Goal: Task Accomplishment & Management: Complete application form

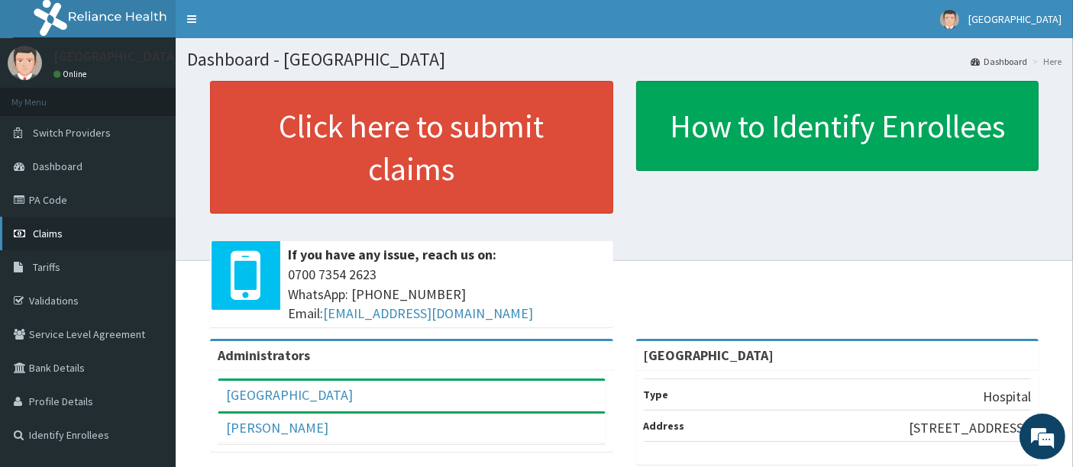
click at [50, 228] on span "Claims" at bounding box center [48, 234] width 30 height 14
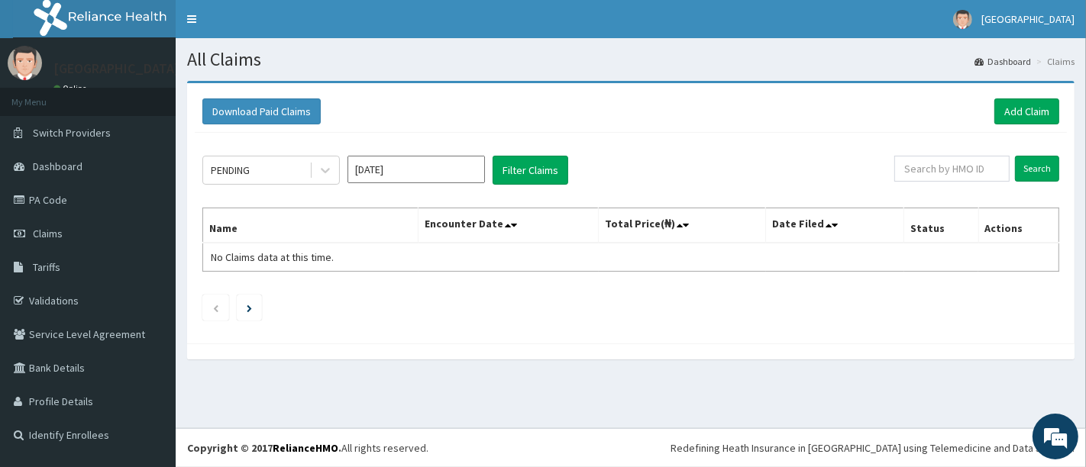
click at [1030, 95] on div "Download Paid Claims Add Claim" at bounding box center [631, 112] width 872 height 42
click at [1016, 111] on link "Add Claim" at bounding box center [1026, 112] width 65 height 26
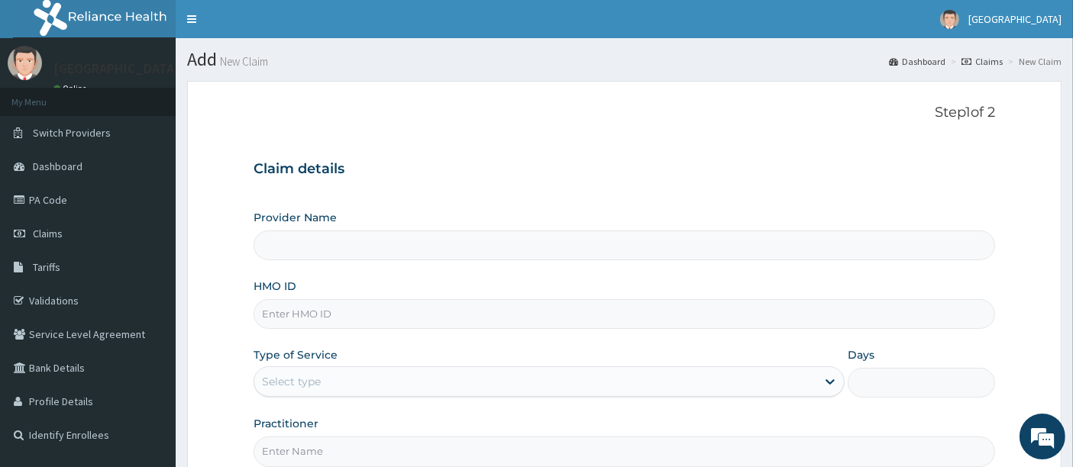
type input "[GEOGRAPHIC_DATA]"
click at [541, 309] on input "HMO ID" at bounding box center [625, 314] width 742 height 30
type input "fab/10463/A"
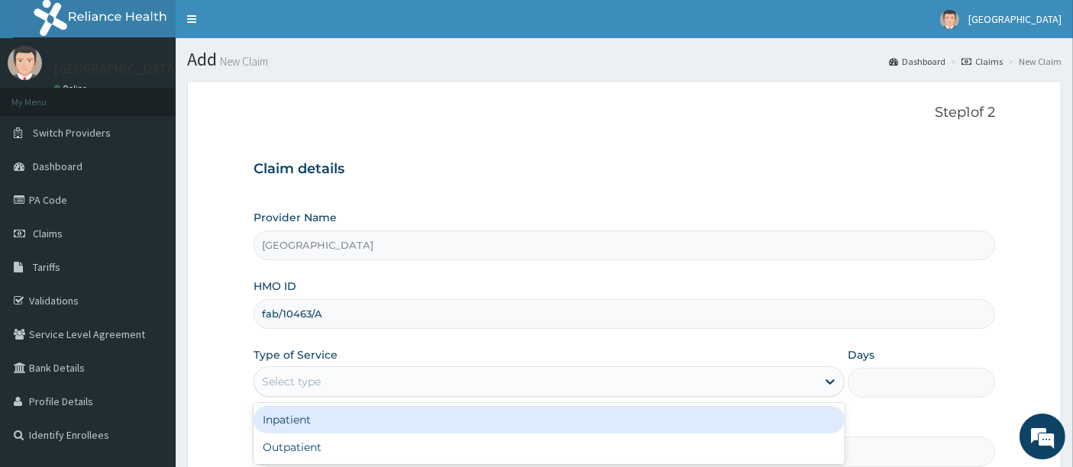
click at [310, 383] on div "Select type" at bounding box center [291, 381] width 59 height 15
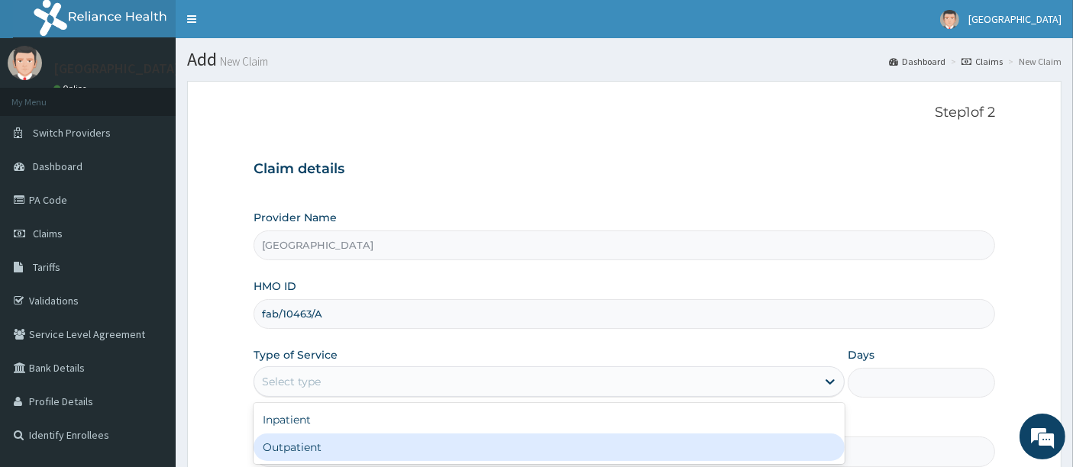
click at [279, 440] on div "Outpatient" at bounding box center [549, 447] width 591 height 27
type input "1"
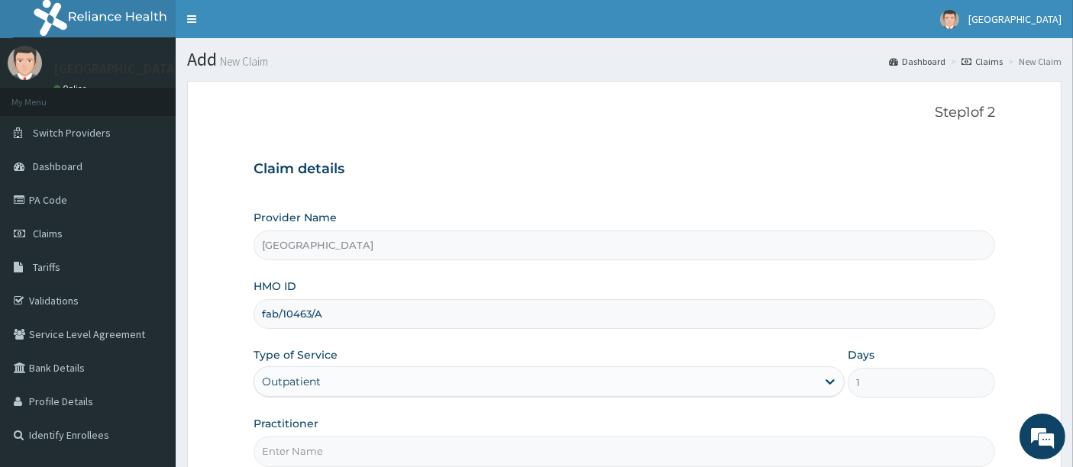
click at [209, 358] on form "Step 1 of 2 Claim details Provider Name Holyfill Hospital HMO ID fab/10463/A Ty…" at bounding box center [624, 329] width 874 height 496
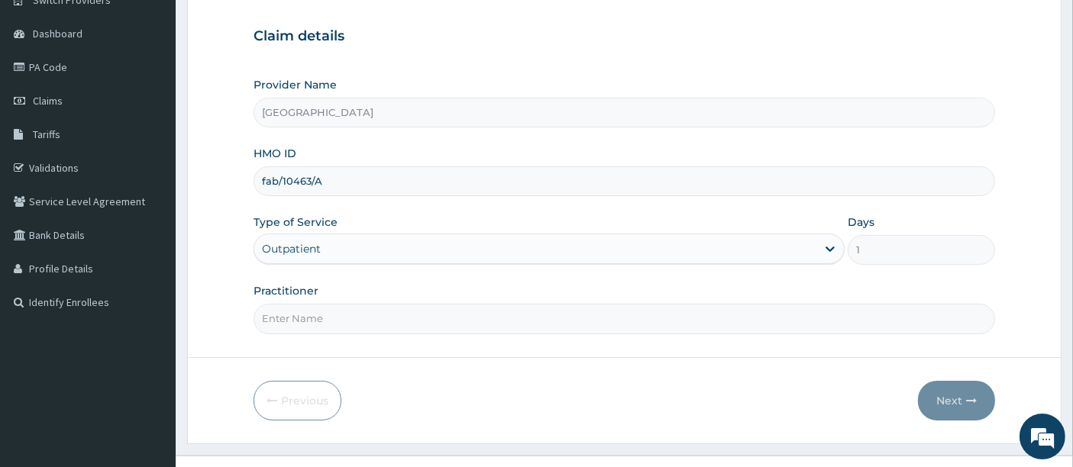
scroll to position [157, 0]
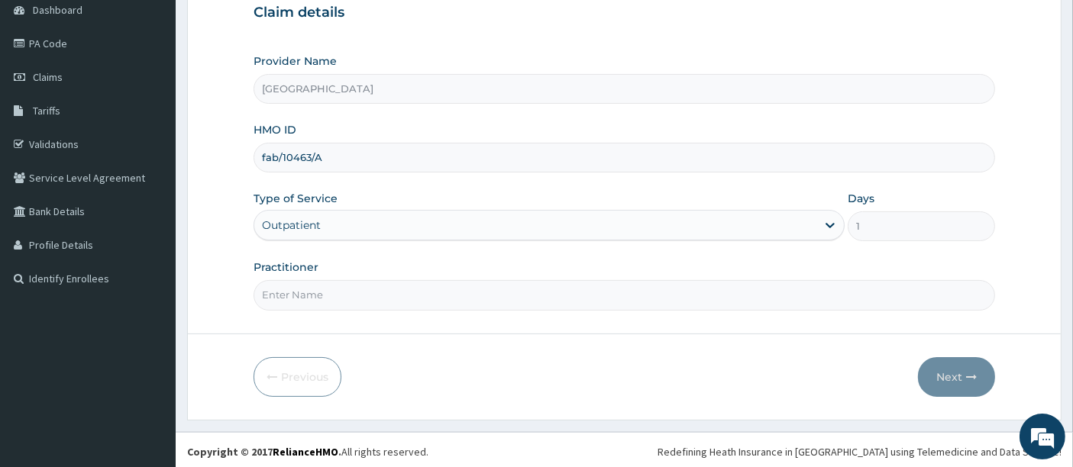
click at [332, 296] on input "Practitioner" at bounding box center [625, 295] width 742 height 30
type input "OMOLADE JOSEPH AYELAJE"
click at [942, 380] on button "Next" at bounding box center [956, 377] width 77 height 40
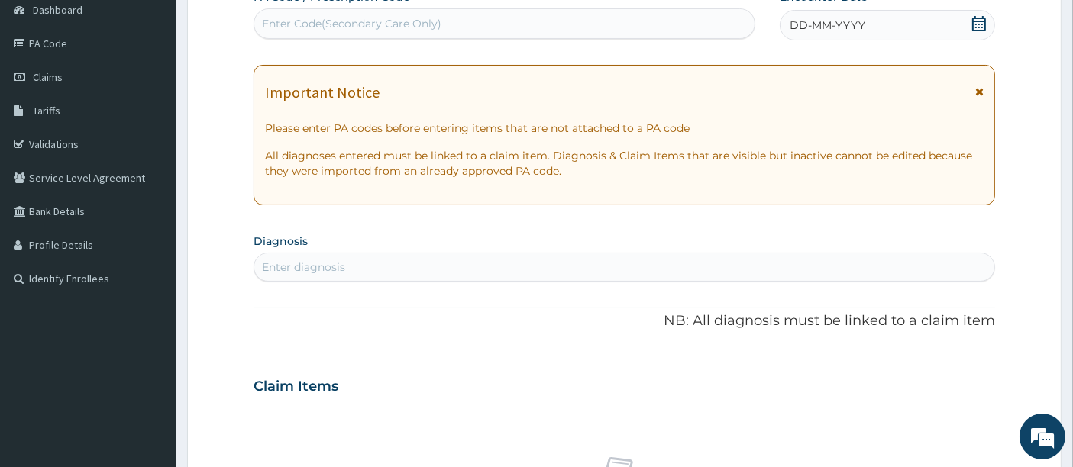
click at [971, 24] on icon at bounding box center [978, 23] width 15 height 15
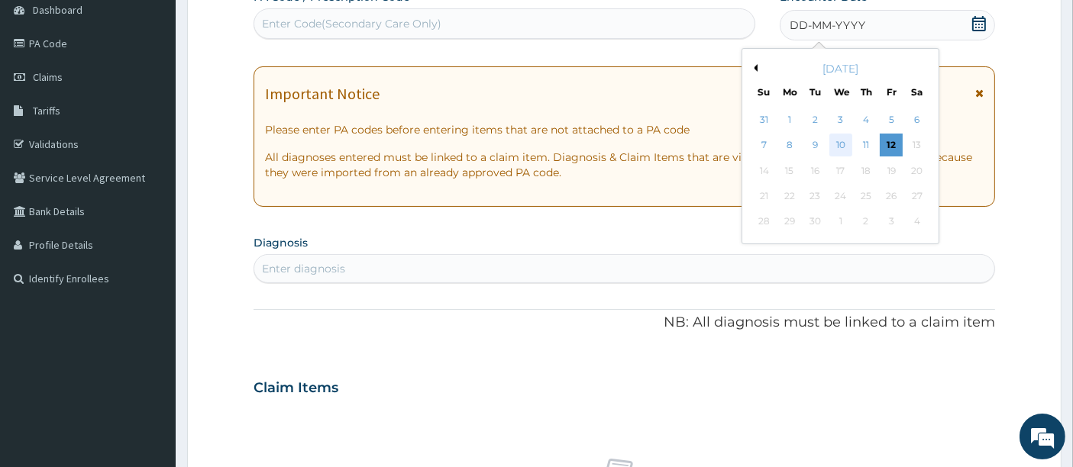
click at [844, 139] on div "10" at bounding box center [840, 145] width 23 height 23
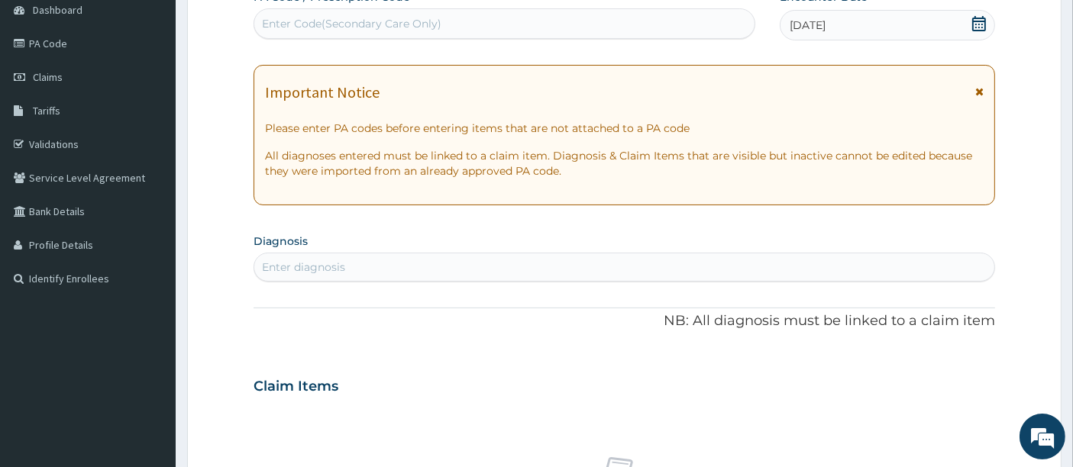
click at [589, 272] on div "Enter diagnosis" at bounding box center [624, 267] width 741 height 24
type input "PLASMO"
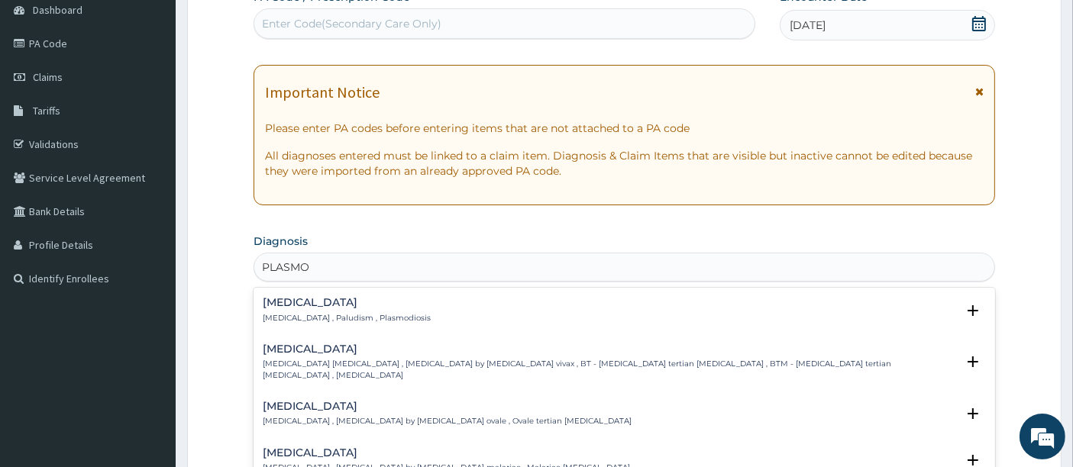
click at [318, 292] on div "Malaria Malaria , Paludism , Plasmodiosis Select Status Query Query covers susp…" at bounding box center [625, 314] width 742 height 47
click at [293, 313] on p "Malaria , Paludism , Plasmodiosis" at bounding box center [347, 318] width 168 height 11
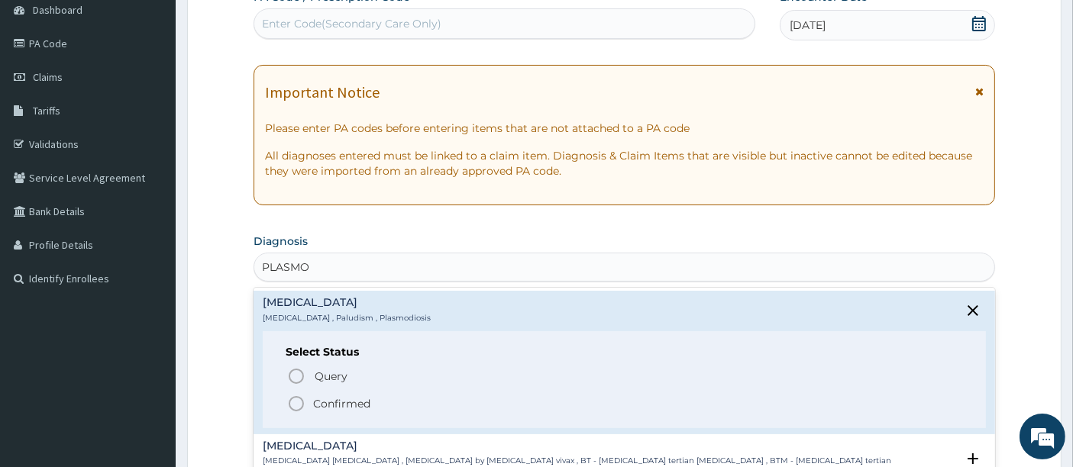
click at [301, 400] on icon "status option filled" at bounding box center [296, 404] width 18 height 18
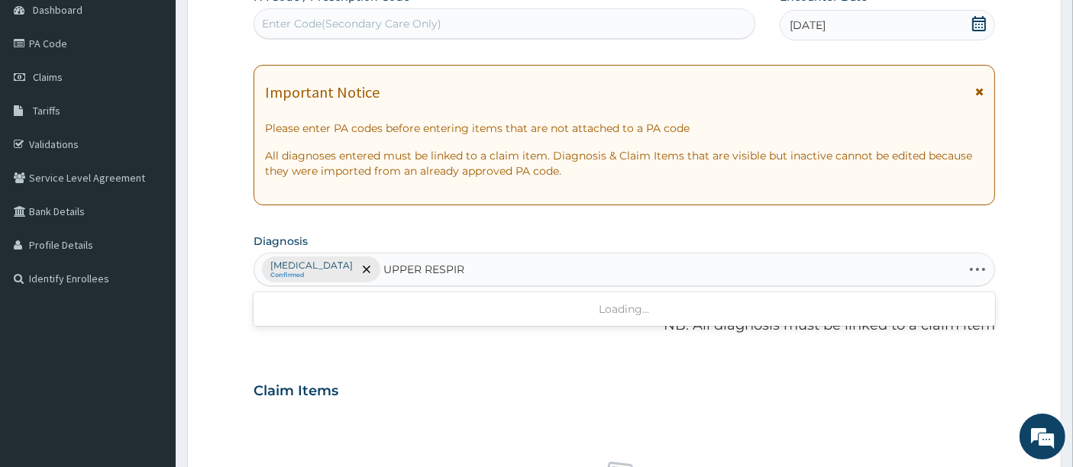
type input "UPPER RESPIRA"
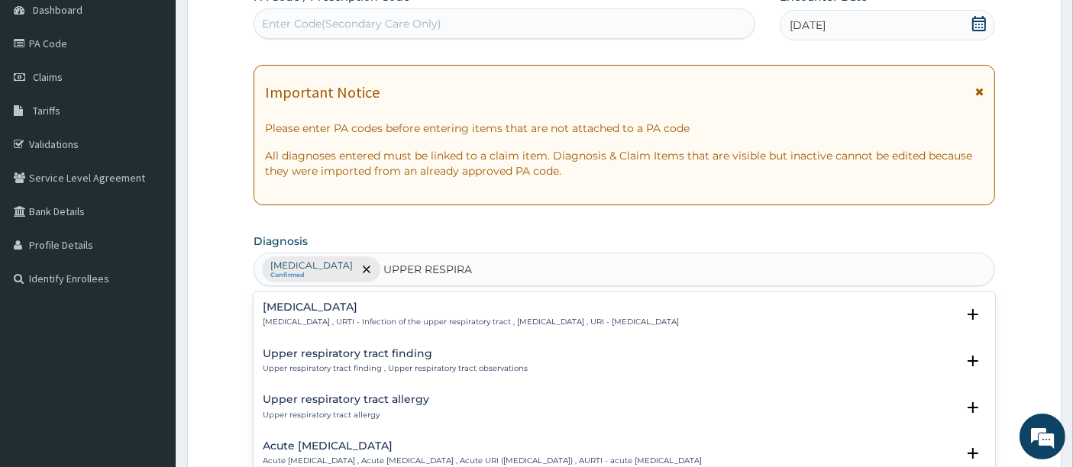
click at [301, 302] on h4 "Upper respiratory infection" at bounding box center [471, 307] width 416 height 11
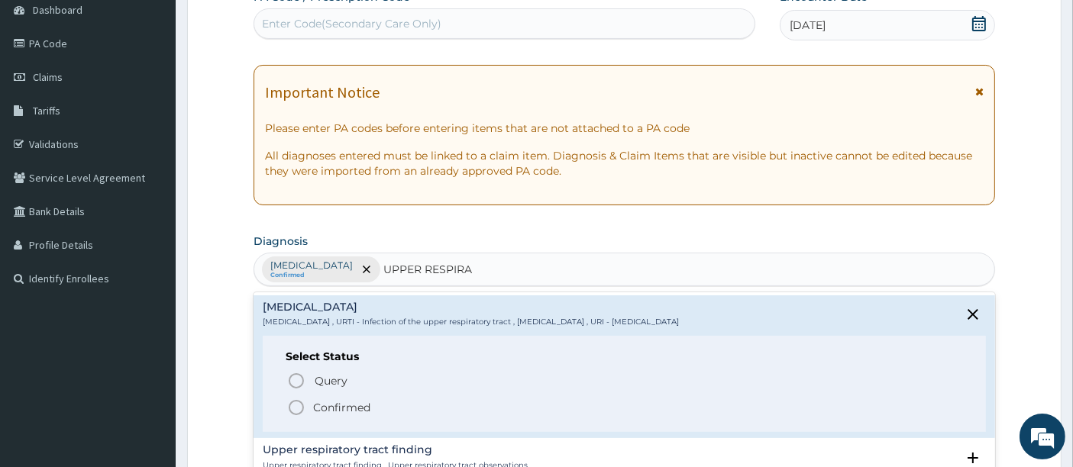
click at [292, 401] on circle "status option filled" at bounding box center [296, 408] width 14 height 14
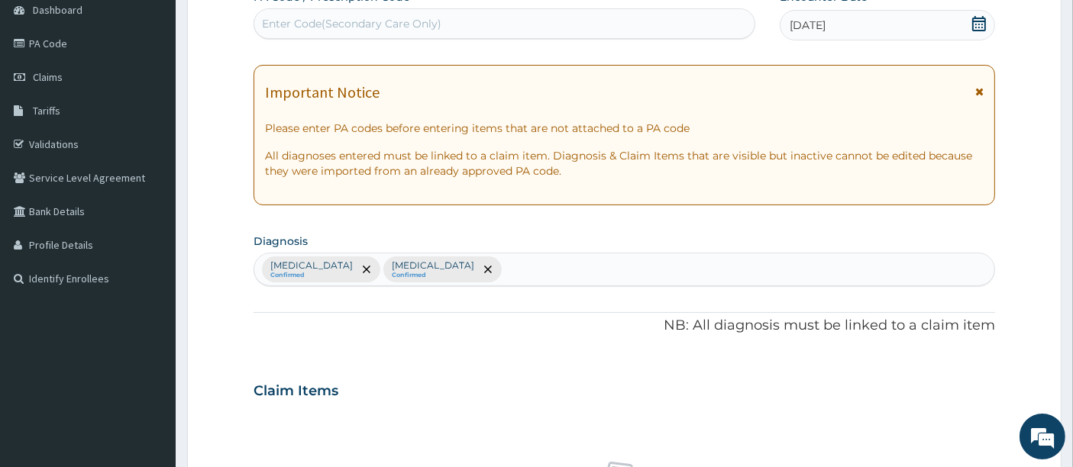
click at [272, 374] on div "Claim Items" at bounding box center [625, 388] width 742 height 40
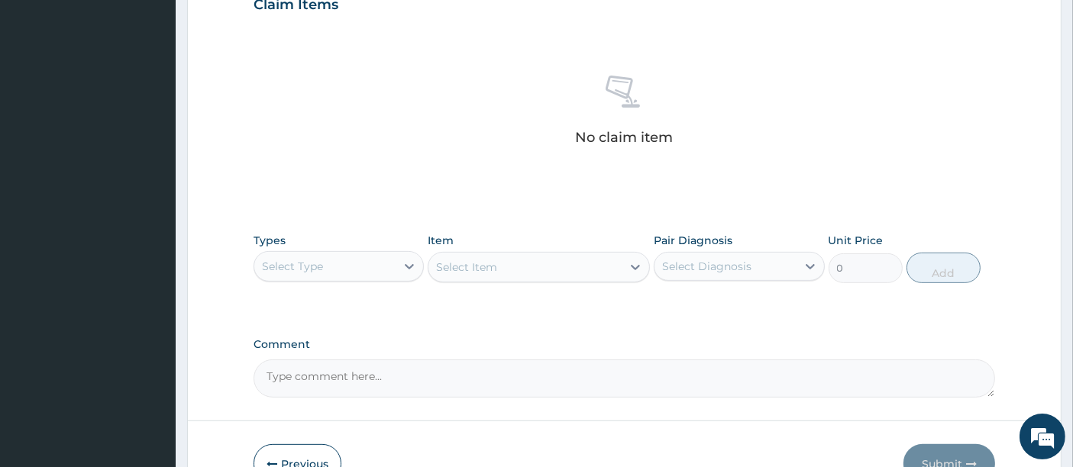
scroll to position [564, 0]
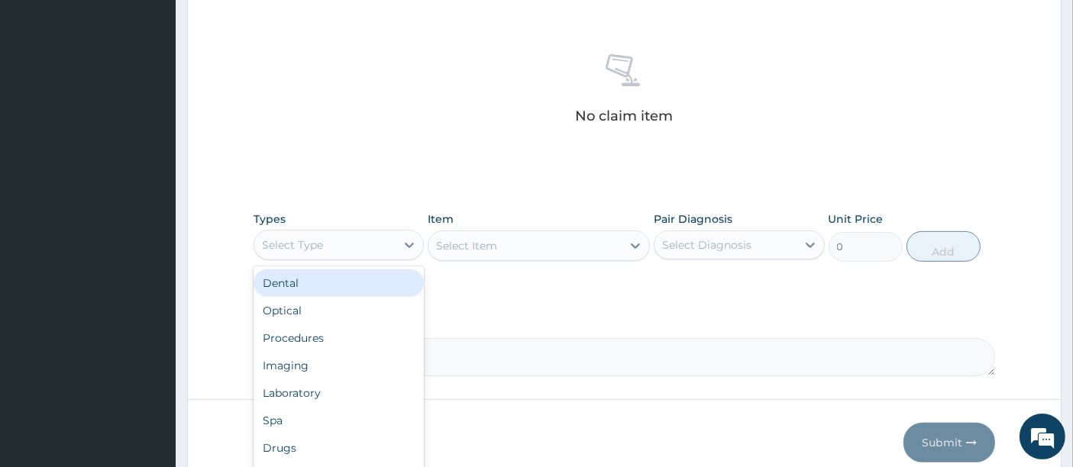
click at [318, 240] on div "Select Type" at bounding box center [292, 244] width 61 height 15
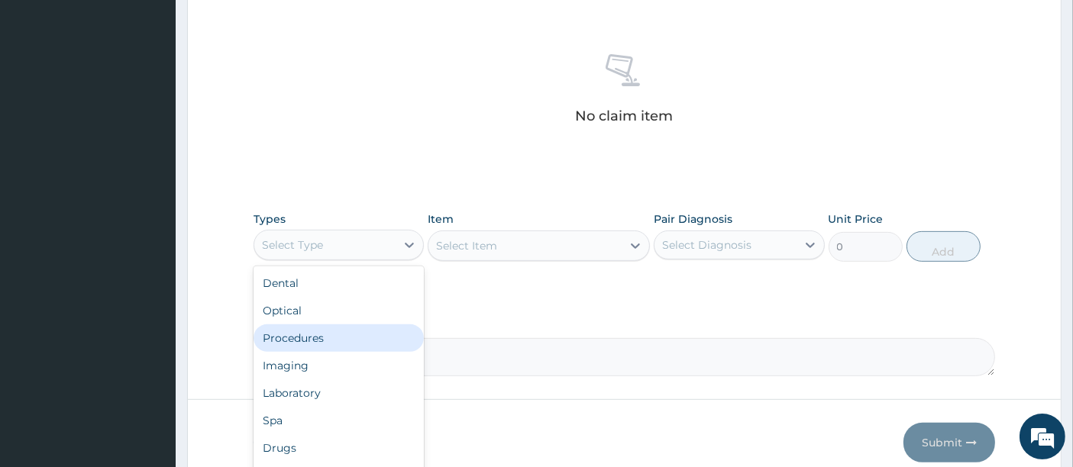
click at [293, 341] on div "Procedures" at bounding box center [339, 338] width 170 height 27
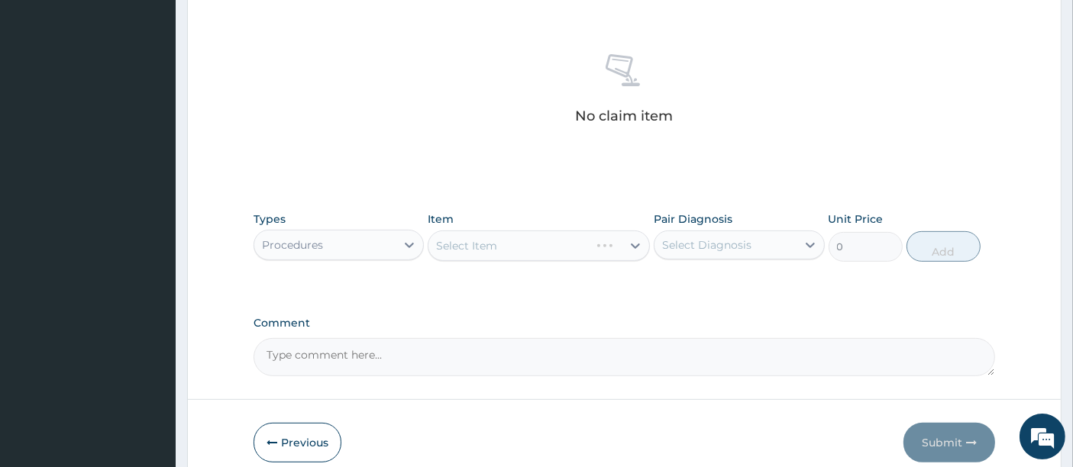
click at [490, 250] on div "Select Item" at bounding box center [539, 246] width 222 height 31
click at [502, 248] on div "Select Item" at bounding box center [539, 246] width 222 height 31
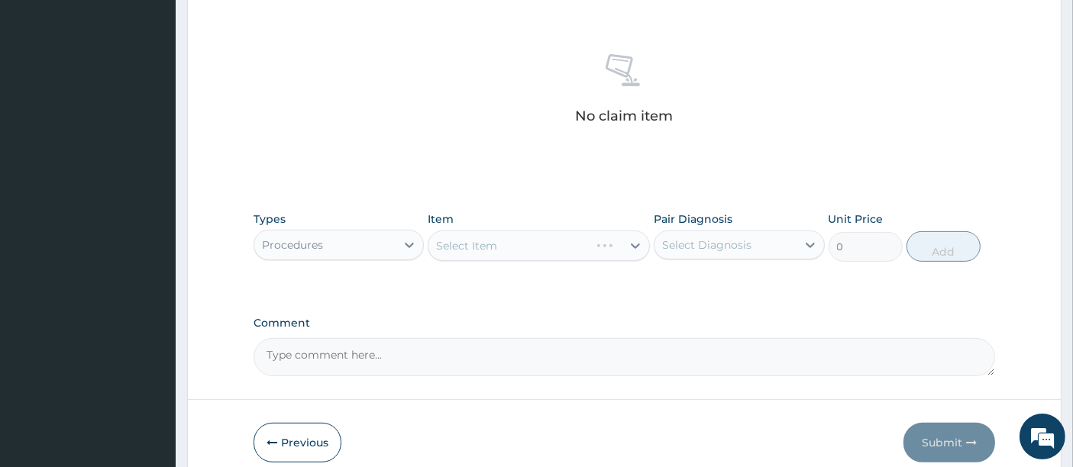
click at [502, 248] on div "Select Item" at bounding box center [539, 246] width 222 height 31
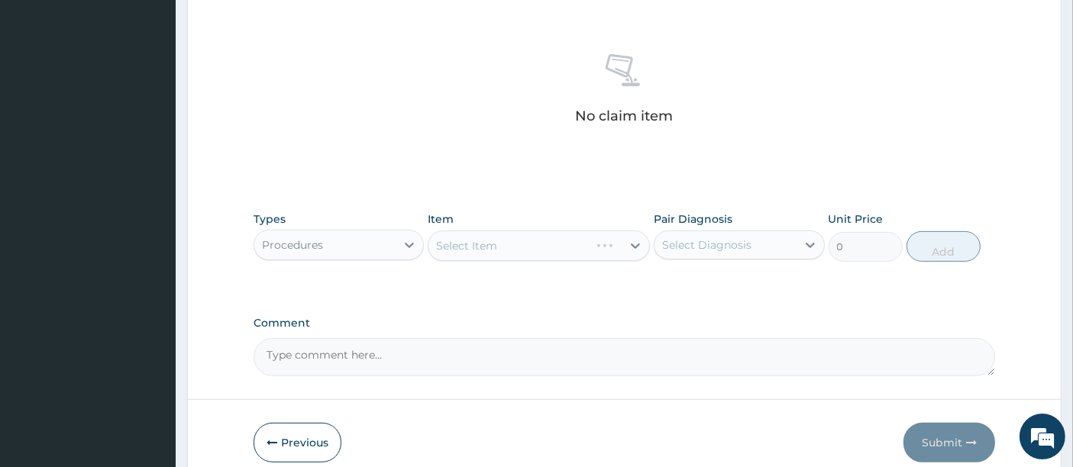
click at [502, 248] on div "Select Item" at bounding box center [539, 246] width 222 height 31
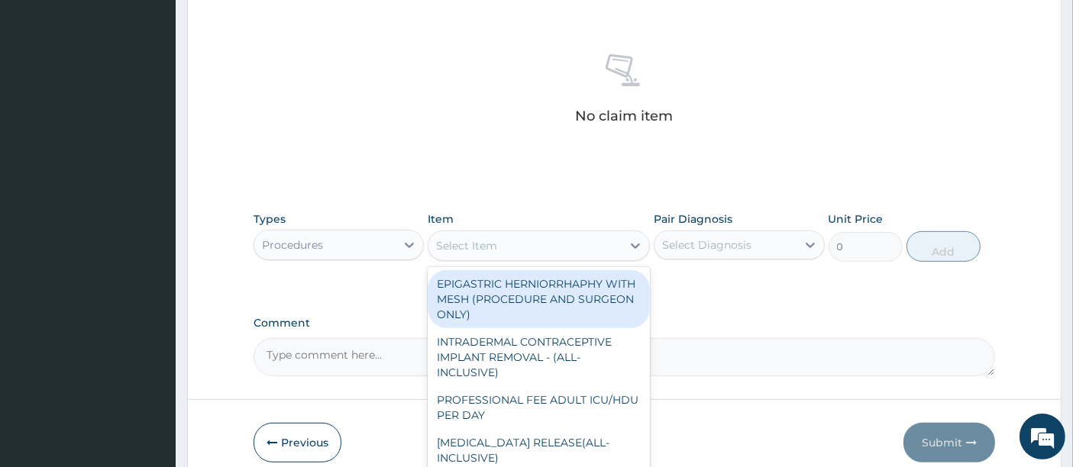
click at [502, 248] on div "Select Item" at bounding box center [524, 246] width 193 height 24
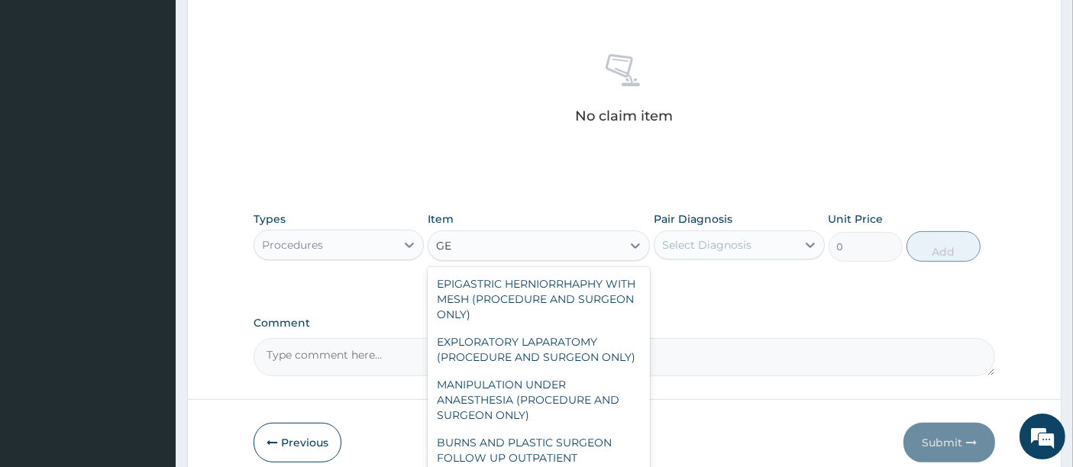
type input "G"
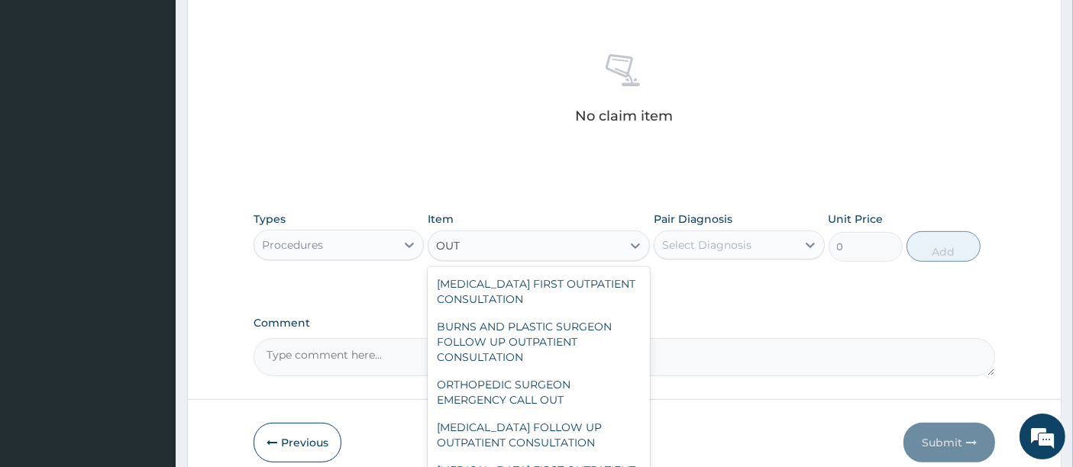
type input "OUTP"
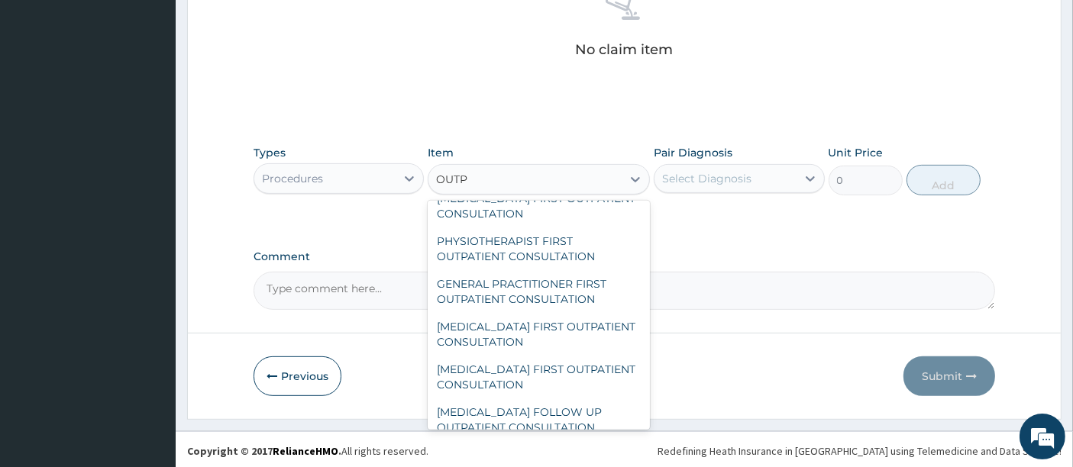
scroll to position [2195, 0]
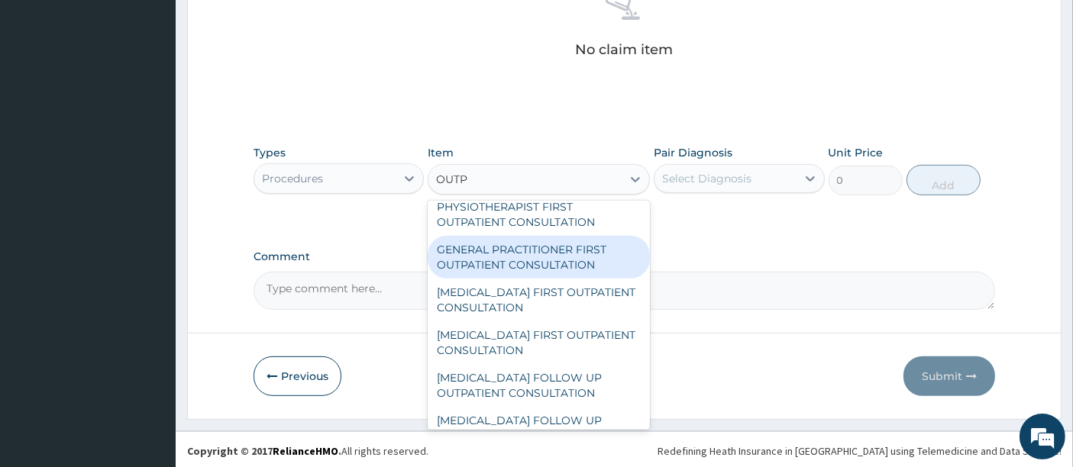
click at [530, 267] on div "GENERAL PRACTITIONER FIRST OUTPATIENT CONSULTATION" at bounding box center [539, 257] width 222 height 43
type input "5400"
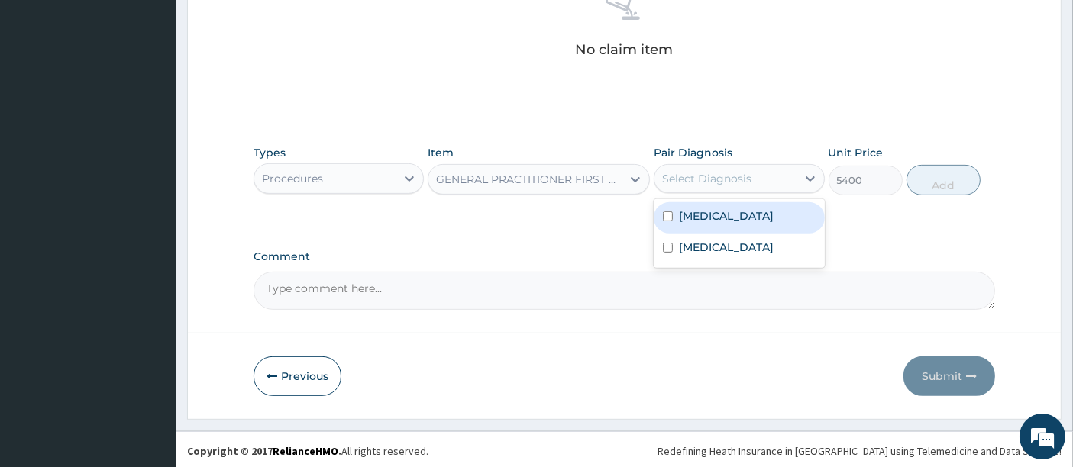
click at [700, 173] on div "Select Diagnosis" at bounding box center [706, 178] width 89 height 15
click at [698, 205] on div "[MEDICAL_DATA]" at bounding box center [739, 217] width 170 height 31
checkbox input "true"
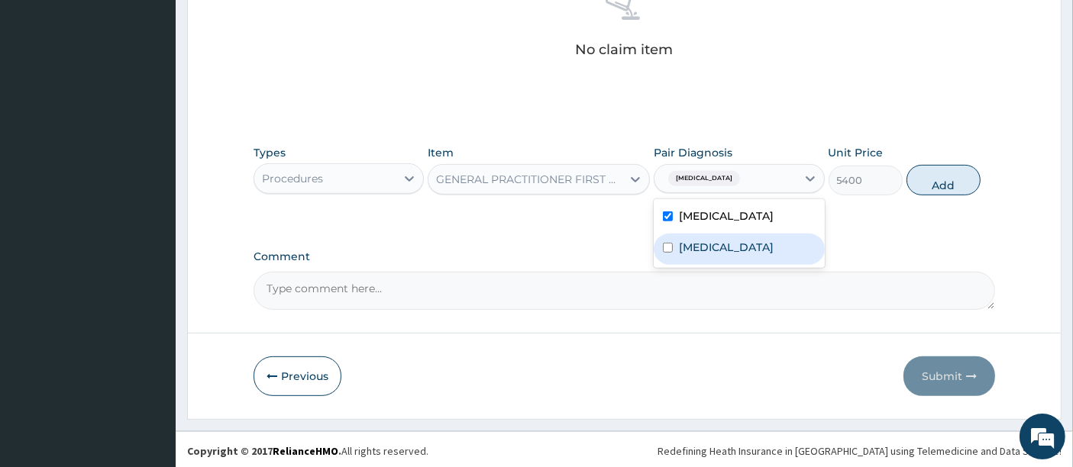
click at [704, 255] on label "Upper respiratory infection" at bounding box center [726, 247] width 95 height 15
checkbox input "true"
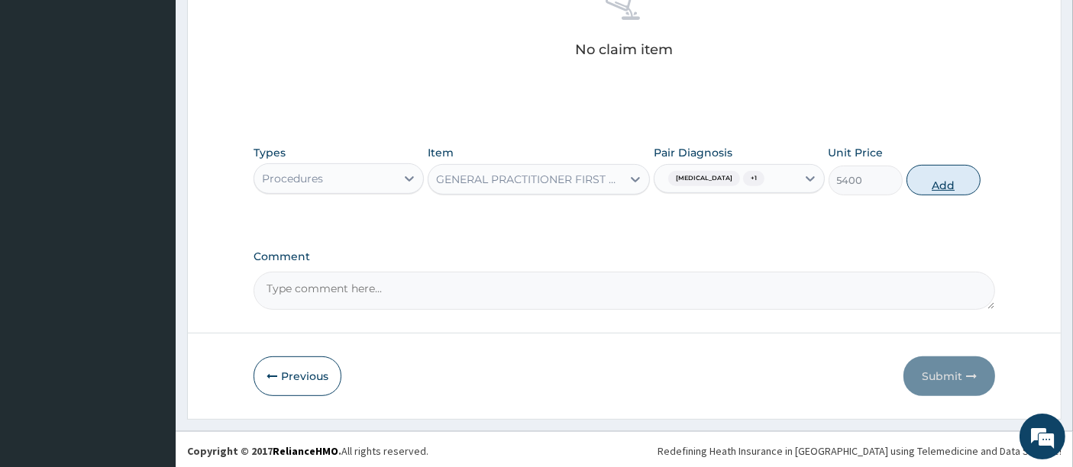
click at [938, 183] on button "Add" at bounding box center [943, 180] width 74 height 31
type input "0"
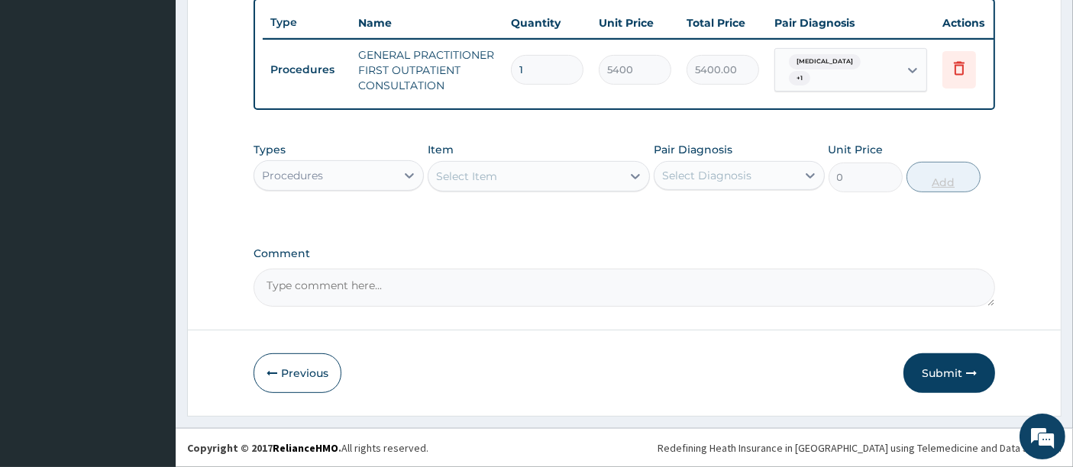
scroll to position [578, 0]
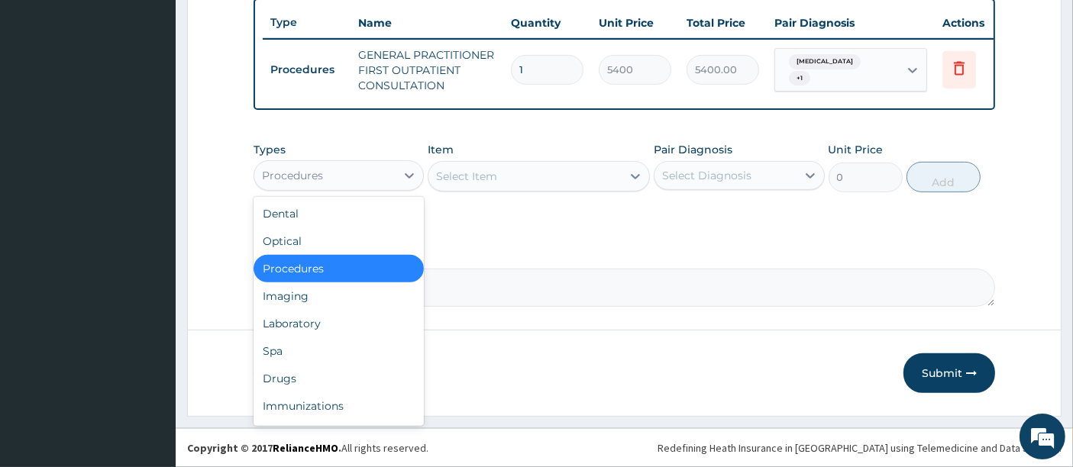
click at [360, 167] on div "Procedures" at bounding box center [324, 175] width 141 height 24
click at [289, 326] on div "Laboratory" at bounding box center [339, 323] width 170 height 27
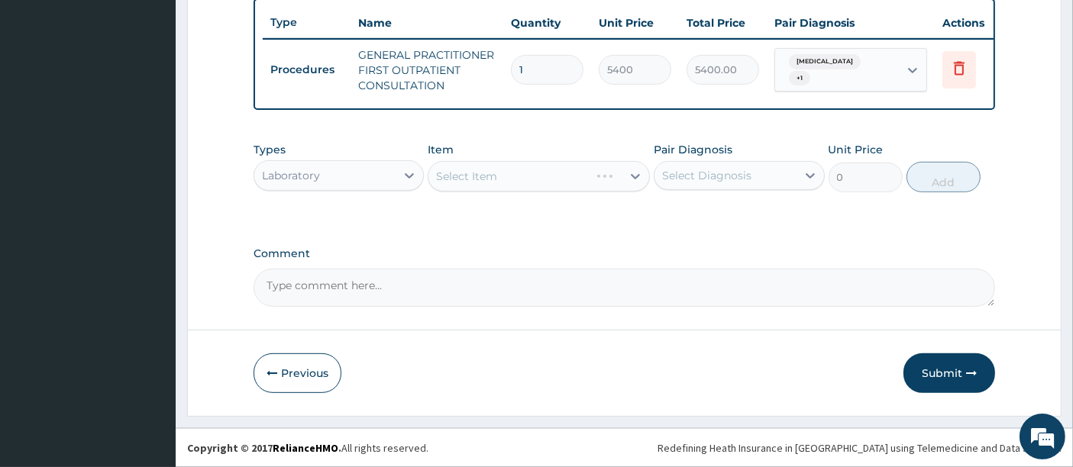
click at [460, 180] on div "Select Item" at bounding box center [539, 176] width 222 height 31
click at [486, 177] on div "Select Item" at bounding box center [539, 176] width 222 height 31
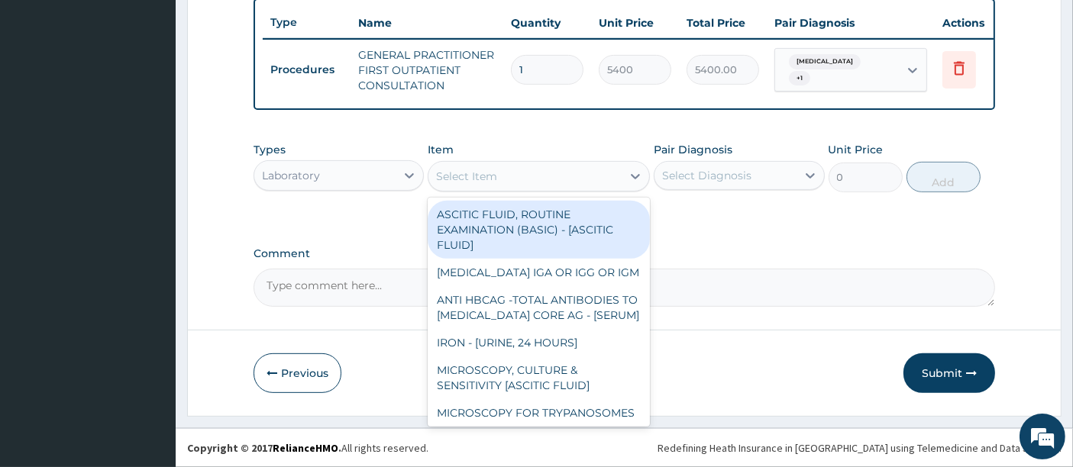
click at [486, 177] on div "Select Item" at bounding box center [466, 176] width 61 height 15
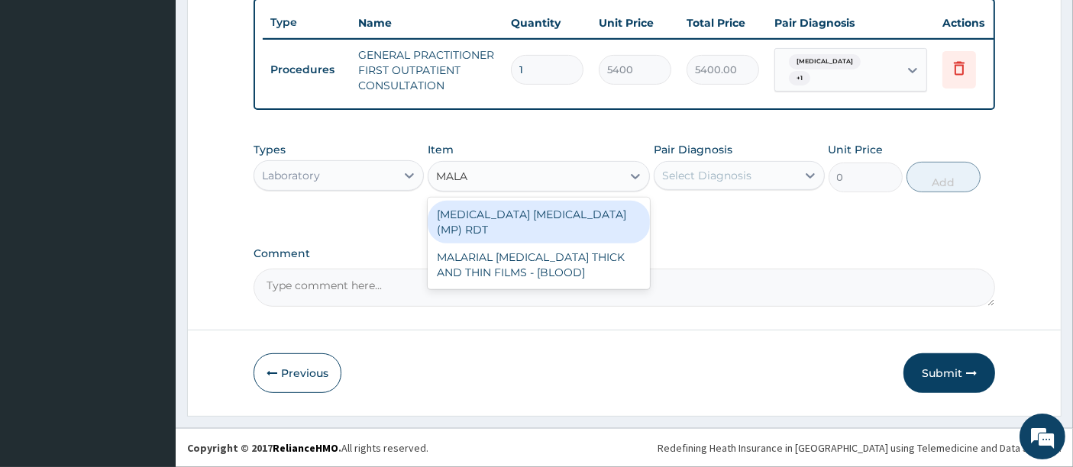
type input "MALAR"
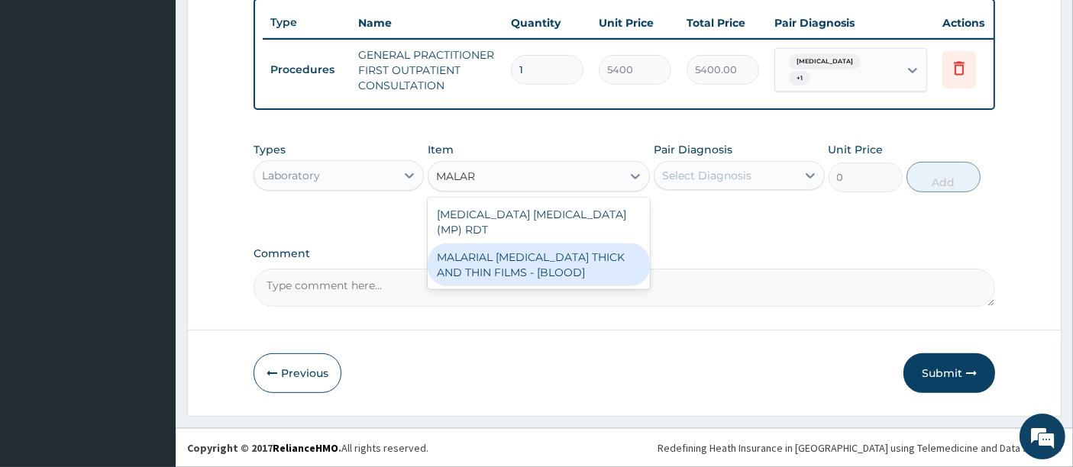
click at [470, 244] on div "MALARIAL [MEDICAL_DATA] THICK AND THIN FILMS - [BLOOD]" at bounding box center [539, 265] width 222 height 43
type input "3150"
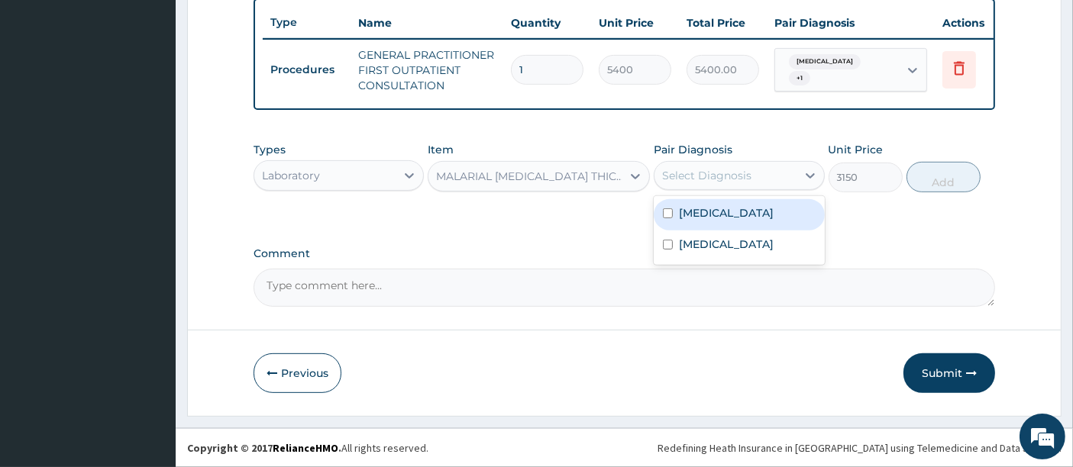
click at [712, 173] on div "Select Diagnosis" at bounding box center [706, 175] width 89 height 15
click at [693, 214] on label "[MEDICAL_DATA]" at bounding box center [726, 212] width 95 height 15
checkbox input "true"
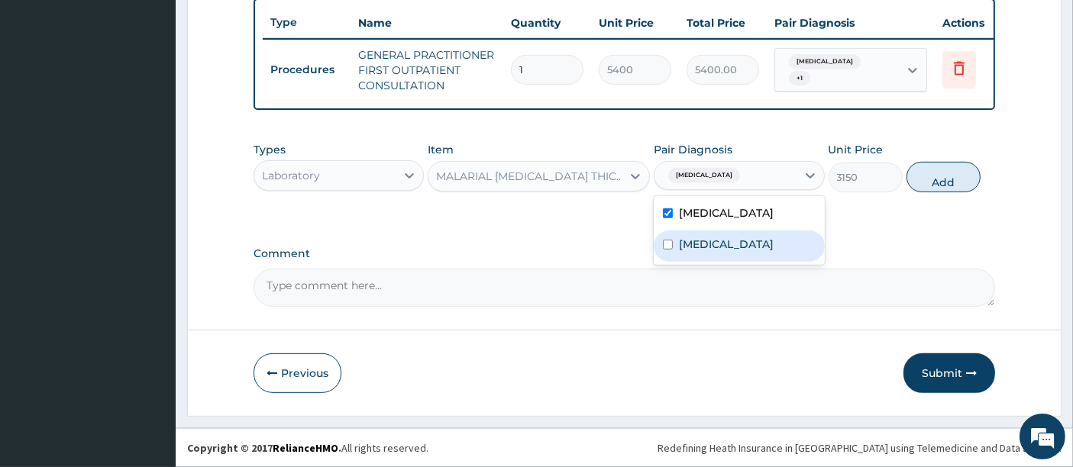
click at [699, 244] on label "Upper respiratory infection" at bounding box center [726, 244] width 95 height 15
checkbox input "true"
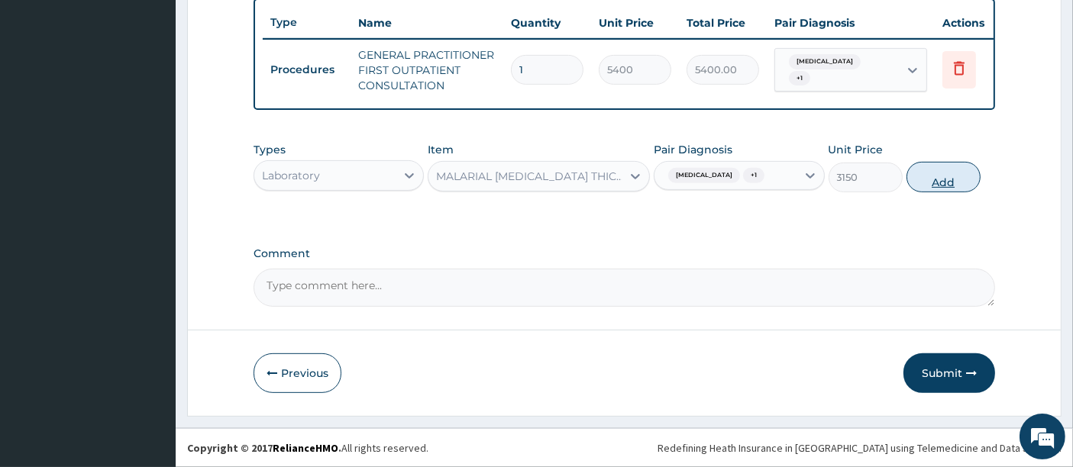
click at [942, 185] on button "Add" at bounding box center [943, 177] width 74 height 31
type input "0"
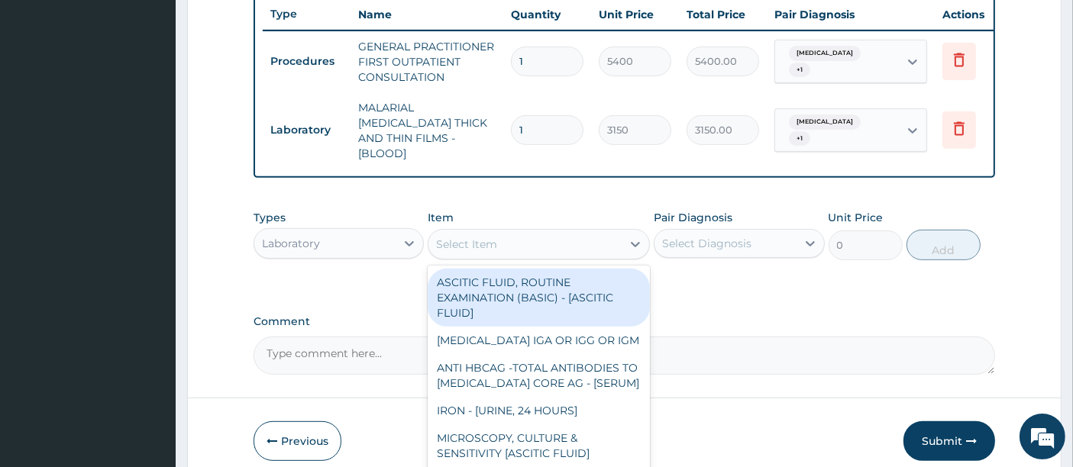
click at [505, 235] on div "Select Item" at bounding box center [524, 244] width 193 height 24
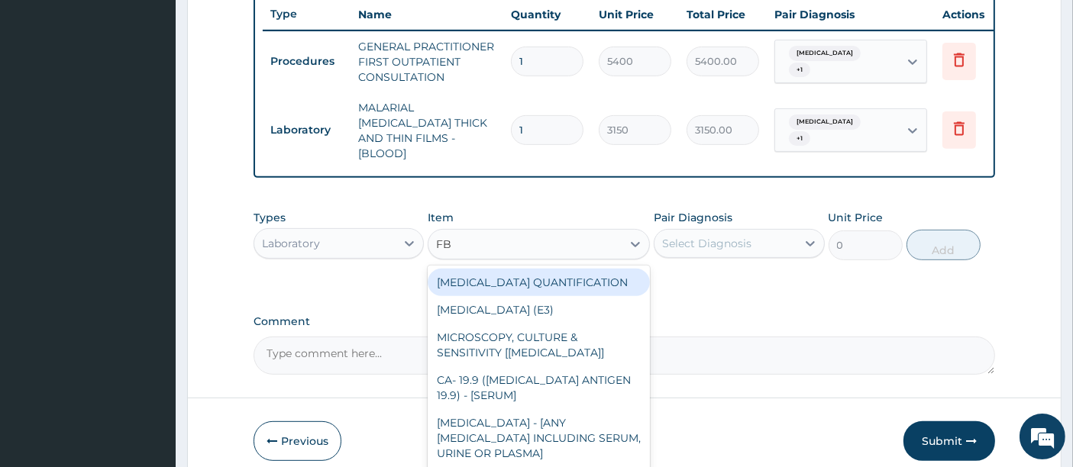
type input "FBC"
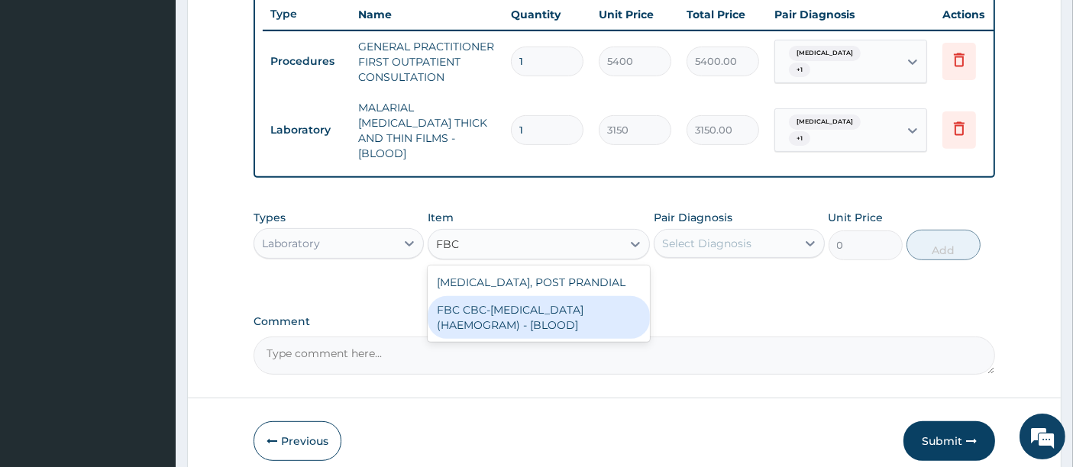
click at [451, 314] on div "FBC CBC-[MEDICAL_DATA] (HAEMOGRAM) - [BLOOD]" at bounding box center [539, 317] width 222 height 43
type input "7200"
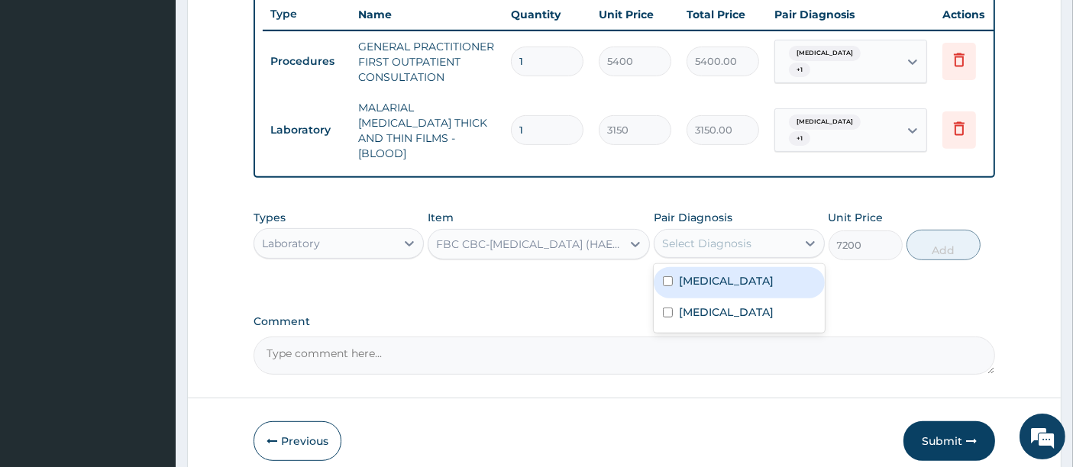
click at [692, 238] on div "Select Diagnosis" at bounding box center [706, 243] width 89 height 15
click at [684, 287] on div "[MEDICAL_DATA]" at bounding box center [739, 282] width 170 height 31
checkbox input "true"
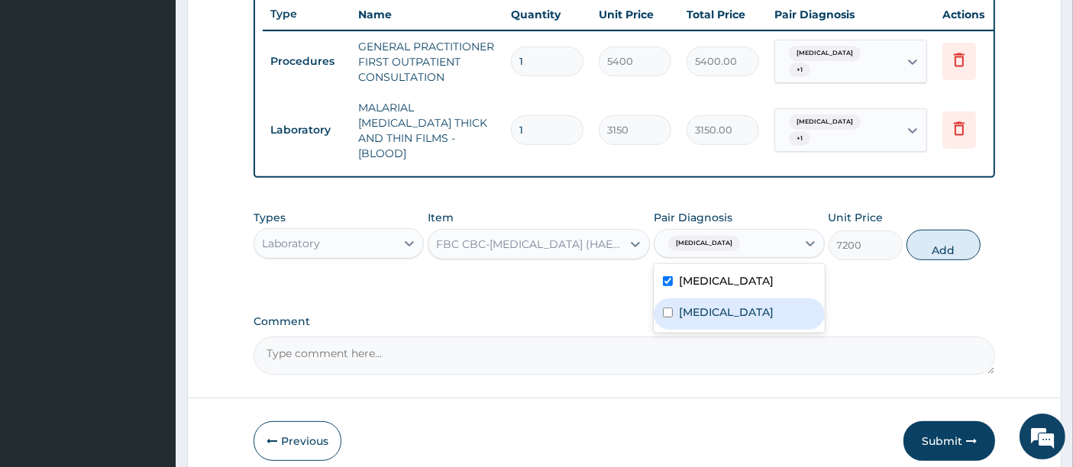
click at [687, 320] on label "Upper respiratory infection" at bounding box center [726, 312] width 95 height 15
checkbox input "true"
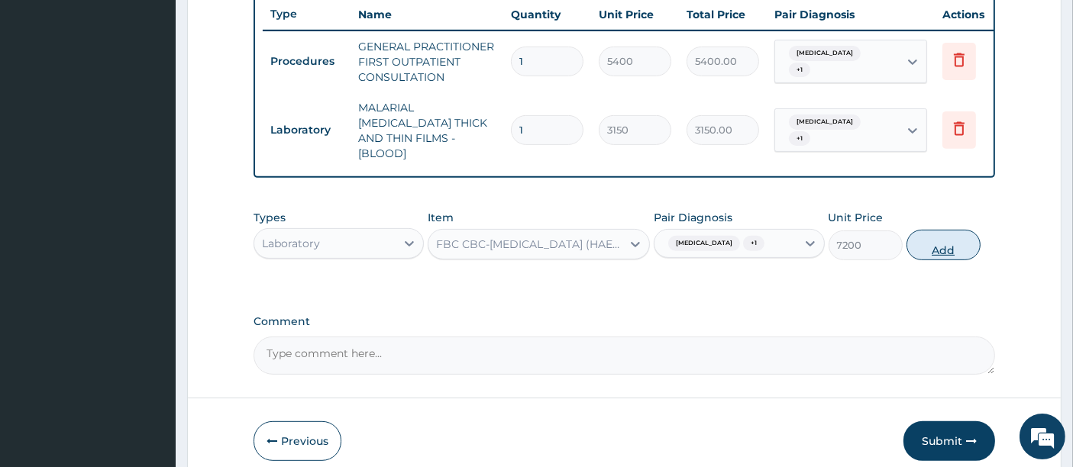
click at [938, 237] on button "Add" at bounding box center [943, 245] width 74 height 31
type input "0"
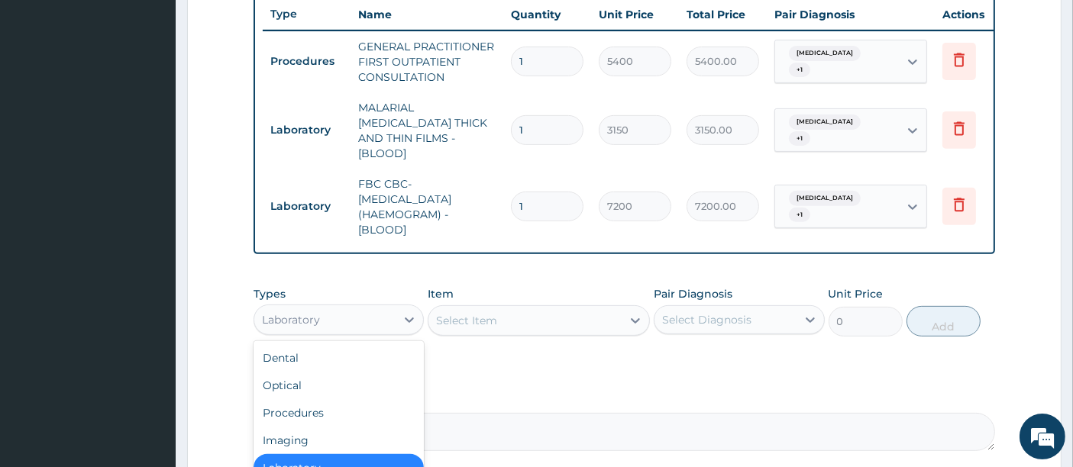
click at [313, 321] on div "Laboratory" at bounding box center [324, 320] width 141 height 24
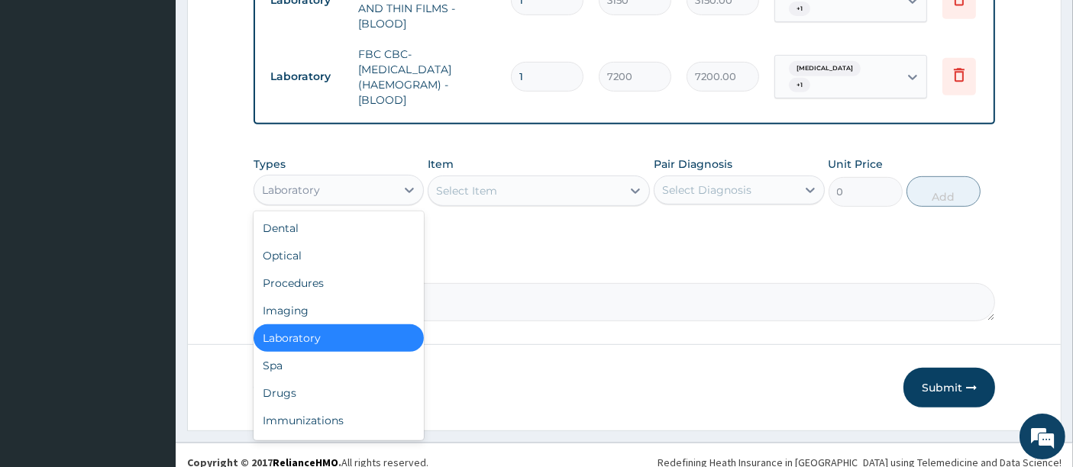
scroll to position [716, 0]
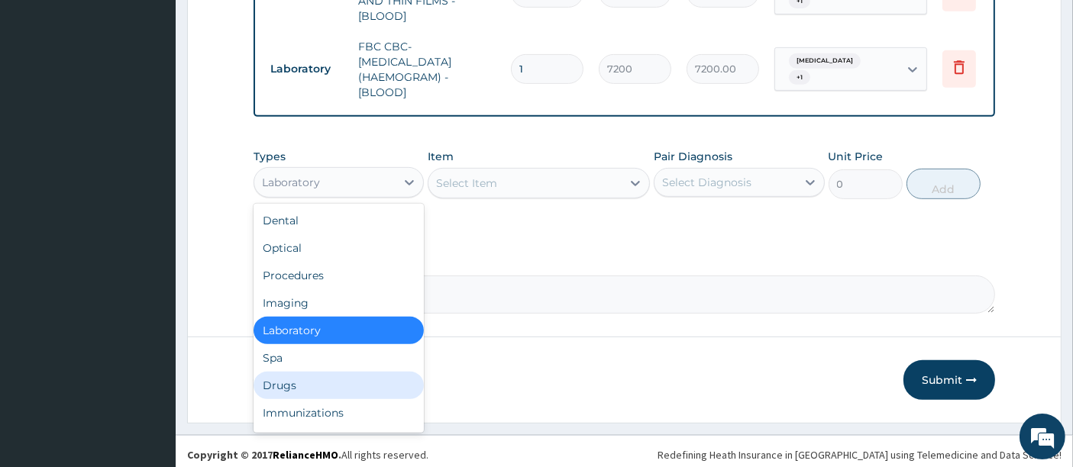
click at [292, 373] on div "Drugs" at bounding box center [339, 385] width 170 height 27
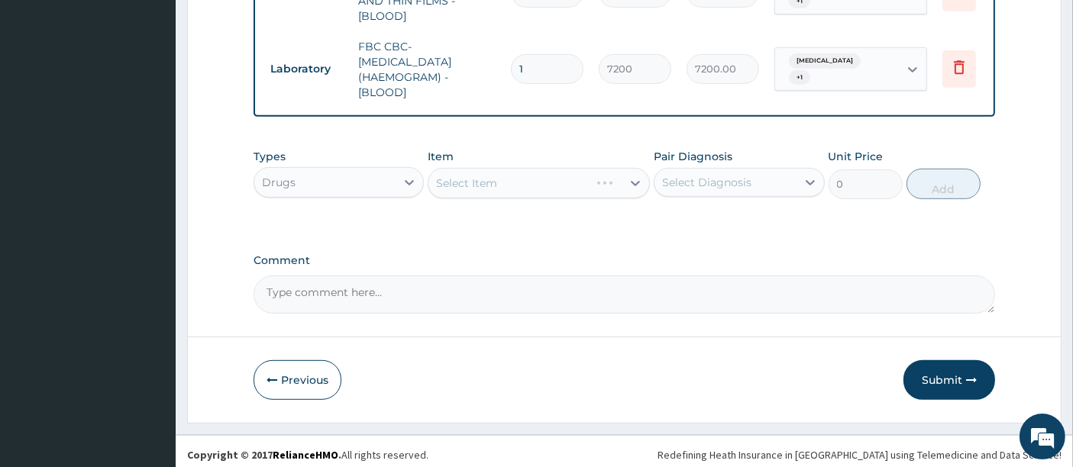
click at [447, 169] on div "Select Item" at bounding box center [539, 183] width 222 height 31
click at [519, 179] on div "Select Item" at bounding box center [539, 183] width 222 height 31
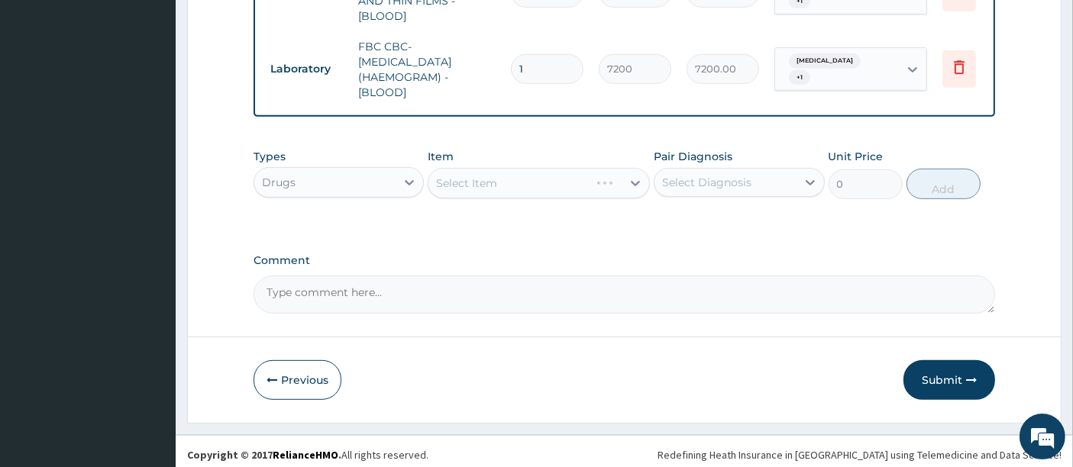
click at [519, 179] on div "Select Item" at bounding box center [539, 183] width 222 height 31
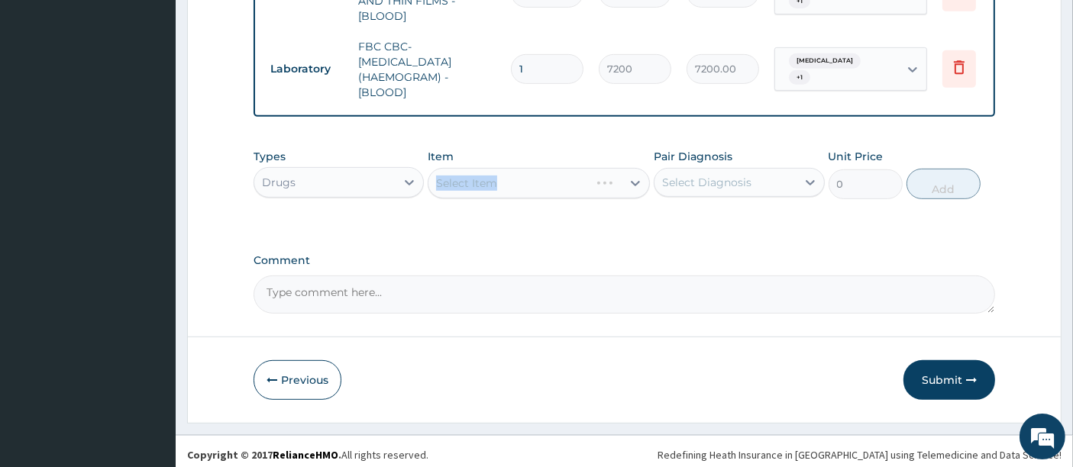
click at [519, 179] on div "Select Item" at bounding box center [539, 183] width 222 height 31
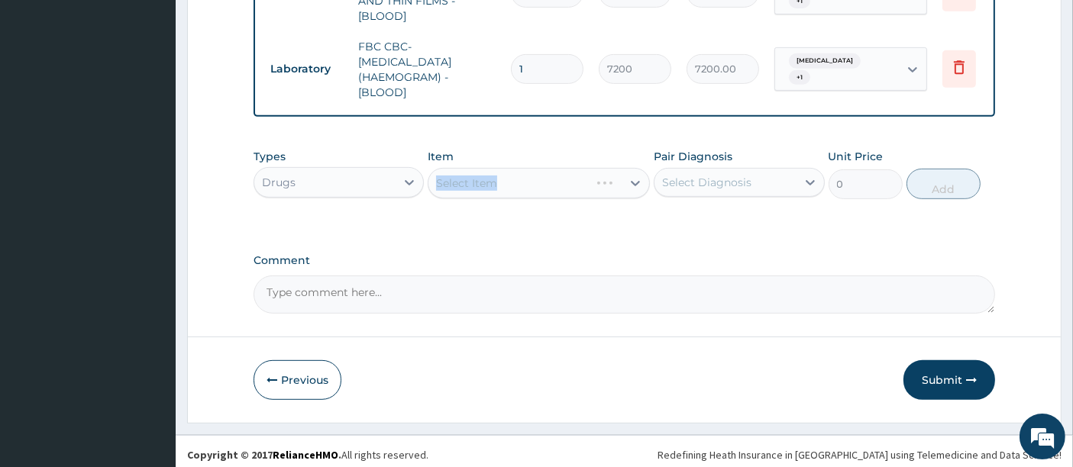
click at [519, 179] on div "Select Item" at bounding box center [539, 183] width 222 height 31
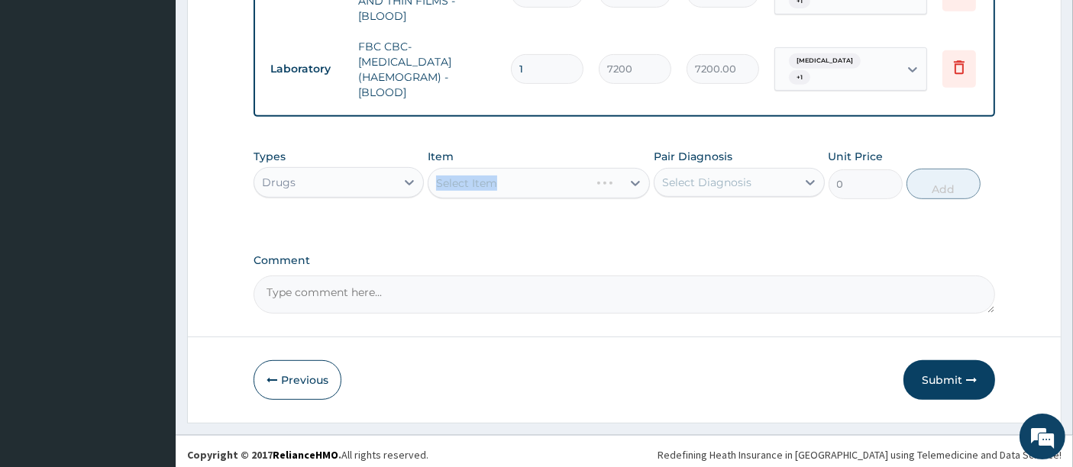
click at [519, 179] on div "Select Item" at bounding box center [539, 183] width 222 height 31
click at [502, 197] on div "Types Drugs Item Select Item Pair Diagnosis Select Diagnosis Unit Price 0 Add" at bounding box center [625, 174] width 742 height 66
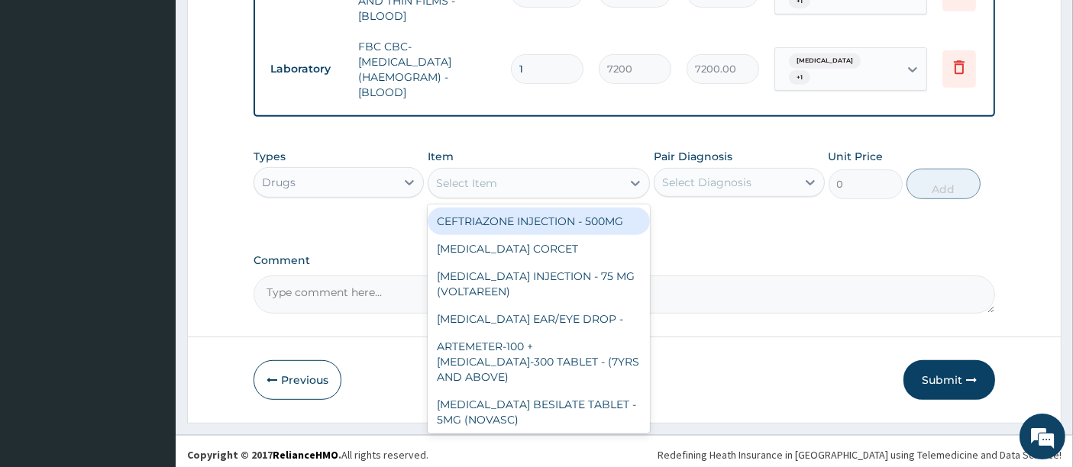
click at [534, 173] on div "Select Item" at bounding box center [524, 183] width 193 height 24
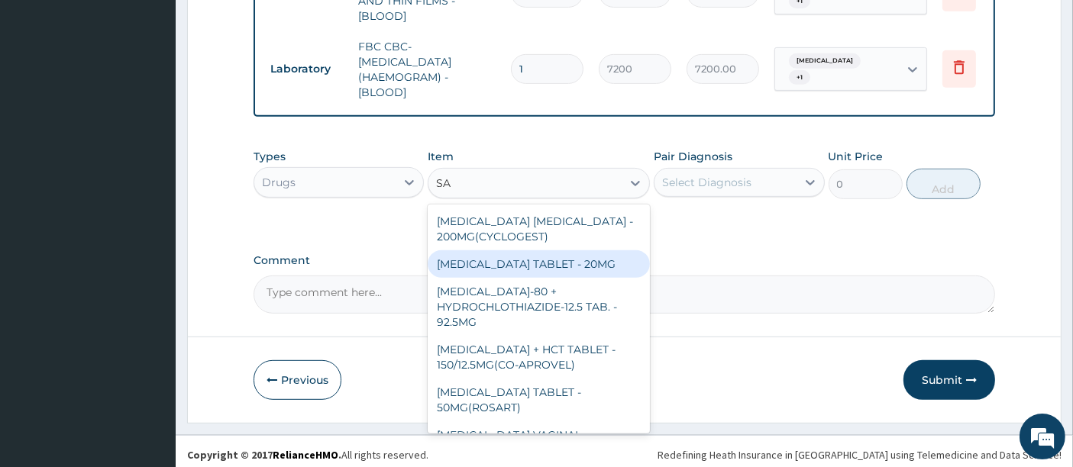
type input "S"
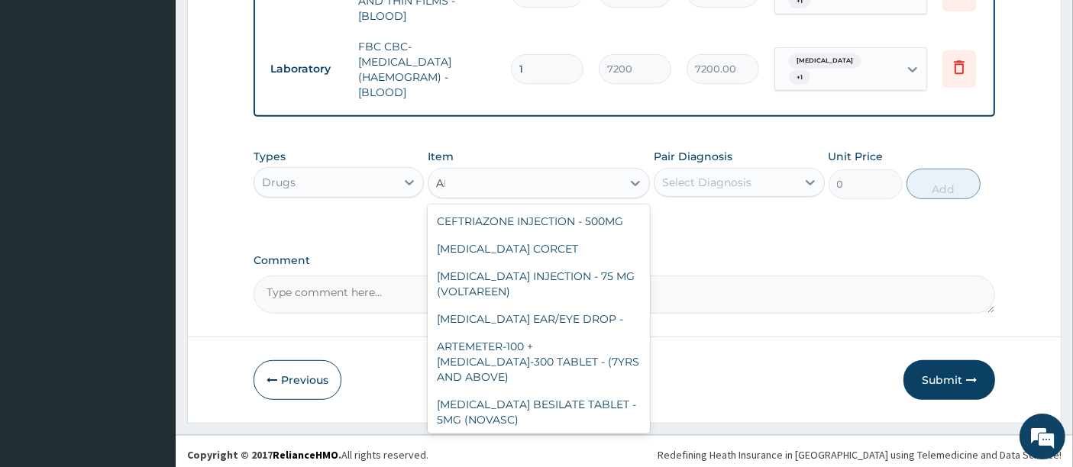
type input "ART"
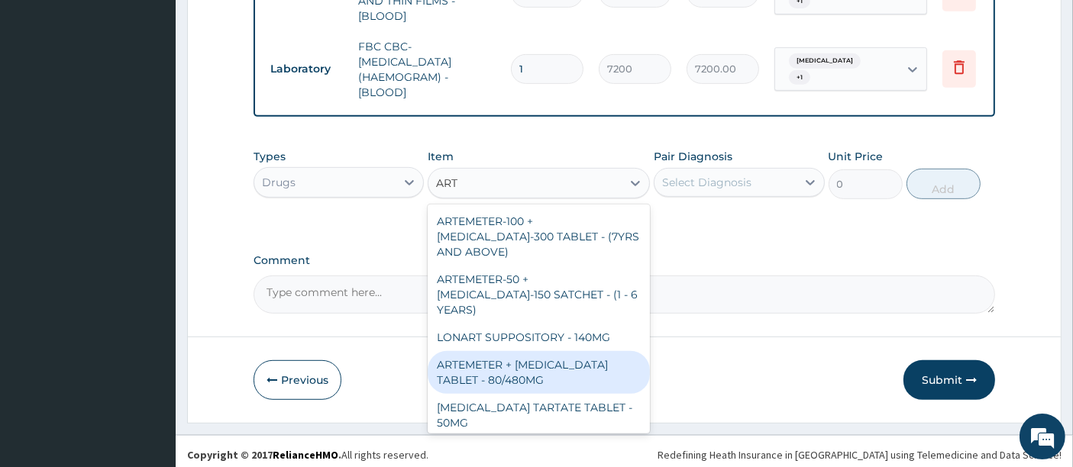
click at [567, 351] on div "ARTEMETER + [MEDICAL_DATA] TABLET - 80/480MG" at bounding box center [539, 372] width 222 height 43
type input "494"
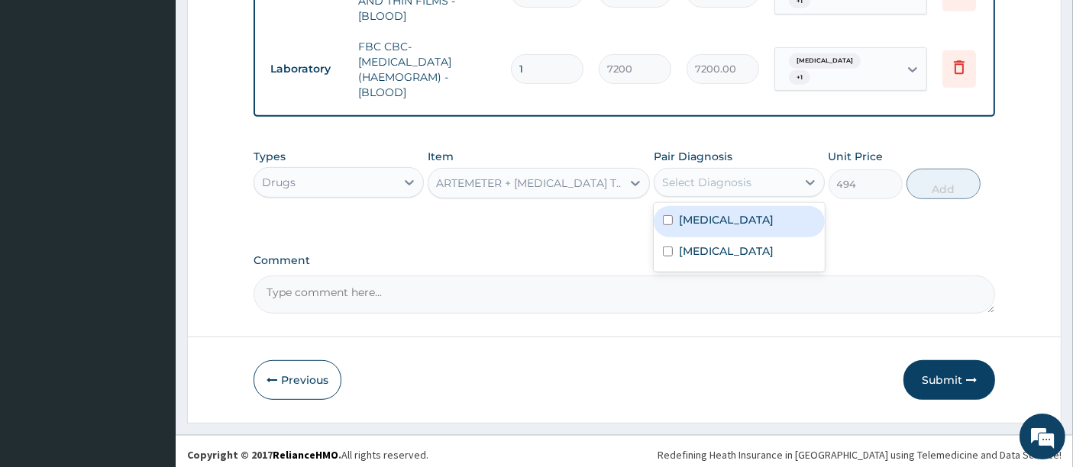
click at [704, 175] on div "Select Diagnosis" at bounding box center [706, 182] width 89 height 15
click at [689, 206] on div "[MEDICAL_DATA]" at bounding box center [739, 221] width 170 height 31
checkbox input "true"
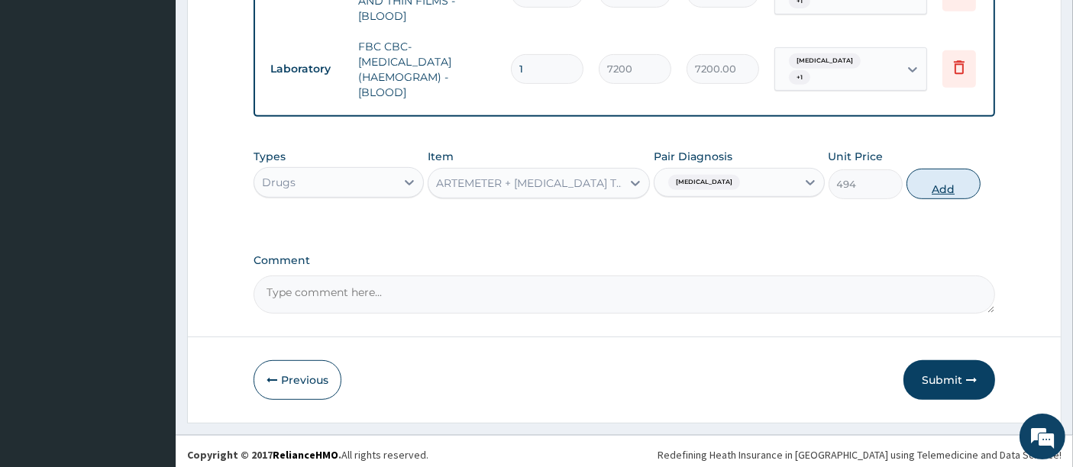
click at [932, 186] on button "Add" at bounding box center [943, 184] width 74 height 31
type input "0"
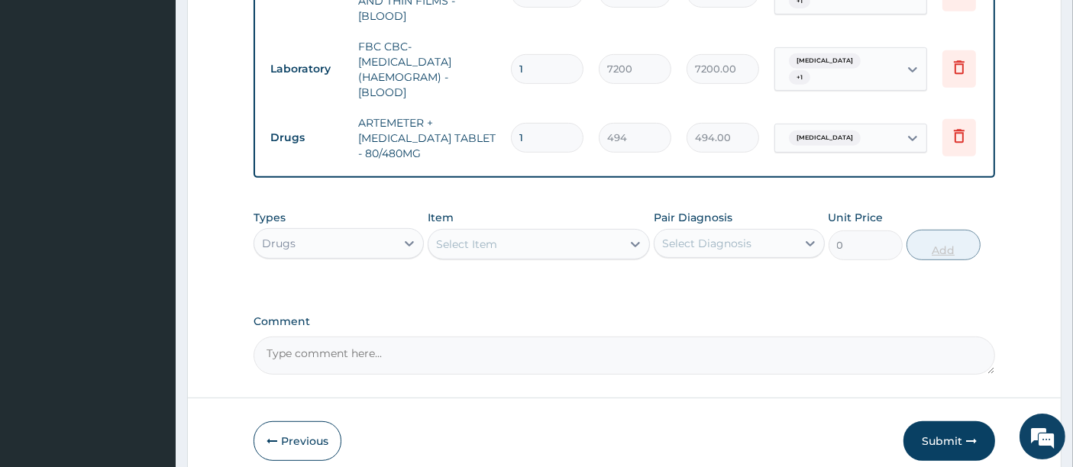
type input "0.00"
type input "6"
type input "2964.00"
type input "6"
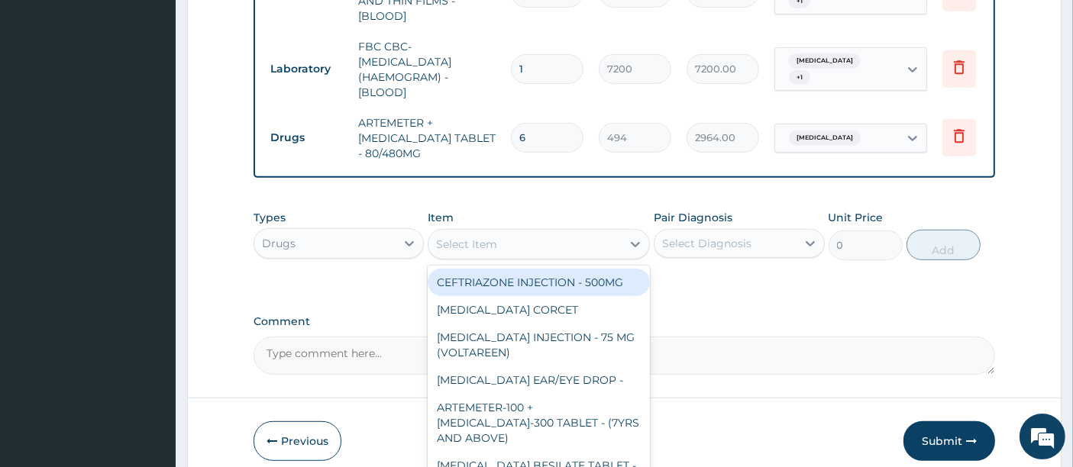
click at [554, 241] on div "Select Item" at bounding box center [524, 244] width 193 height 24
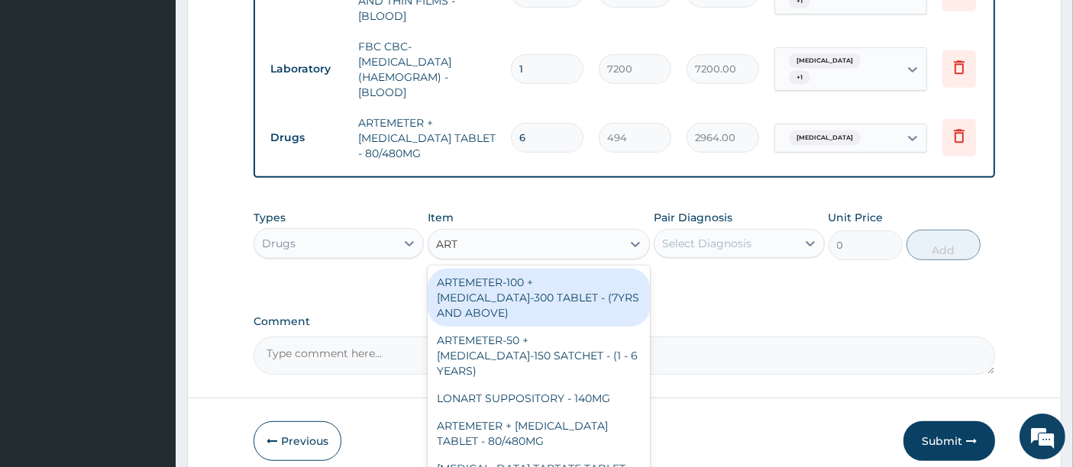
type input "ARTE"
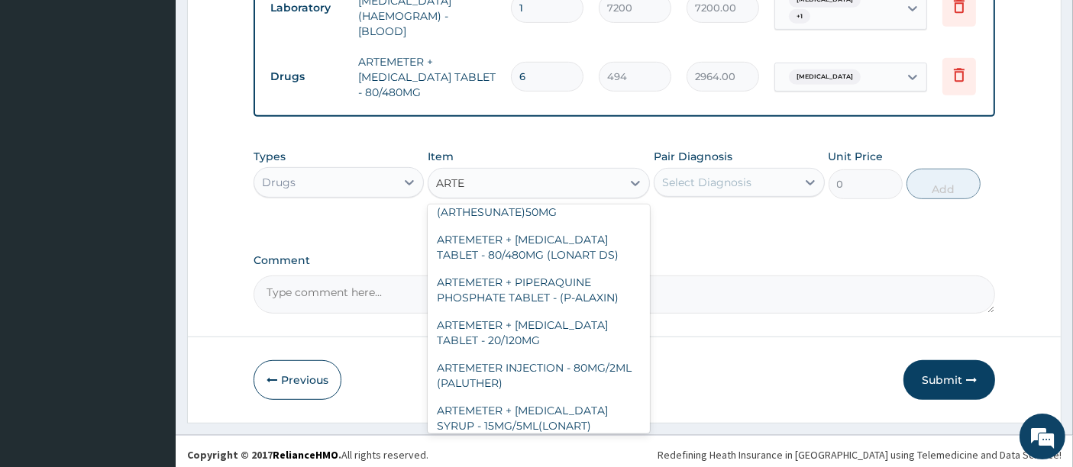
scroll to position [570, 0]
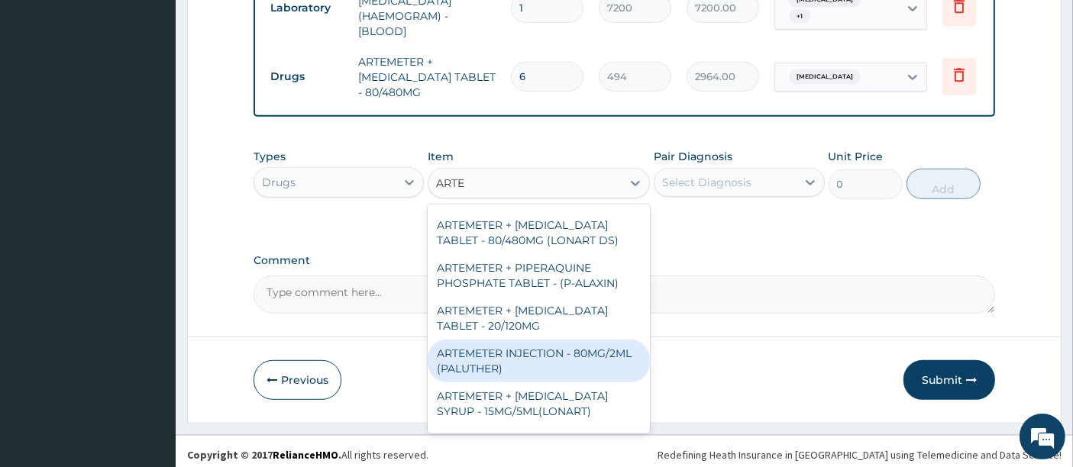
click at [548, 340] on div "ARTEMETER INJECTION - 80MG/2ML (PALUTHER)" at bounding box center [539, 361] width 222 height 43
type input "950"
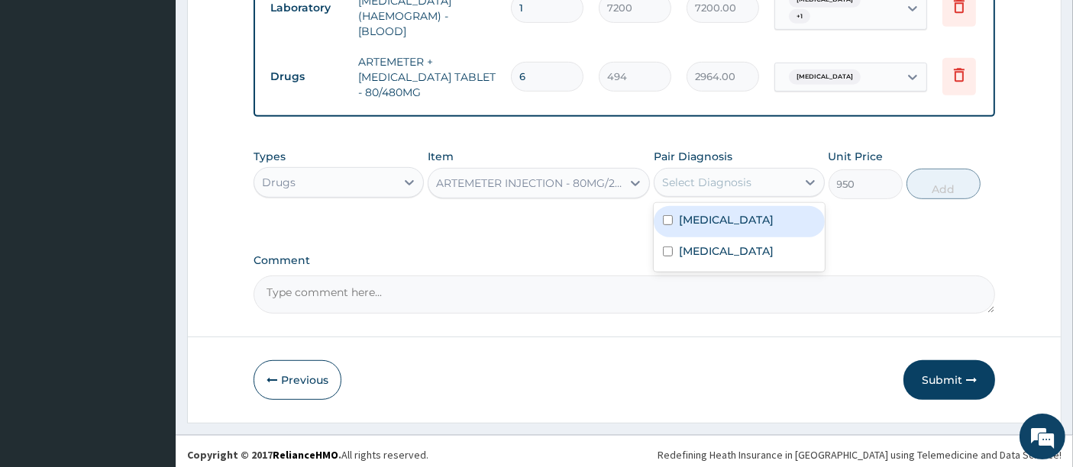
click at [729, 177] on div "Select Diagnosis" at bounding box center [706, 182] width 89 height 15
click at [696, 212] on label "[MEDICAL_DATA]" at bounding box center [726, 219] width 95 height 15
checkbox input "true"
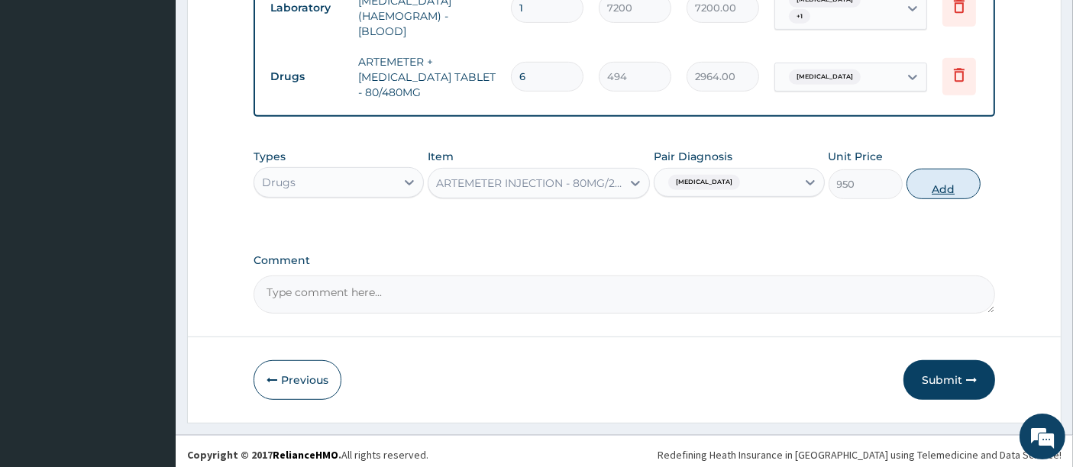
click at [939, 180] on button "Add" at bounding box center [943, 184] width 74 height 31
type input "0"
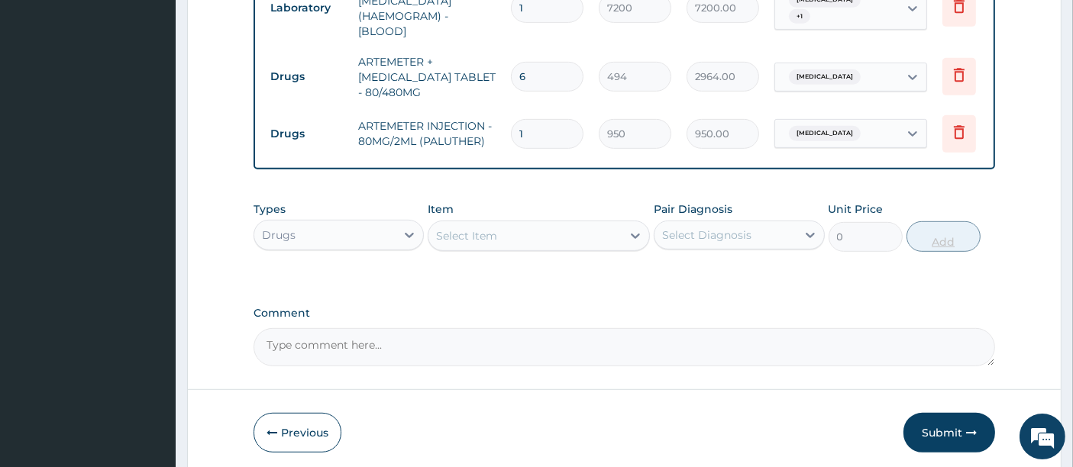
type input "0.00"
type input "6"
type input "5700.00"
type input "6"
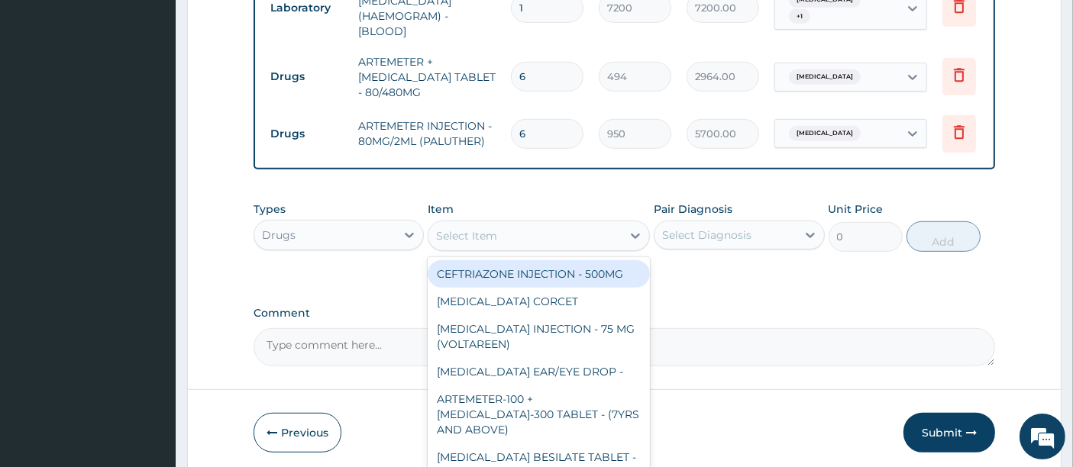
click at [515, 245] on div "Select Item" at bounding box center [539, 236] width 222 height 31
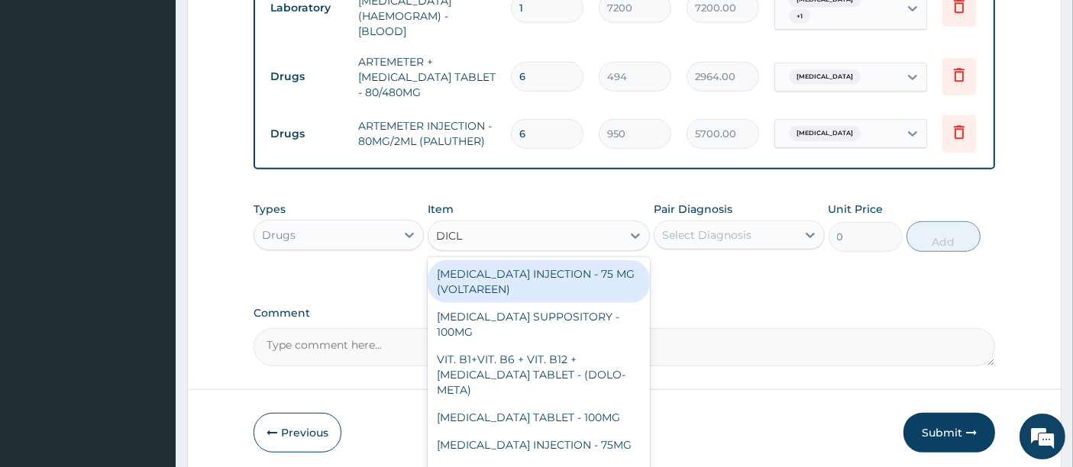
type input "DICLO"
click at [525, 286] on div "DICLOFENAC INJECTION - 75 MG (VOLTAREEN)" at bounding box center [539, 281] width 222 height 43
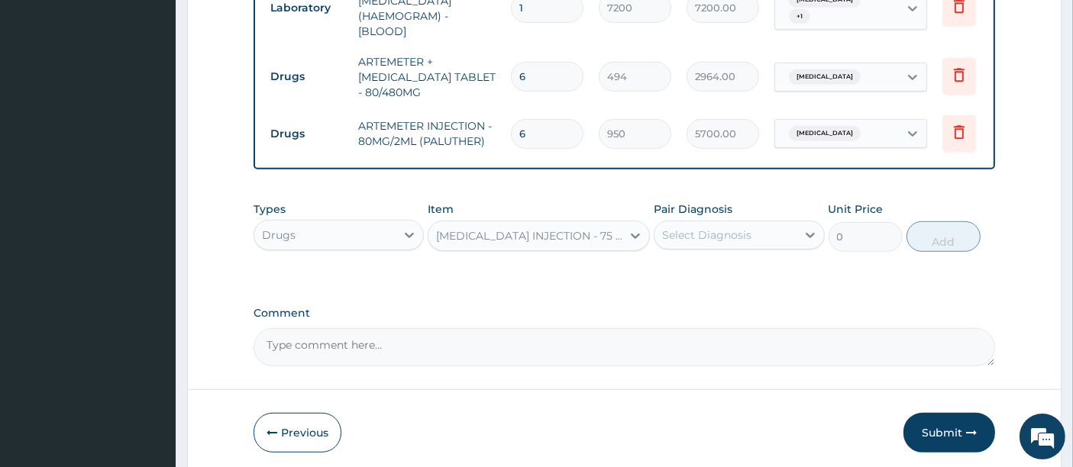
type input "798"
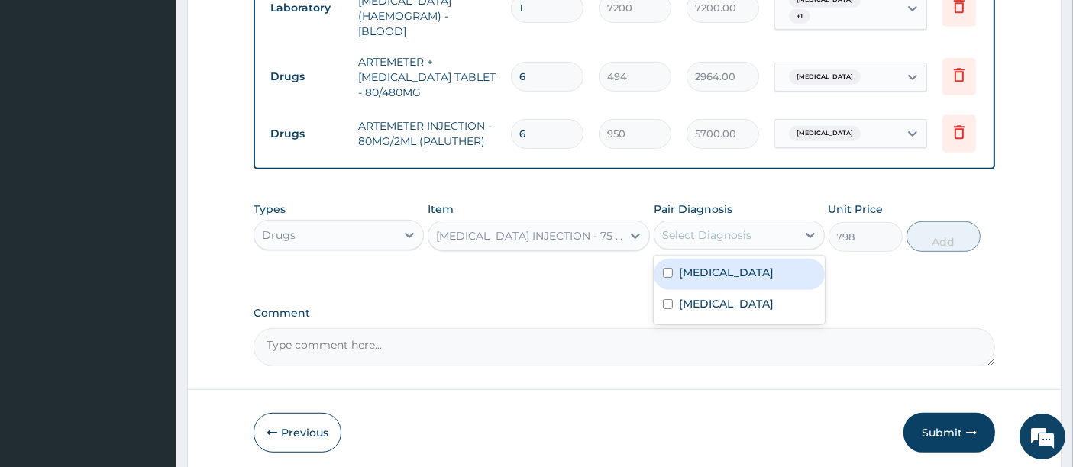
click at [758, 232] on div "Select Diagnosis" at bounding box center [724, 235] width 141 height 24
click at [759, 265] on div "[MEDICAL_DATA]" at bounding box center [739, 274] width 170 height 31
checkbox input "true"
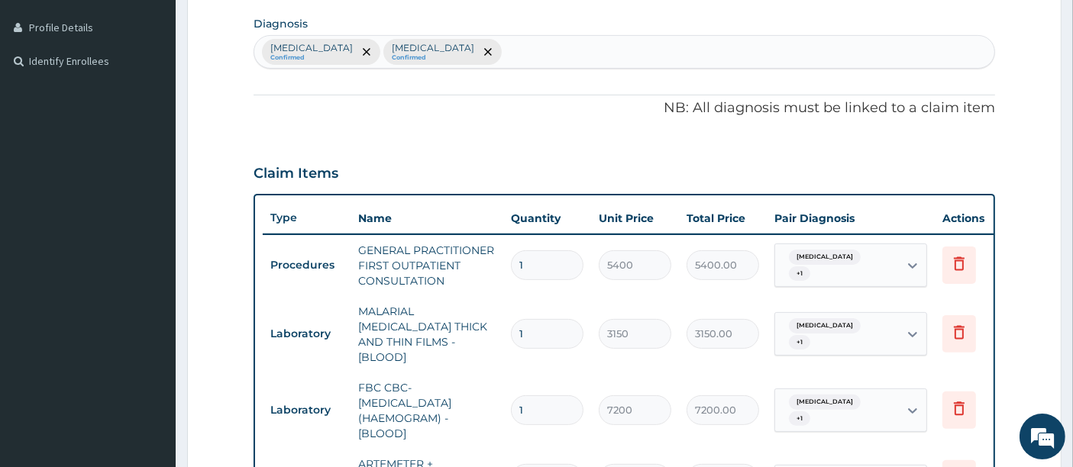
scroll to position [370, 0]
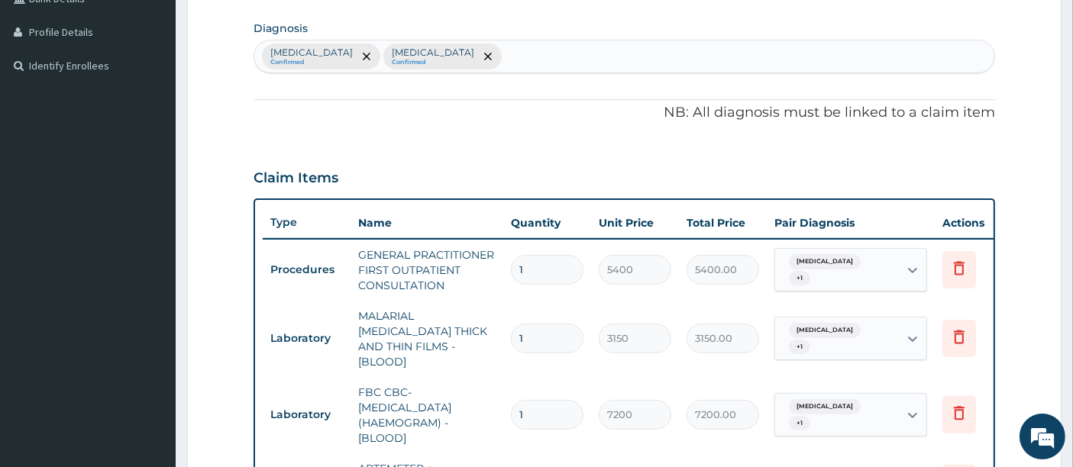
click at [530, 56] on div "Malaria Confirmed Upper respiratory infection Confirmed" at bounding box center [624, 56] width 741 height 32
type input "MUSCUL"
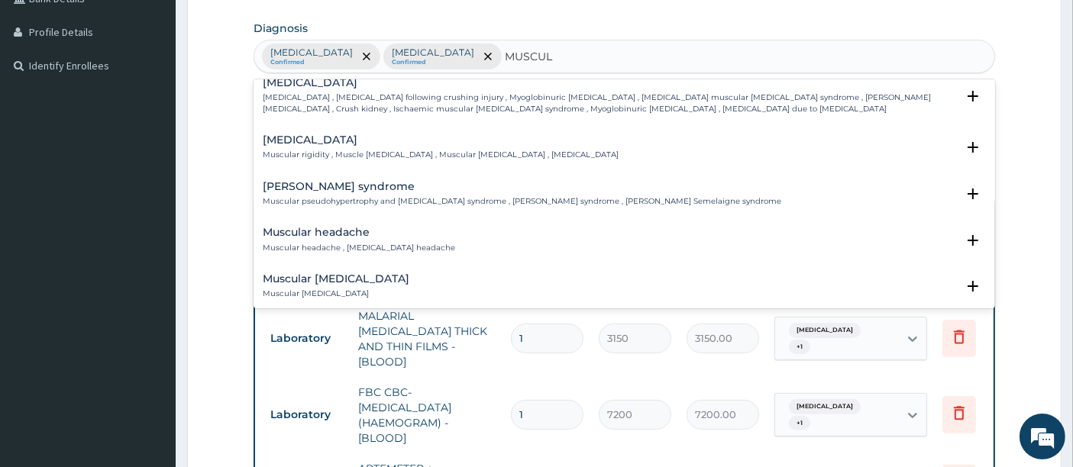
scroll to position [170, 0]
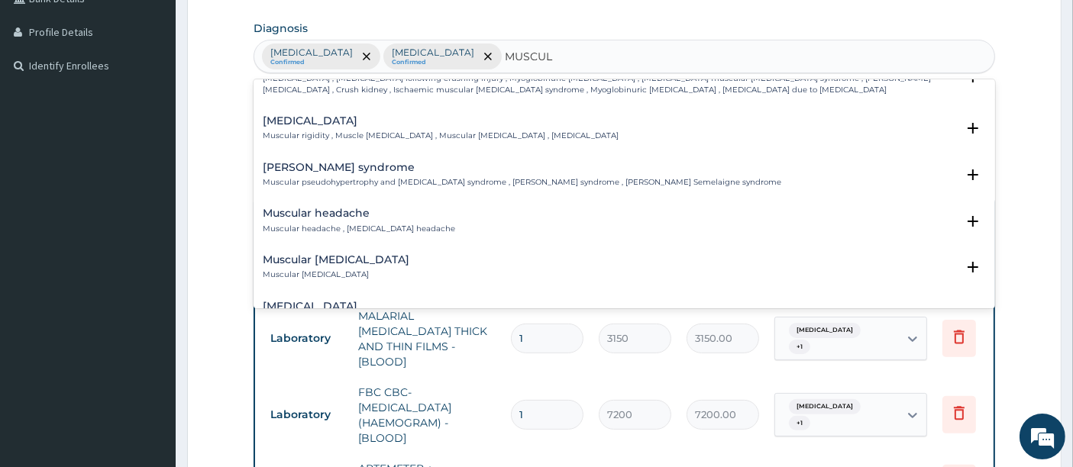
click at [307, 118] on h4 "Muscle rigidity" at bounding box center [441, 120] width 356 height 11
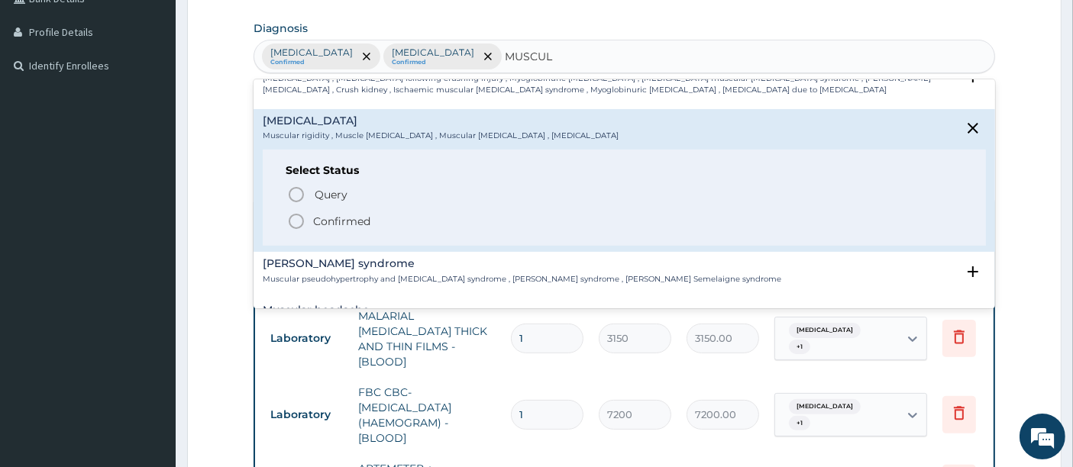
click at [300, 225] on circle "status option filled" at bounding box center [296, 222] width 14 height 14
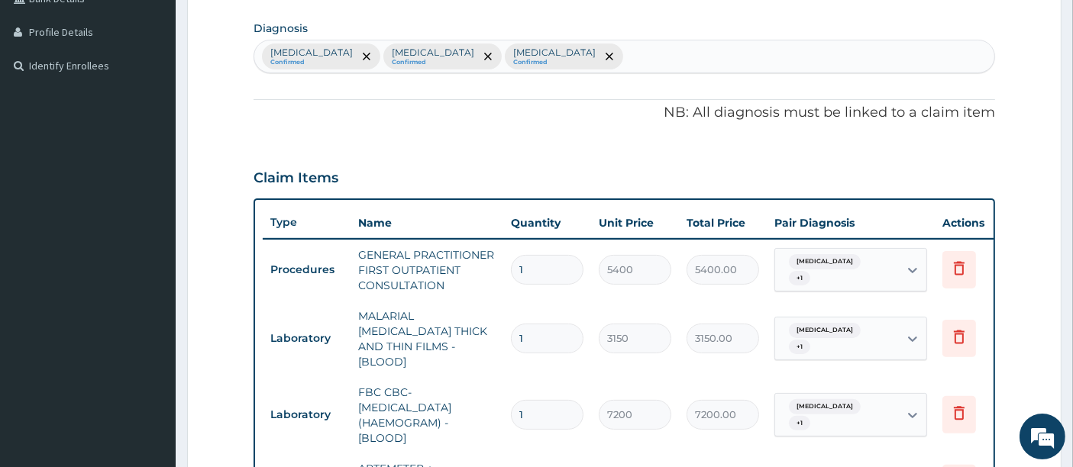
click at [390, 145] on div "PA Code / Prescription Code Enter Code(Secondary Care Only) Encounter Date 10-0…" at bounding box center [625, 274] width 742 height 997
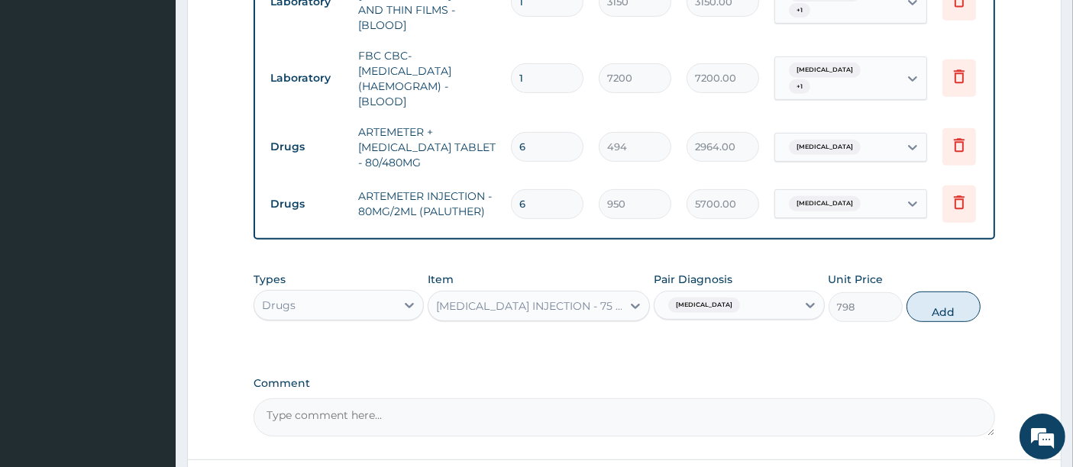
scroll to position [709, 0]
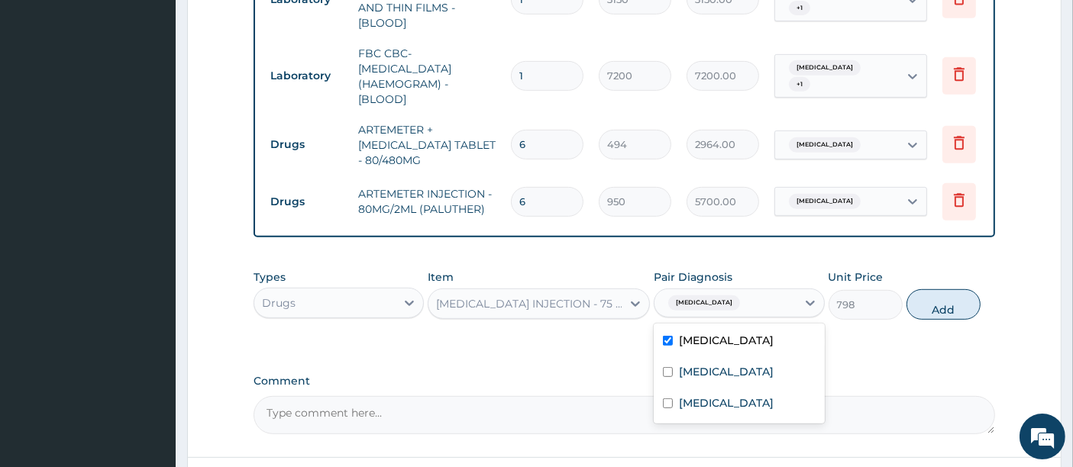
click at [717, 299] on div "[MEDICAL_DATA]" at bounding box center [724, 303] width 141 height 26
click at [683, 404] on div "Muscle rigidity" at bounding box center [739, 404] width 170 height 31
checkbox input "true"
click at [685, 380] on label "Upper respiratory infection" at bounding box center [726, 371] width 95 height 15
checkbox input "true"
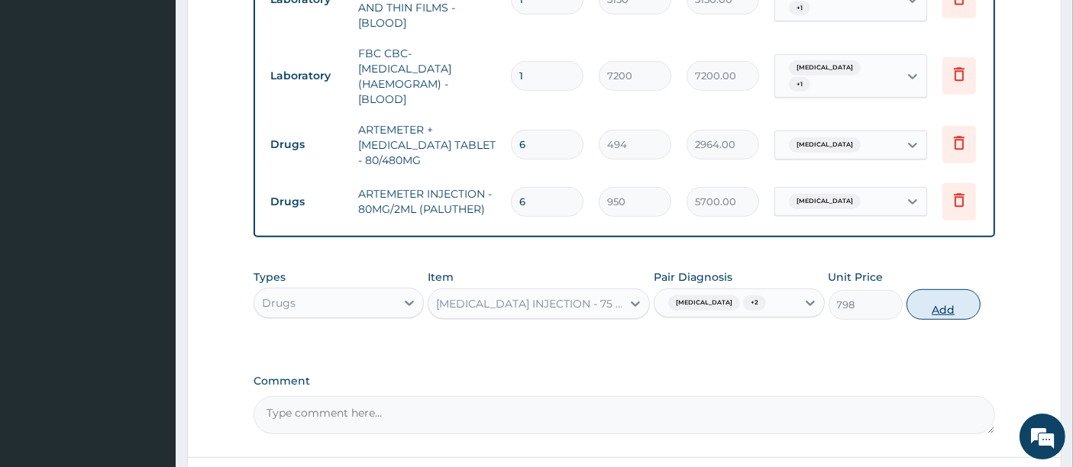
click at [943, 290] on button "Add" at bounding box center [943, 304] width 74 height 31
type input "0"
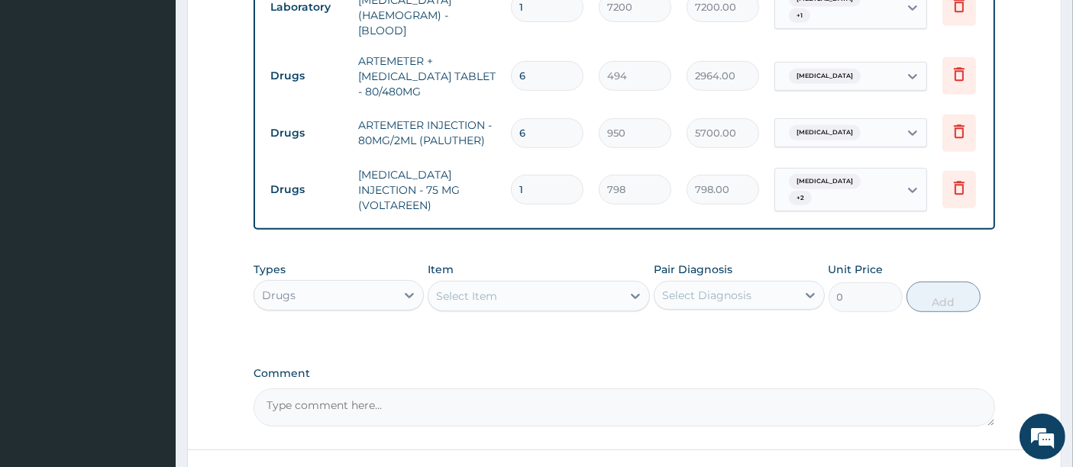
scroll to position [845, 0]
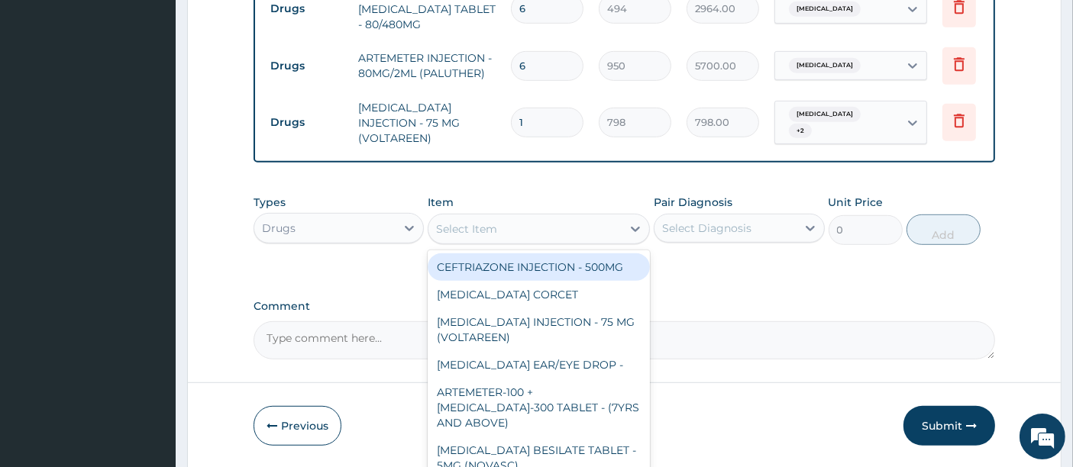
click at [467, 221] on div "Select Item" at bounding box center [466, 228] width 61 height 15
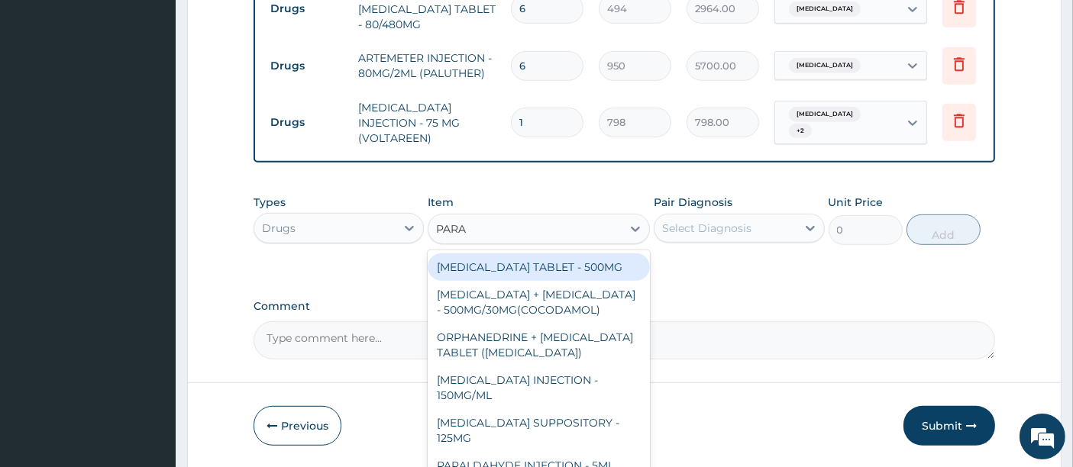
type input "PARAC"
click at [496, 254] on div "[MEDICAL_DATA] TABLET - 500MG" at bounding box center [539, 267] width 222 height 27
type input "45.599999999999994"
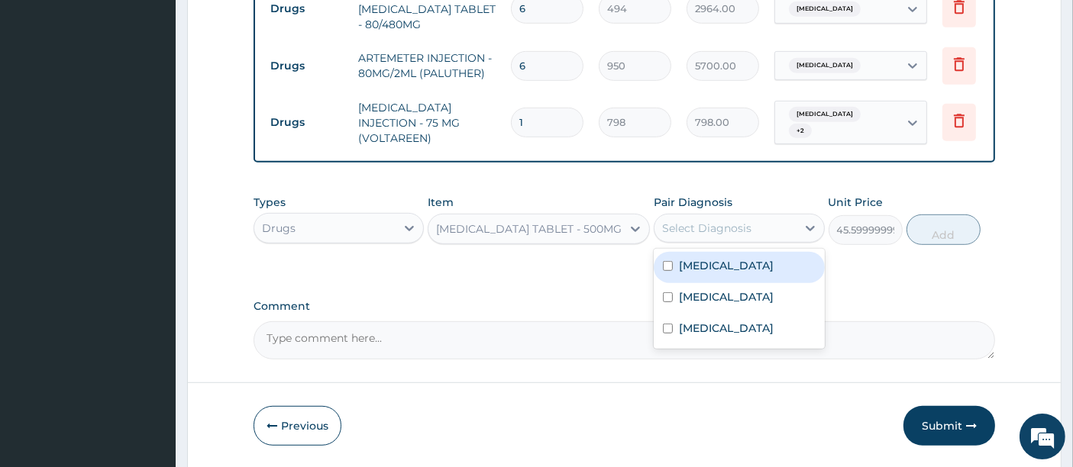
click at [683, 221] on div "Select Diagnosis" at bounding box center [706, 228] width 89 height 15
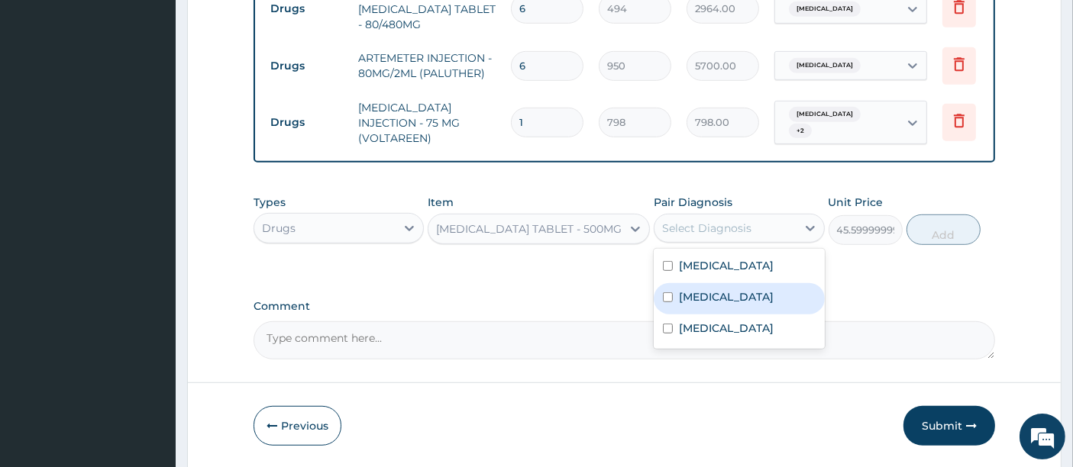
click at [673, 283] on div "Upper respiratory infection" at bounding box center [739, 298] width 170 height 31
checkbox input "true"
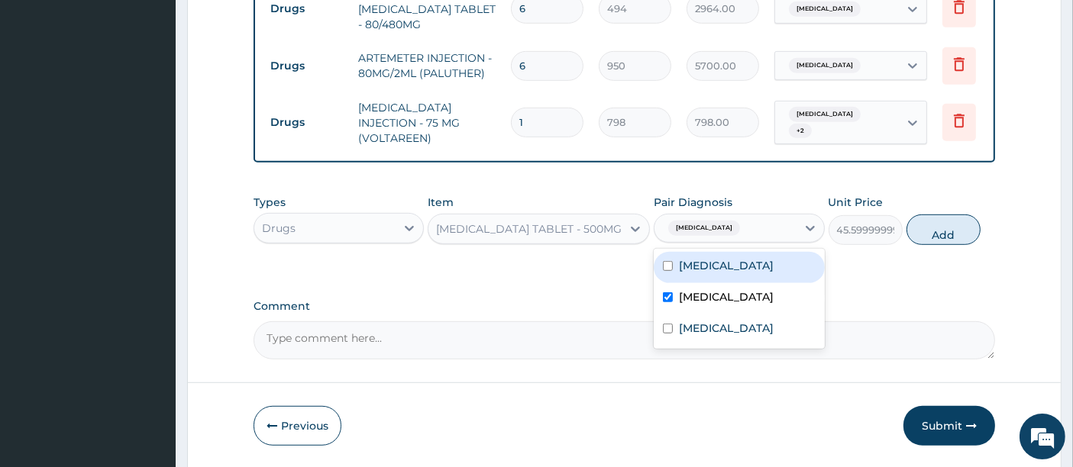
click at [679, 259] on label "[MEDICAL_DATA]" at bounding box center [726, 265] width 95 height 15
checkbox input "true"
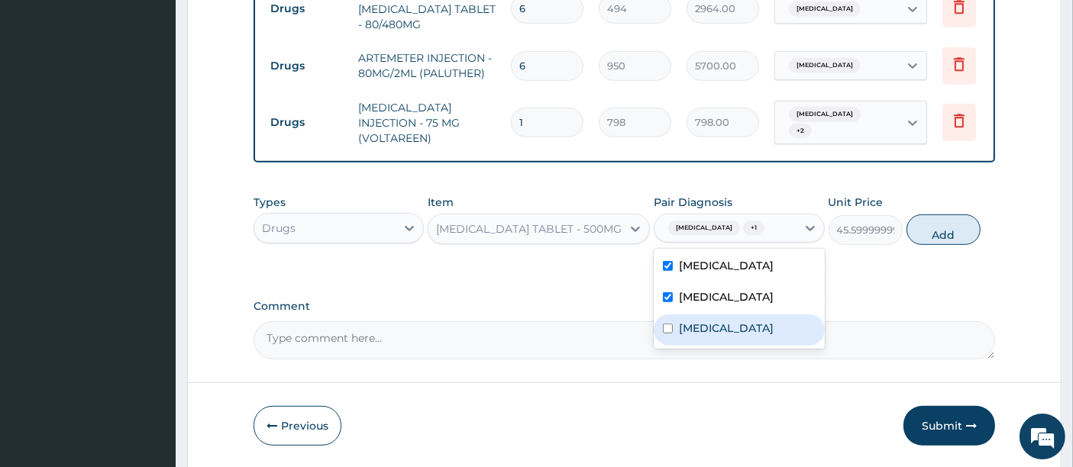
click at [683, 336] on label "Muscle rigidity" at bounding box center [726, 328] width 95 height 15
checkbox input "true"
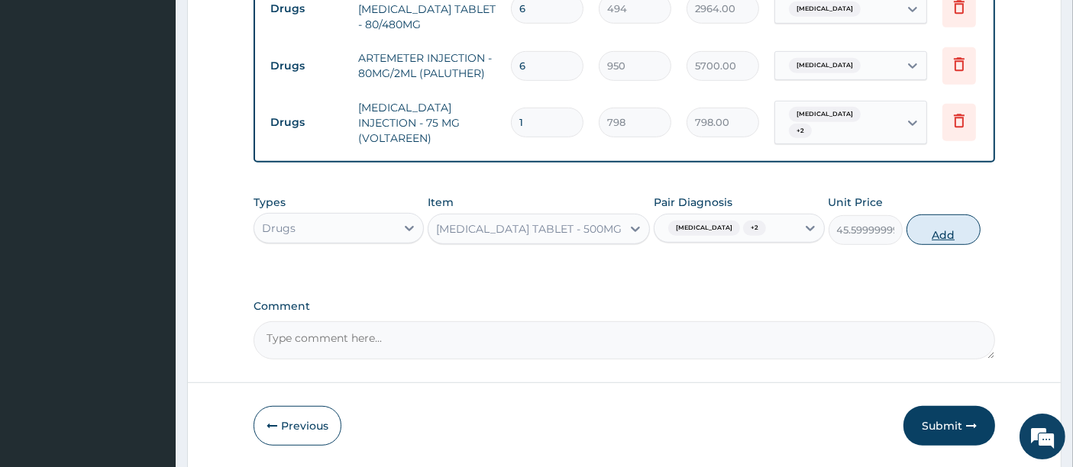
click at [936, 226] on button "Add" at bounding box center [943, 230] width 74 height 31
type input "0"
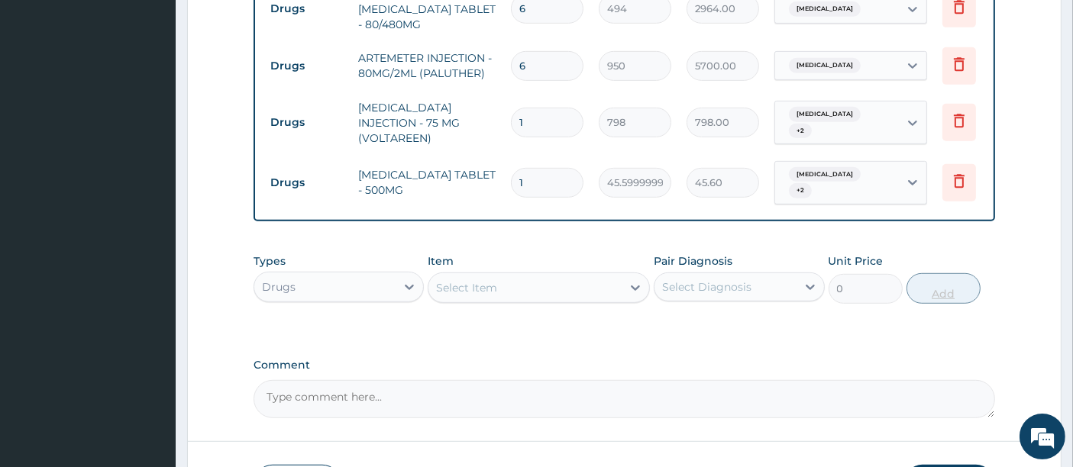
type input "18"
type input "820.80"
type input "18"
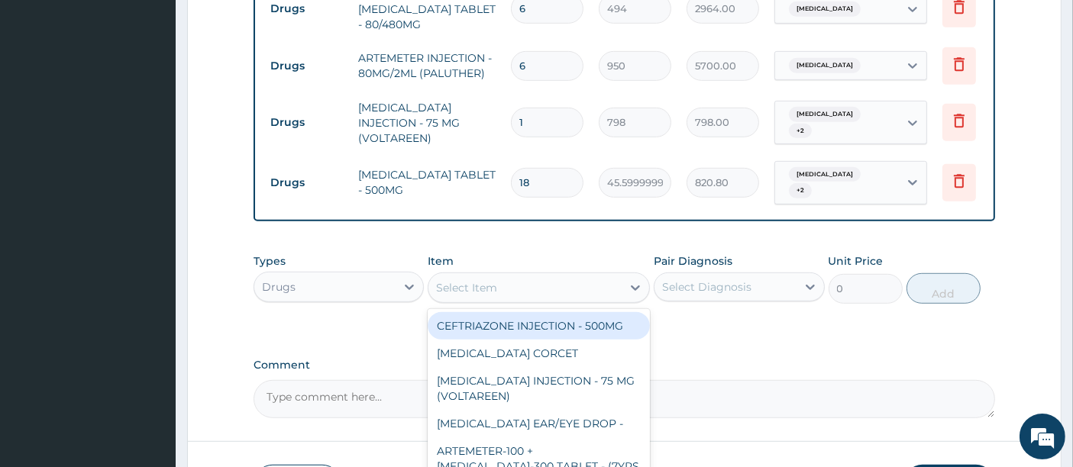
click at [532, 276] on div "Select Item" at bounding box center [524, 288] width 193 height 24
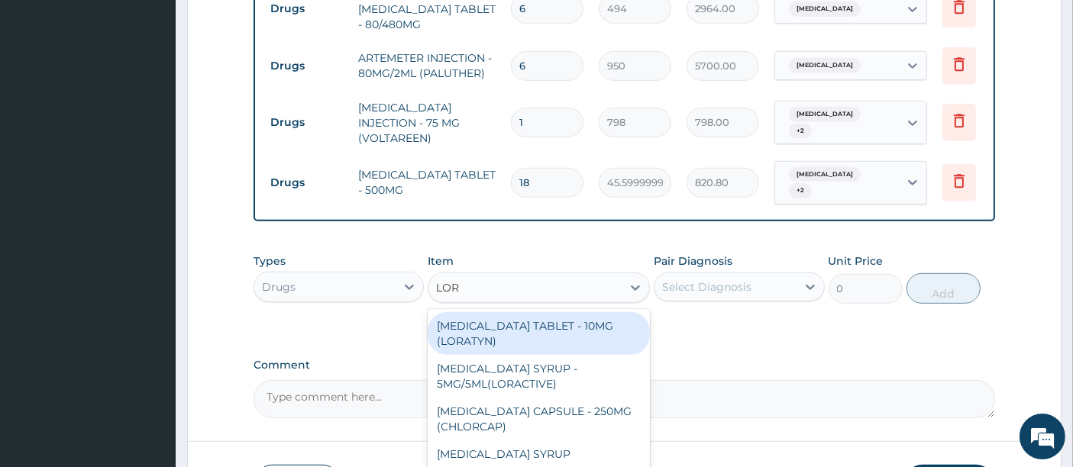
type input "LORA"
click at [491, 314] on div "[MEDICAL_DATA] TABLET - 10MG (LORATYN)" at bounding box center [539, 333] width 222 height 43
type input "133"
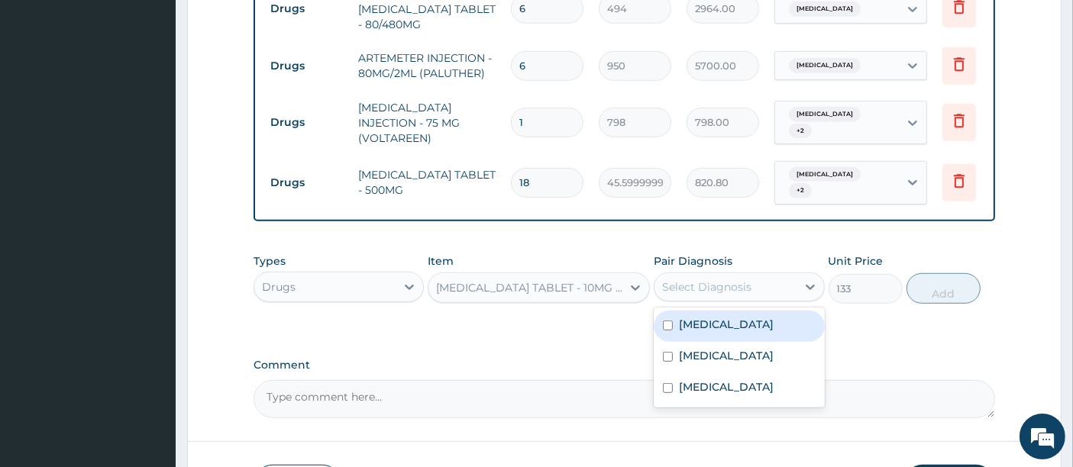
click at [700, 275] on div "Select Diagnosis" at bounding box center [724, 287] width 141 height 24
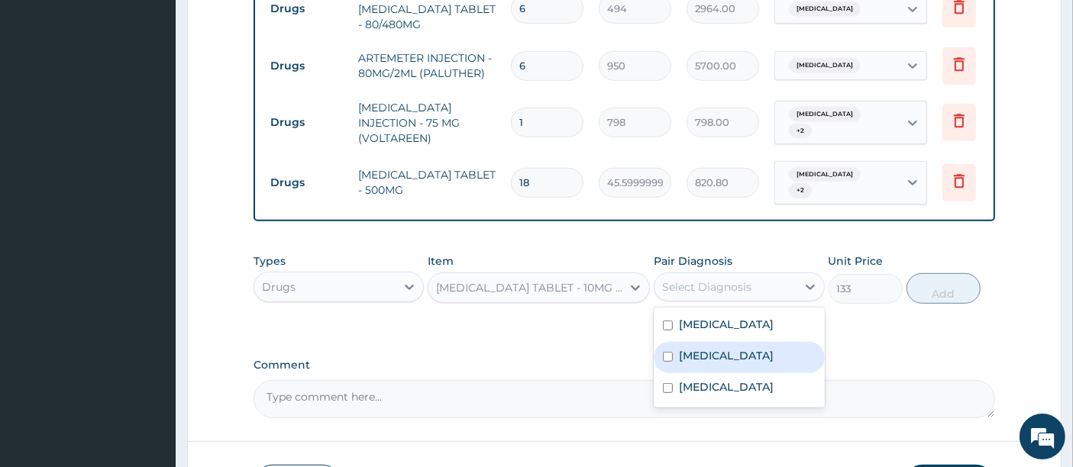
click at [707, 357] on label "Upper respiratory infection" at bounding box center [726, 355] width 95 height 15
checkbox input "true"
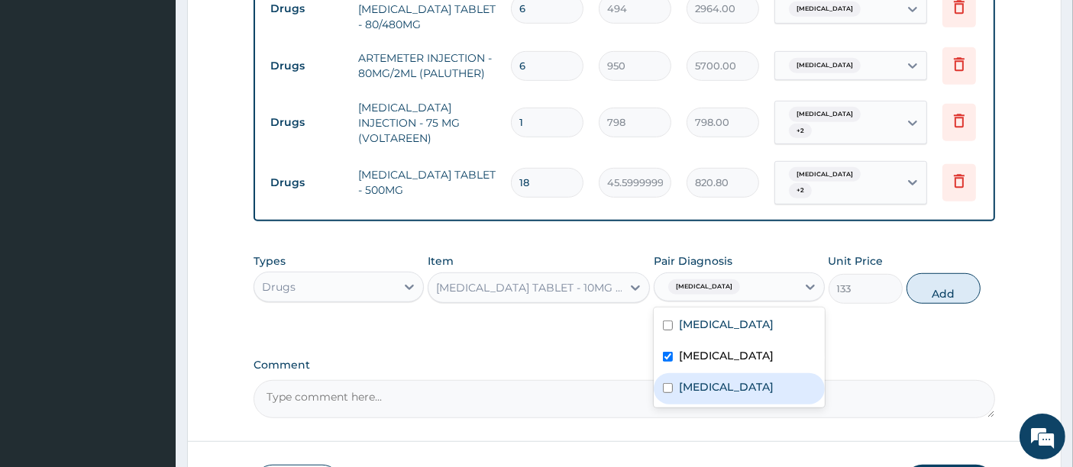
click at [670, 377] on div "Muscle rigidity" at bounding box center [739, 388] width 170 height 31
checkbox input "true"
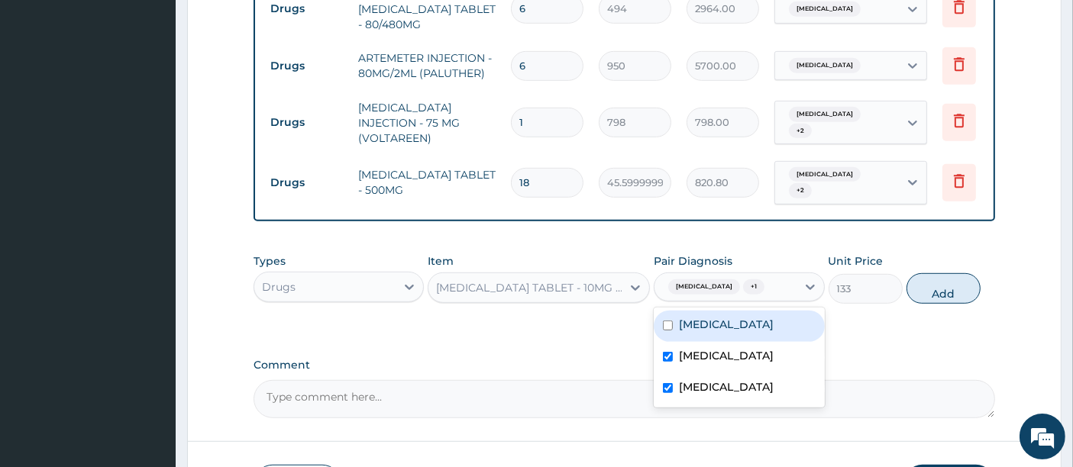
click at [676, 335] on div "[MEDICAL_DATA]" at bounding box center [739, 326] width 170 height 31
checkbox input "true"
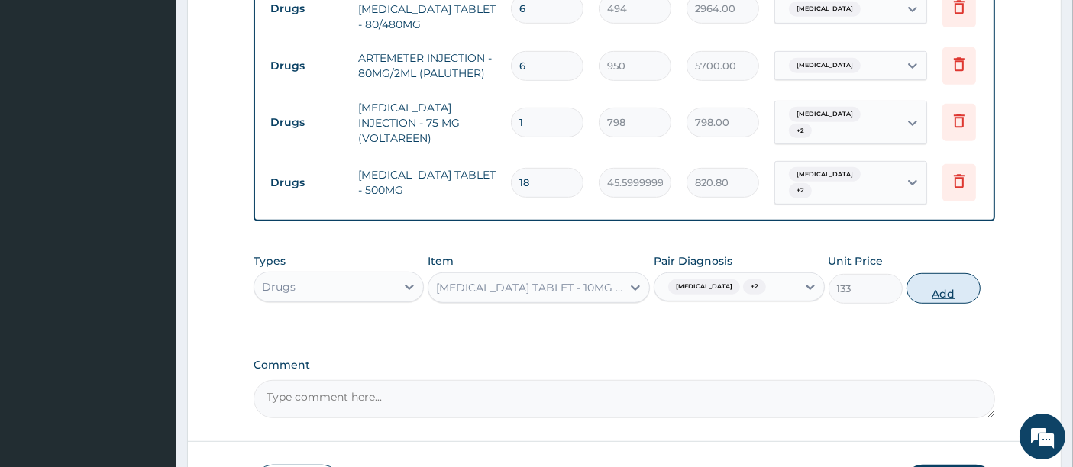
click at [945, 298] on button "Add" at bounding box center [943, 288] width 74 height 31
type input "0"
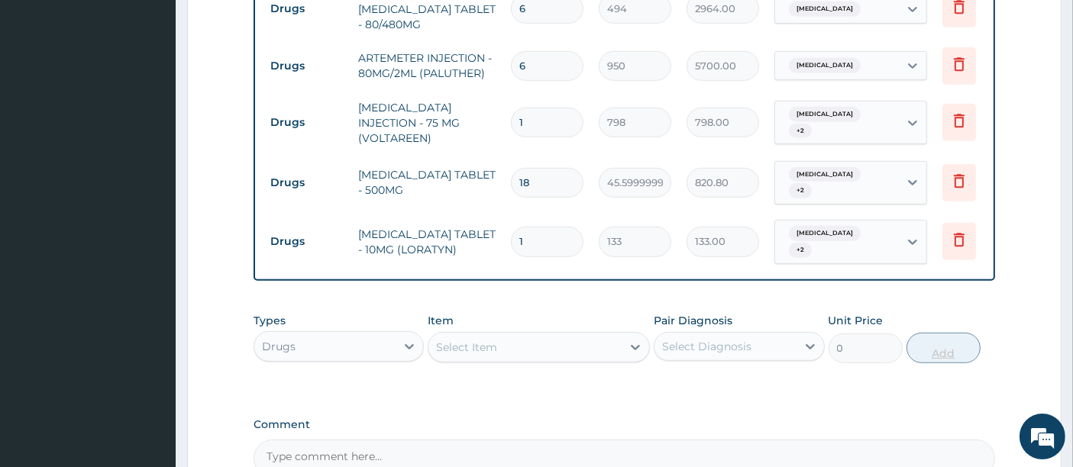
type input "10"
type input "1330.00"
type input "10"
click at [558, 335] on div "Select Item" at bounding box center [524, 347] width 193 height 24
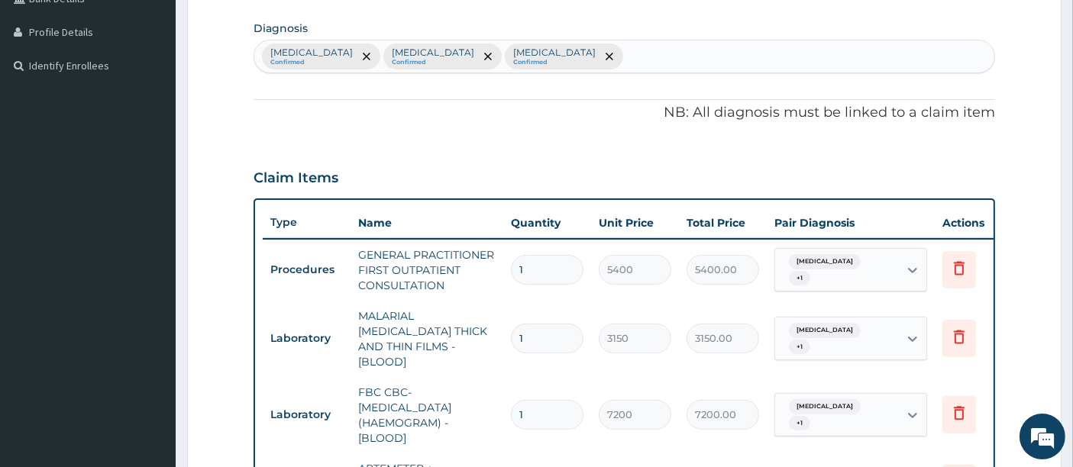
scroll to position [302, 0]
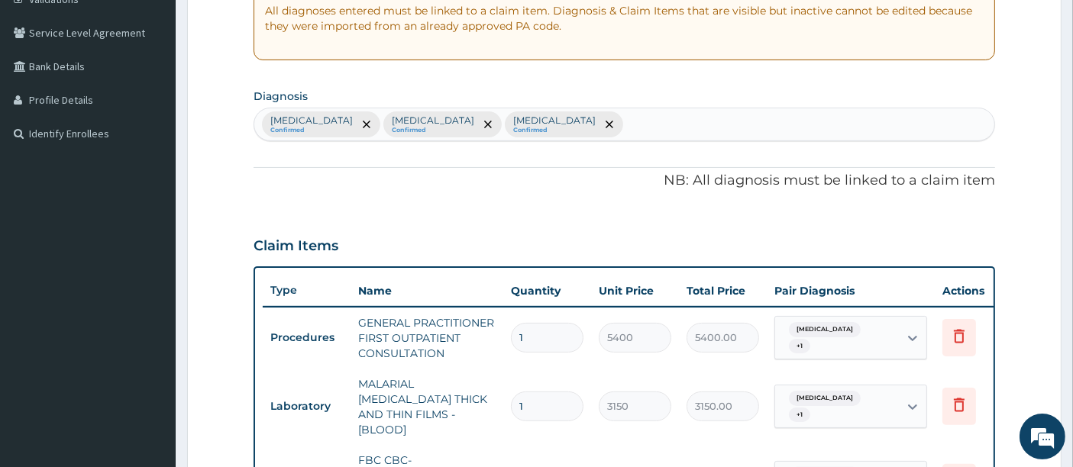
click at [611, 121] on div "Malaria Confirmed Upper respiratory infection Confirmed Muscle rigidity Confirm…" at bounding box center [624, 124] width 741 height 32
type input "APPETITE"
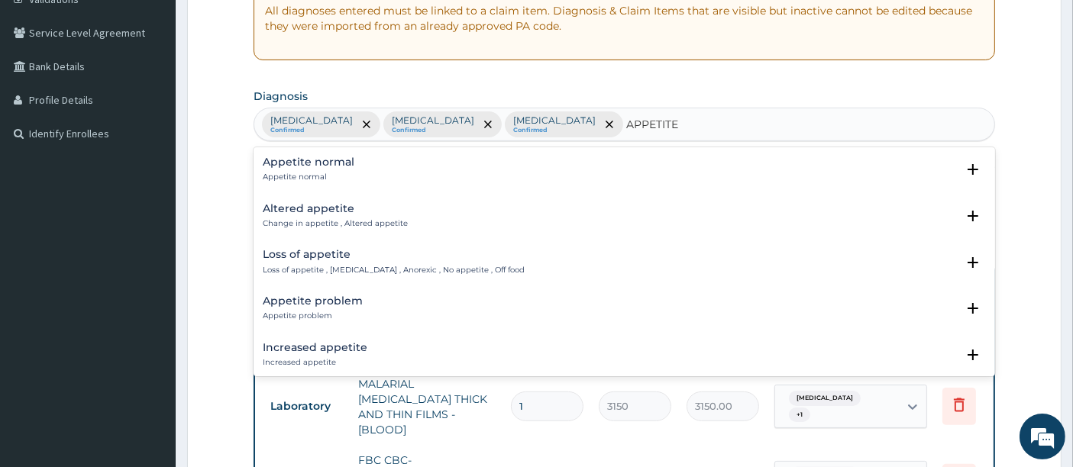
click at [290, 256] on h4 "Loss of appetite" at bounding box center [394, 254] width 262 height 11
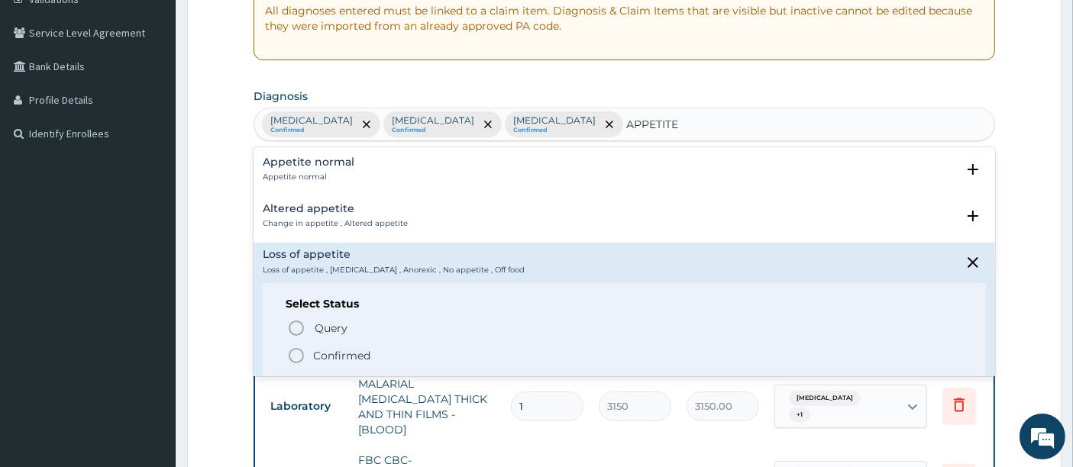
click at [292, 351] on icon "status option filled" at bounding box center [296, 356] width 18 height 18
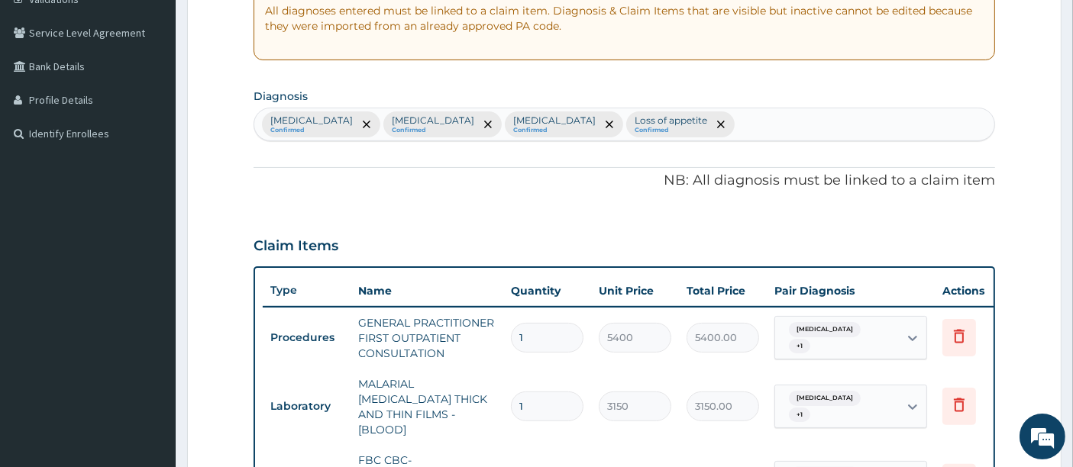
click at [409, 202] on div "PA Code / Prescription Code Enter Code(Secondary Care Only) Encounter Date 10-0…" at bounding box center [625, 432] width 742 height 1177
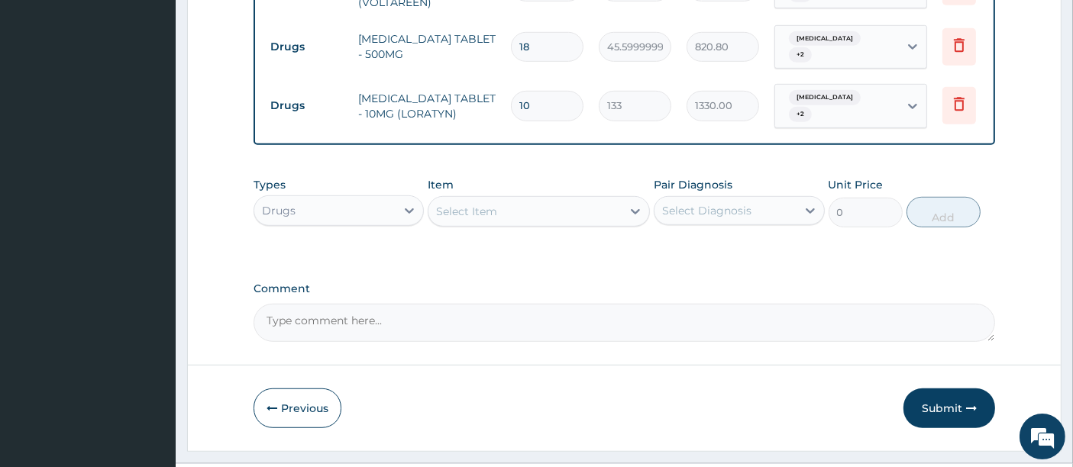
scroll to position [1000, 0]
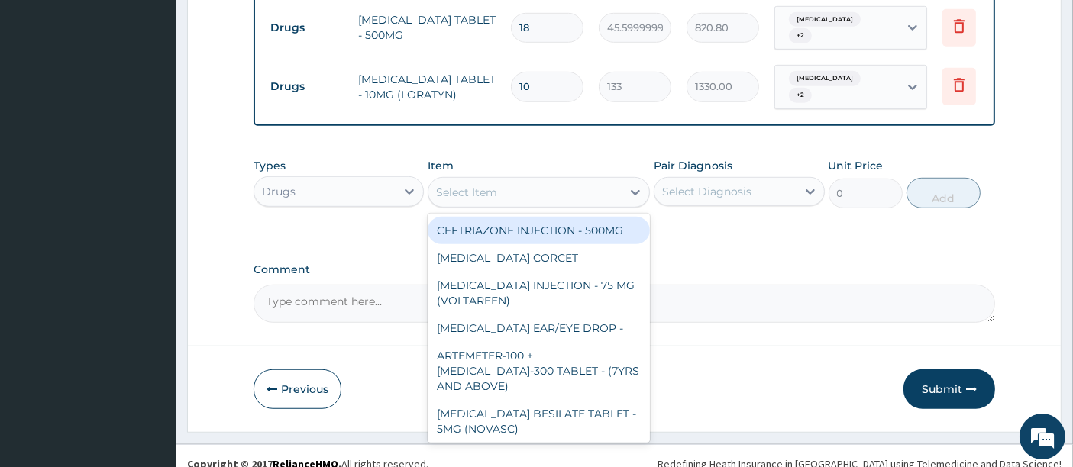
click at [510, 180] on div "Select Item" at bounding box center [524, 192] width 193 height 24
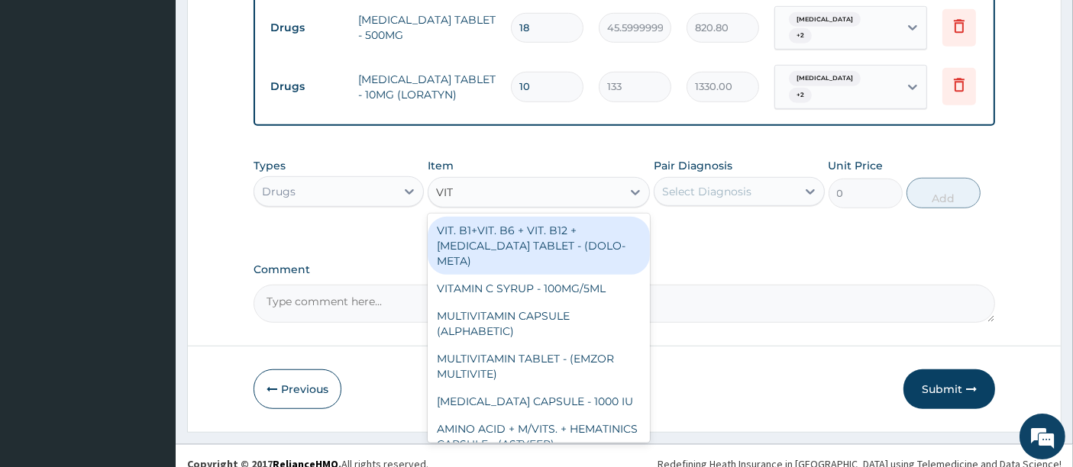
type input "VIT B"
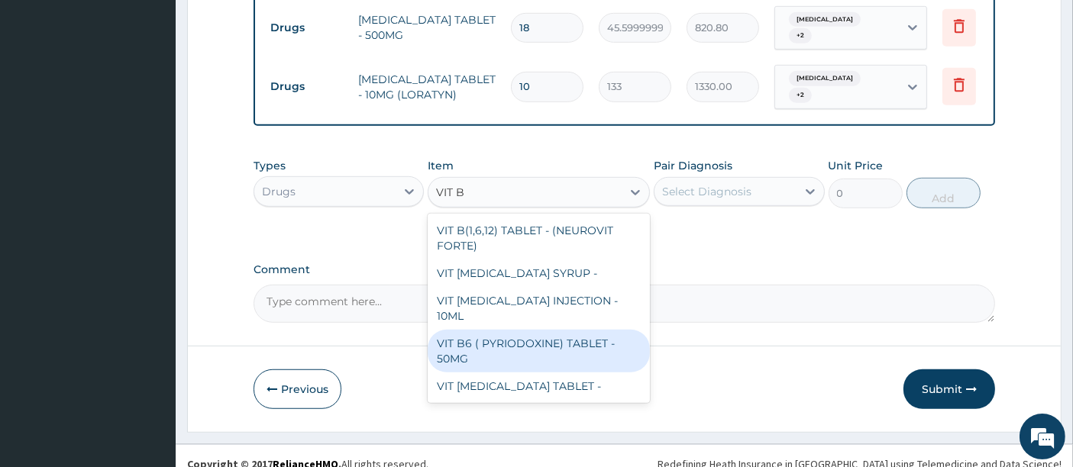
click at [546, 330] on div "VIT B6 ( PYRIODOXINE) TABLET - 50MG" at bounding box center [539, 351] width 222 height 43
type input "72.2"
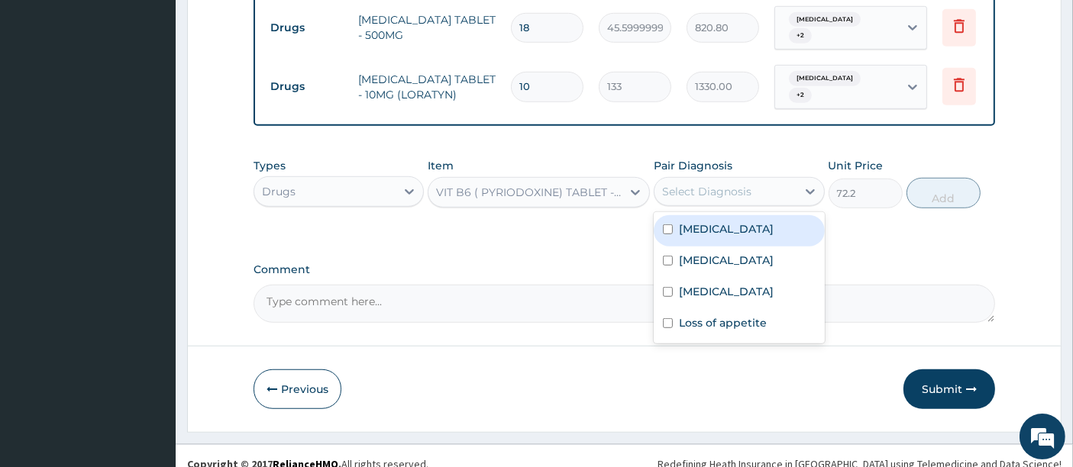
click at [687, 184] on div "Select Diagnosis" at bounding box center [706, 191] width 89 height 15
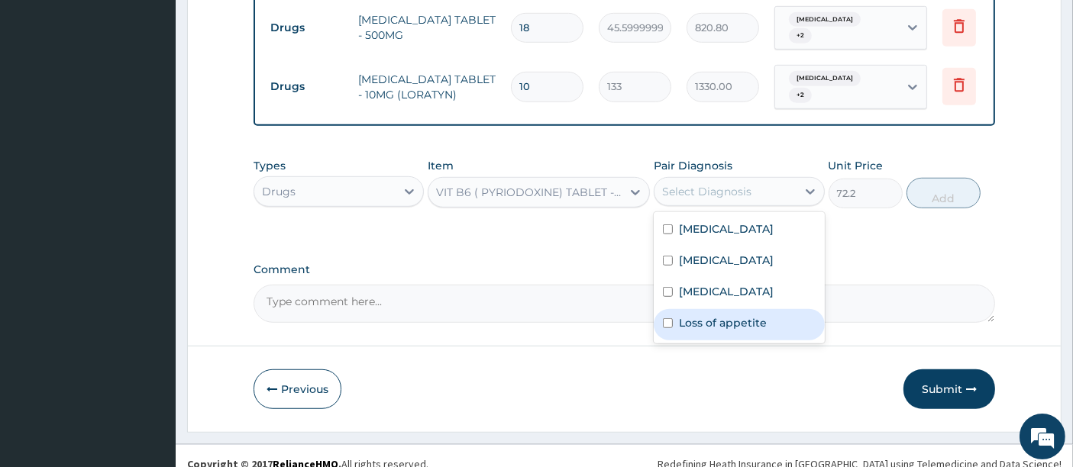
click at [701, 320] on label "Loss of appetite" at bounding box center [723, 322] width 88 height 15
checkbox input "true"
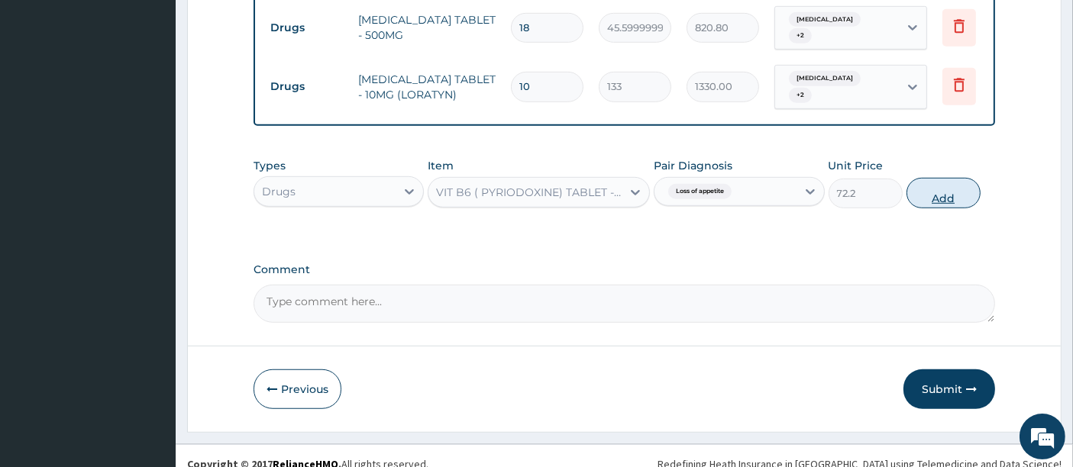
click at [939, 180] on button "Add" at bounding box center [943, 193] width 74 height 31
type input "0"
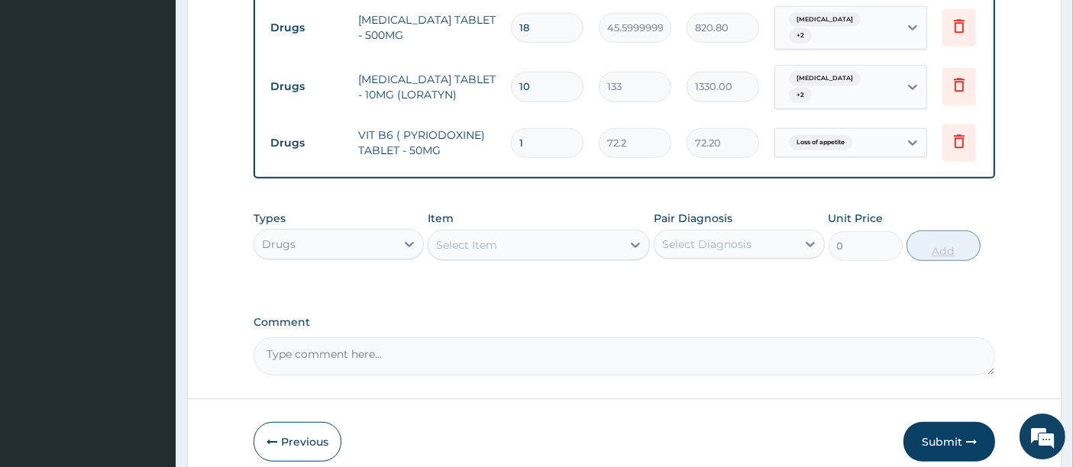
type input "10"
type input "722.00"
type input "10"
click at [945, 431] on button "Submit" at bounding box center [949, 442] width 92 height 40
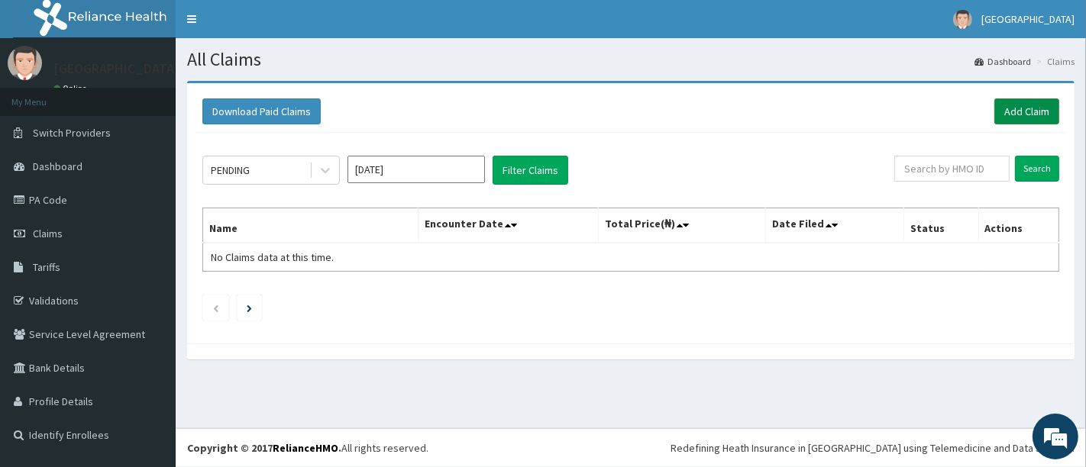
click at [1026, 115] on link "Add Claim" at bounding box center [1026, 112] width 65 height 26
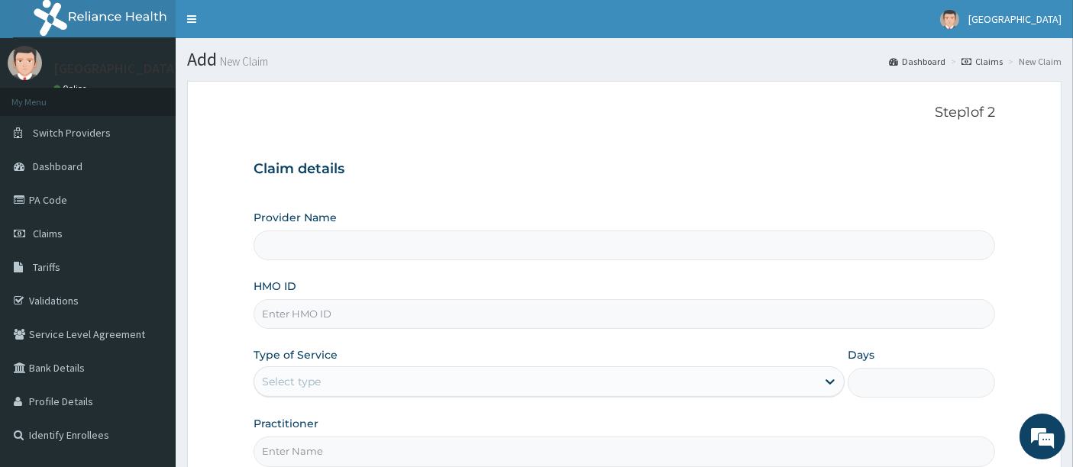
click at [331, 326] on input "HMO ID" at bounding box center [625, 314] width 742 height 30
type input "[GEOGRAPHIC_DATA]"
type input "fab/10463/A"
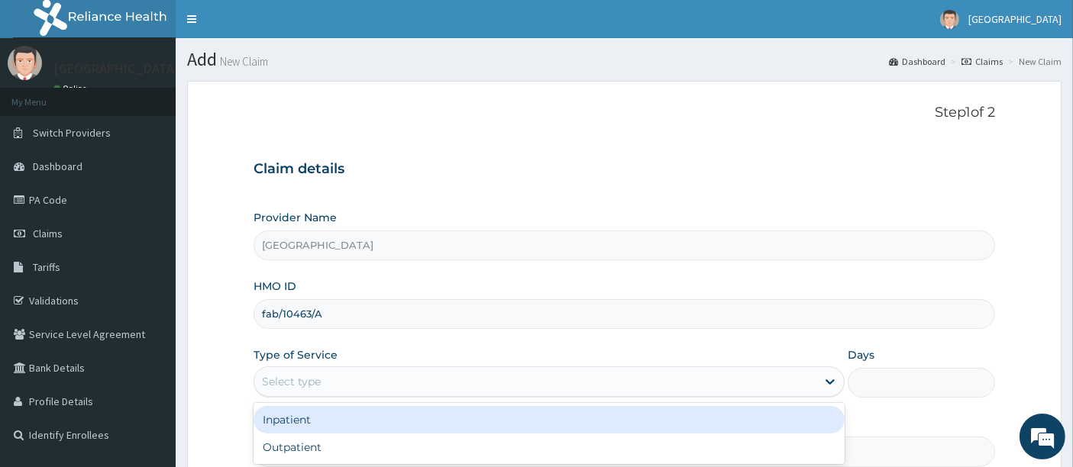
click at [292, 376] on div "Select type" at bounding box center [291, 381] width 59 height 15
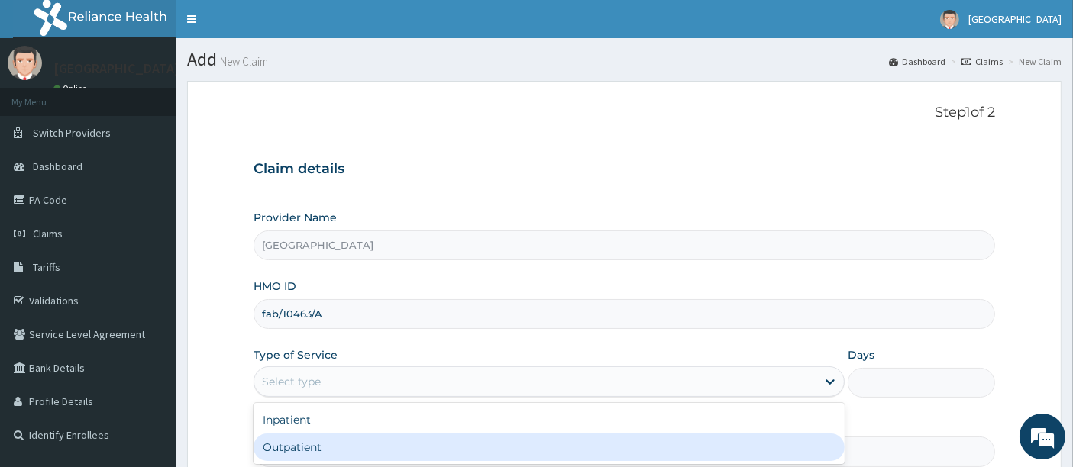
click at [281, 444] on div "Outpatient" at bounding box center [549, 447] width 591 height 27
type input "1"
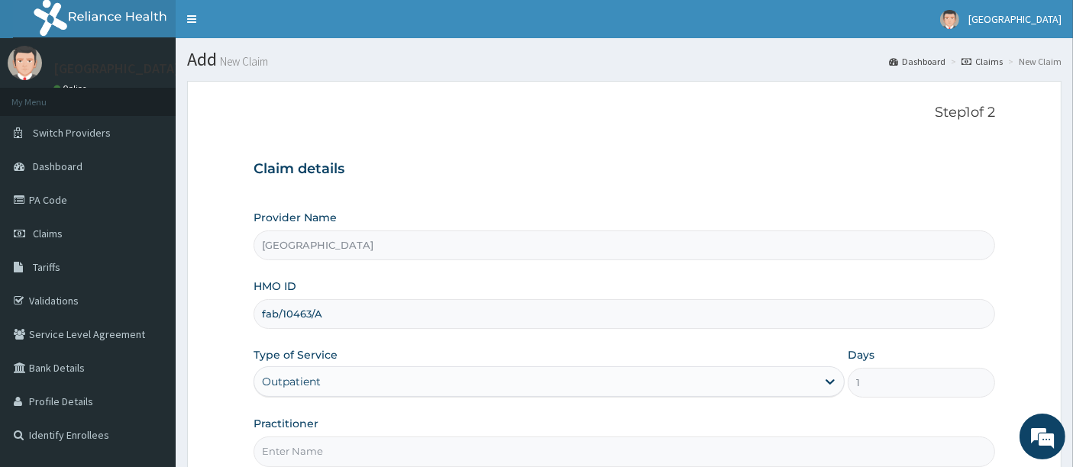
click at [234, 364] on form "Step 1 of 2 Claim details Provider Name Holyfill Hospital HMO ID fab/10463/A Ty…" at bounding box center [624, 329] width 874 height 496
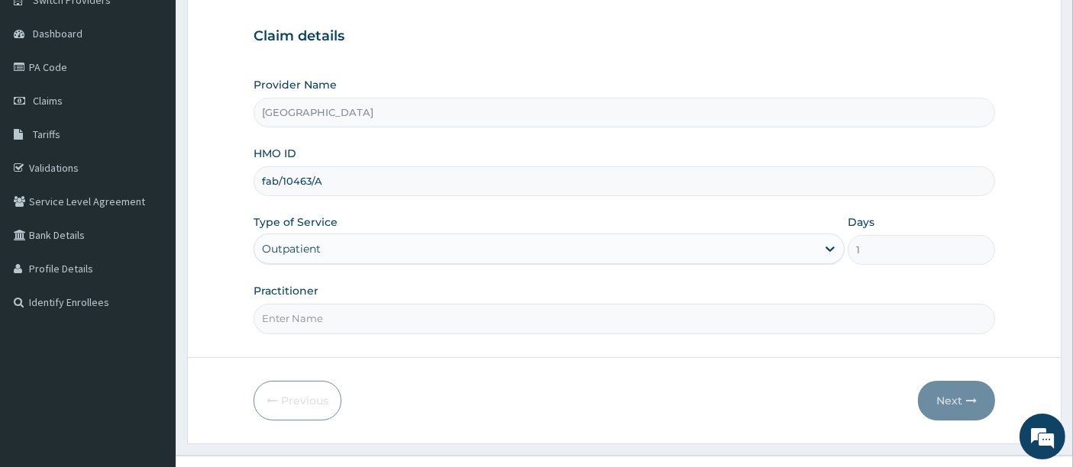
scroll to position [135, 0]
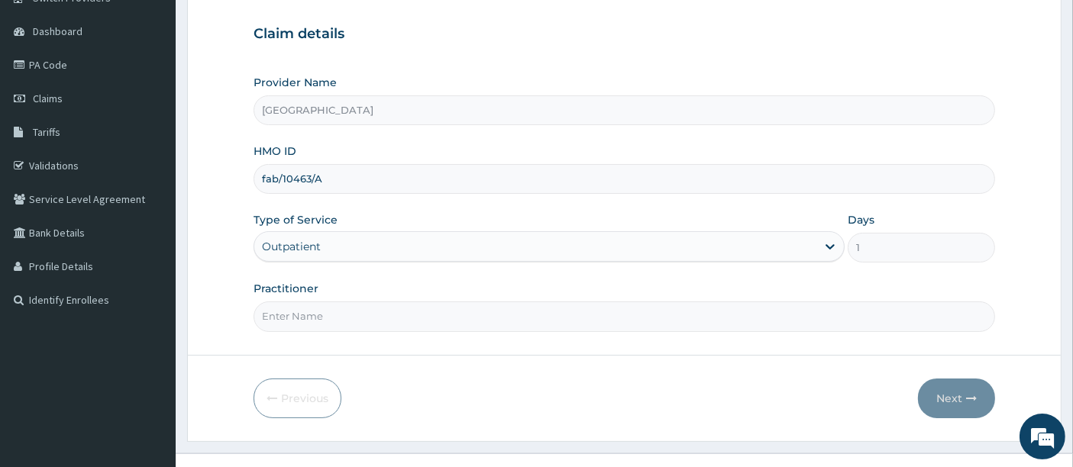
click at [357, 309] on input "Practitioner" at bounding box center [625, 317] width 742 height 30
type input "OMOLADE JOSEPH AYELAJE"
click at [960, 397] on button "Next" at bounding box center [956, 399] width 77 height 40
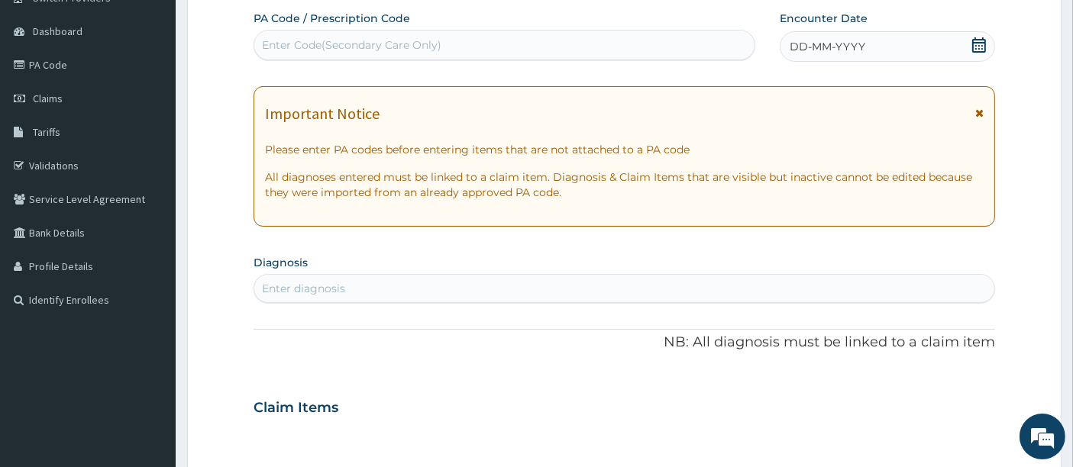
click at [977, 47] on icon at bounding box center [978, 44] width 15 height 15
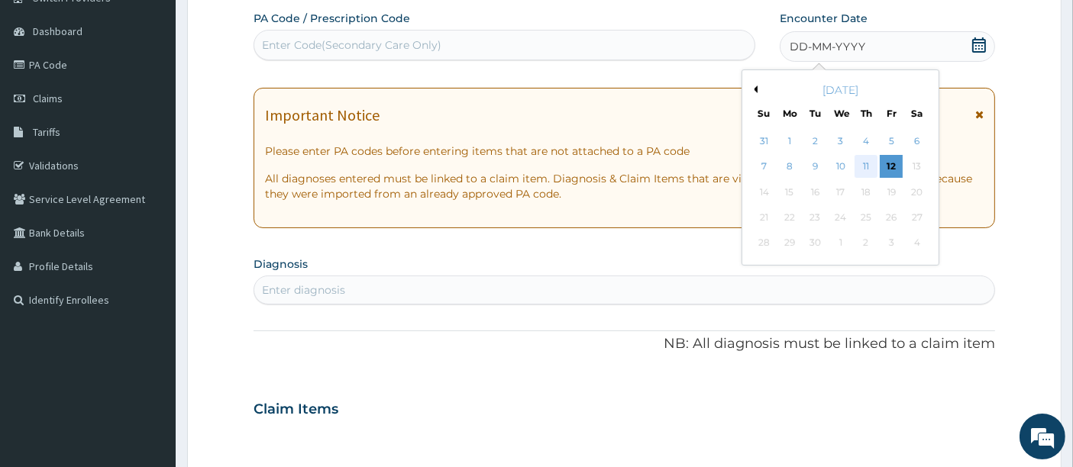
click at [868, 161] on div "11" at bounding box center [866, 167] width 23 height 23
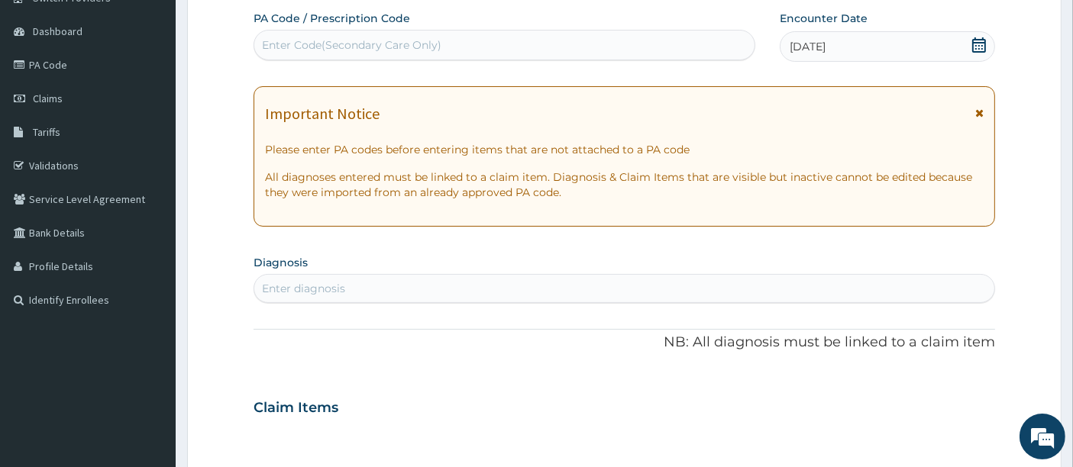
click at [522, 277] on div "Enter diagnosis" at bounding box center [624, 288] width 741 height 24
type input "COUGH"
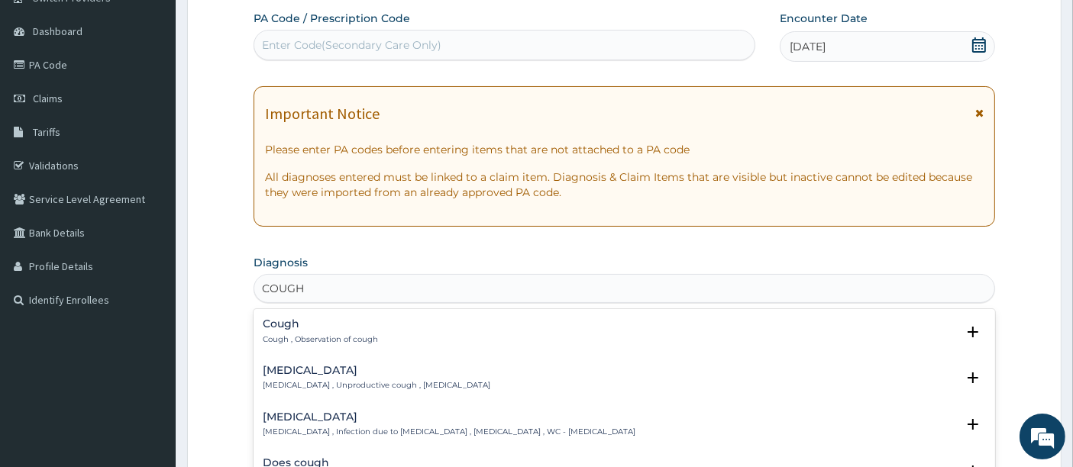
click at [325, 334] on p "Cough , Observation of cough" at bounding box center [320, 339] width 115 height 11
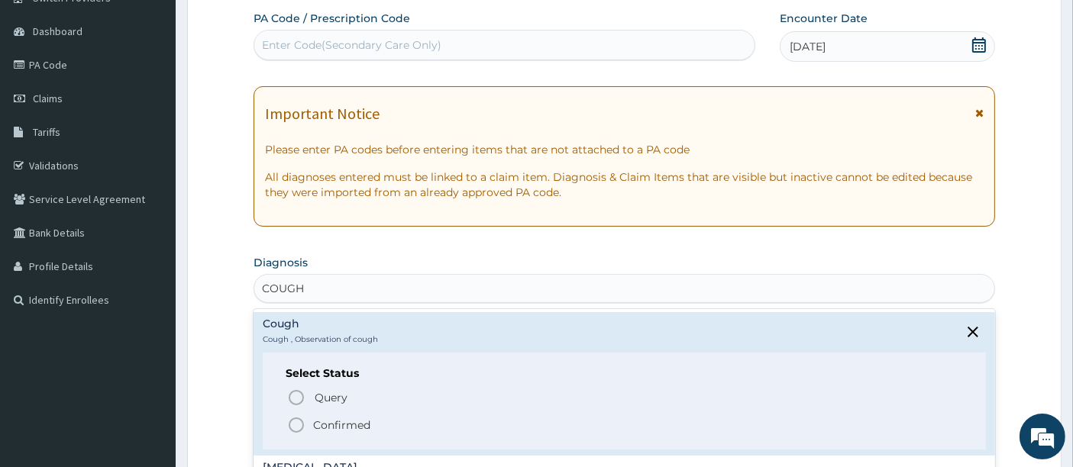
click at [296, 421] on icon "status option filled" at bounding box center [296, 425] width 18 height 18
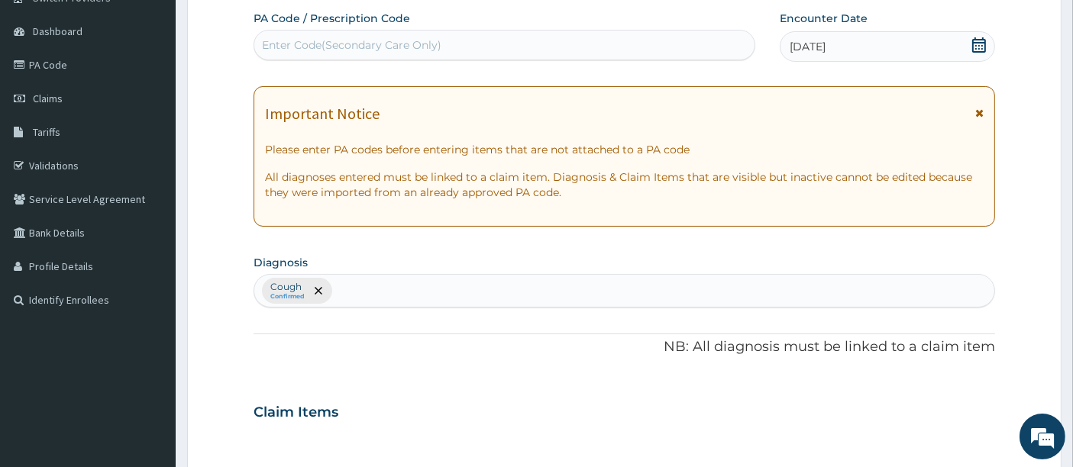
click at [234, 367] on form "Step 2 of 2 PA Code / Prescription Code Enter Code(Secondary Care Only) Encount…" at bounding box center [624, 430] width 874 height 969
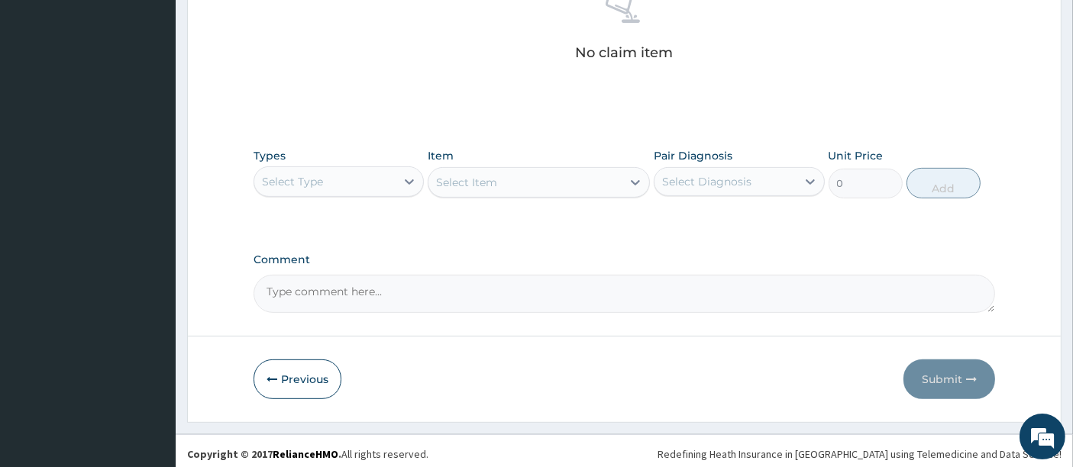
scroll to position [631, 0]
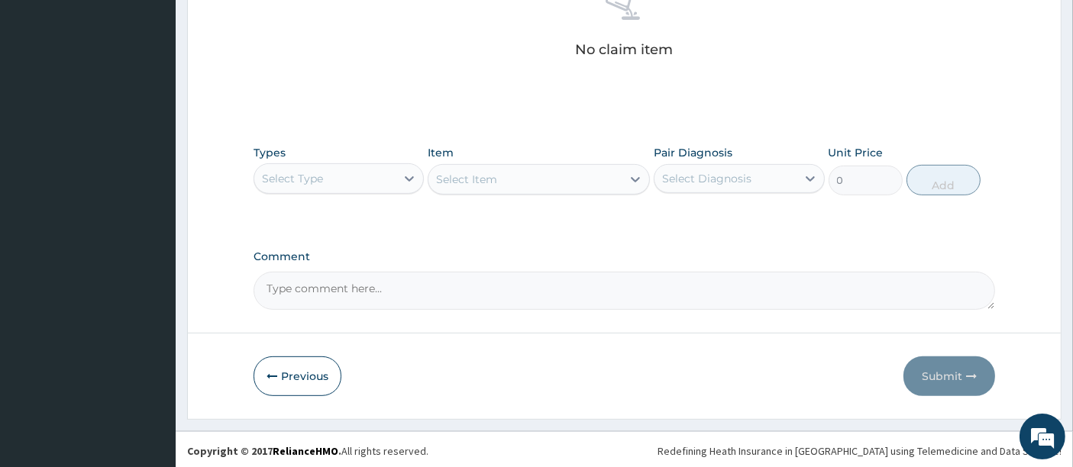
click at [351, 181] on div "Select Type" at bounding box center [324, 178] width 141 height 24
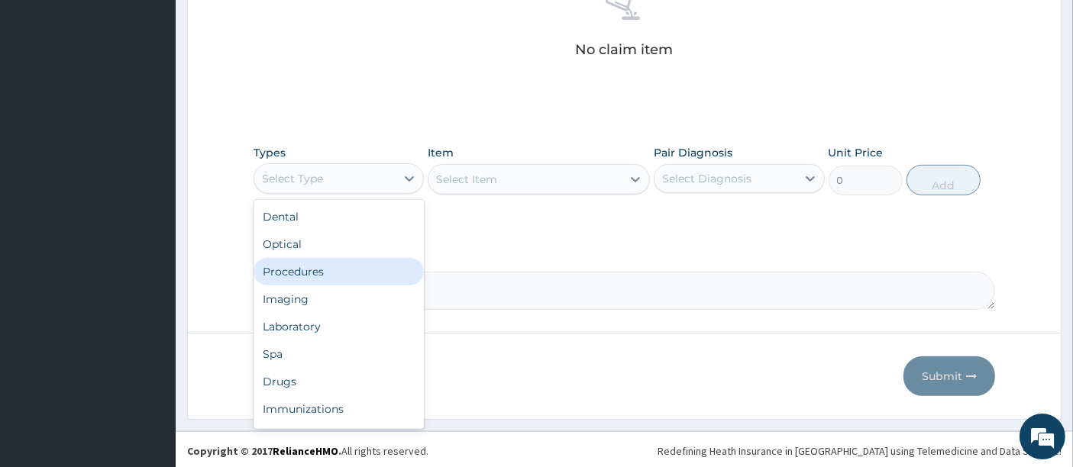
click at [315, 276] on div "Procedures" at bounding box center [339, 271] width 170 height 27
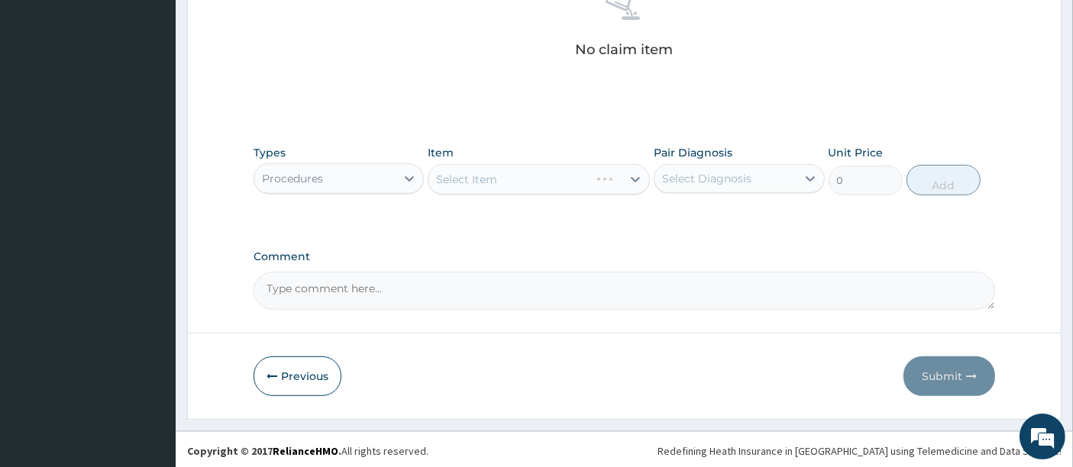
click at [485, 173] on div "Select Item" at bounding box center [539, 179] width 222 height 31
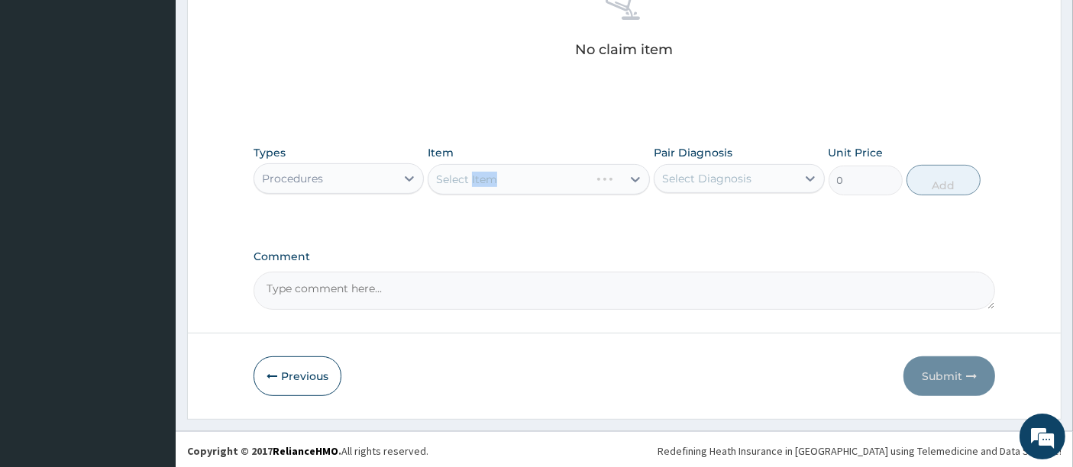
click at [485, 173] on div "Select Item" at bounding box center [539, 179] width 222 height 31
click at [498, 172] on div "Select Item" at bounding box center [539, 179] width 222 height 31
click at [498, 172] on div "Select Item" at bounding box center [524, 179] width 193 height 24
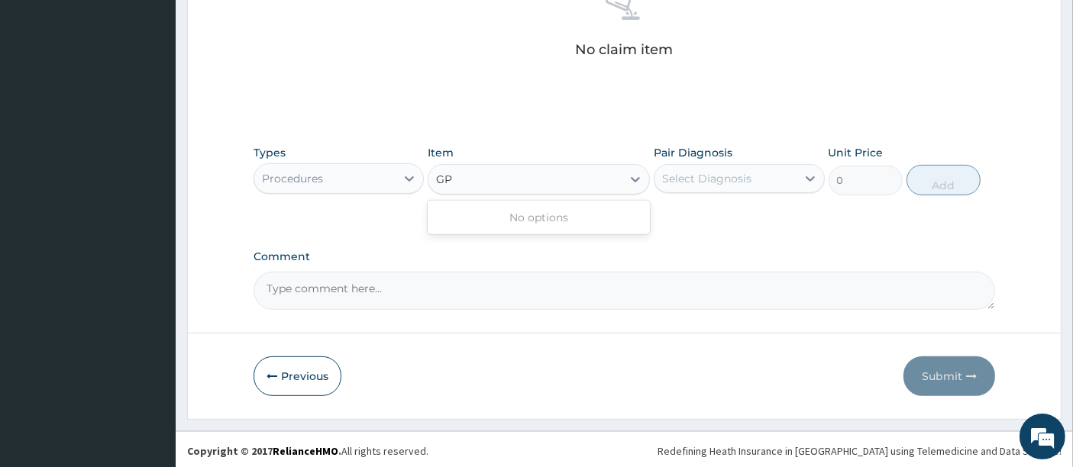
type input "G"
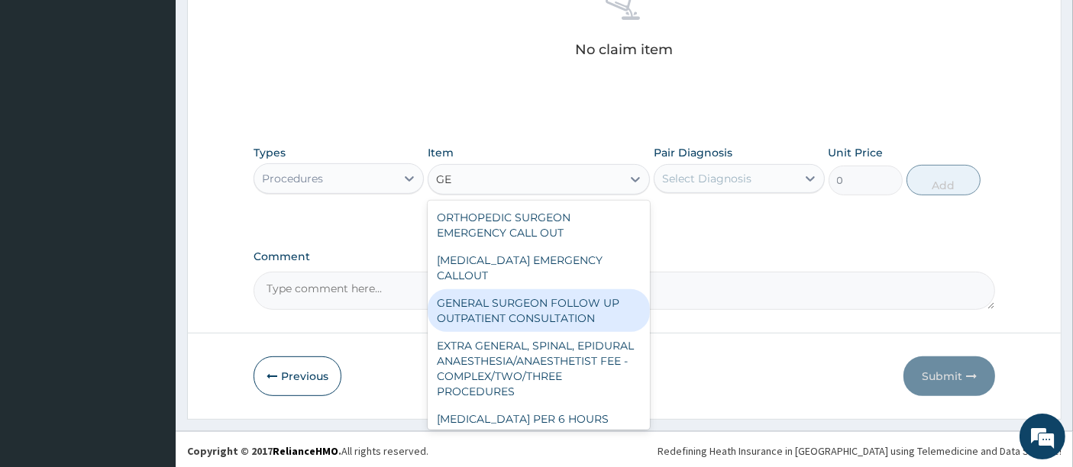
type input "G"
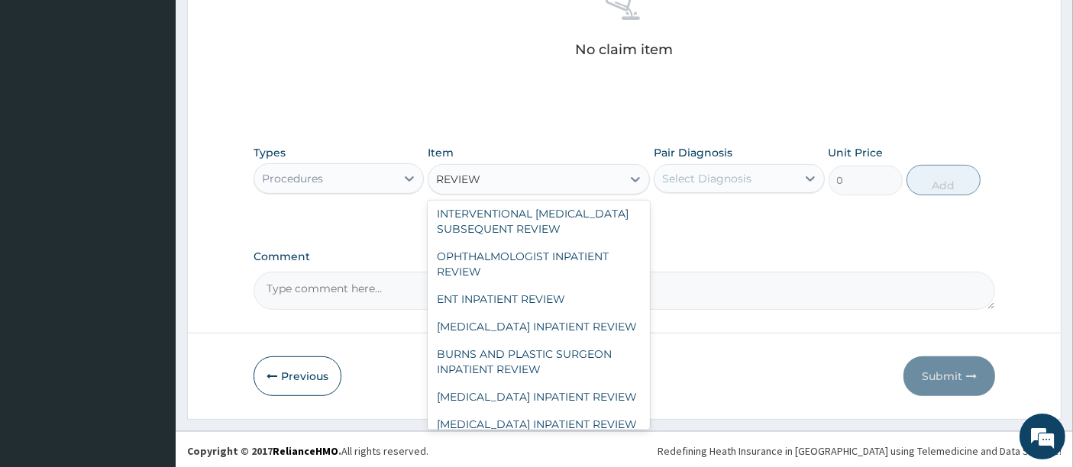
scroll to position [0, 0]
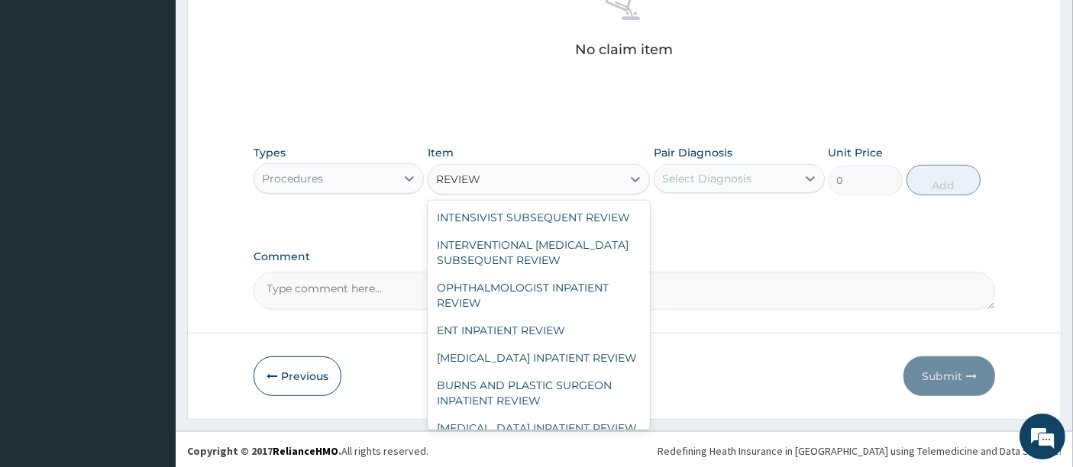
type input "REVIEW"
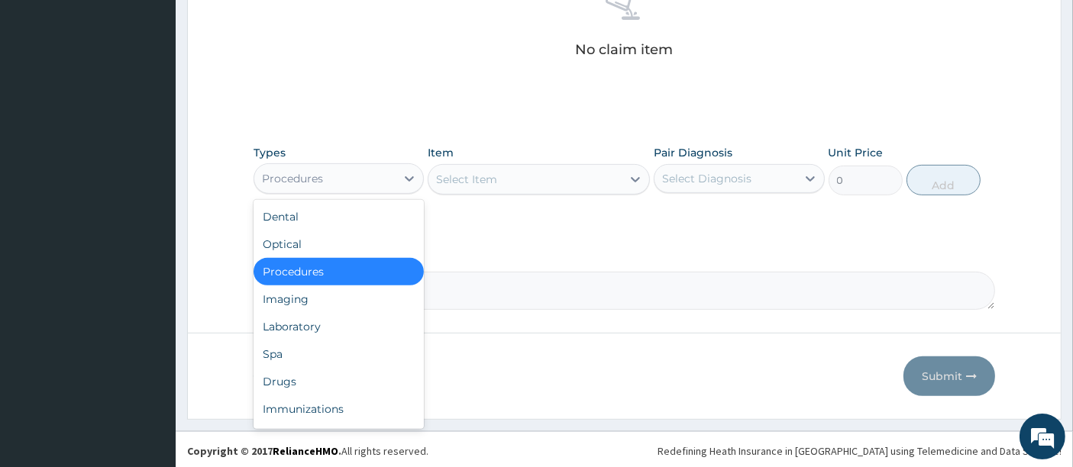
click at [306, 172] on div "Procedures" at bounding box center [292, 178] width 61 height 15
click at [273, 376] on div "Drugs" at bounding box center [339, 381] width 170 height 27
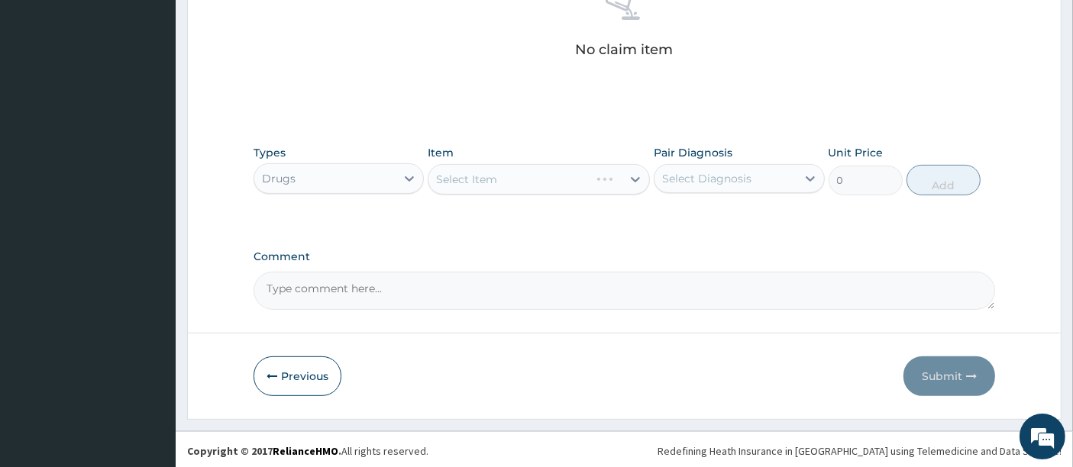
click at [460, 171] on div "Select Item" at bounding box center [539, 179] width 222 height 31
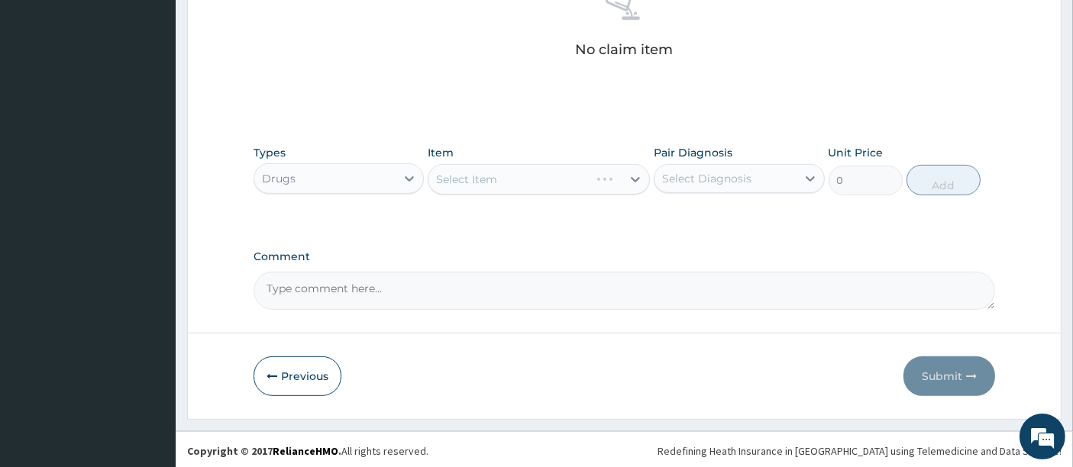
click at [460, 171] on div "Select Item" at bounding box center [539, 179] width 222 height 31
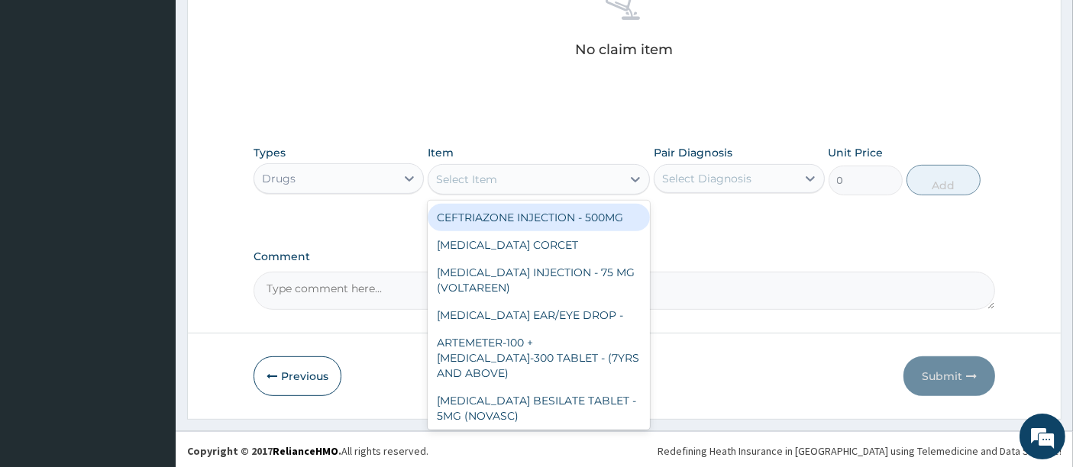
click at [452, 179] on div "Select Item" at bounding box center [466, 179] width 61 height 15
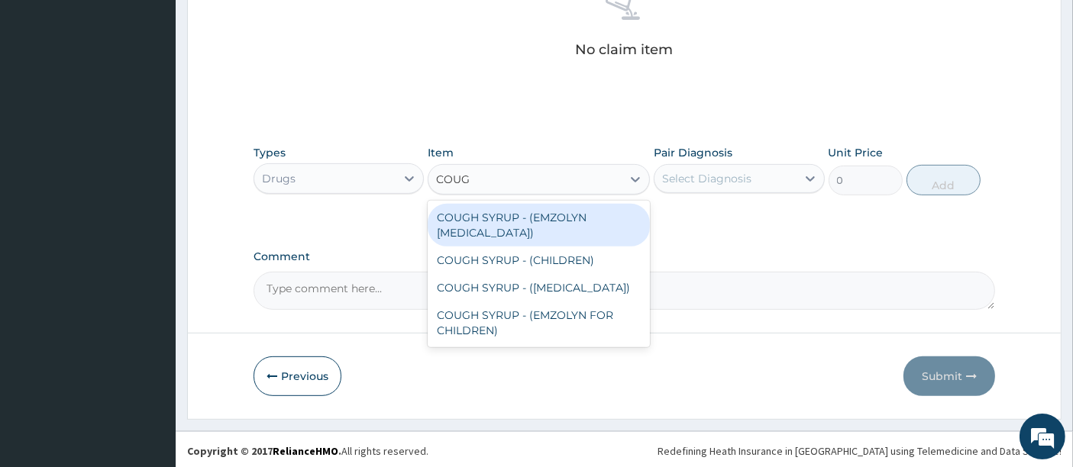
type input "COUGH"
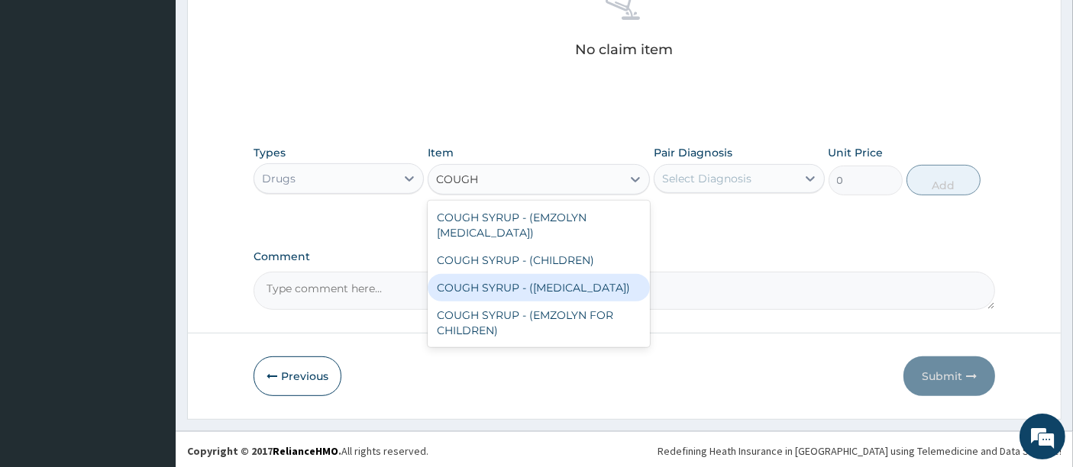
click at [505, 291] on div "COUGH SYRUP - (EXPECTORANT)" at bounding box center [539, 287] width 222 height 27
type input "1520"
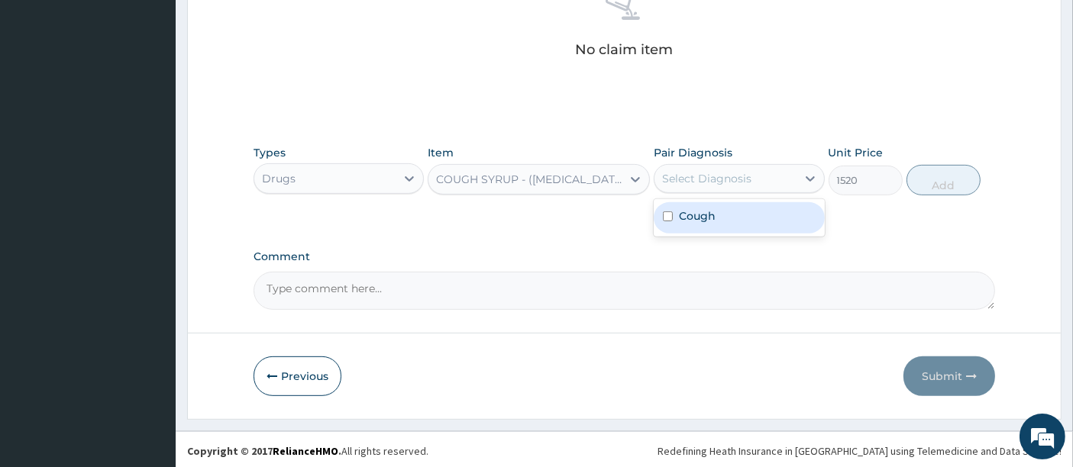
click at [685, 173] on div "Select Diagnosis" at bounding box center [706, 178] width 89 height 15
click at [672, 214] on input "checkbox" at bounding box center [668, 217] width 10 height 10
checkbox input "true"
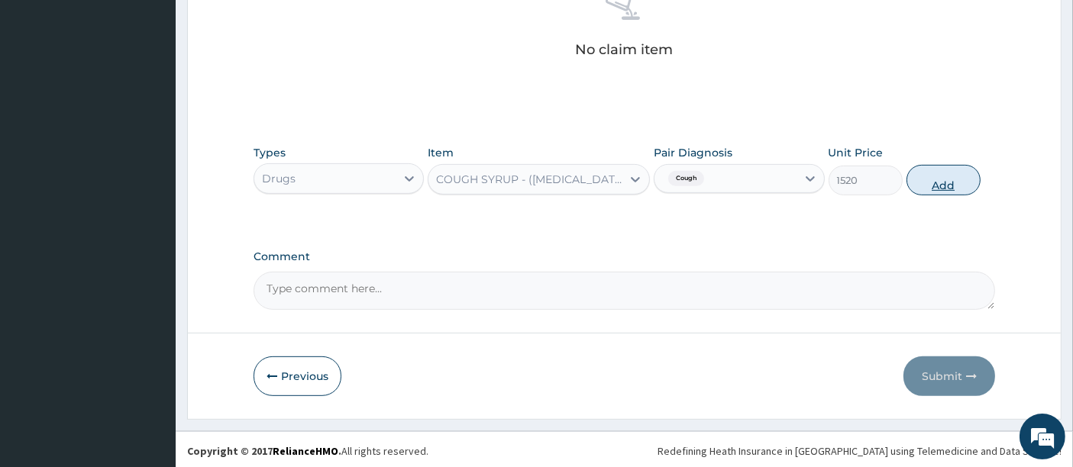
click at [932, 183] on button "Add" at bounding box center [943, 180] width 74 height 31
type input "0"
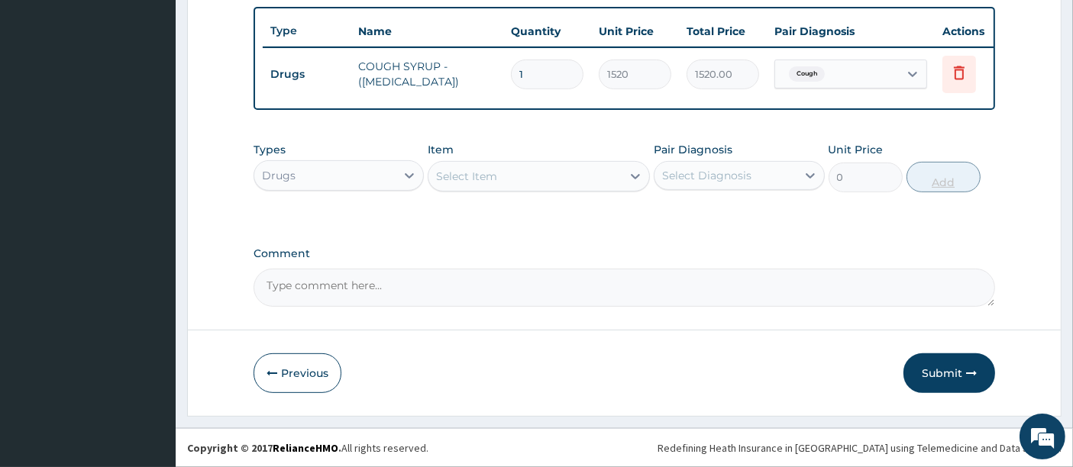
scroll to position [570, 0]
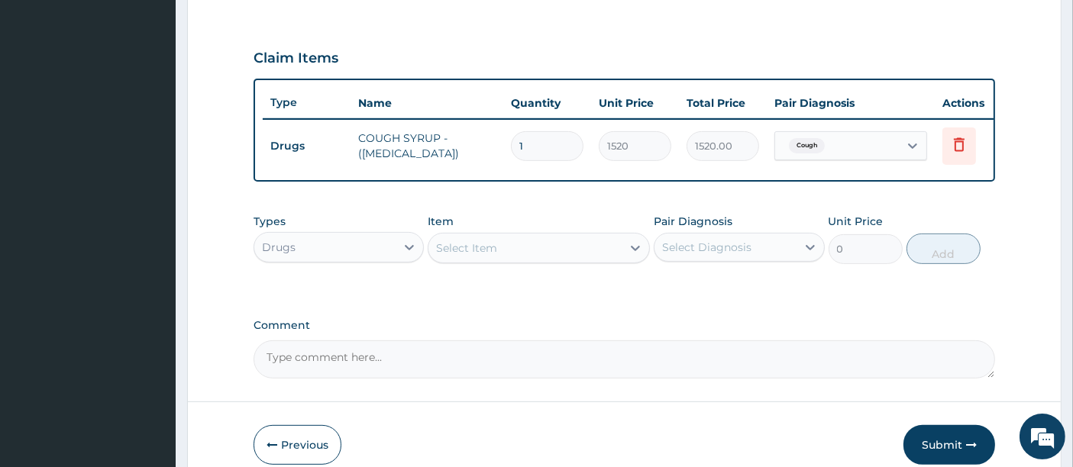
scroll to position [264, 0]
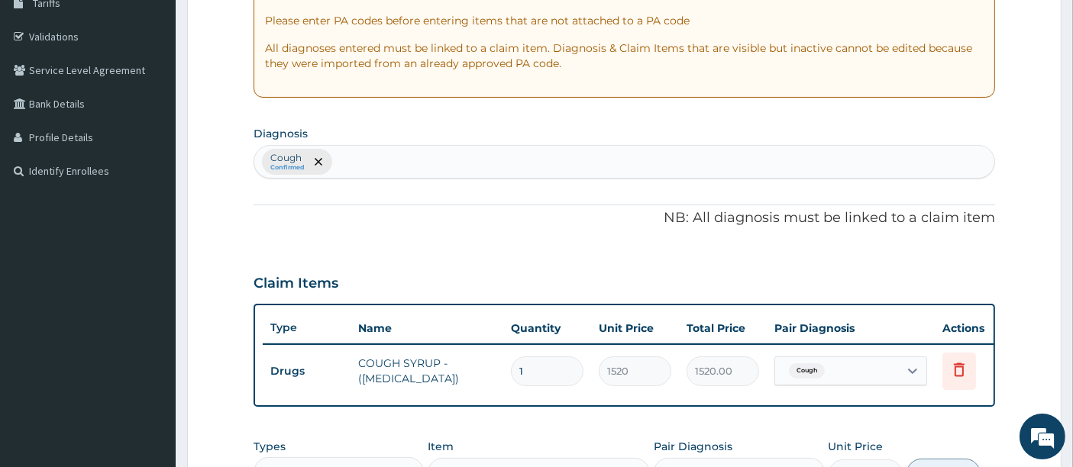
click at [381, 153] on div "Cough Confirmed" at bounding box center [624, 162] width 741 height 32
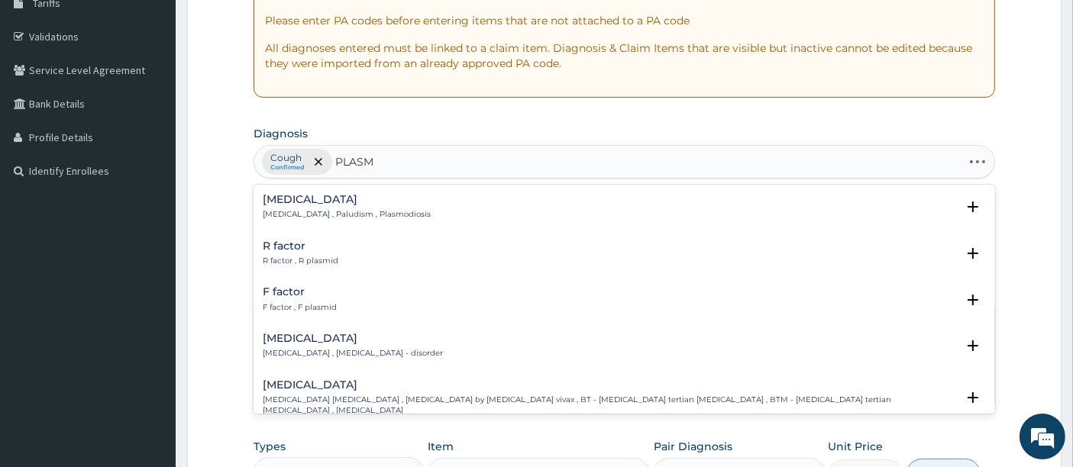
type input "PLASMO"
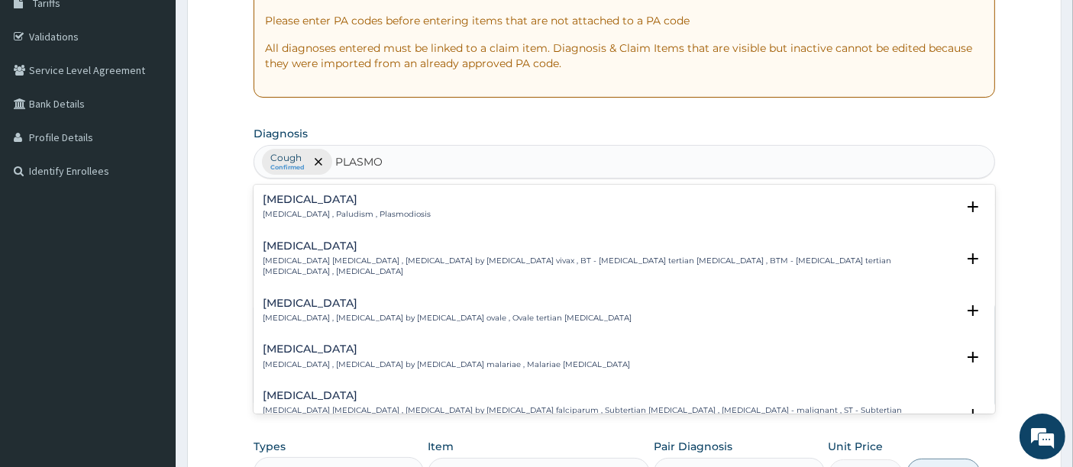
click at [288, 201] on h4 "Malaria" at bounding box center [347, 199] width 168 height 11
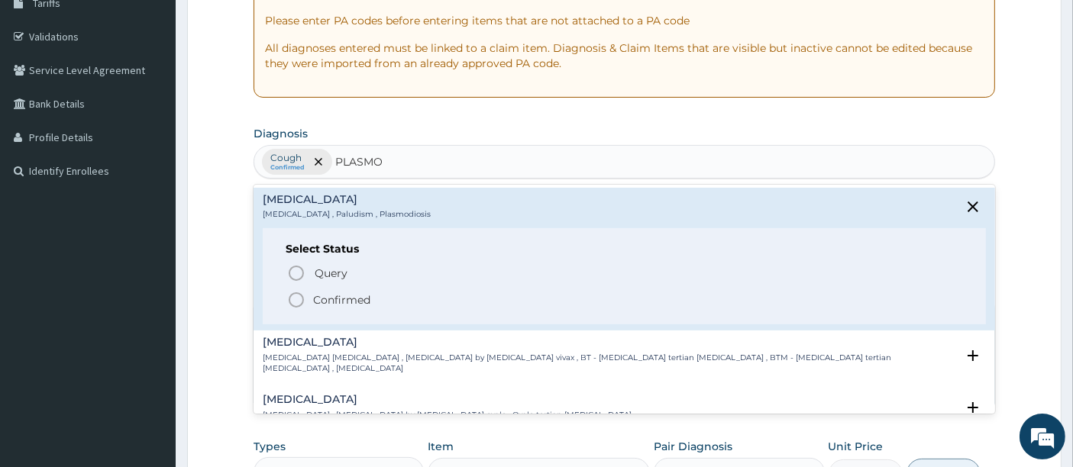
click at [290, 294] on circle "status option filled" at bounding box center [296, 300] width 14 height 14
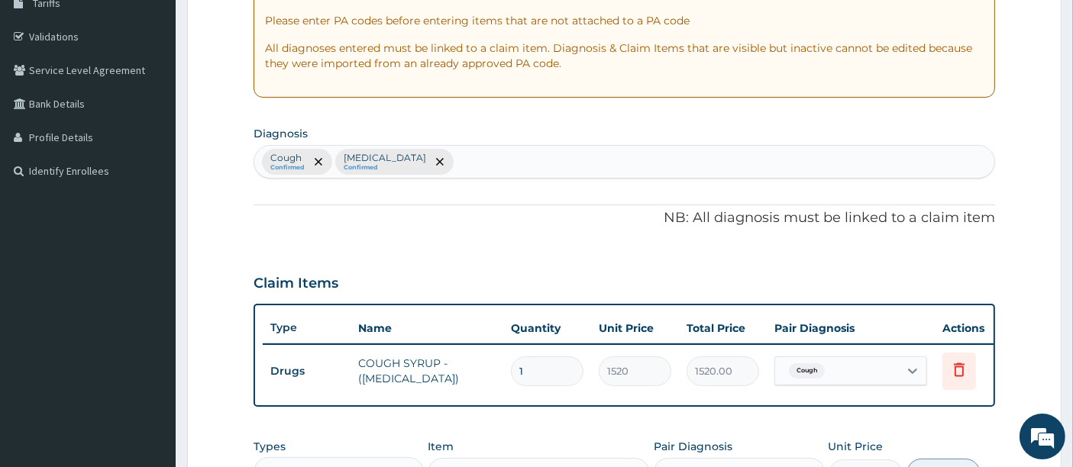
click at [250, 254] on form "Step 2 of 2 PA Code / Prescription Code Enter Code(Secondary Care Only) Encount…" at bounding box center [624, 265] width 874 height 897
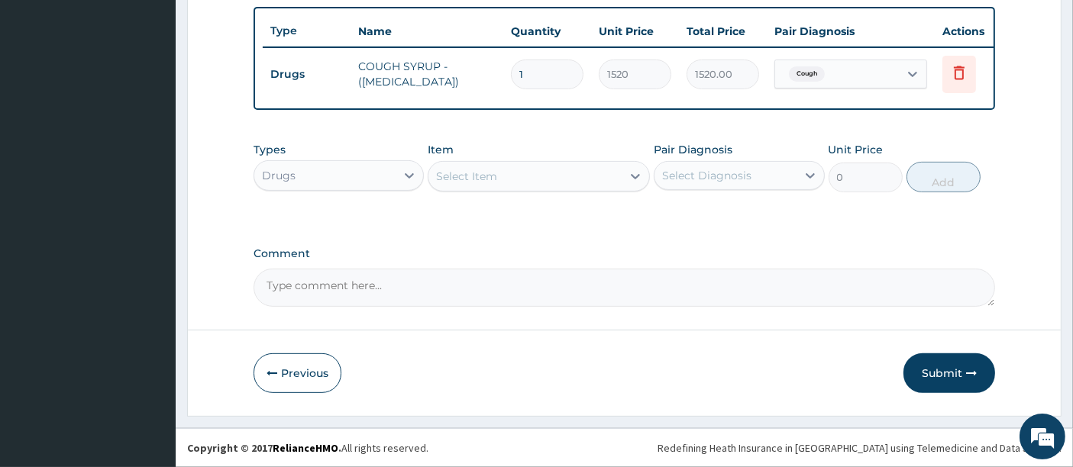
scroll to position [570, 0]
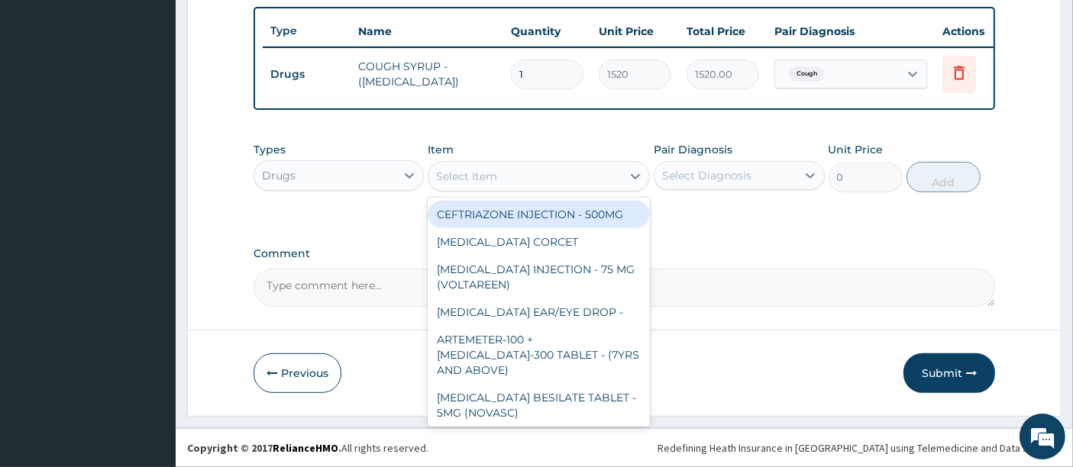
click at [503, 176] on div "Select Item" at bounding box center [524, 176] width 193 height 24
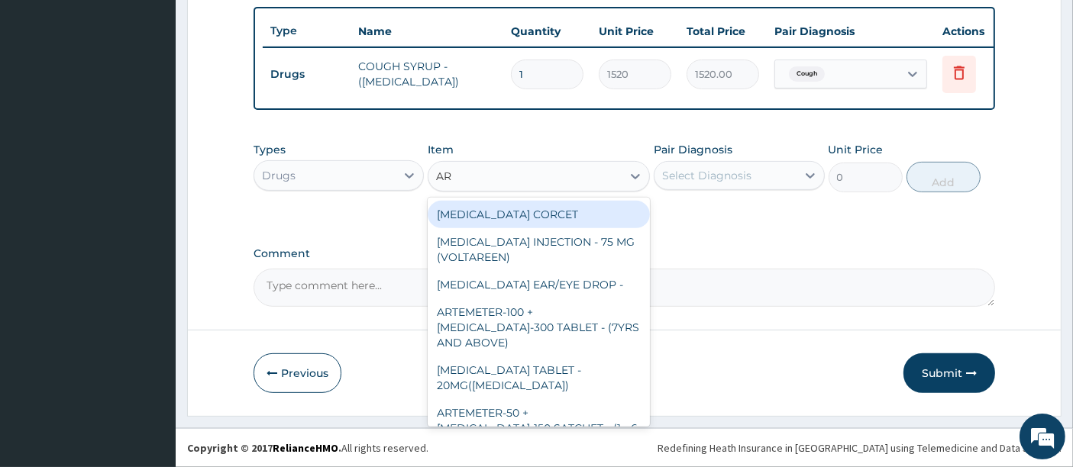
type input "ART"
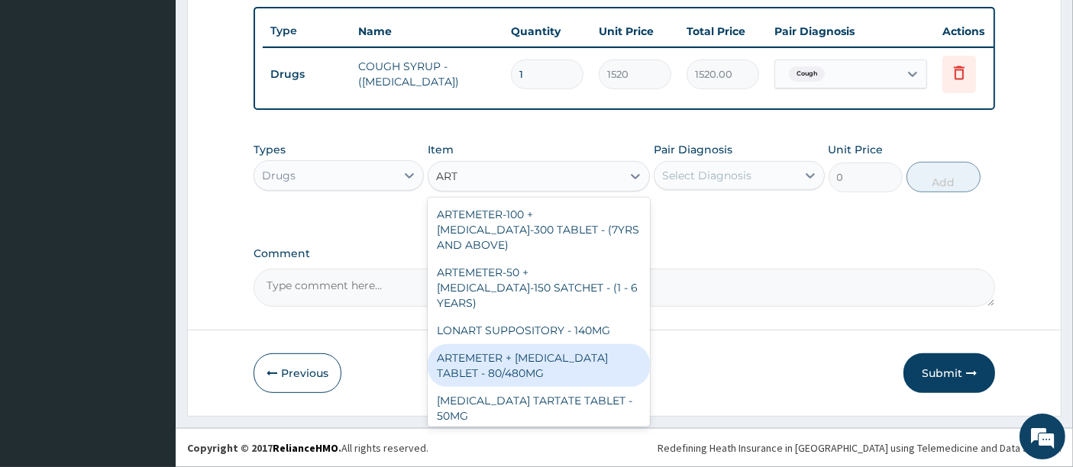
click at [471, 344] on div "ARTEMETER + LUMEFANTRINE TABLET - 80/480MG" at bounding box center [539, 365] width 222 height 43
type input "494"
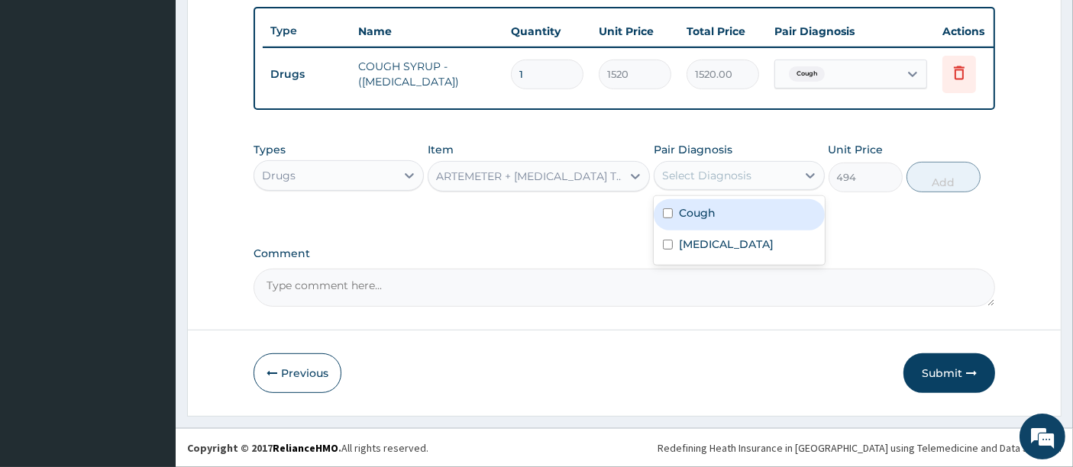
click at [706, 182] on div "Select Diagnosis" at bounding box center [706, 175] width 89 height 15
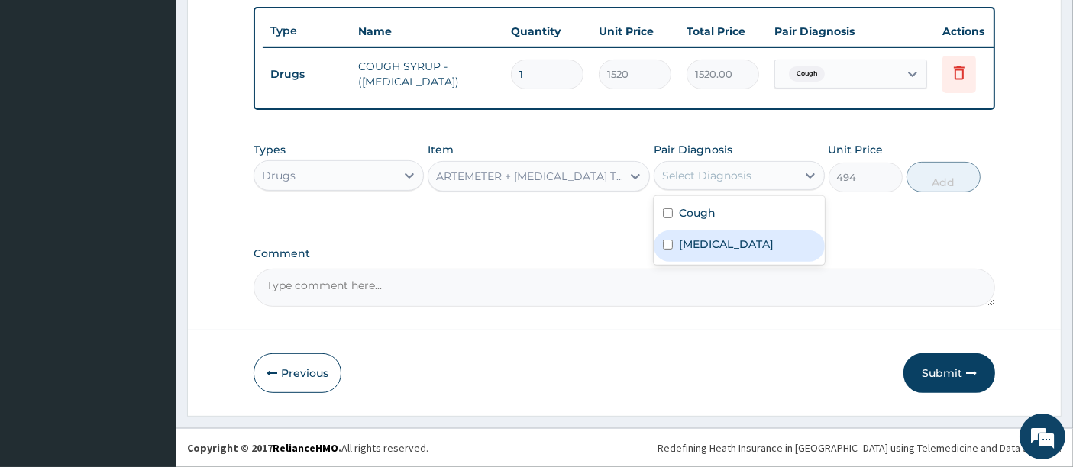
click at [676, 245] on div "Malaria" at bounding box center [739, 246] width 170 height 31
checkbox input "true"
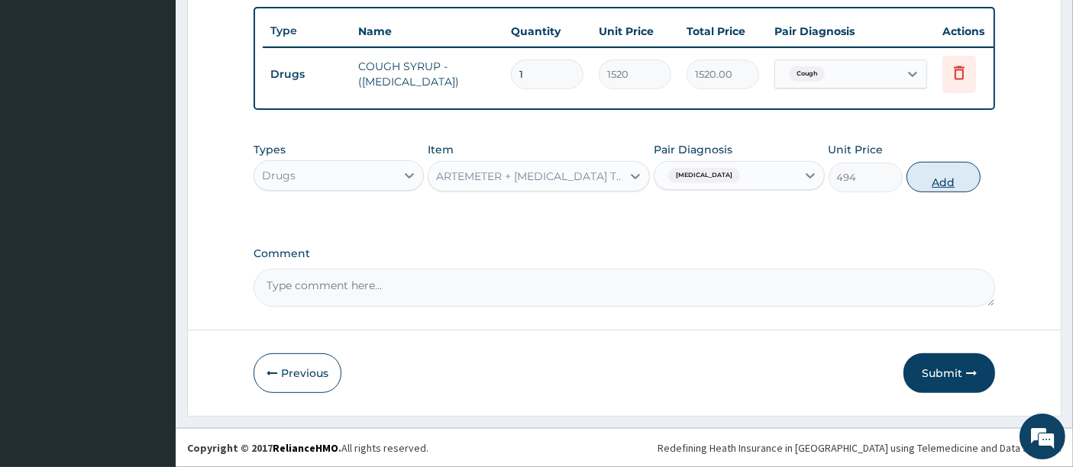
click at [948, 179] on button "Add" at bounding box center [943, 177] width 74 height 31
type input "0"
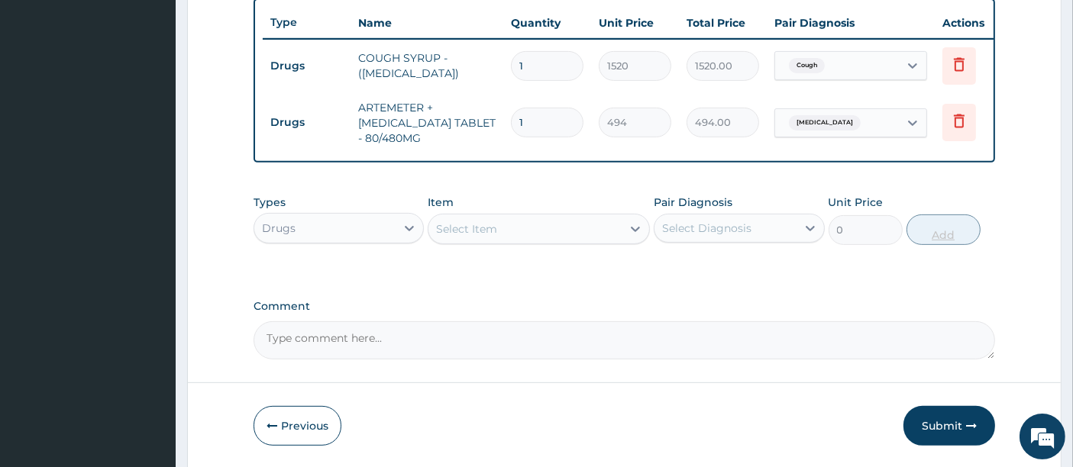
type input "0.00"
type input "6"
type input "2964.00"
type input "6"
click at [779, 269] on div "Types Drugs Item Select Item Pair Diagnosis Select Diagnosis Unit Price 0 Add" at bounding box center [625, 231] width 742 height 89
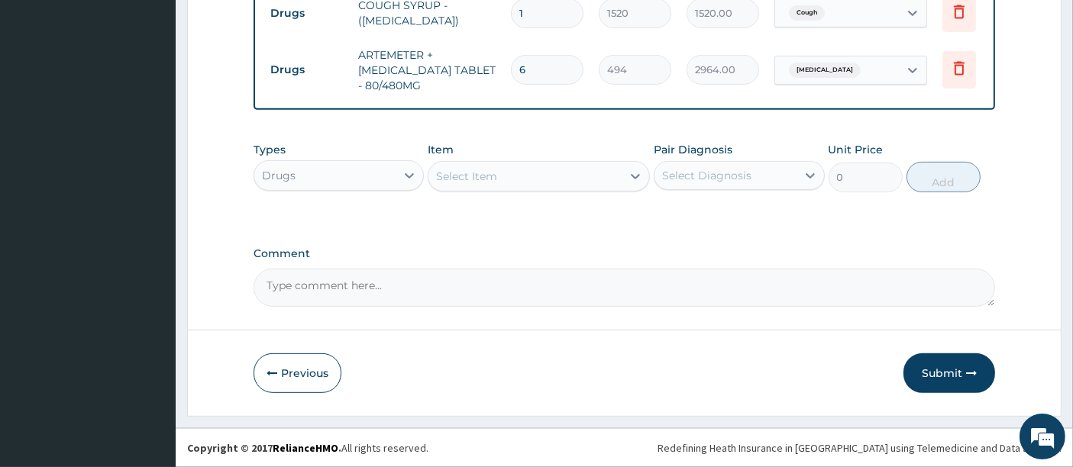
scroll to position [631, 0]
click at [779, 269] on div "Comment" at bounding box center [625, 277] width 742 height 60
click at [922, 370] on button "Submit" at bounding box center [949, 374] width 92 height 40
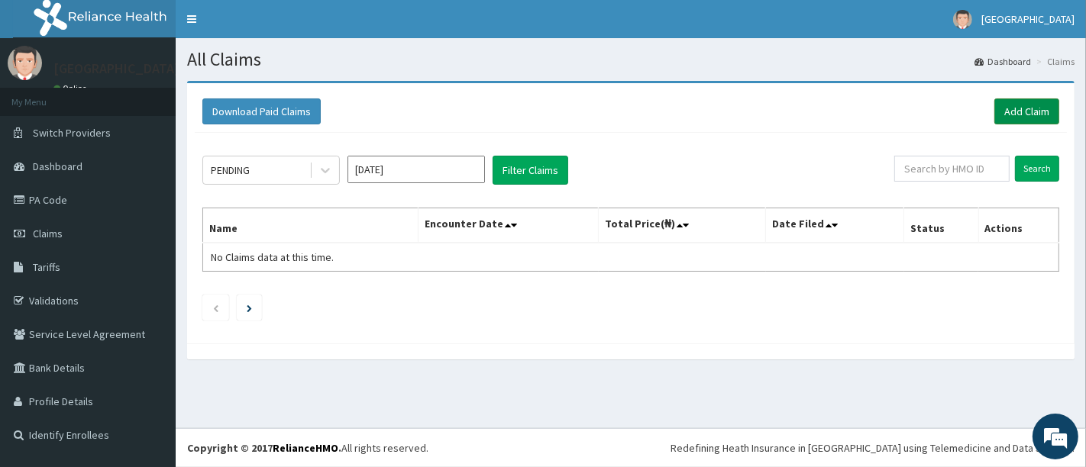
click at [1015, 117] on link "Add Claim" at bounding box center [1026, 112] width 65 height 26
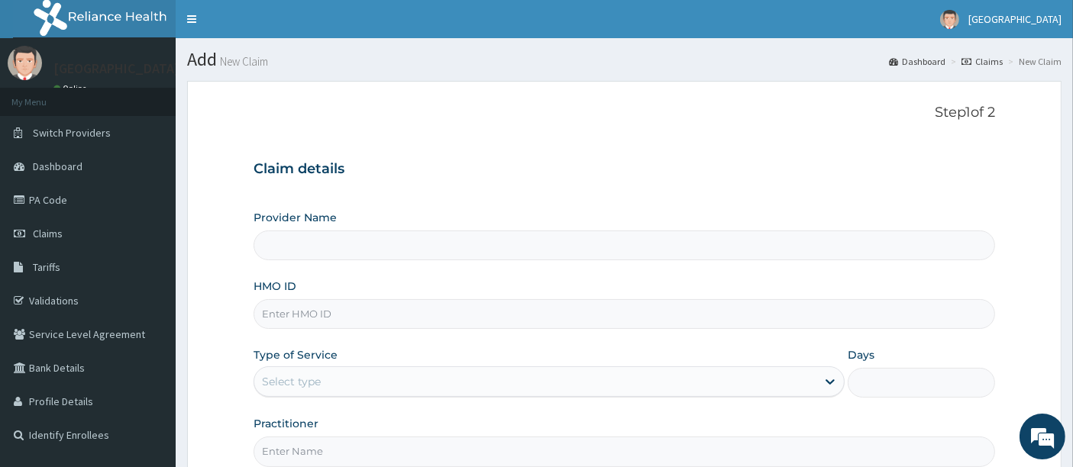
click at [454, 318] on input "HMO ID" at bounding box center [625, 314] width 742 height 30
type input "[GEOGRAPHIC_DATA]"
click at [301, 313] on input "SKP/100024/A" at bounding box center [625, 314] width 742 height 30
type input "SKP/10024/A"
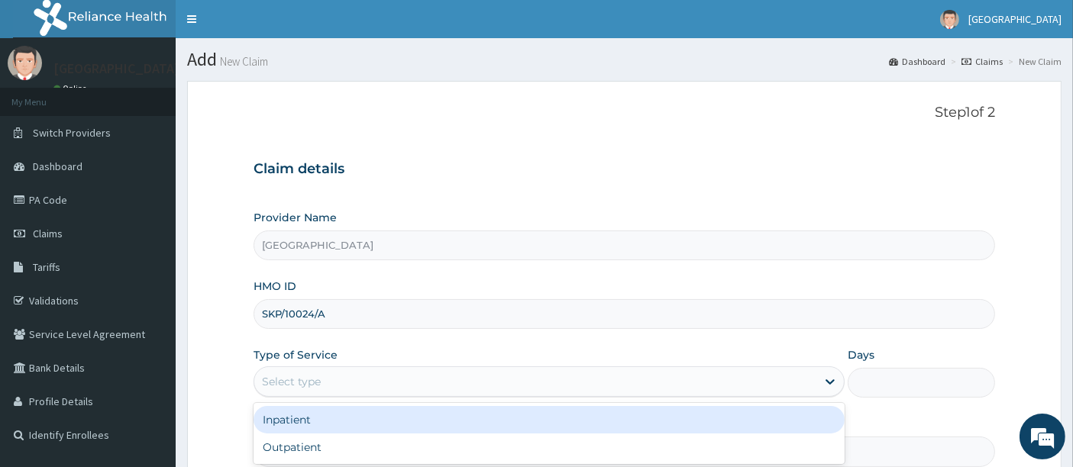
drag, startPoint x: 314, startPoint y: 376, endPoint x: 309, endPoint y: 439, distance: 62.8
click at [309, 397] on div "option Inpatient focused, 1 of 2. 2 results available. Use Up and Down to choos…" at bounding box center [549, 382] width 591 height 31
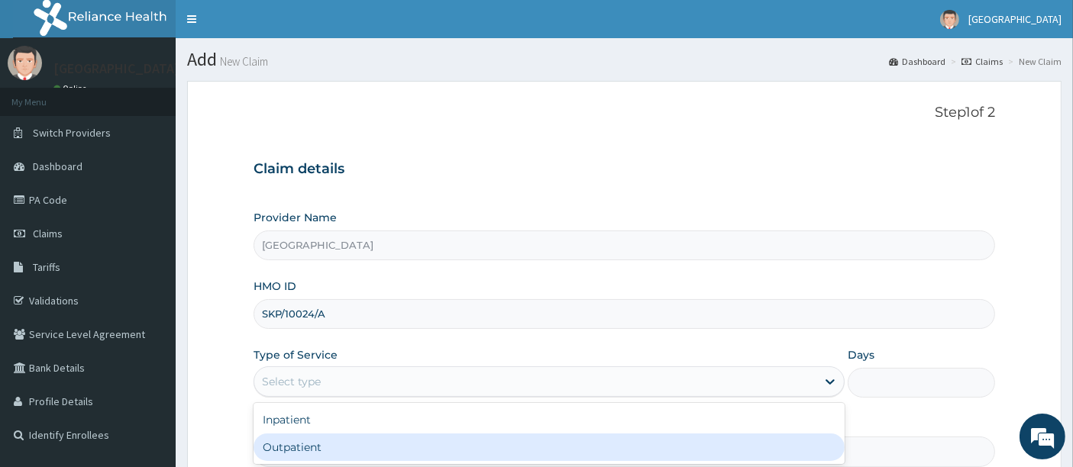
click at [309, 439] on div "Outpatient" at bounding box center [549, 447] width 591 height 27
type input "1"
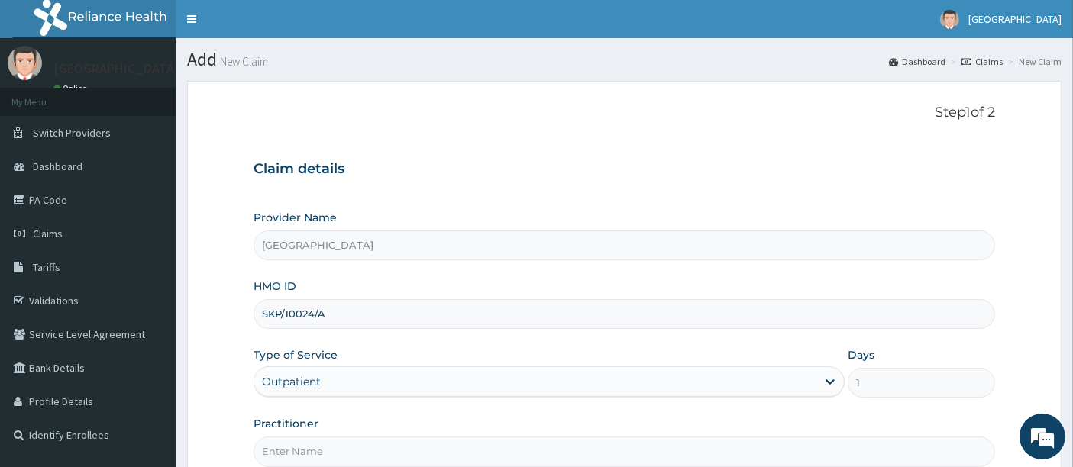
click at [224, 372] on form "Step 1 of 2 Claim details Provider Name Holyfill Hospital HMO ID SKP/10024/A Ty…" at bounding box center [624, 329] width 874 height 496
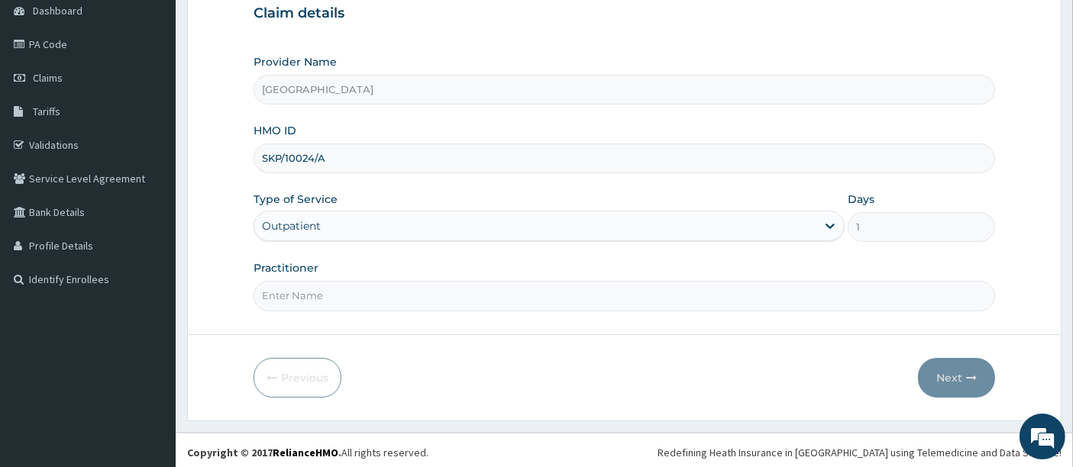
scroll to position [157, 0]
click at [305, 284] on input "Practitioner" at bounding box center [625, 295] width 742 height 30
type input "[PERSON_NAME]"
click at [952, 376] on button "Next" at bounding box center [956, 377] width 77 height 40
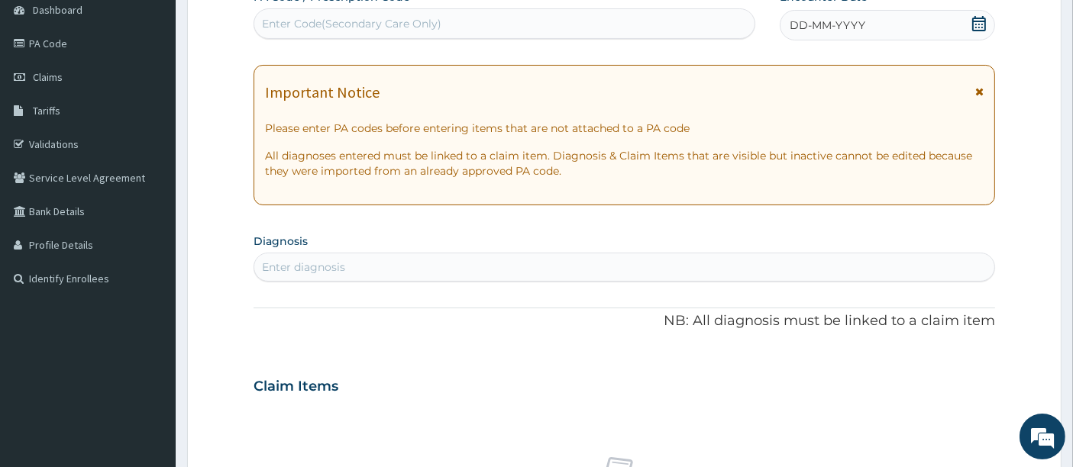
click at [984, 18] on icon at bounding box center [979, 23] width 14 height 15
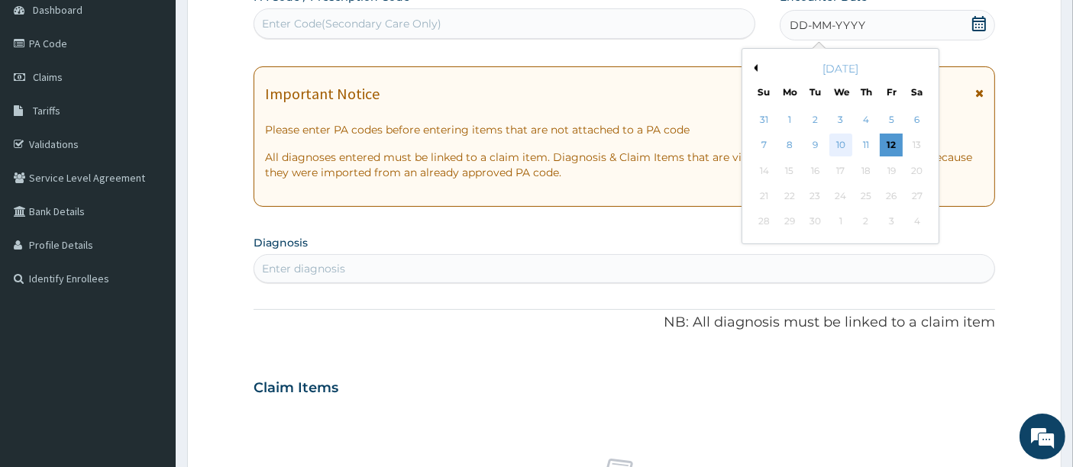
click at [840, 147] on div "10" at bounding box center [840, 145] width 23 height 23
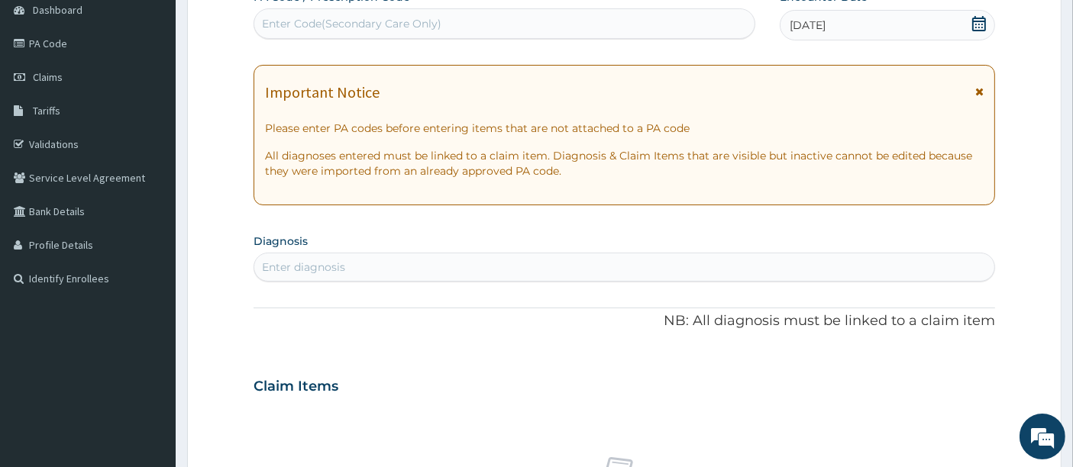
click at [499, 270] on div "Enter diagnosis" at bounding box center [624, 267] width 741 height 24
type input "PLASMO"
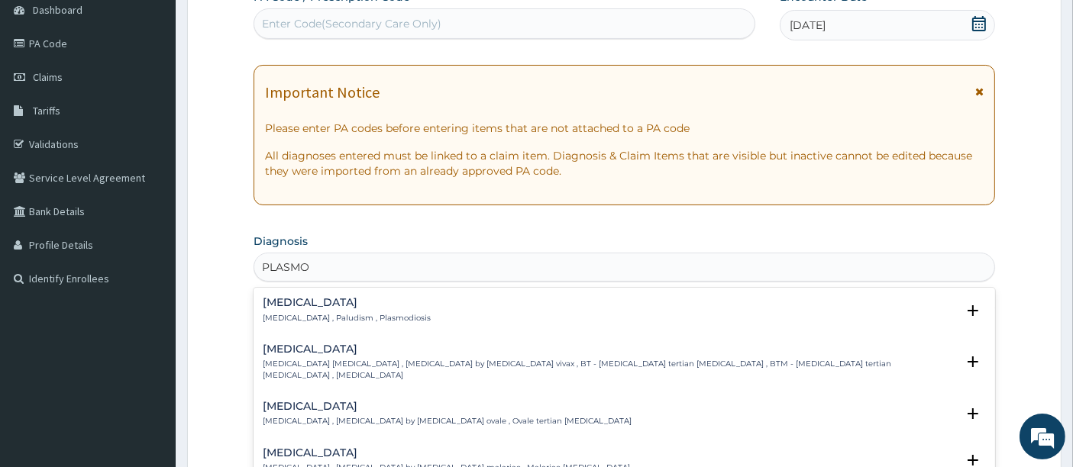
click at [325, 314] on p "Malaria , Paludism , Plasmodiosis" at bounding box center [347, 318] width 168 height 11
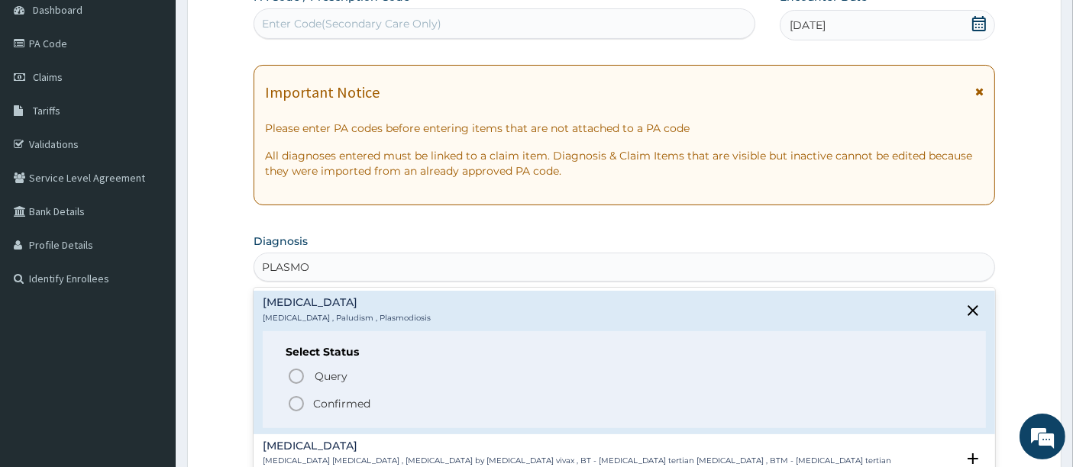
click at [296, 406] on icon "status option filled" at bounding box center [296, 404] width 18 height 18
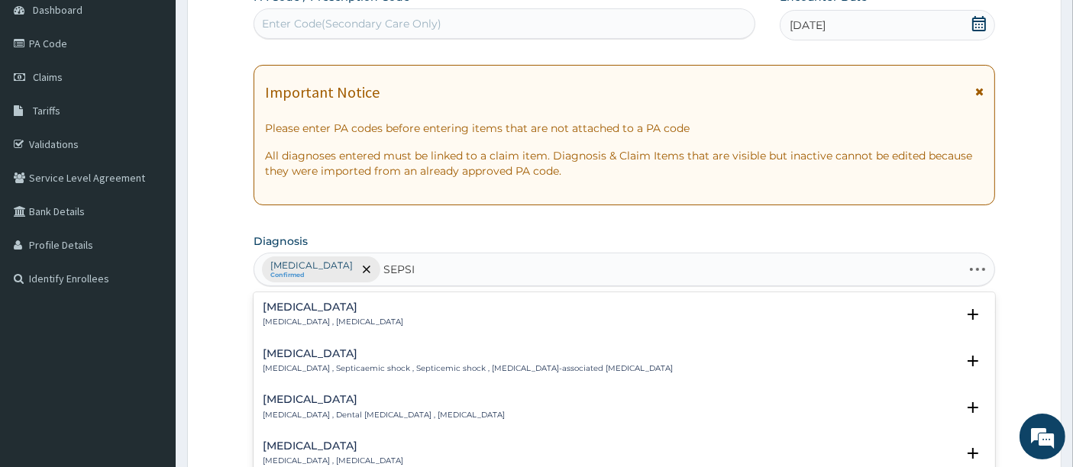
type input "SEPSIS"
click at [295, 310] on h4 "Sepsis" at bounding box center [333, 307] width 141 height 11
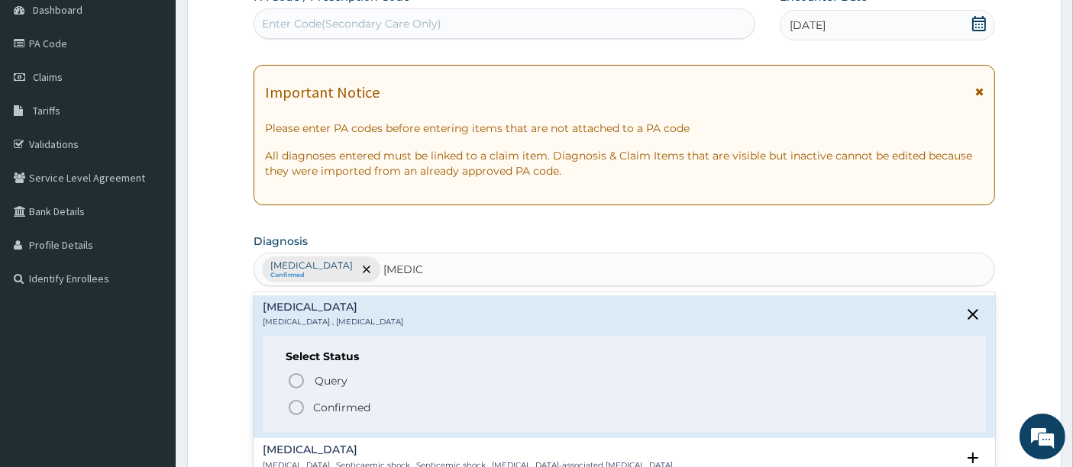
click at [299, 409] on icon "status option filled" at bounding box center [296, 408] width 18 height 18
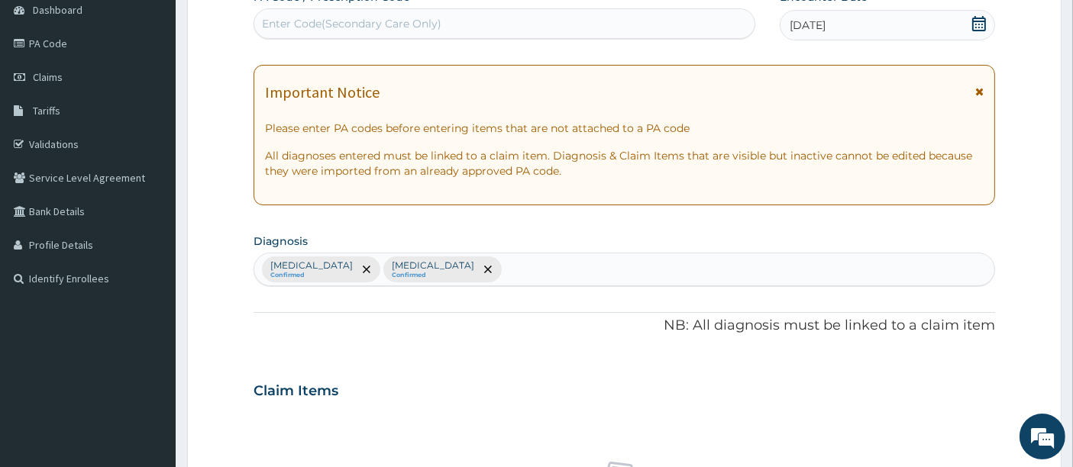
click at [252, 351] on form "Step 2 of 2 PA Code / Prescription Code Enter Code(Secondary Care Only) Encount…" at bounding box center [624, 408] width 874 height 969
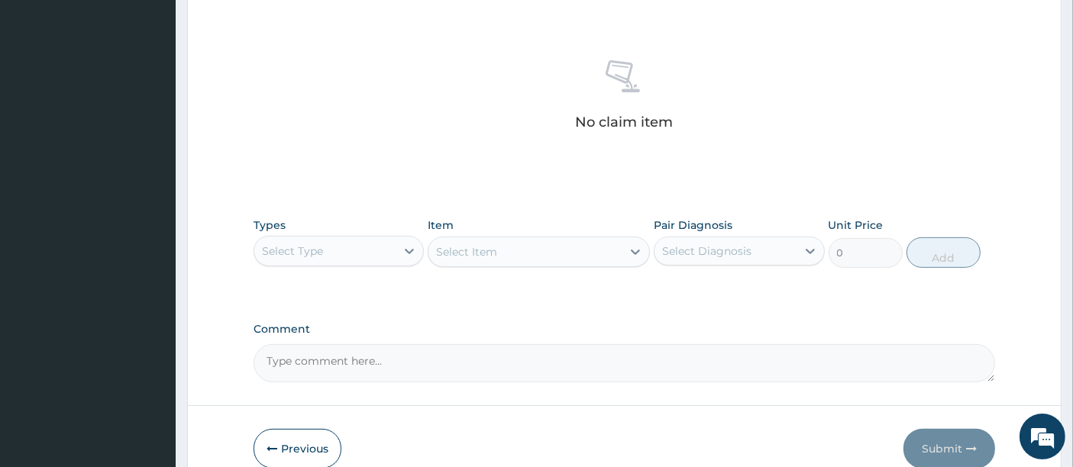
scroll to position [598, 0]
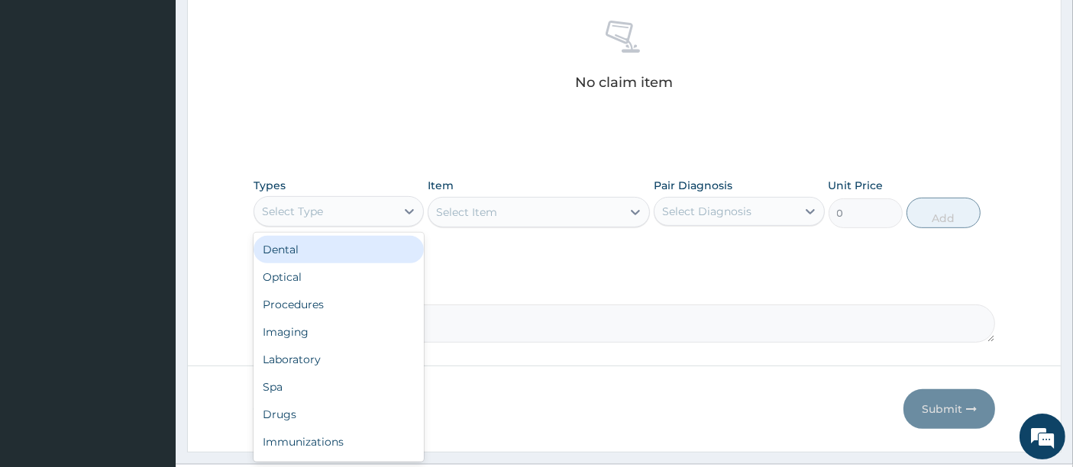
click at [306, 215] on div "Select Type" at bounding box center [292, 211] width 61 height 15
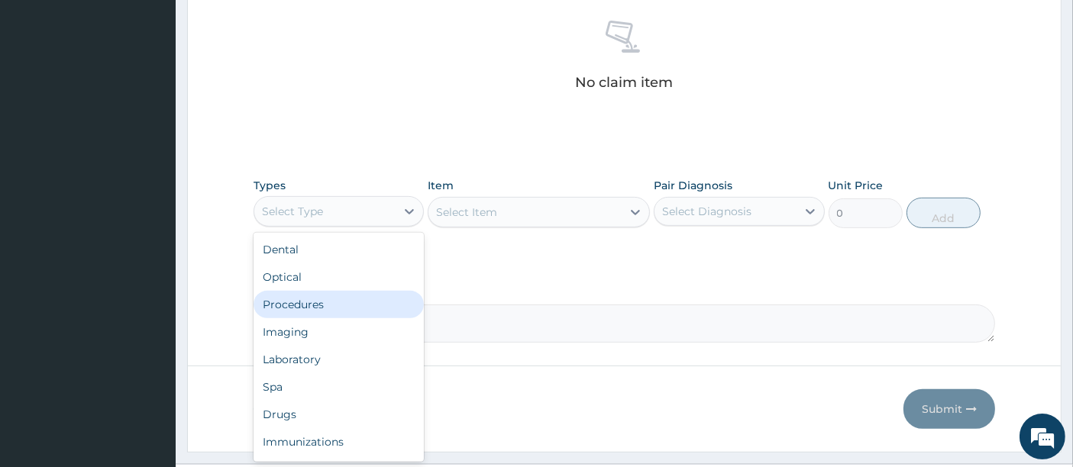
click at [288, 301] on div "Procedures" at bounding box center [339, 304] width 170 height 27
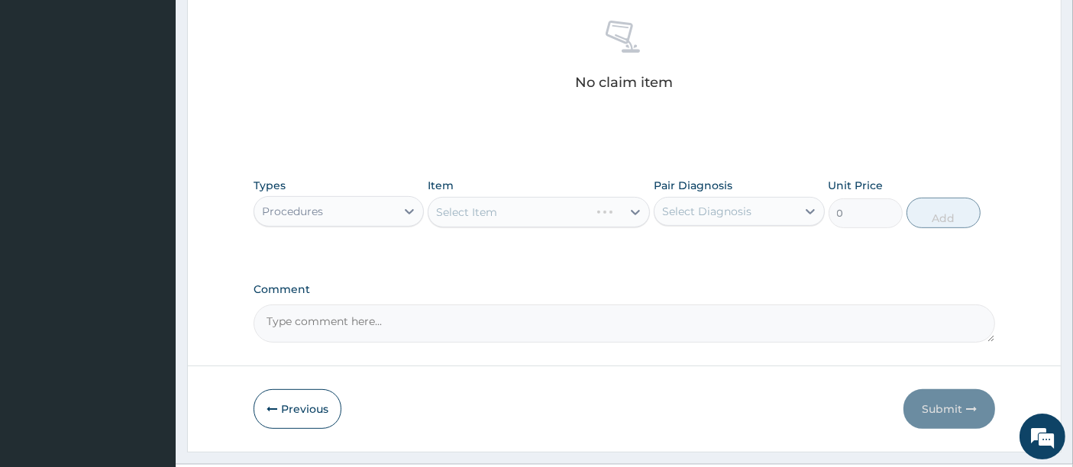
click at [455, 221] on div "Select Item" at bounding box center [539, 212] width 222 height 31
click at [535, 222] on div "Select Item" at bounding box center [539, 212] width 222 height 31
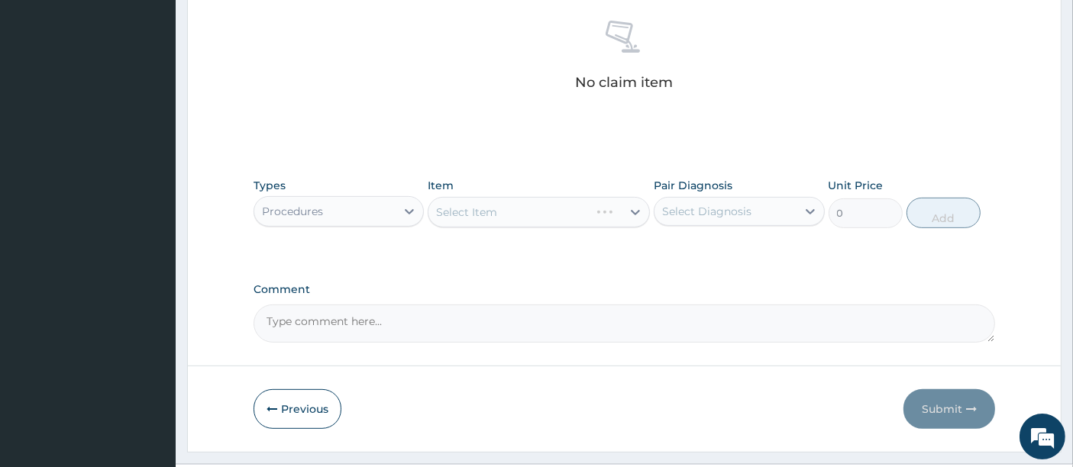
click at [535, 222] on div "Select Item" at bounding box center [539, 212] width 222 height 31
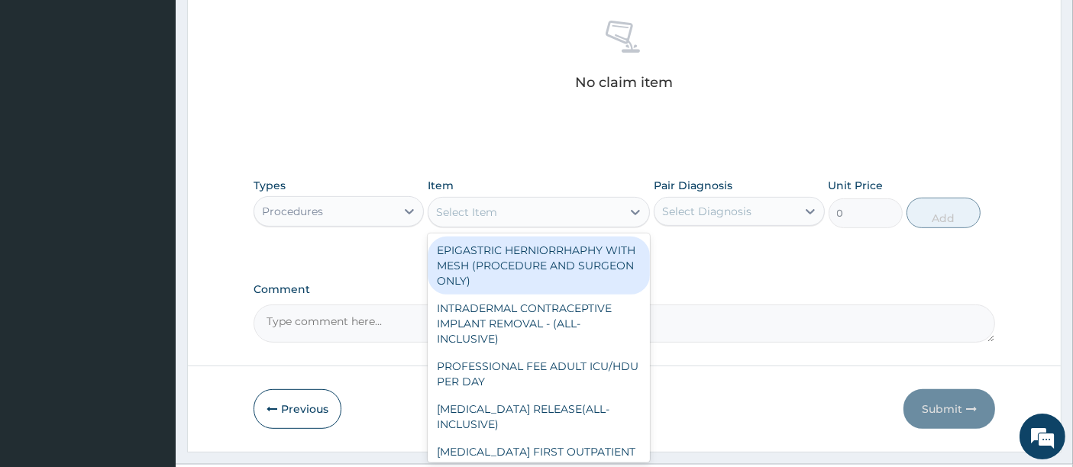
click at [528, 212] on div "Select Item" at bounding box center [524, 212] width 193 height 24
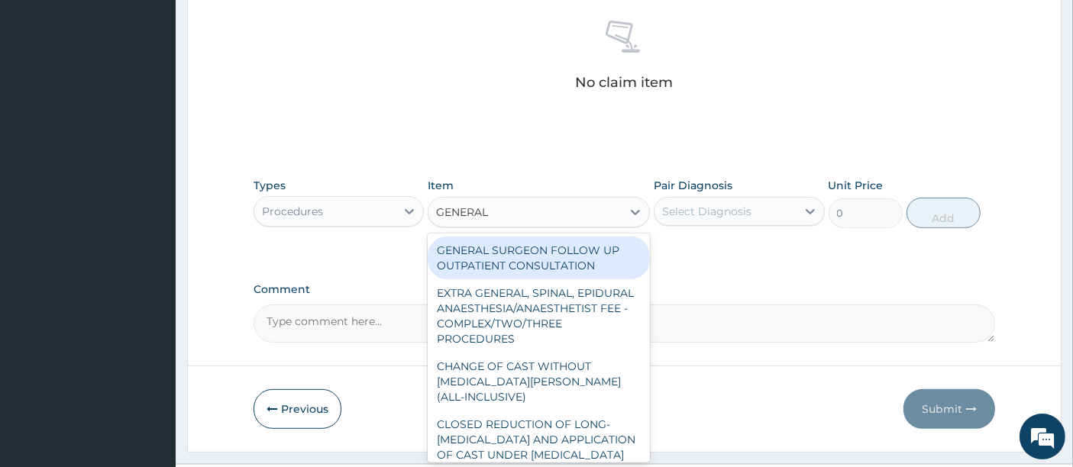
type input "GENERAL"
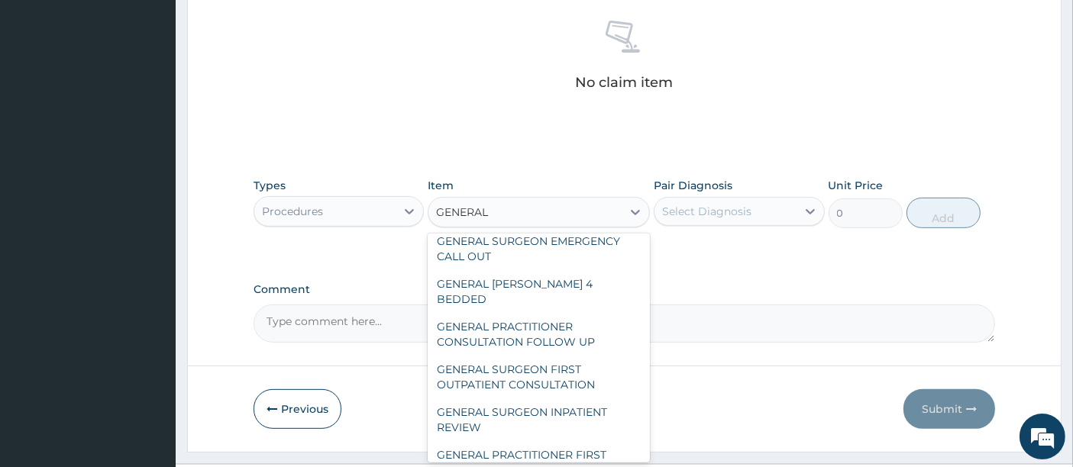
scroll to position [407, 0]
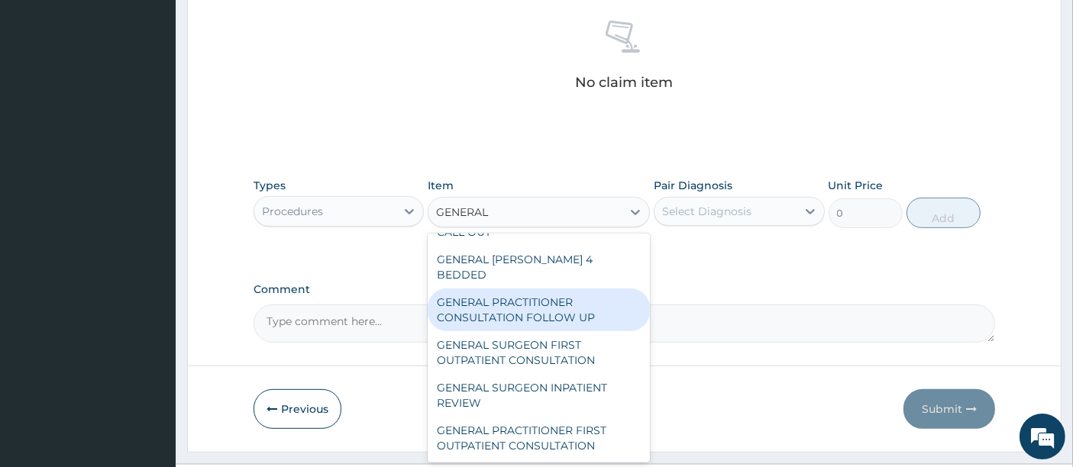
click at [559, 324] on div "GENERAL PRACTITIONER CONSULTATION FOLLOW UP" at bounding box center [539, 310] width 222 height 43
type input "2700"
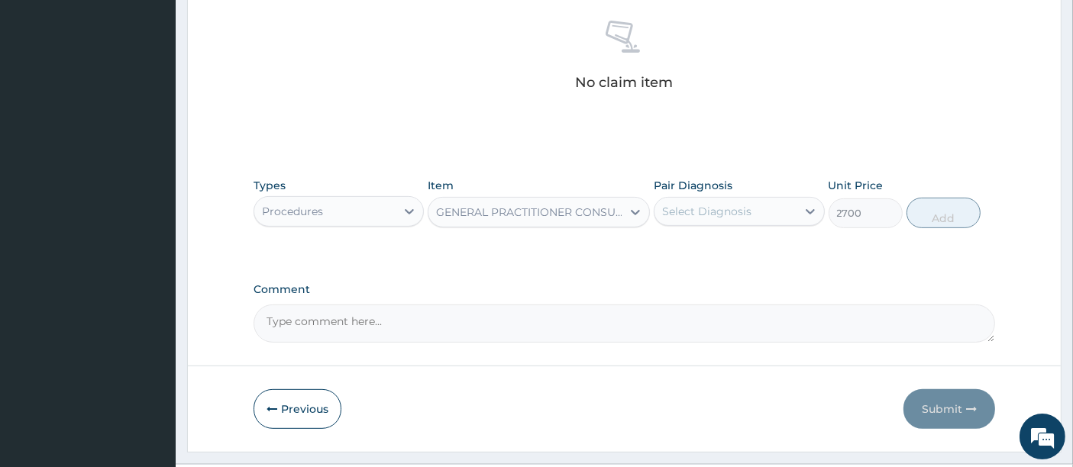
click at [559, 324] on textarea "Comment" at bounding box center [625, 324] width 742 height 38
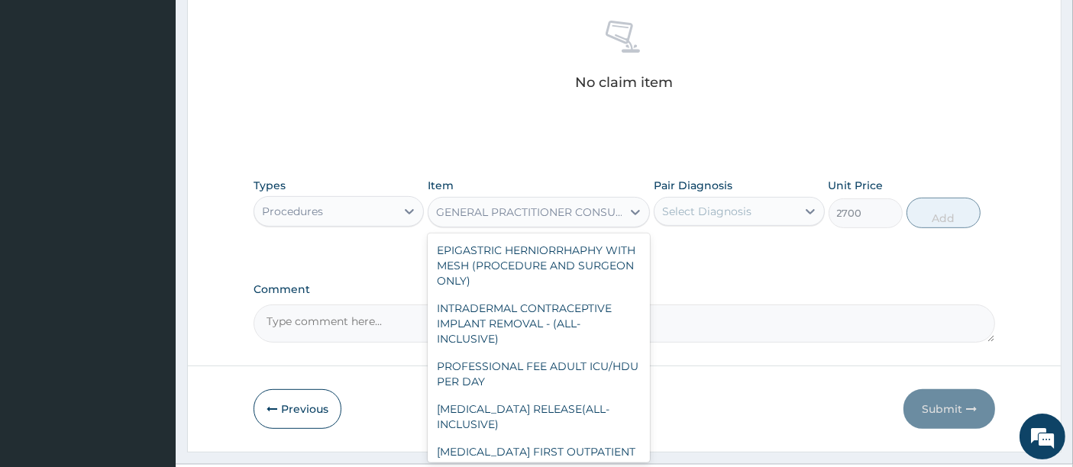
click at [569, 211] on div "GENERAL PRACTITIONER CONSULTATION FOLLOW UP" at bounding box center [529, 212] width 187 height 15
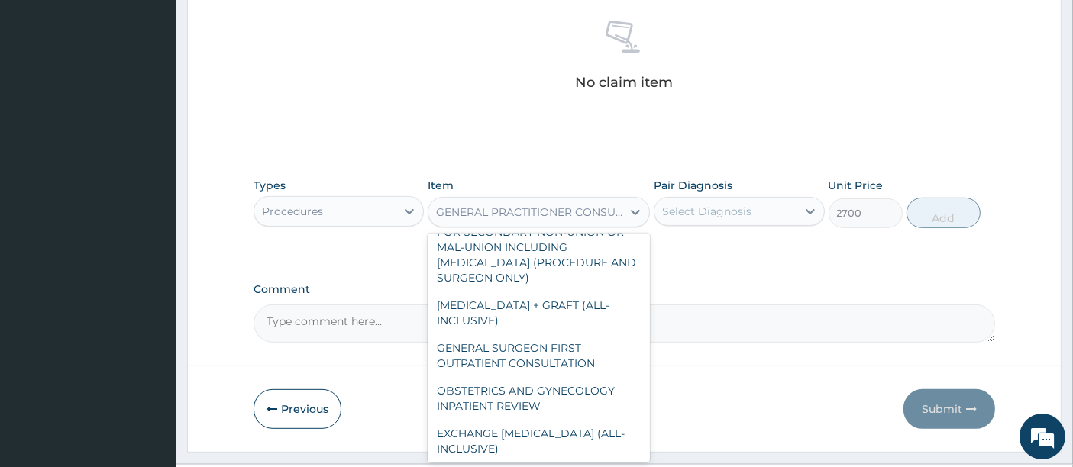
scroll to position [13517, 0]
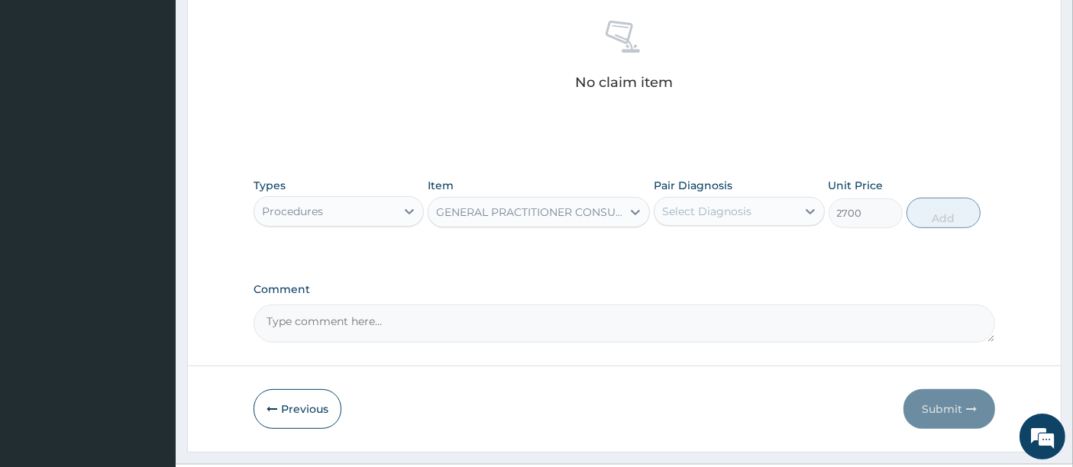
click at [591, 210] on div "GENERAL PRACTITIONER CONSULTATION FOLLOW UP" at bounding box center [529, 212] width 187 height 15
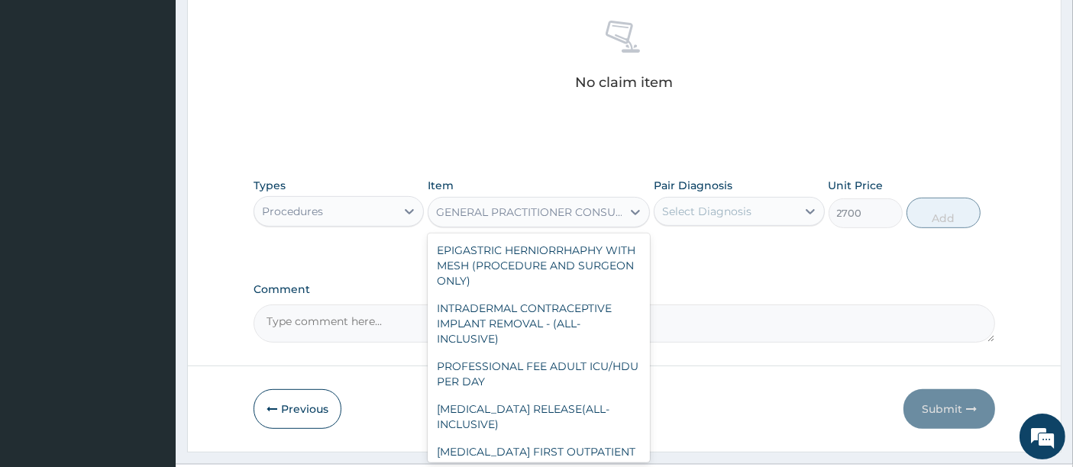
click at [591, 210] on div "GENERAL PRACTITIONER CONSULTATION FOLLOW UP" at bounding box center [529, 212] width 187 height 15
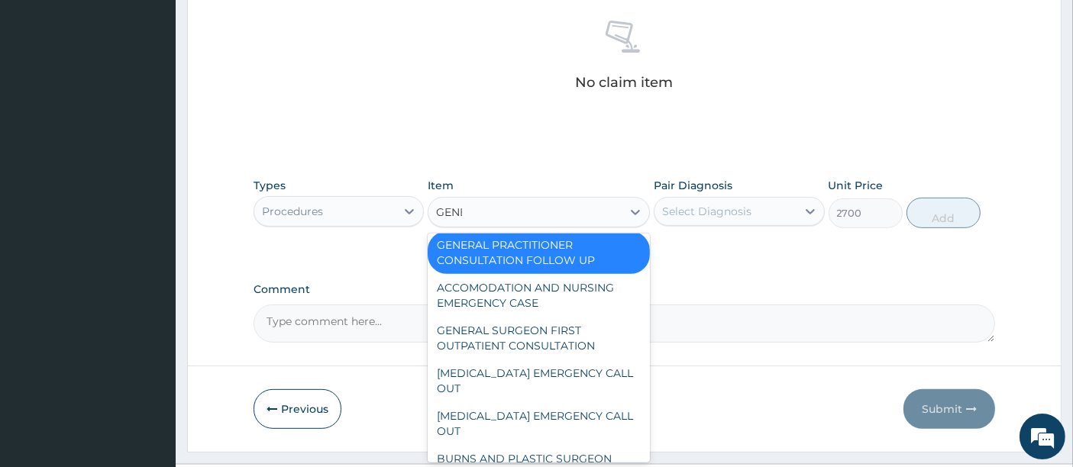
scroll to position [409, 0]
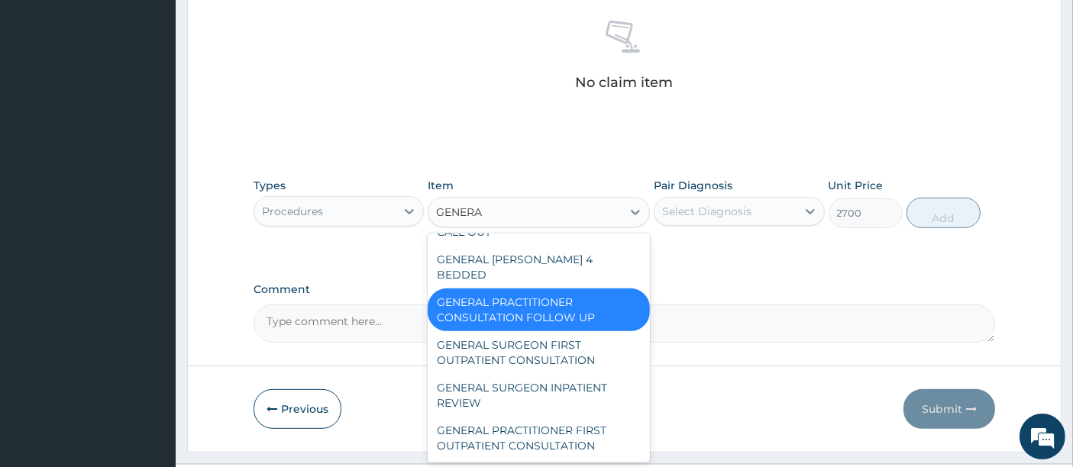
type input "GENERAL"
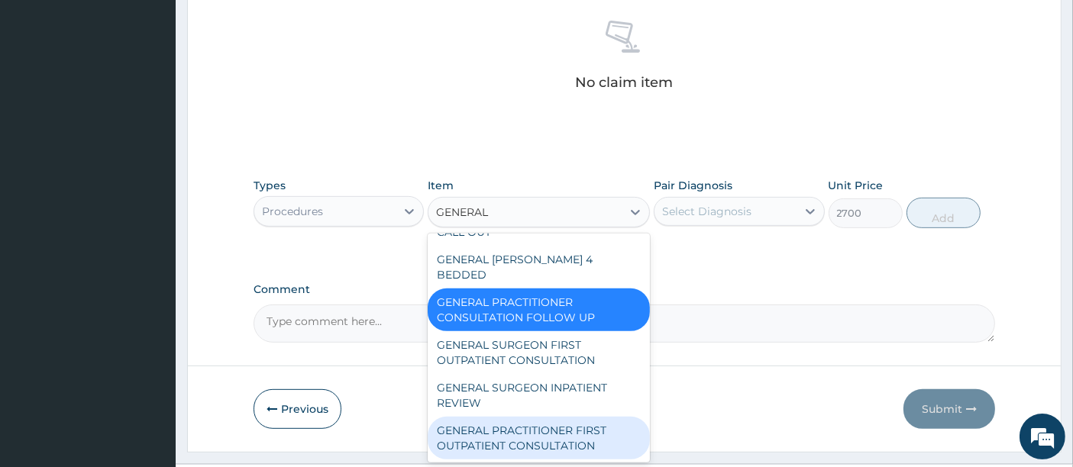
click at [590, 441] on div "GENERAL PRACTITIONER FIRST OUTPATIENT CONSULTATION" at bounding box center [539, 438] width 222 height 43
type input "5400"
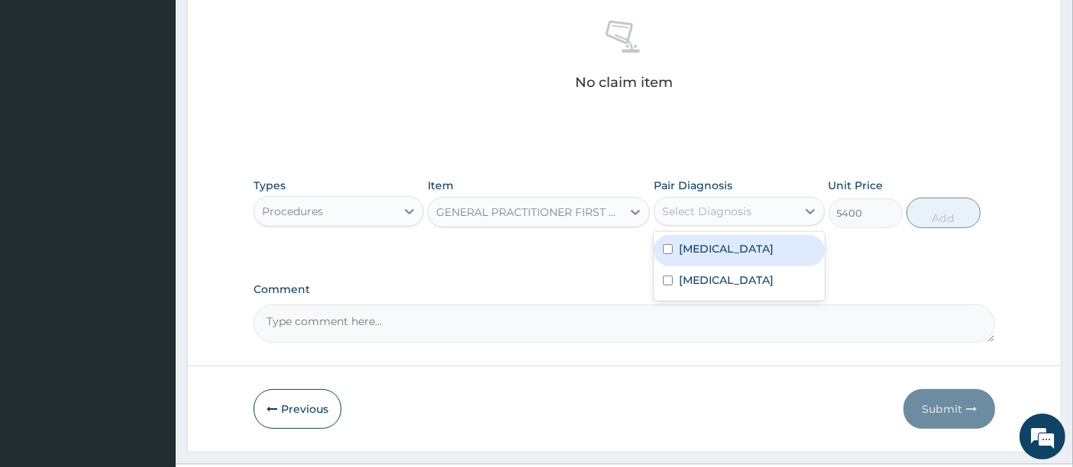
click at [704, 199] on div "Select Diagnosis" at bounding box center [724, 211] width 141 height 24
click at [677, 254] on div "Malaria" at bounding box center [739, 250] width 170 height 31
checkbox input "true"
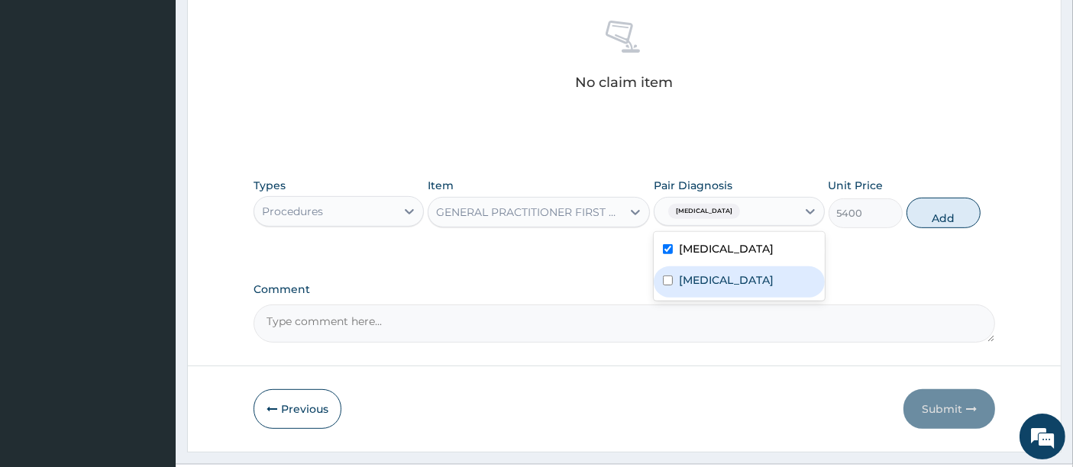
click at [677, 280] on div "Sepsis" at bounding box center [739, 282] width 170 height 31
checkbox input "true"
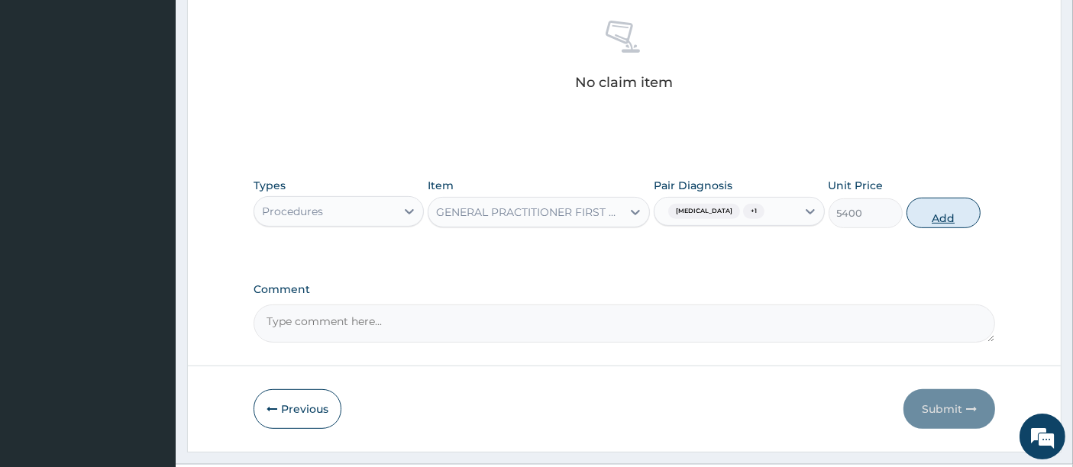
click at [934, 211] on button "Add" at bounding box center [943, 213] width 74 height 31
type input "0"
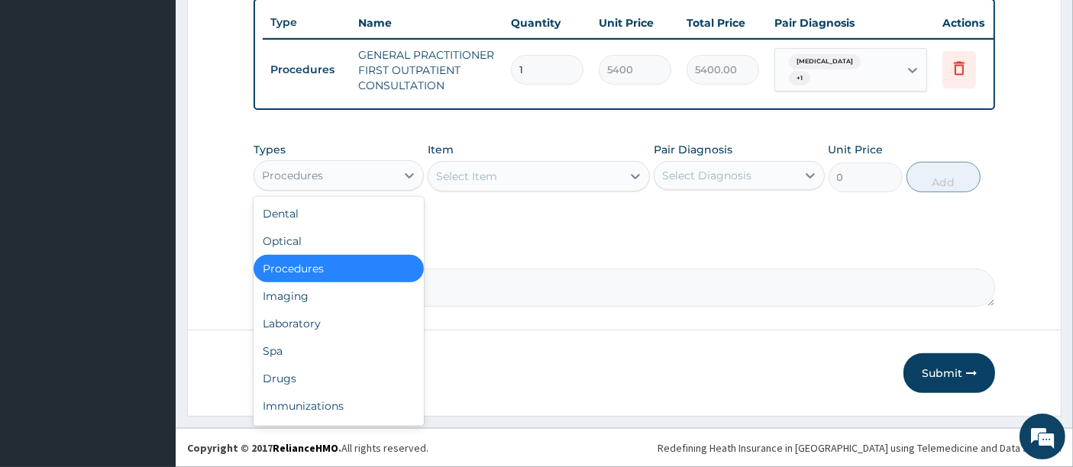
click at [357, 176] on div "Procedures" at bounding box center [324, 175] width 141 height 24
click at [270, 326] on div "Laboratory" at bounding box center [339, 323] width 170 height 27
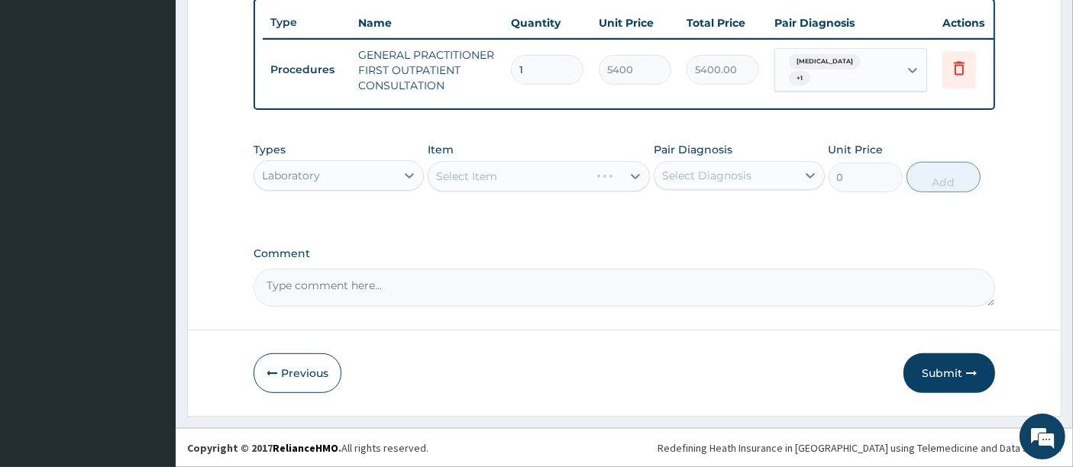
click at [511, 179] on div "Select Item" at bounding box center [539, 176] width 222 height 31
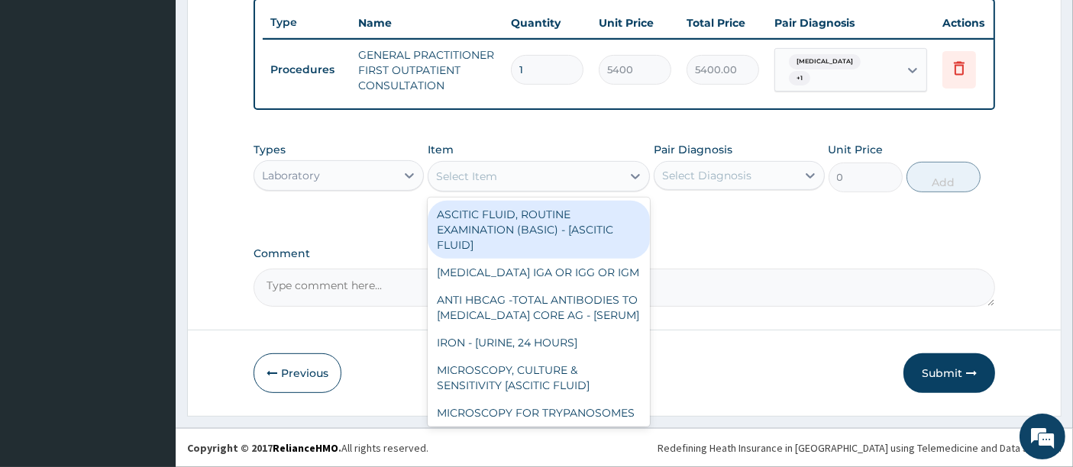
click at [511, 179] on div "Select Item" at bounding box center [524, 176] width 193 height 24
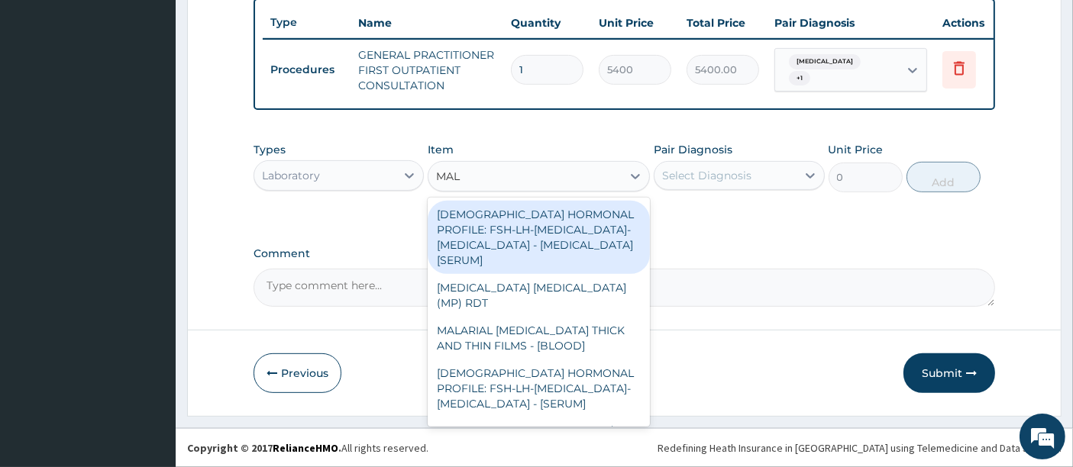
type input "MALA"
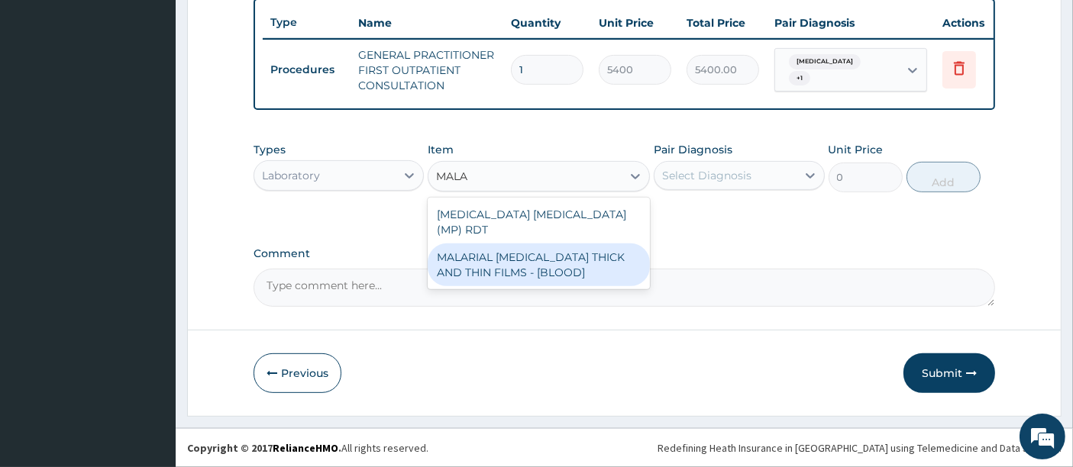
click at [478, 244] on div "MALARIAL PARASITE THICK AND THIN FILMS - [BLOOD]" at bounding box center [539, 265] width 222 height 43
type input "3150"
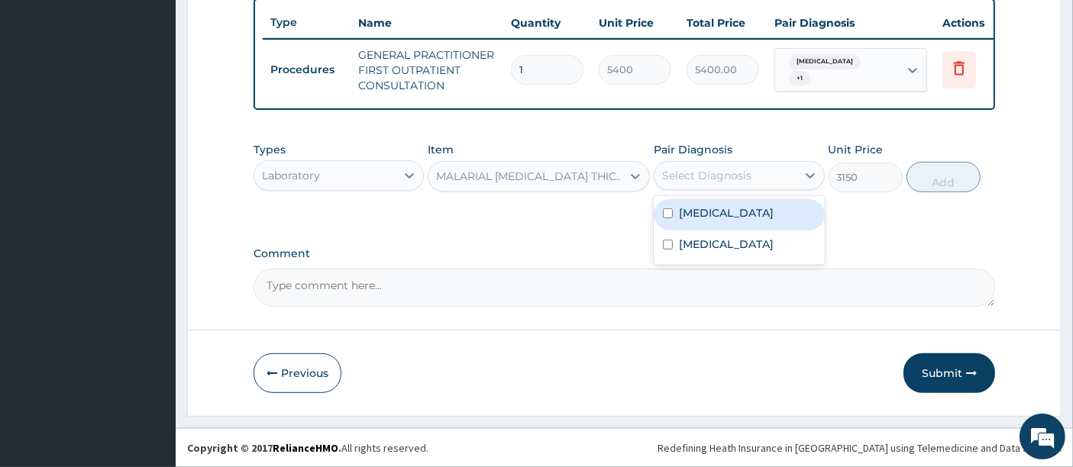
click at [742, 183] on div "Select Diagnosis" at bounding box center [706, 175] width 89 height 15
click at [712, 215] on label "Malaria" at bounding box center [726, 212] width 95 height 15
checkbox input "true"
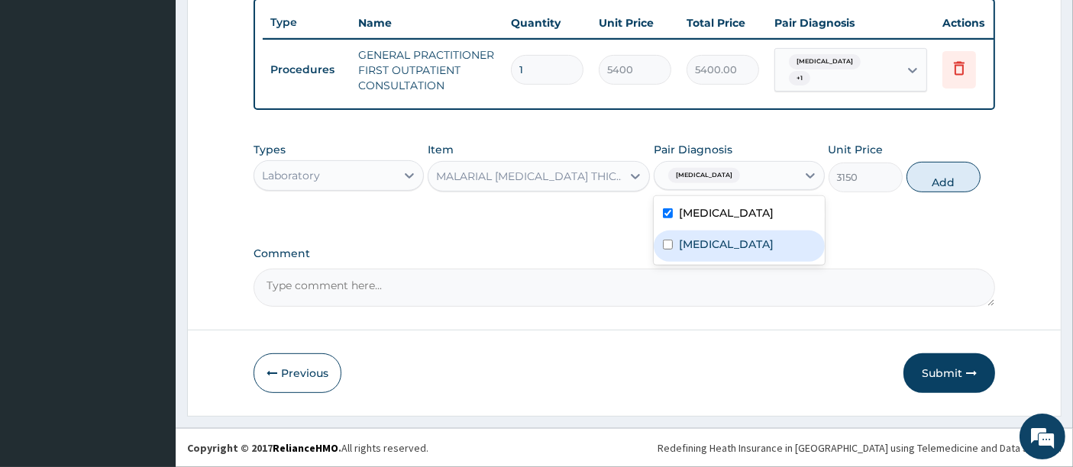
click at [701, 232] on div "Sepsis" at bounding box center [739, 246] width 170 height 31
checkbox input "true"
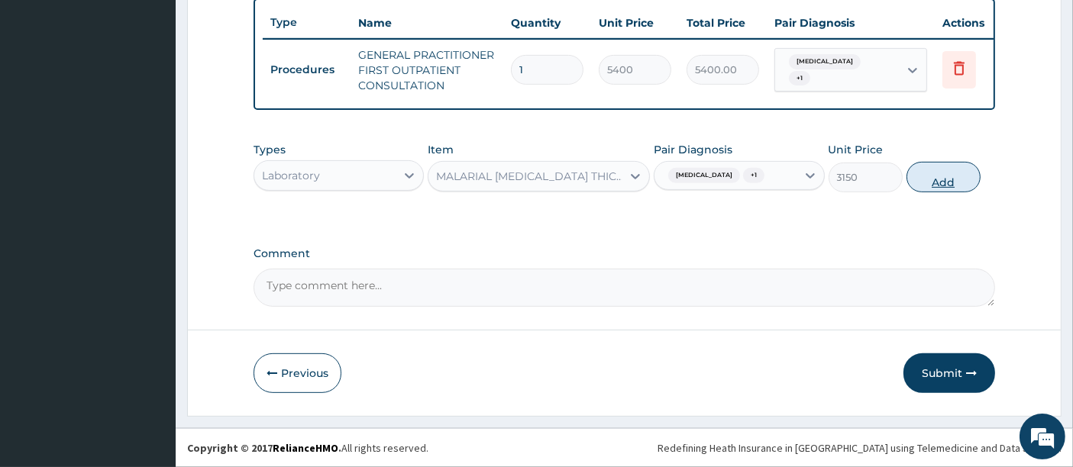
click at [945, 177] on button "Add" at bounding box center [943, 177] width 74 height 31
type input "0"
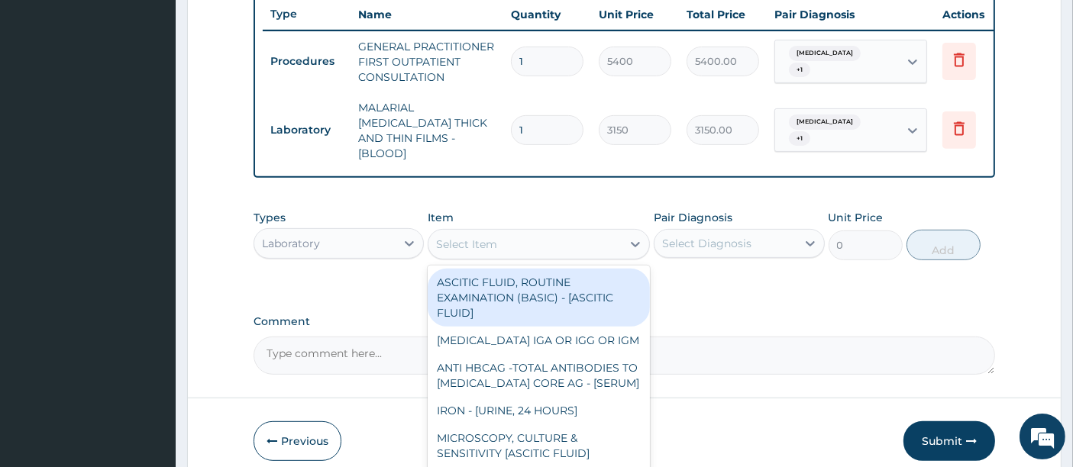
click at [525, 248] on div "Select Item" at bounding box center [524, 244] width 193 height 24
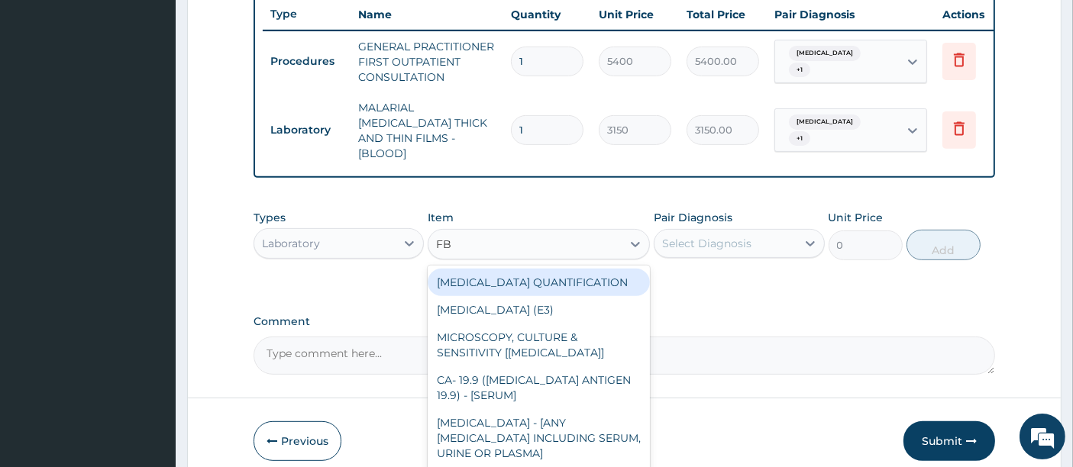
type input "FBC"
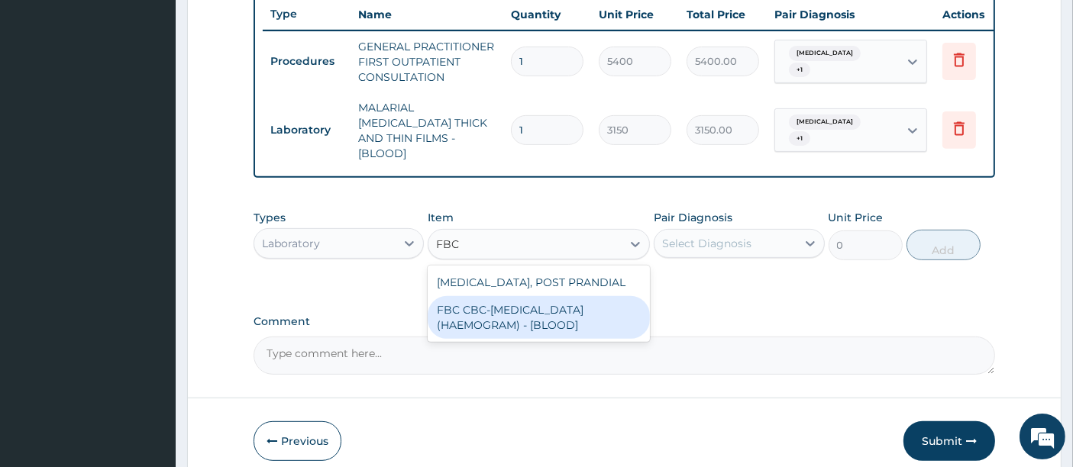
click at [488, 307] on div "FBC CBC-[MEDICAL_DATA] (HAEMOGRAM) - [BLOOD]" at bounding box center [539, 317] width 222 height 43
type input "7200"
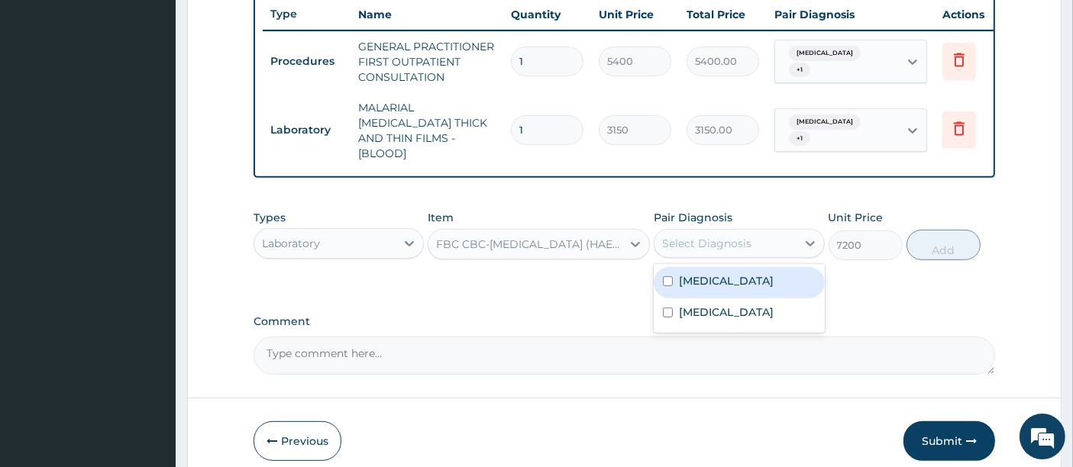
click at [675, 237] on div "Select Diagnosis" at bounding box center [706, 243] width 89 height 15
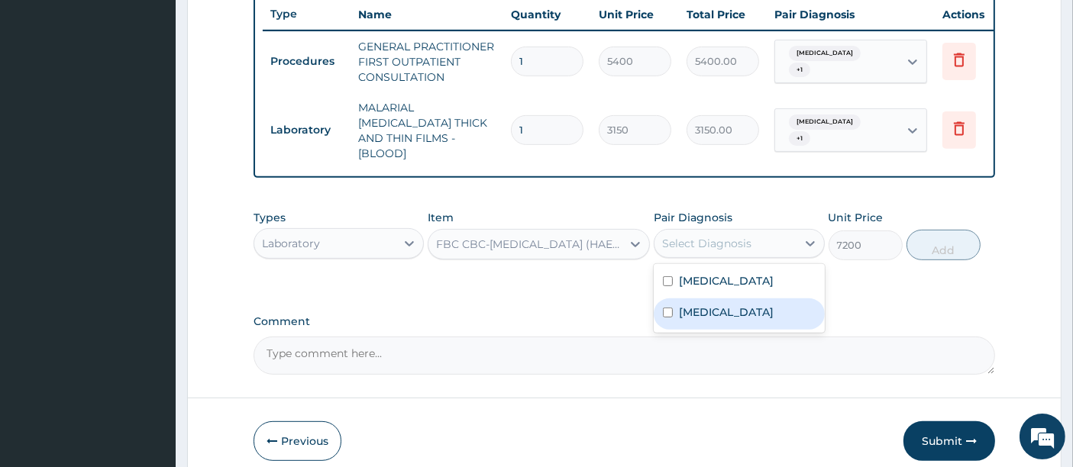
click at [674, 301] on div "[MEDICAL_DATA]" at bounding box center [739, 314] width 170 height 31
checkbox input "true"
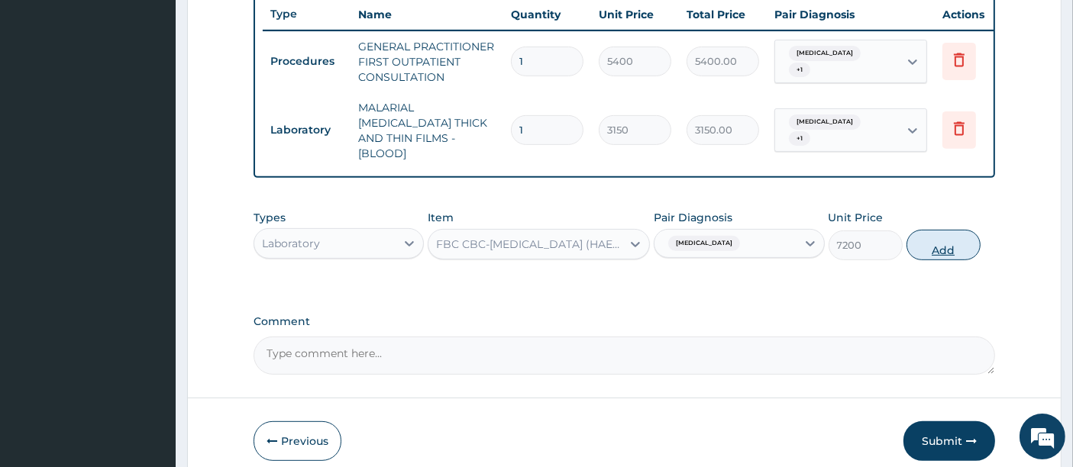
click at [940, 239] on button "Add" at bounding box center [943, 245] width 74 height 31
type input "0"
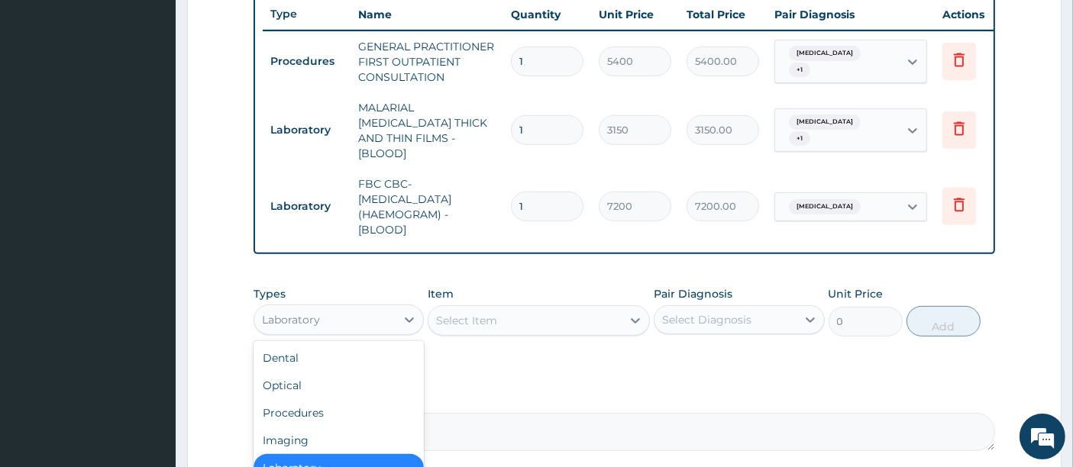
click at [362, 309] on div "Laboratory" at bounding box center [324, 320] width 141 height 24
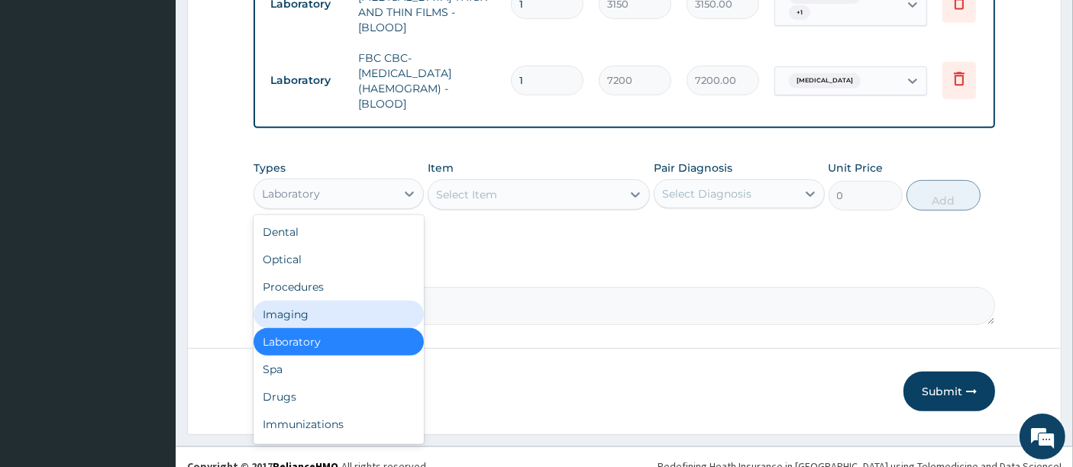
scroll to position [716, 0]
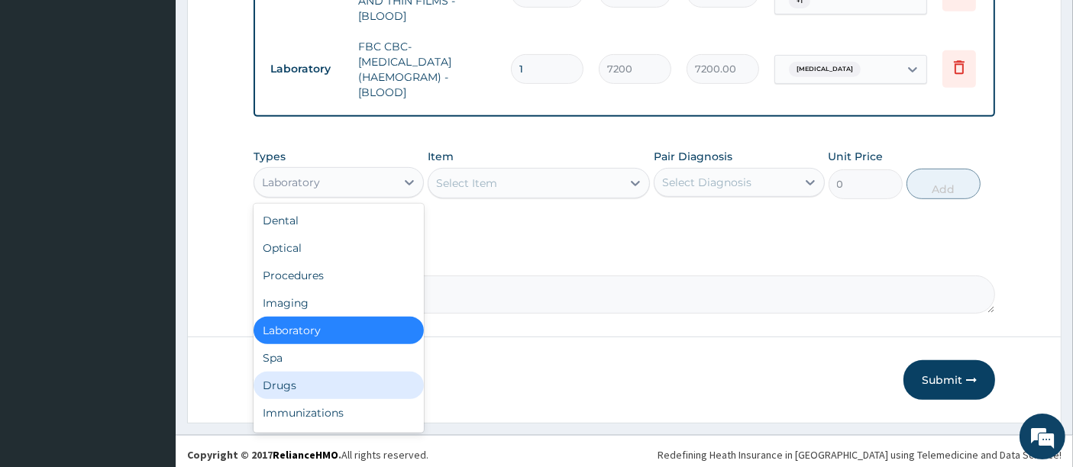
click at [284, 380] on div "Drugs" at bounding box center [339, 385] width 170 height 27
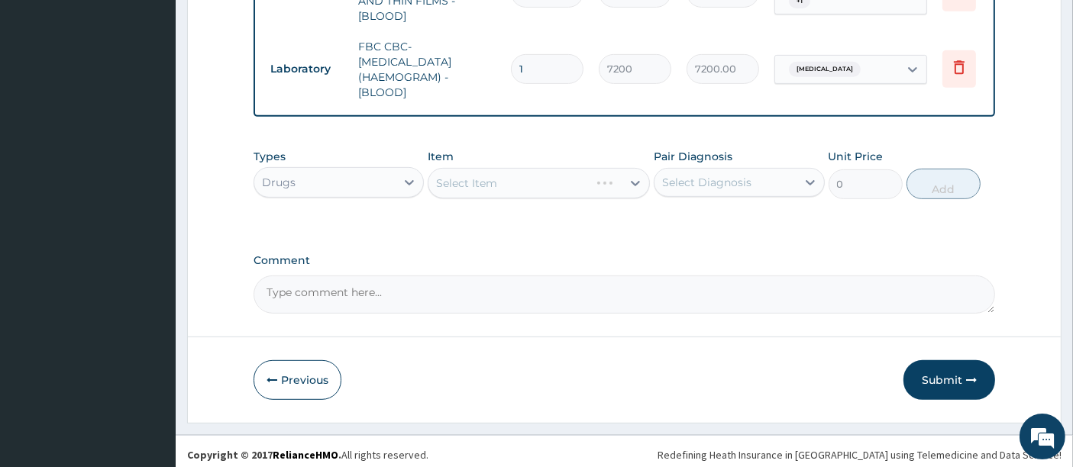
click at [502, 177] on div "Select Item" at bounding box center [539, 183] width 222 height 31
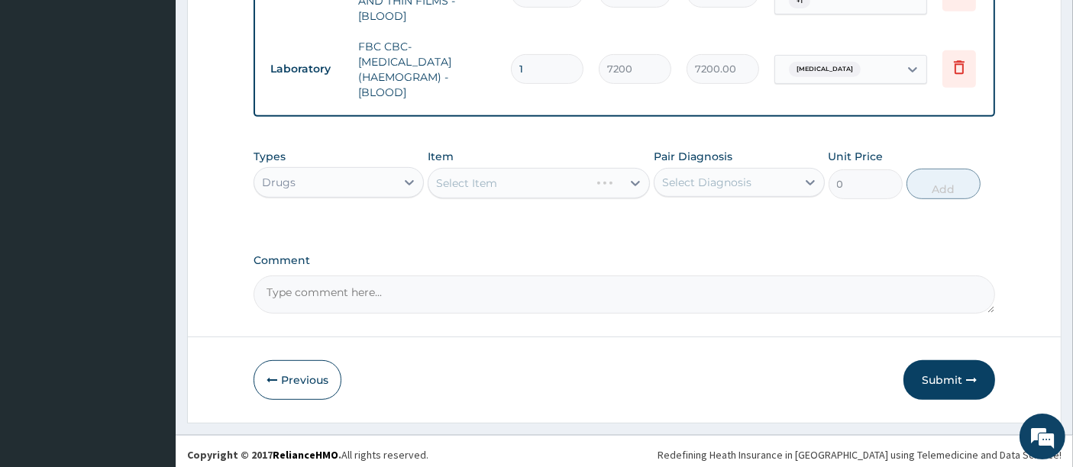
click at [502, 177] on div "Select Item" at bounding box center [539, 183] width 222 height 31
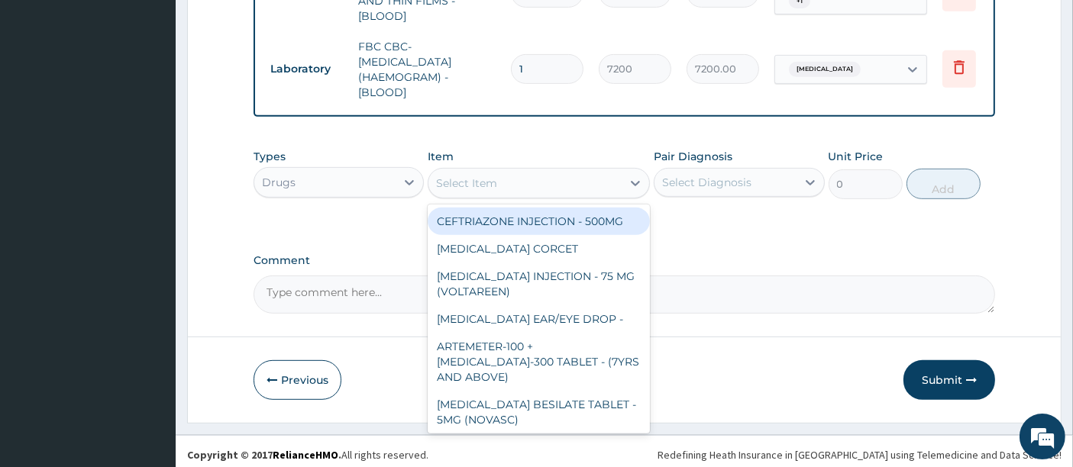
click at [502, 177] on div "Select Item" at bounding box center [524, 183] width 193 height 24
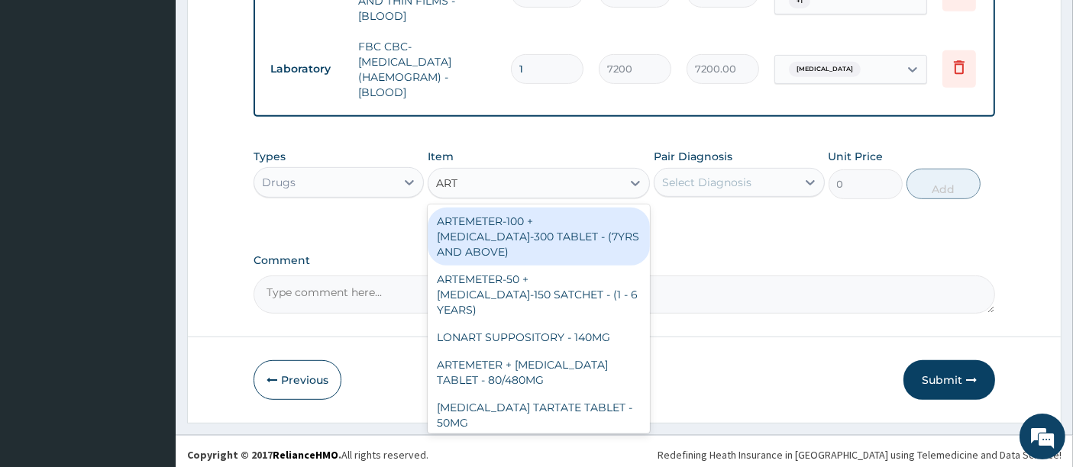
type input "ARTE"
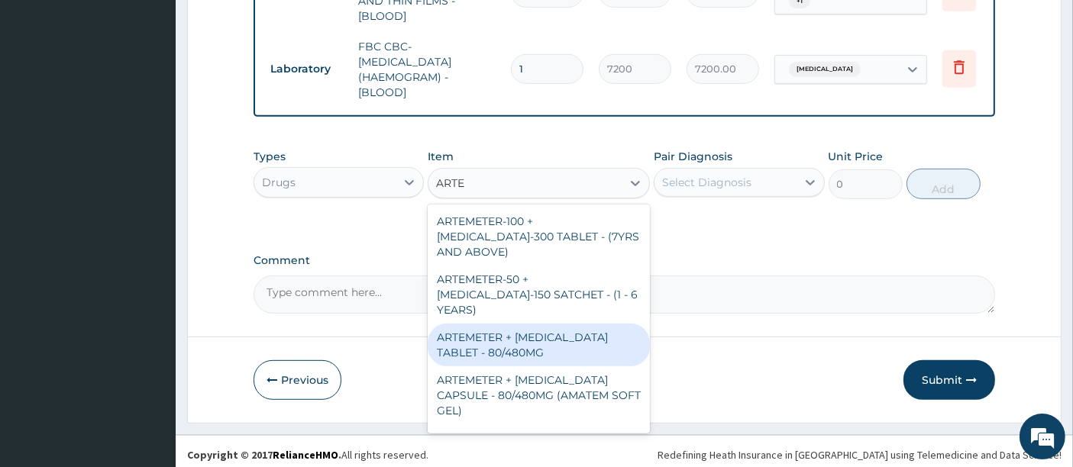
click at [508, 324] on div "ARTEMETER + [MEDICAL_DATA] TABLET - 80/480MG" at bounding box center [539, 345] width 222 height 43
type input "494"
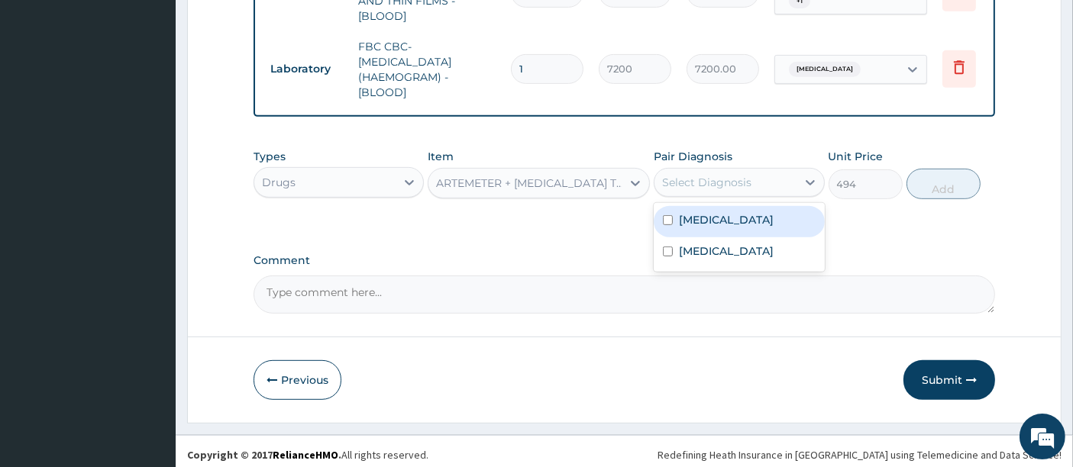
click at [689, 175] on div "Select Diagnosis" at bounding box center [706, 182] width 89 height 15
click at [670, 216] on input "checkbox" at bounding box center [668, 220] width 10 height 10
checkbox input "true"
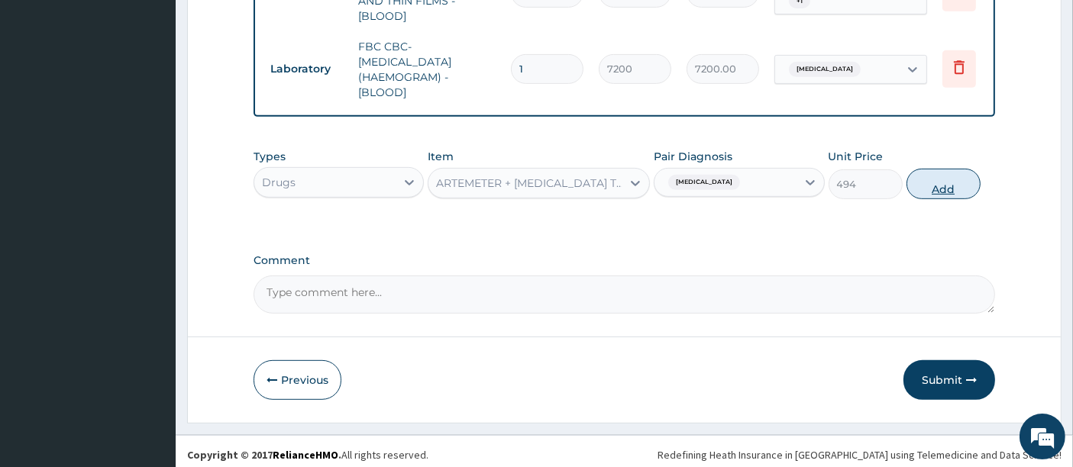
click at [943, 182] on button "Add" at bounding box center [943, 184] width 74 height 31
type input "0"
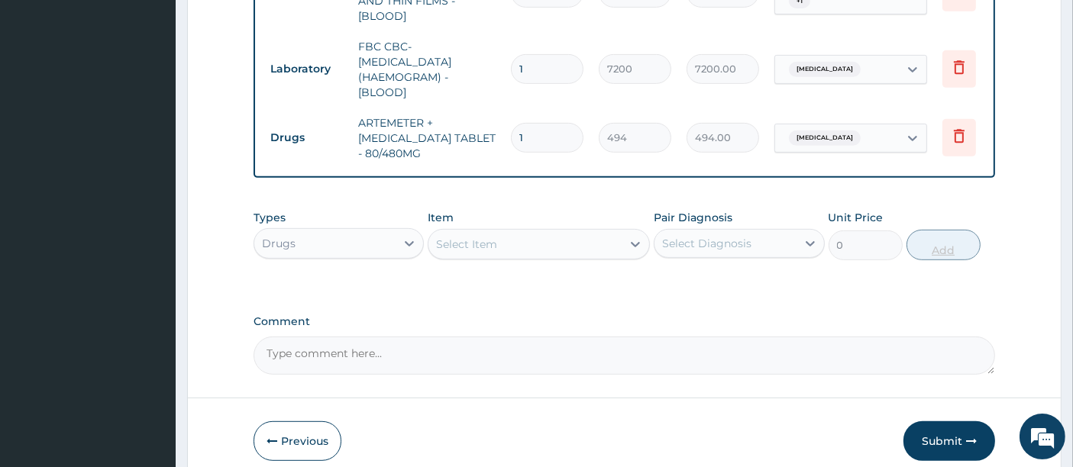
type input "0.00"
type input "6"
type input "2964.00"
type input "6"
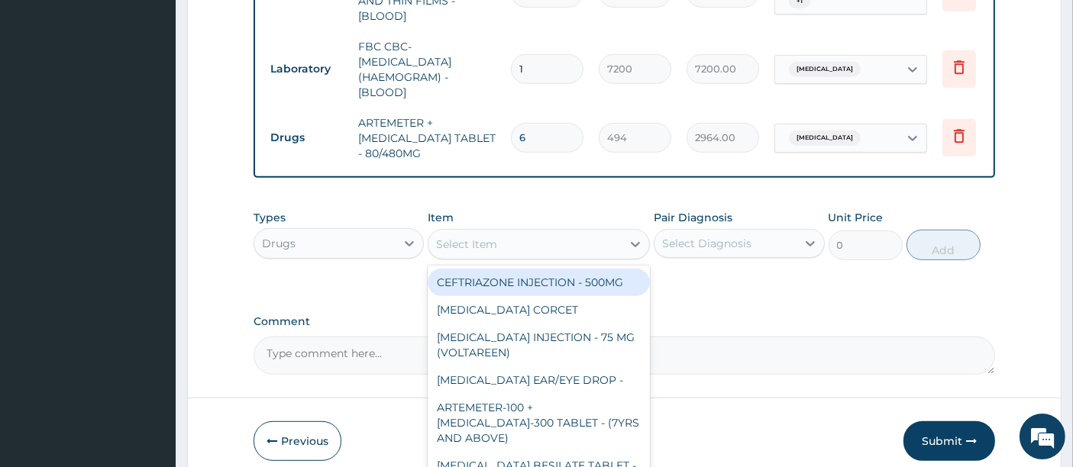
click at [554, 240] on div "Select Item" at bounding box center [524, 244] width 193 height 24
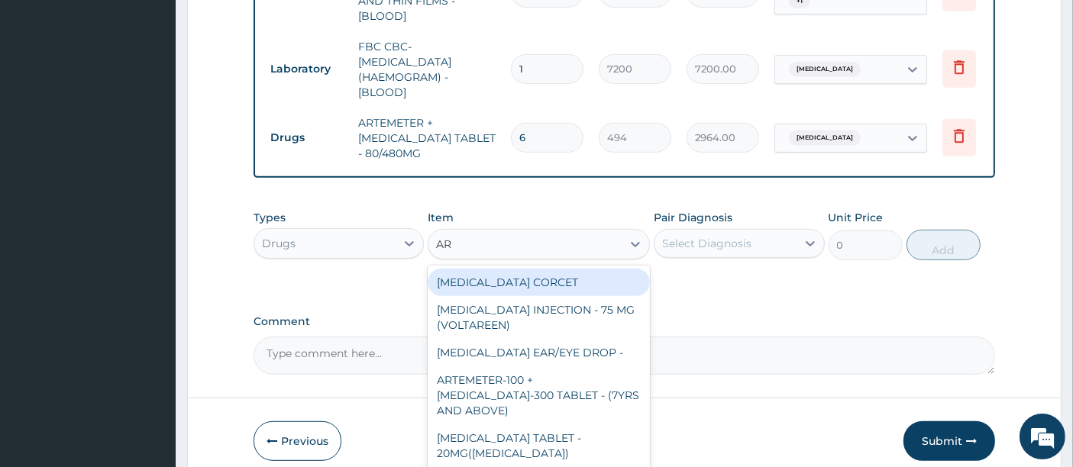
type input "ART"
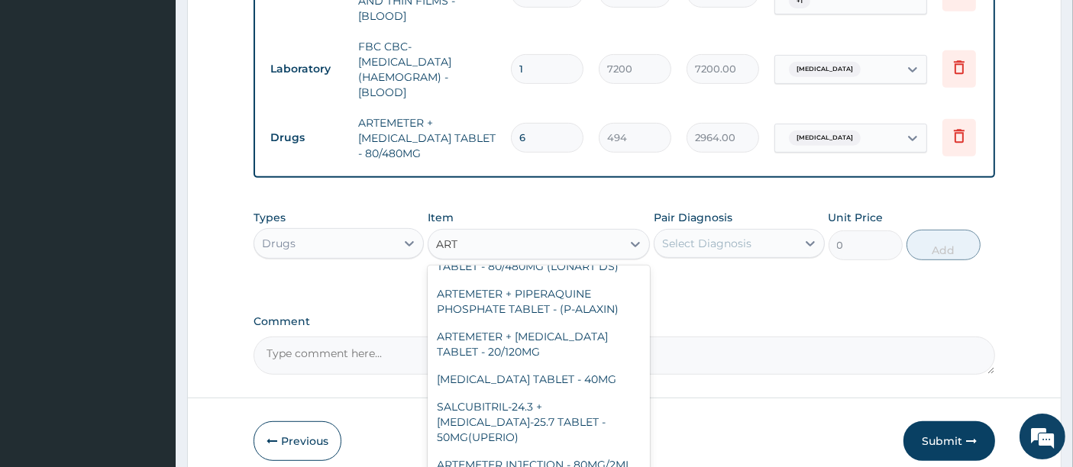
scroll to position [1288, 0]
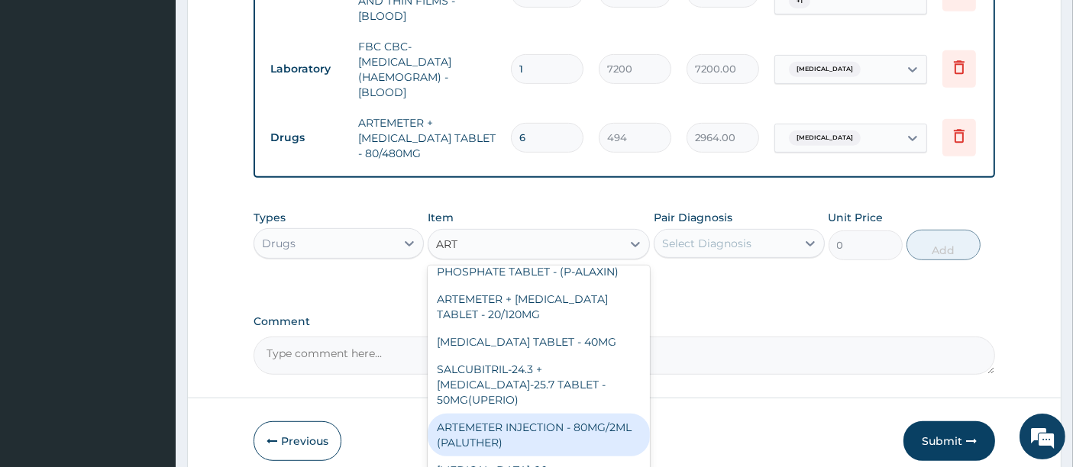
click at [495, 414] on div "ARTEMETER INJECTION - 80MG/2ML (PALUTHER)" at bounding box center [539, 435] width 222 height 43
type input "950"
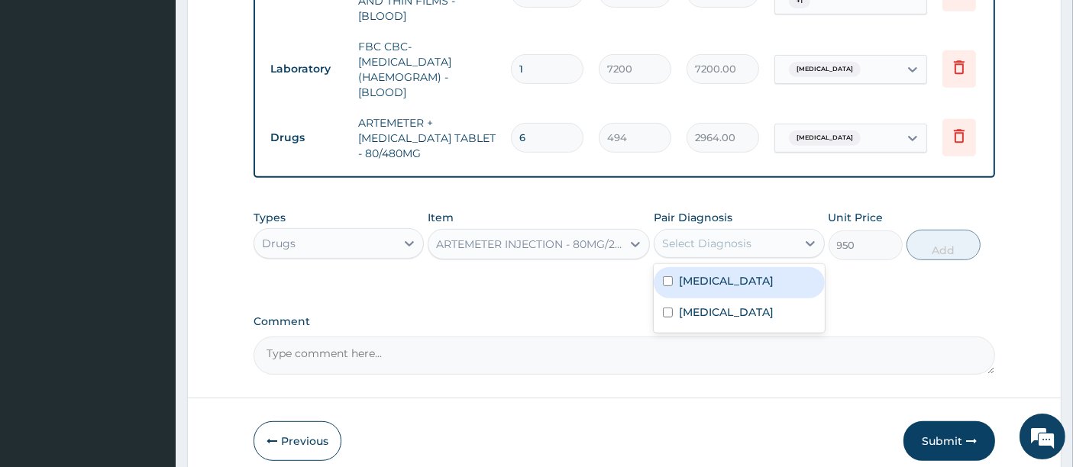
click at [714, 236] on div "Select Diagnosis" at bounding box center [706, 243] width 89 height 15
click at [688, 273] on label "[MEDICAL_DATA]" at bounding box center [726, 280] width 95 height 15
checkbox input "true"
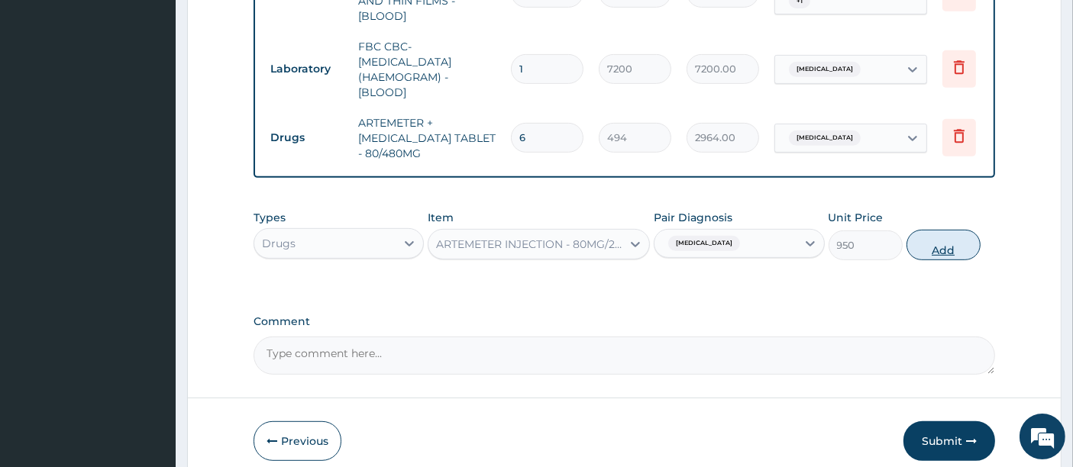
click at [947, 241] on button "Add" at bounding box center [943, 245] width 74 height 31
type input "0"
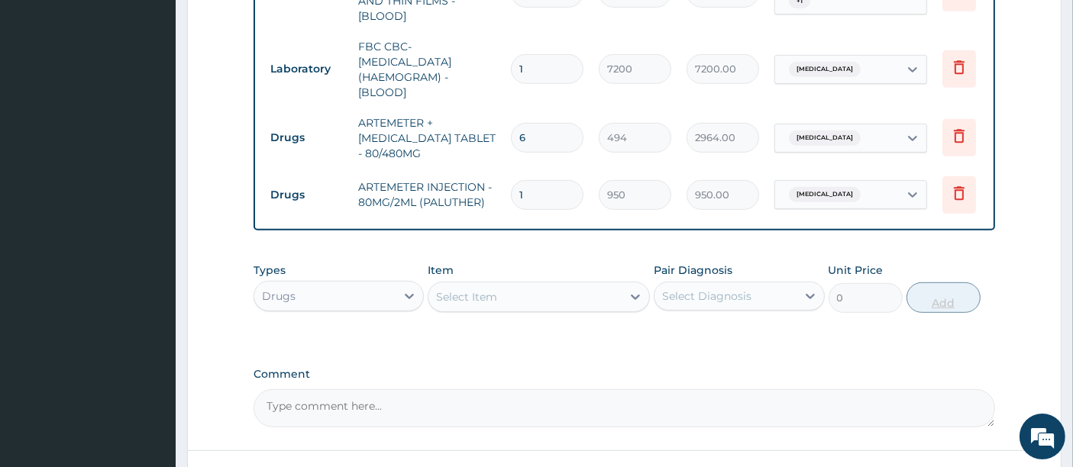
type input "0.00"
type input "6"
type input "5700.00"
type input "6"
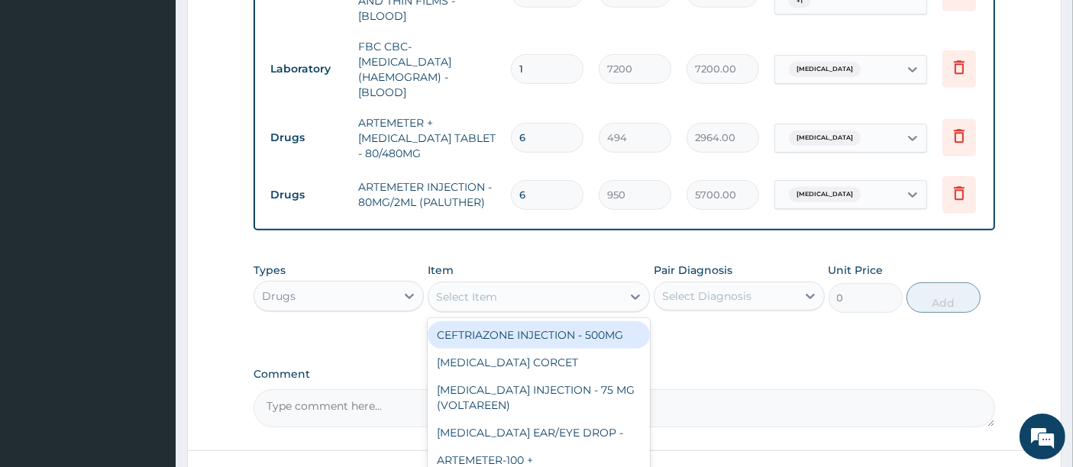
click at [476, 289] on div "Select Item" at bounding box center [466, 296] width 61 height 15
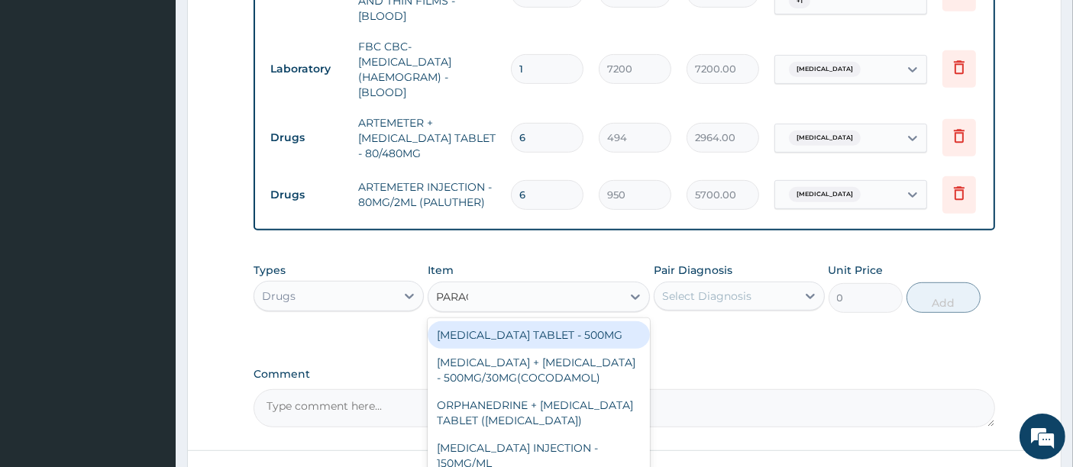
type input "PARACE"
click at [470, 330] on div "[MEDICAL_DATA] TABLET - 500MG" at bounding box center [539, 334] width 222 height 27
type input "45.599999999999994"
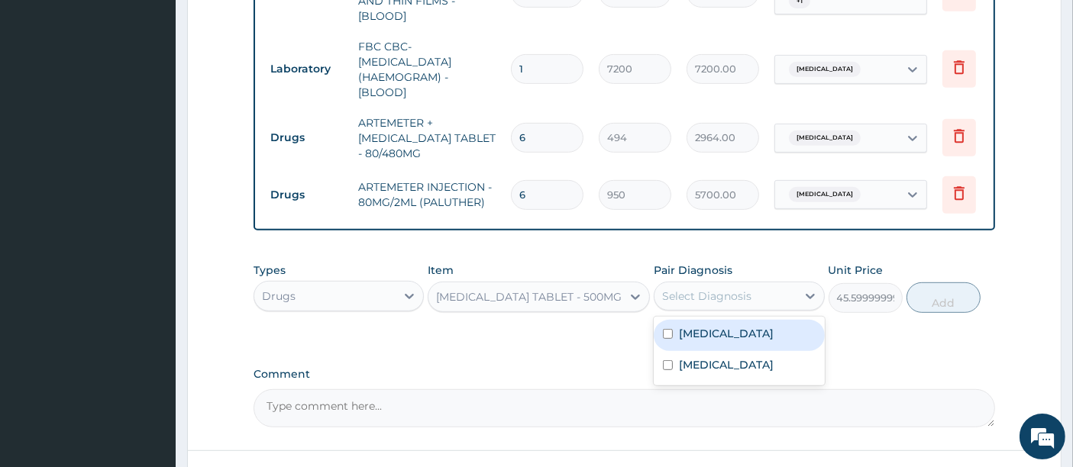
click at [718, 296] on div "Select Diagnosis" at bounding box center [706, 296] width 89 height 15
click at [685, 328] on label "[MEDICAL_DATA]" at bounding box center [726, 333] width 95 height 15
checkbox input "true"
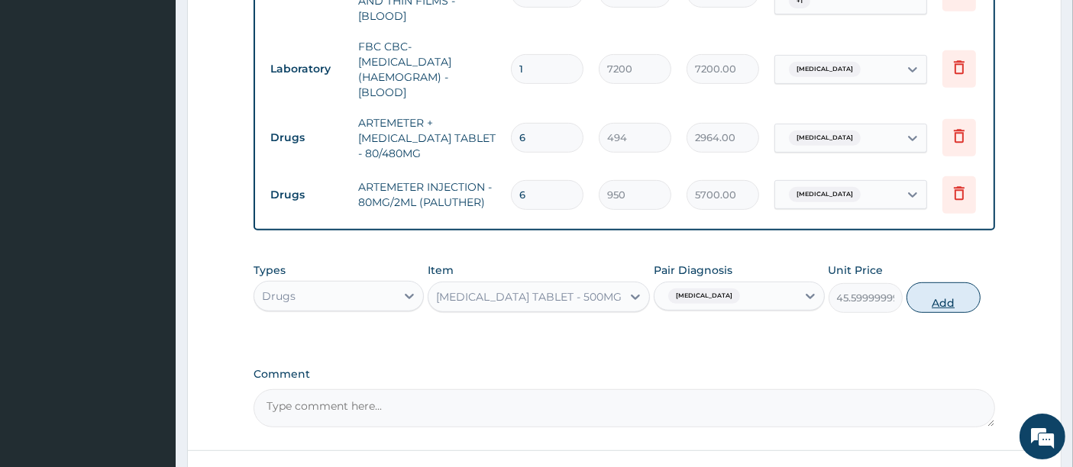
click at [935, 290] on button "Add" at bounding box center [943, 298] width 74 height 31
type input "0"
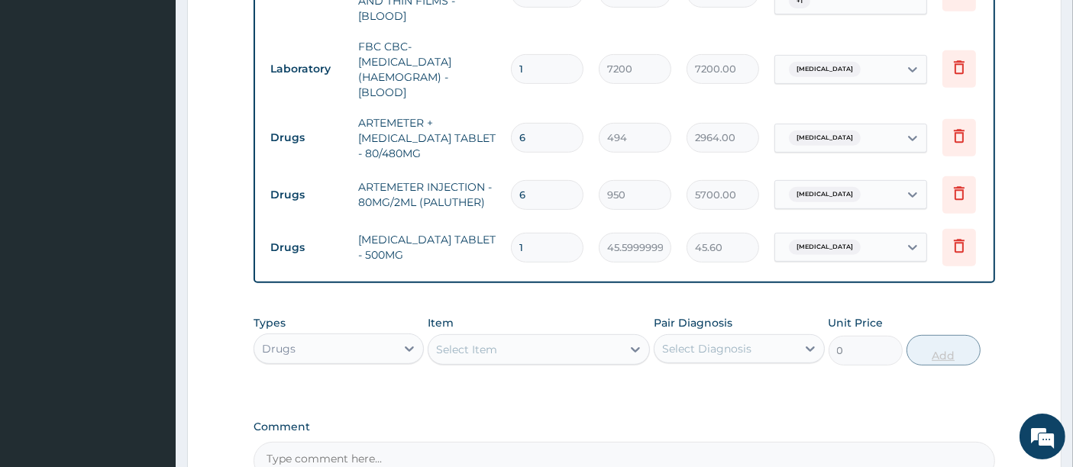
type input "18"
type input "820.80"
type input "18"
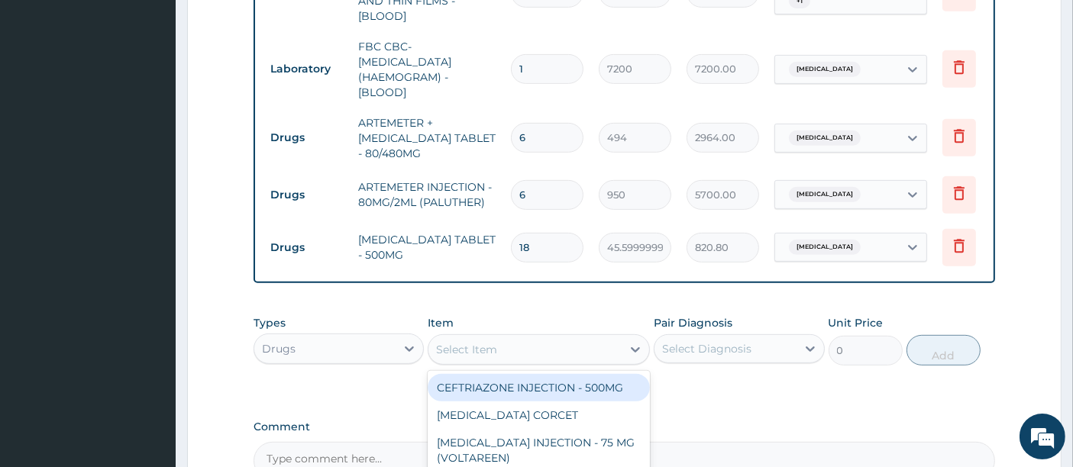
click at [567, 345] on div "Select Item" at bounding box center [524, 350] width 193 height 24
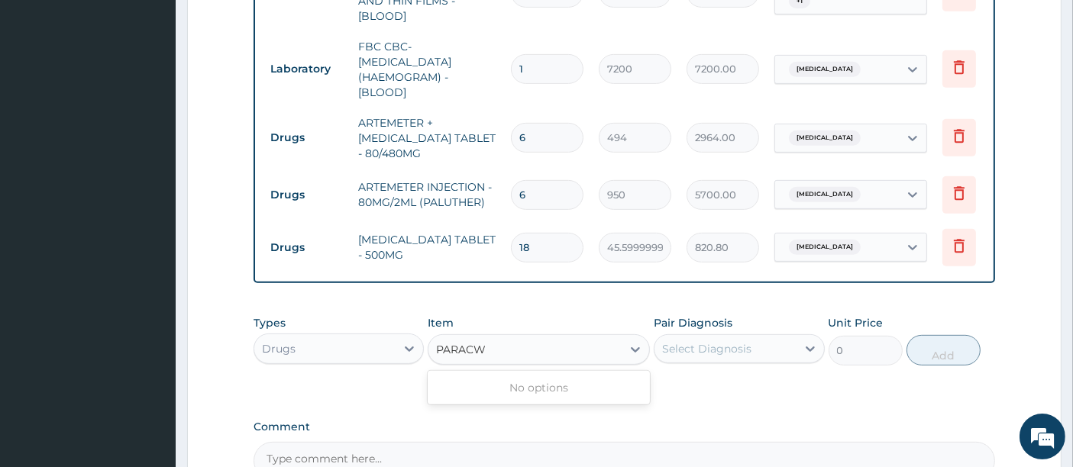
type input "PARAC"
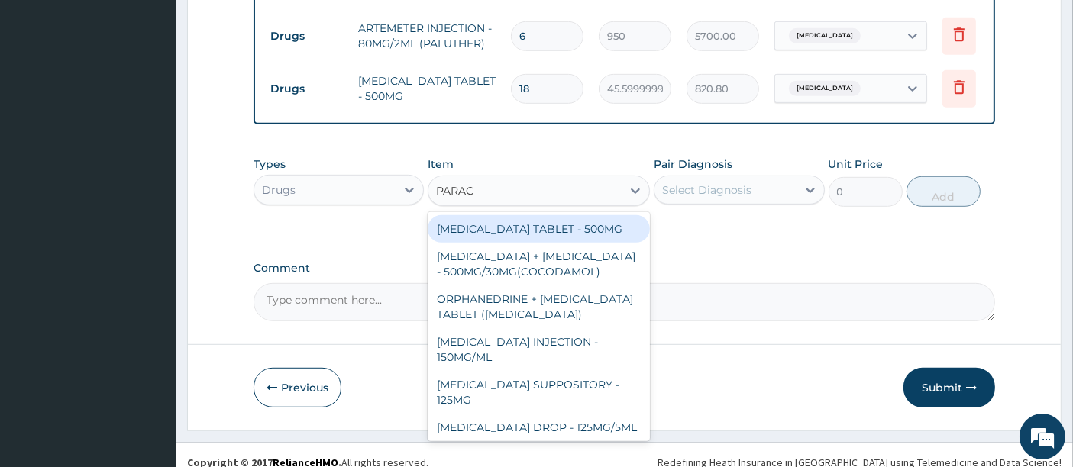
scroll to position [883, 0]
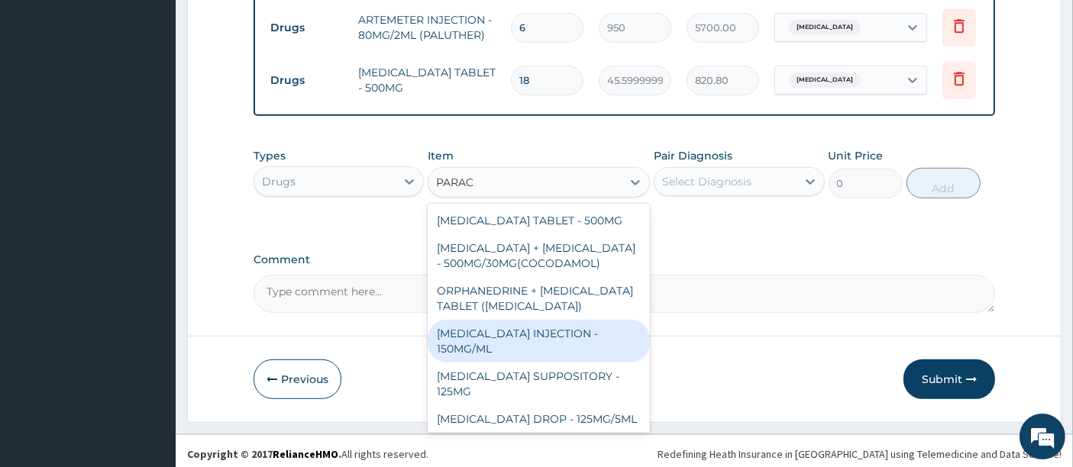
click at [593, 334] on div "[MEDICAL_DATA] INJECTION - 150MG/ML" at bounding box center [539, 341] width 222 height 43
type input "760"
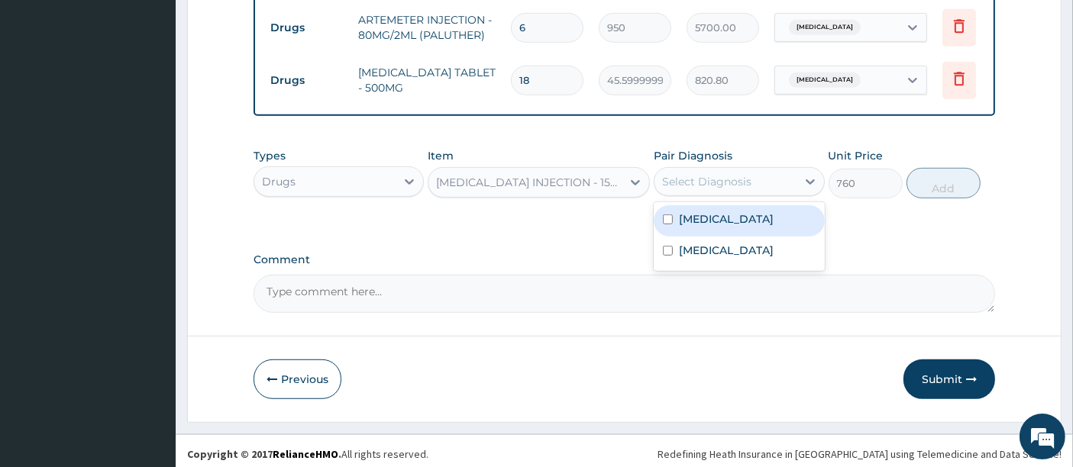
click at [689, 179] on div "Select Diagnosis" at bounding box center [706, 181] width 89 height 15
click at [683, 212] on label "[MEDICAL_DATA]" at bounding box center [726, 219] width 95 height 15
checkbox input "true"
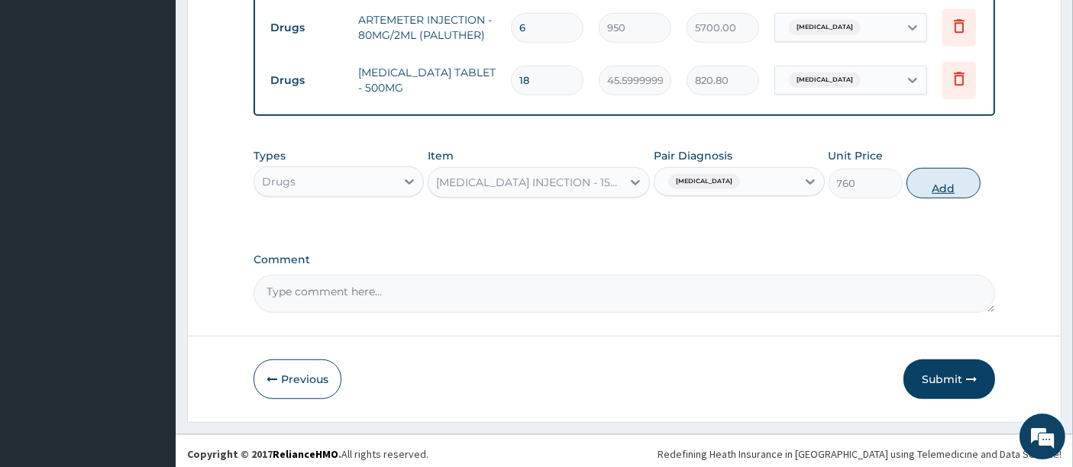
click at [949, 175] on button "Add" at bounding box center [943, 183] width 74 height 31
type input "0"
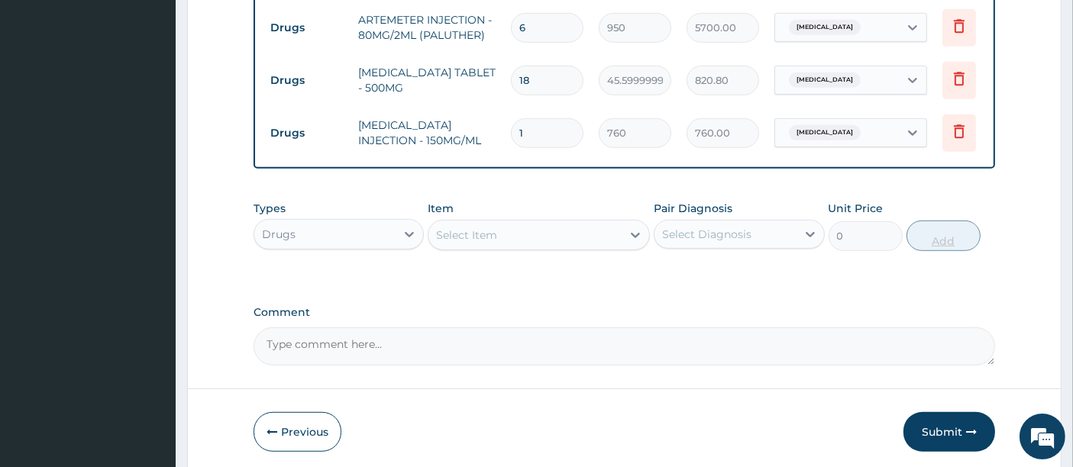
type input "0.00"
type input "6"
type input "4560.00"
type input "6"
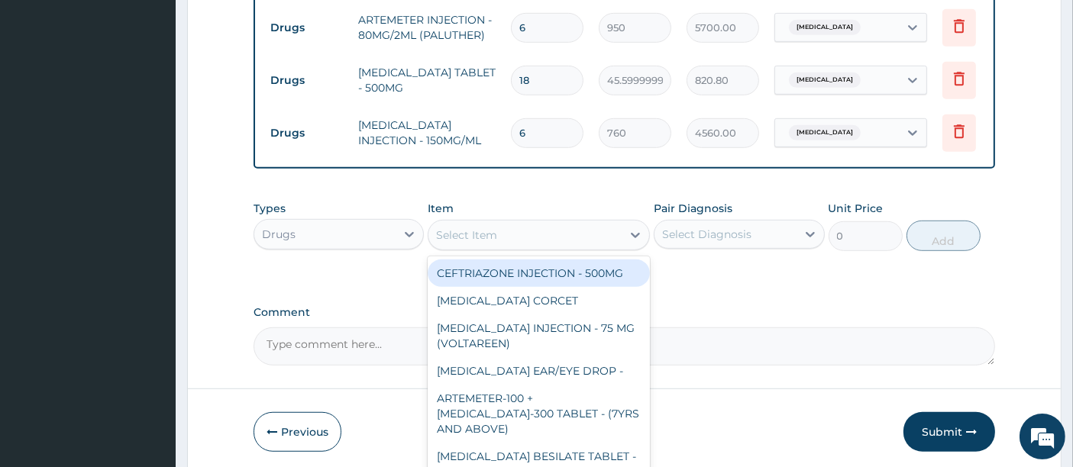
click at [541, 223] on div "Select Item" at bounding box center [524, 235] width 193 height 24
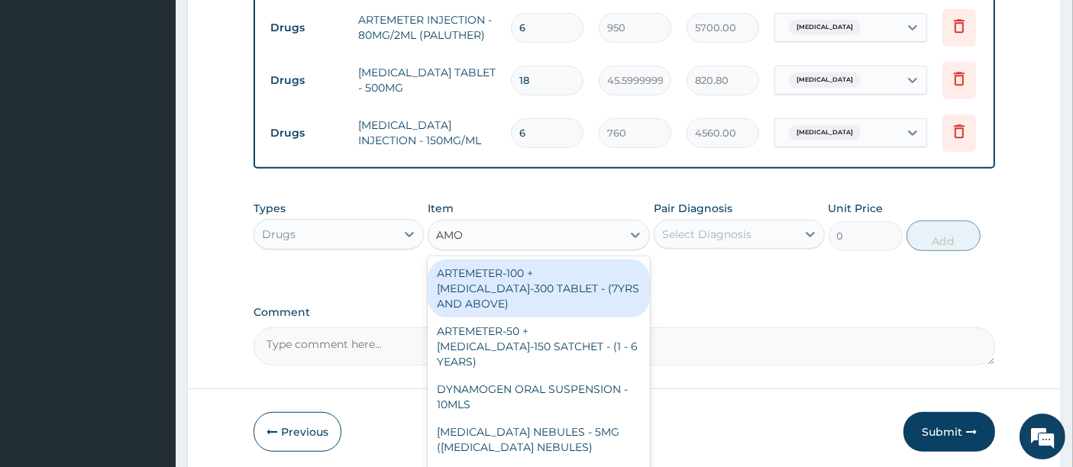
type input "AMOX"
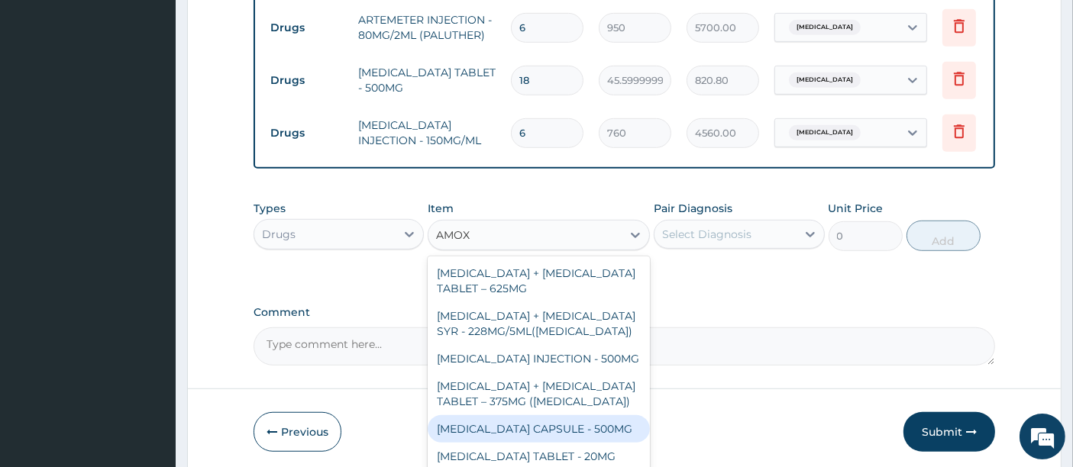
click at [578, 426] on div "[MEDICAL_DATA] CAPSULE - 500MG" at bounding box center [539, 428] width 222 height 27
type input "152"
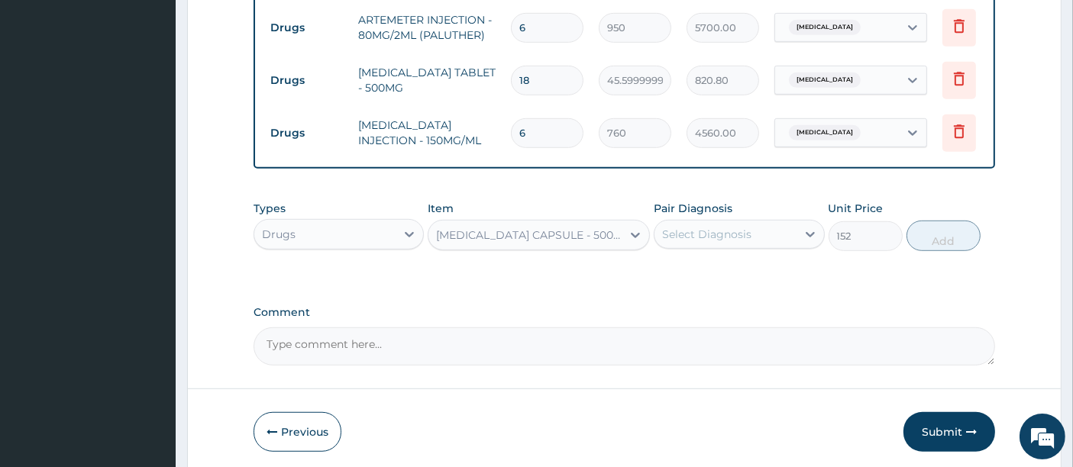
click at [673, 236] on div "Select Diagnosis" at bounding box center [706, 234] width 89 height 15
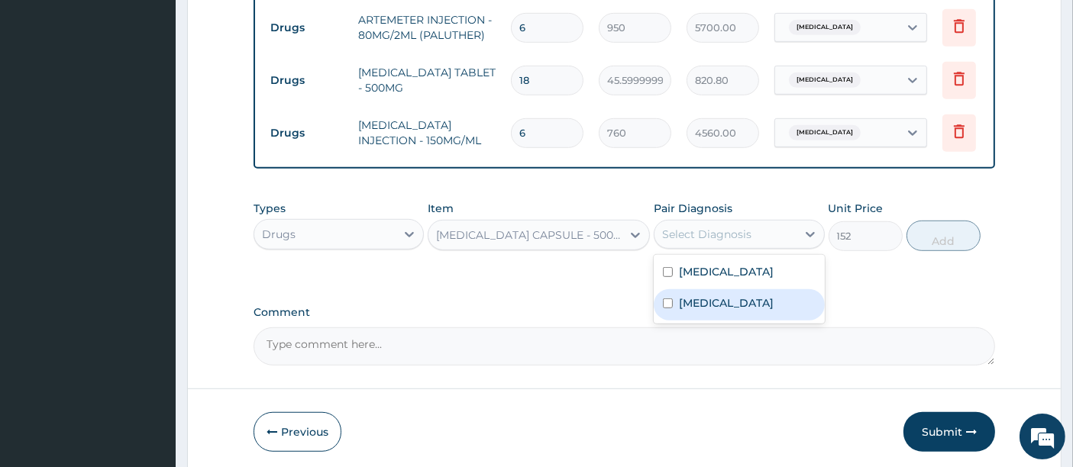
click at [669, 291] on div "[MEDICAL_DATA]" at bounding box center [739, 304] width 170 height 31
checkbox input "true"
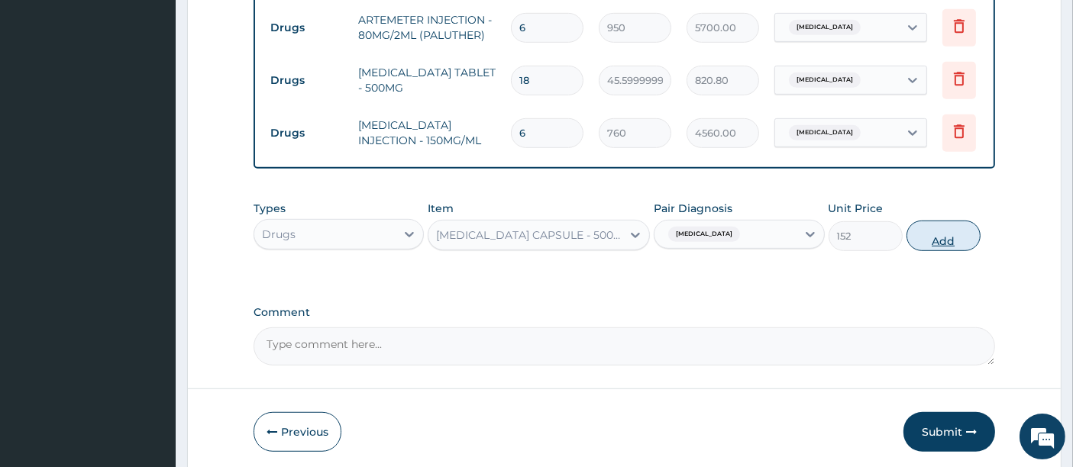
click at [927, 238] on button "Add" at bounding box center [943, 236] width 74 height 31
type input "0"
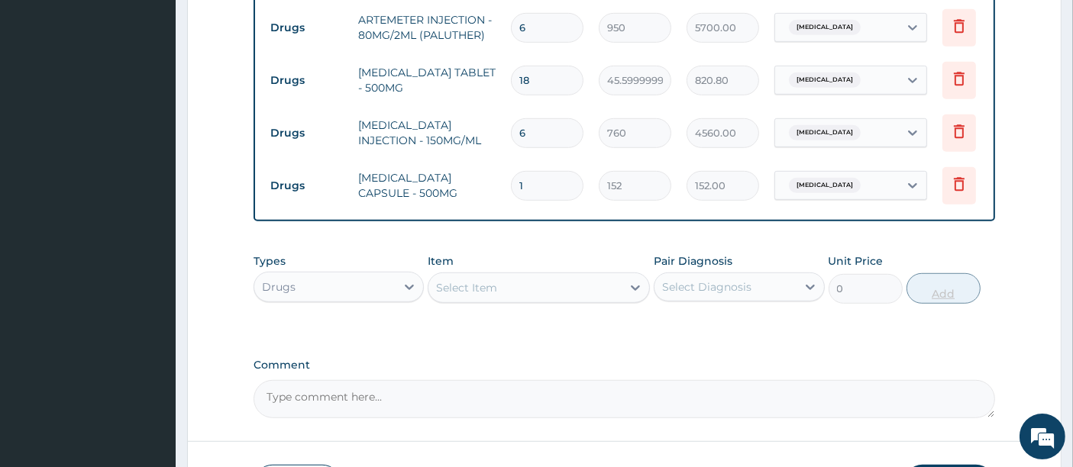
type input "10"
type input "1520.00"
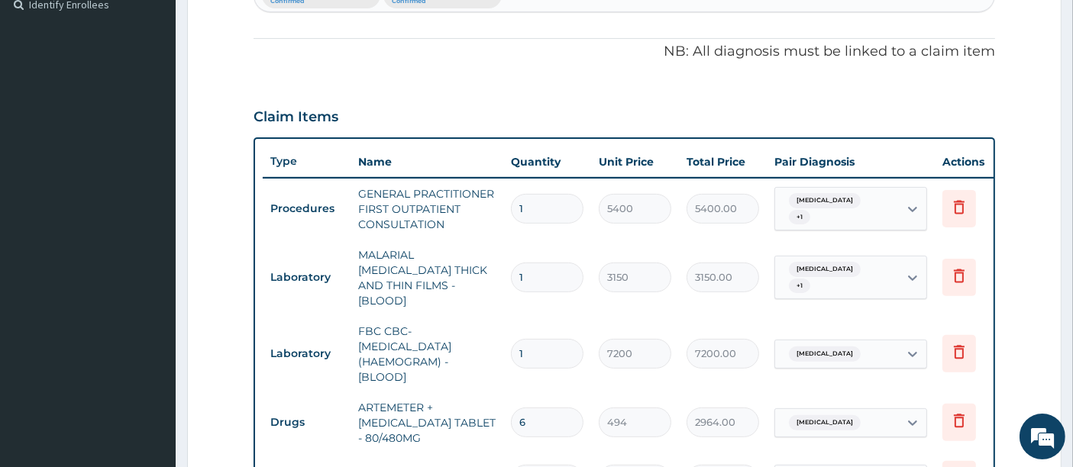
scroll to position [408, 0]
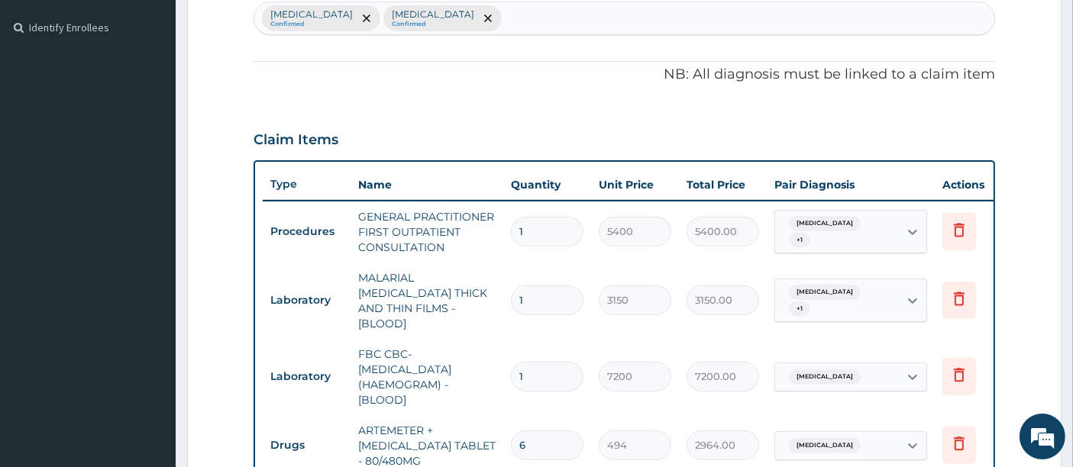
type input "10"
click at [480, 11] on div "[MEDICAL_DATA] Confirmed [MEDICAL_DATA] Confirmed" at bounding box center [624, 18] width 741 height 32
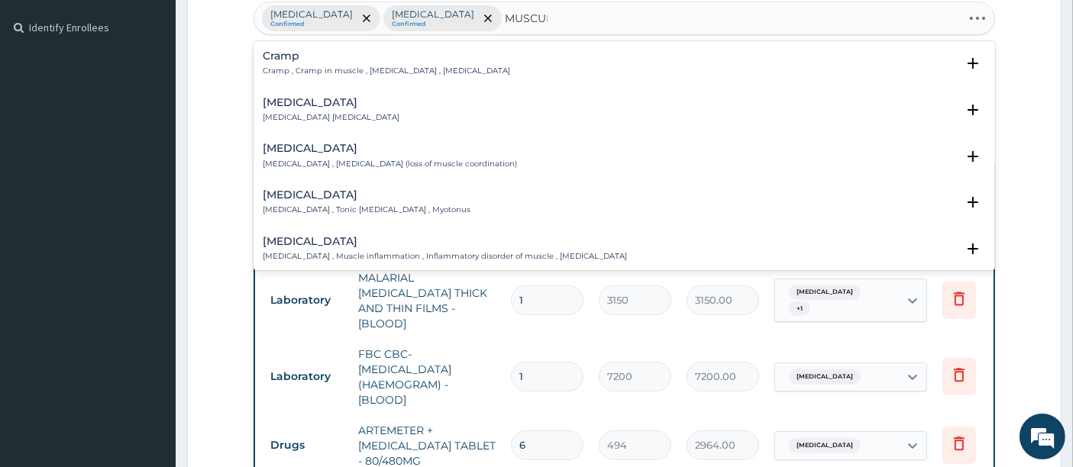
type input "MUSCULO"
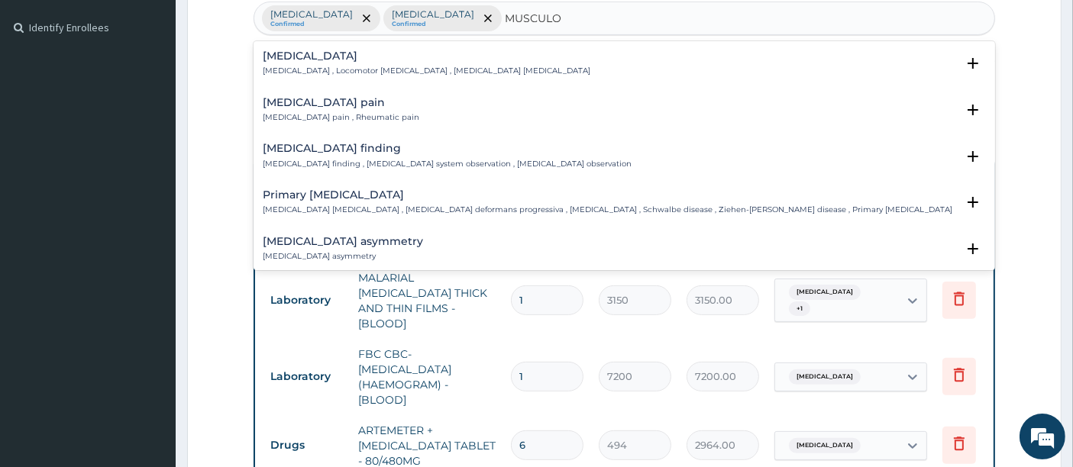
click at [342, 108] on div "Musculoskeletal pain Musculoskeletal pain , Rheumatic pain" at bounding box center [341, 110] width 157 height 27
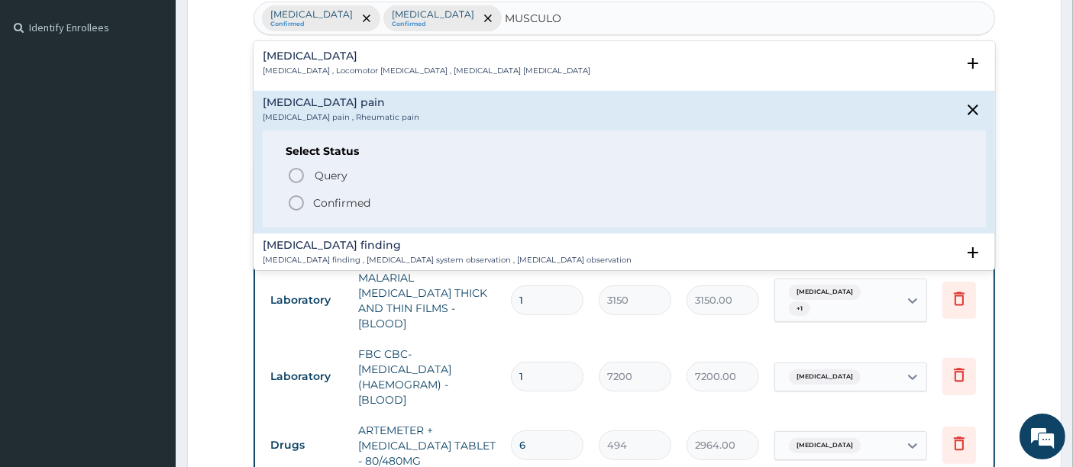
click at [297, 197] on icon "status option filled" at bounding box center [296, 203] width 18 height 18
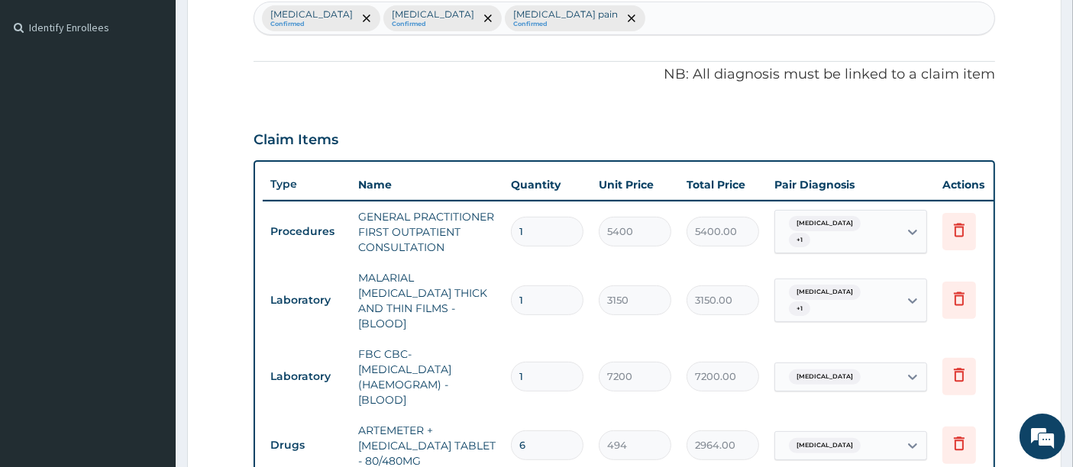
click at [334, 106] on div "PA Code / Prescription Code Enter Code(Secondary Care Only) Encounter Date 10-0…" at bounding box center [625, 315] width 742 height 1155
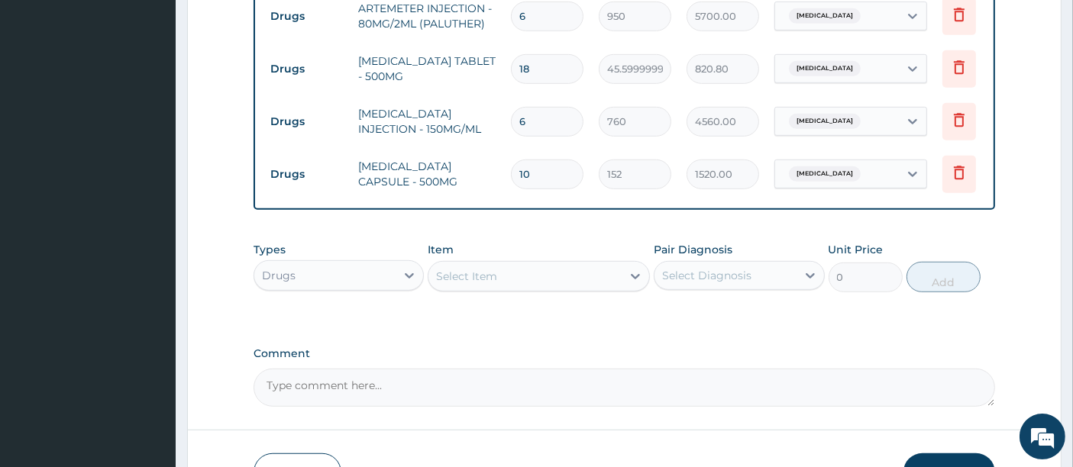
scroll to position [916, 0]
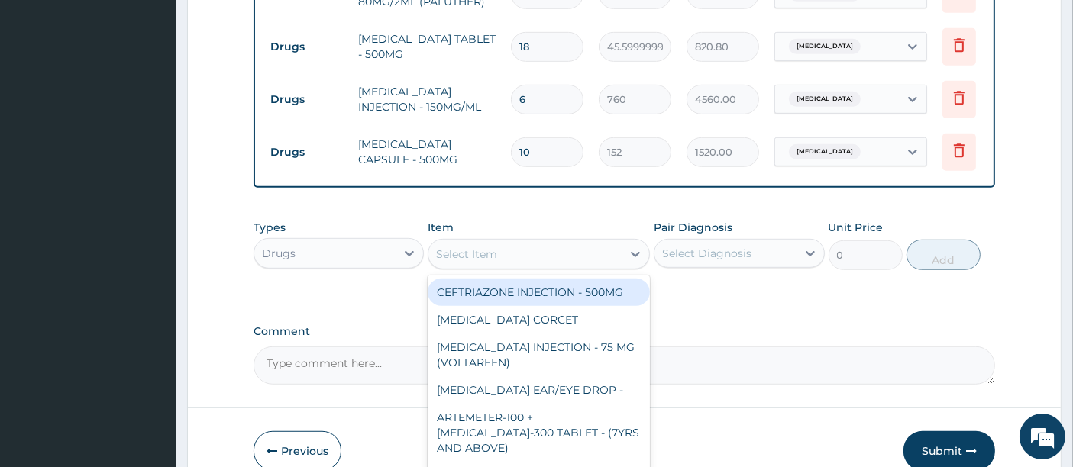
click at [458, 247] on div "Select Item" at bounding box center [466, 254] width 61 height 15
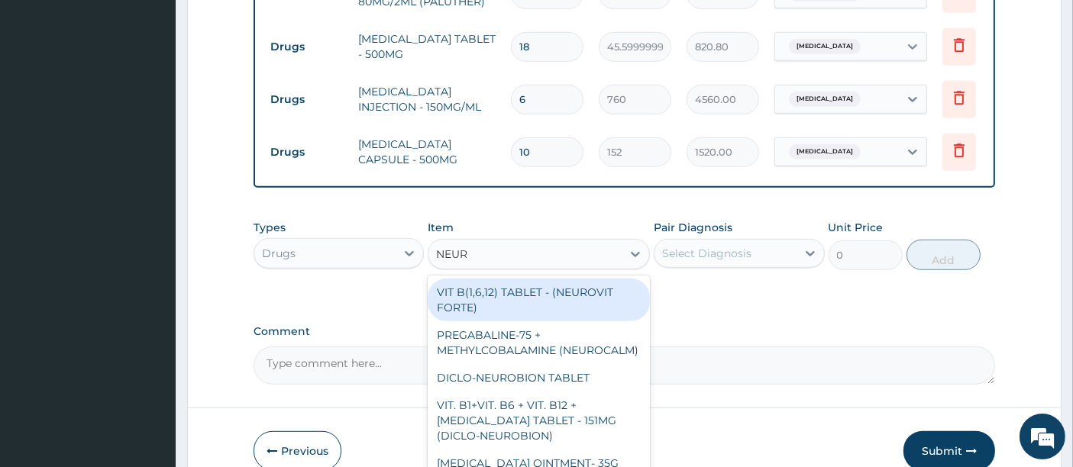
type input "NEURO"
click at [486, 303] on div "VIT B(1,6,12) TABLET - (NEUROVIT FORTE)" at bounding box center [539, 300] width 222 height 43
type input "266"
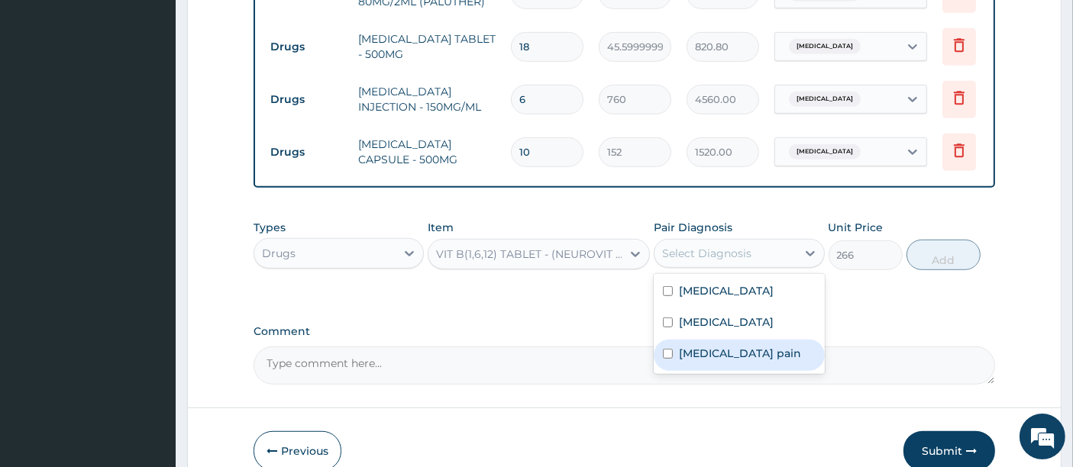
drag, startPoint x: 778, startPoint y: 250, endPoint x: 682, endPoint y: 344, distance: 134.5
click at [682, 268] on div "option Sepsis, selected. option Musculoskeletal pain focused, 3 of 3. 3 results…" at bounding box center [739, 253] width 170 height 29
click at [682, 346] on label "Musculoskeletal pain" at bounding box center [740, 353] width 122 height 15
checkbox input "true"
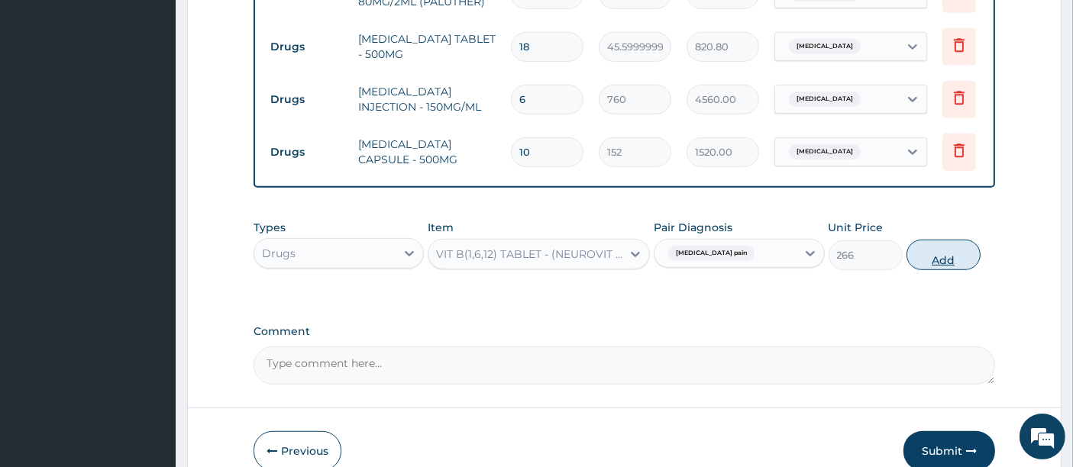
click at [933, 247] on button "Add" at bounding box center [943, 255] width 74 height 31
type input "0"
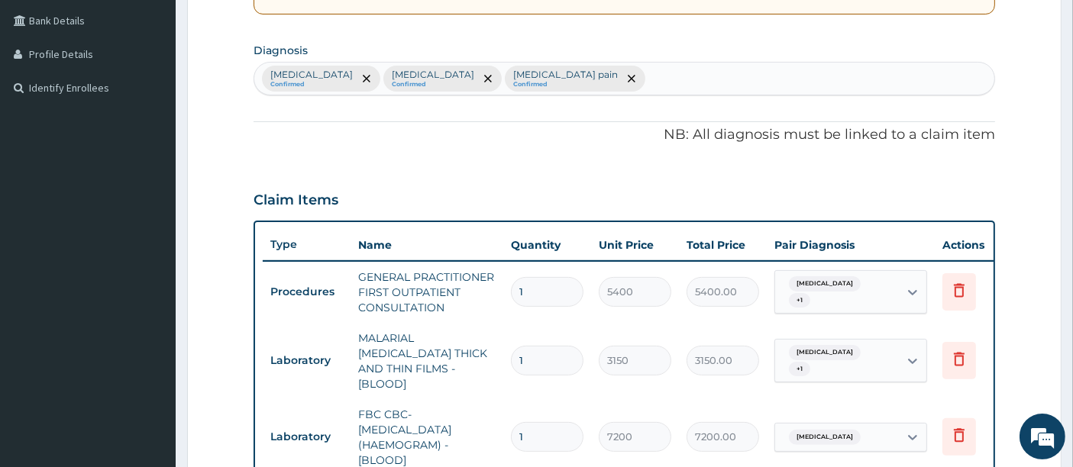
scroll to position [340, 0]
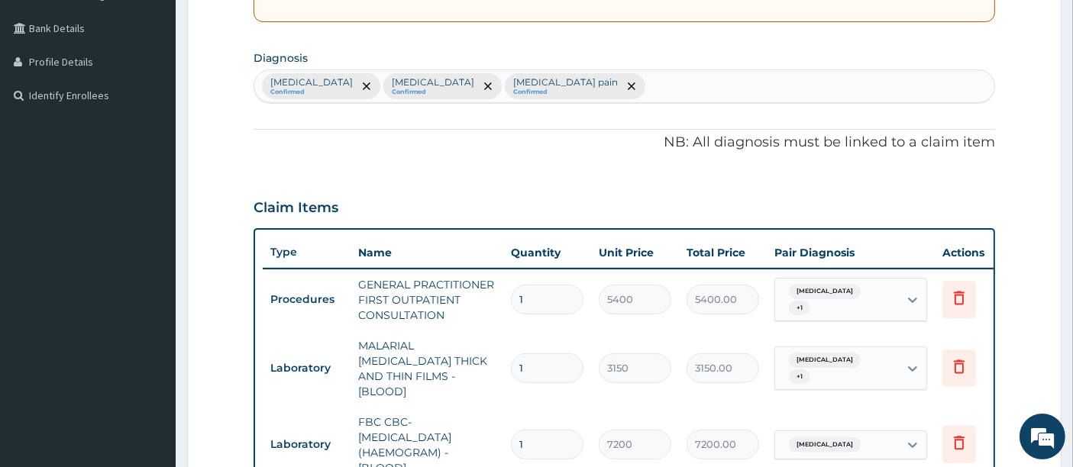
click at [587, 92] on div "Malaria Confirmed Sepsis Confirmed Musculoskeletal pain Confirmed" at bounding box center [624, 86] width 741 height 32
type input "NEURO"
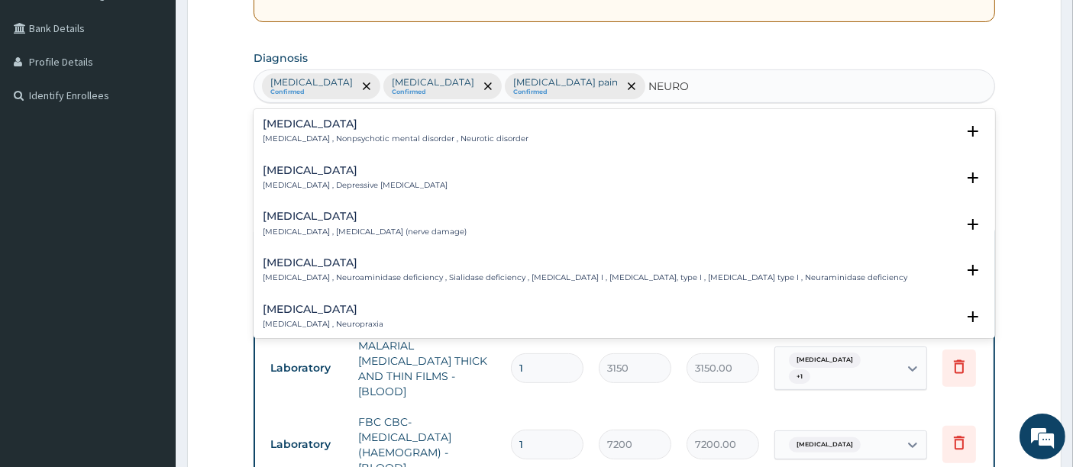
scroll to position [135, 0]
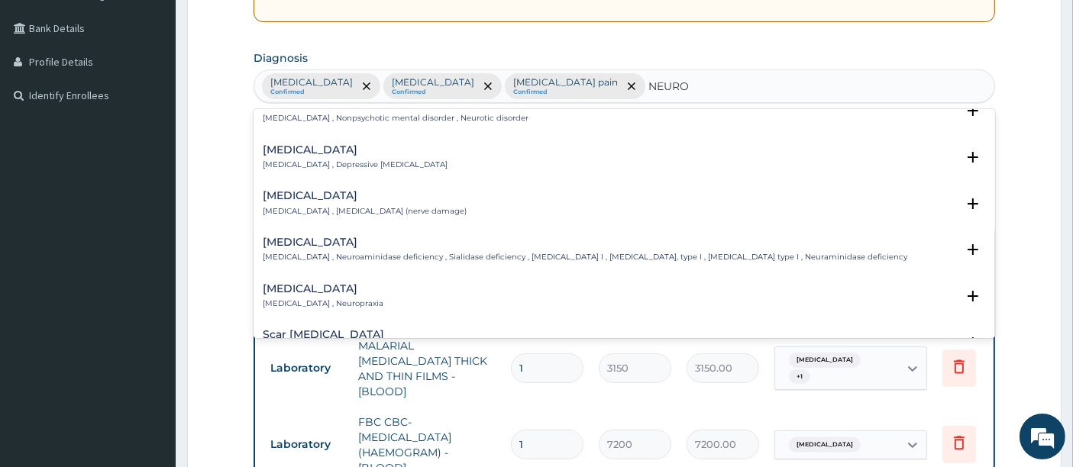
click at [280, 191] on h4 "Neuropathy" at bounding box center [365, 195] width 204 height 11
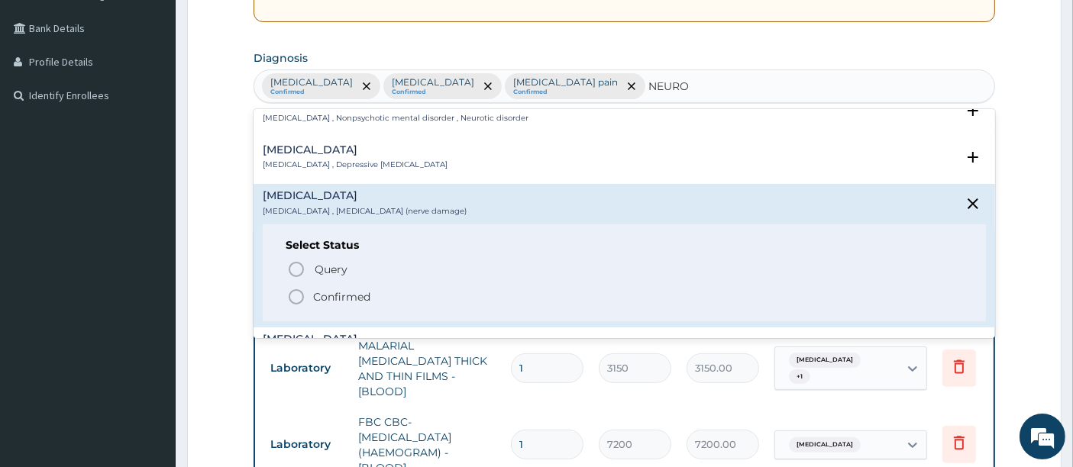
click at [298, 296] on icon "status option filled" at bounding box center [296, 297] width 18 height 18
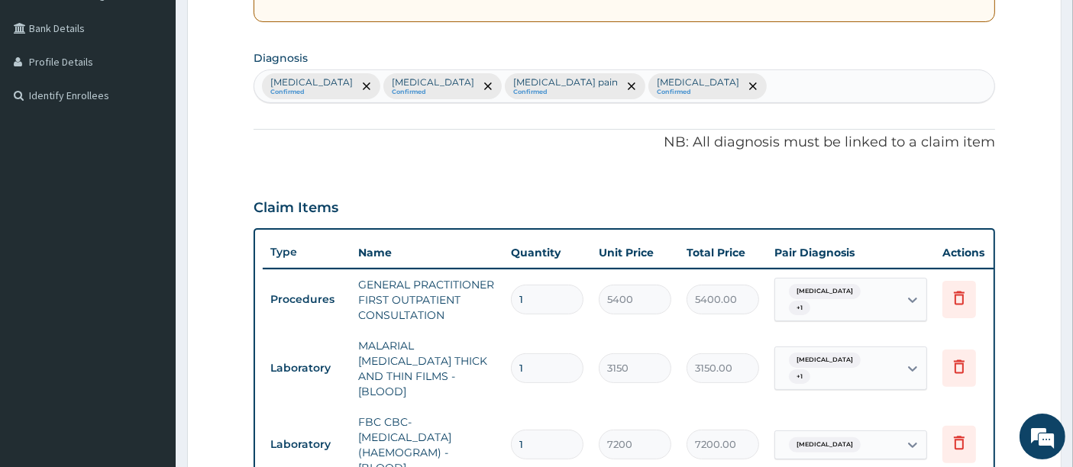
click at [338, 182] on div "PA Code / Prescription Code Enter Code(Secondary Care Only) Encounter Date 10-0…" at bounding box center [625, 410] width 742 height 1208
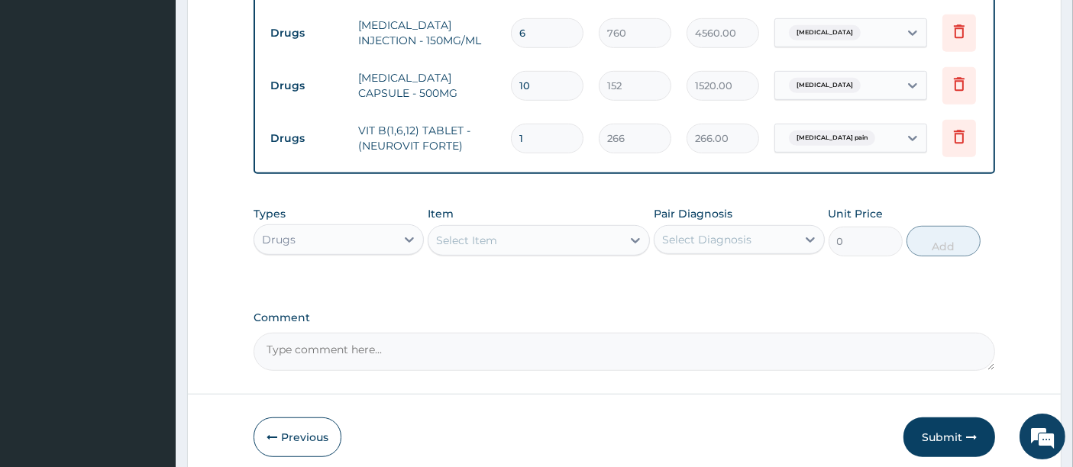
scroll to position [984, 0]
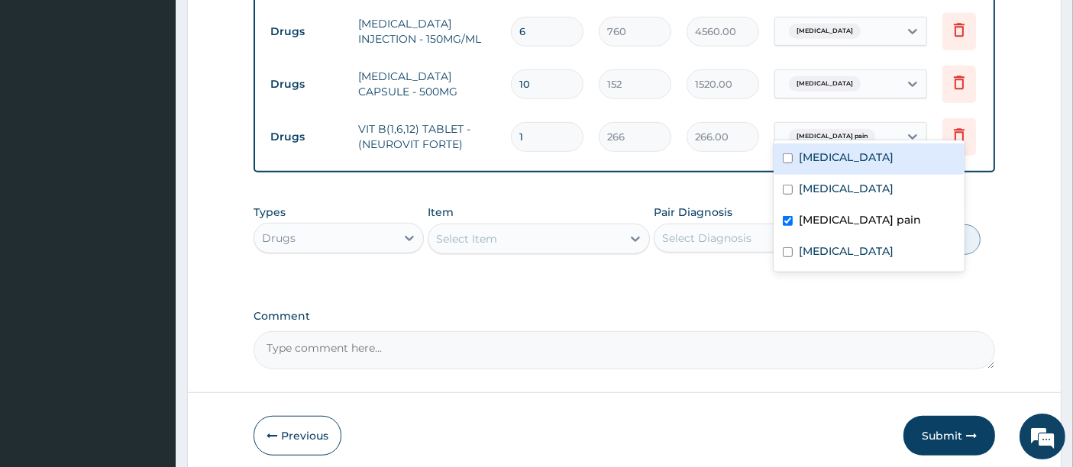
click at [869, 127] on div "Musculoskeletal pain" at bounding box center [830, 137] width 95 height 20
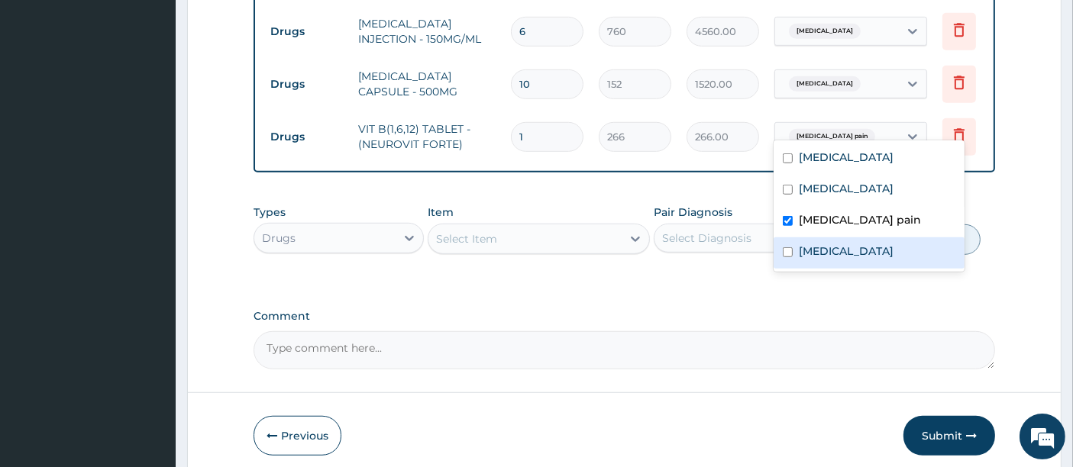
click at [824, 250] on label "Neuropathy" at bounding box center [846, 251] width 95 height 15
checkbox input "true"
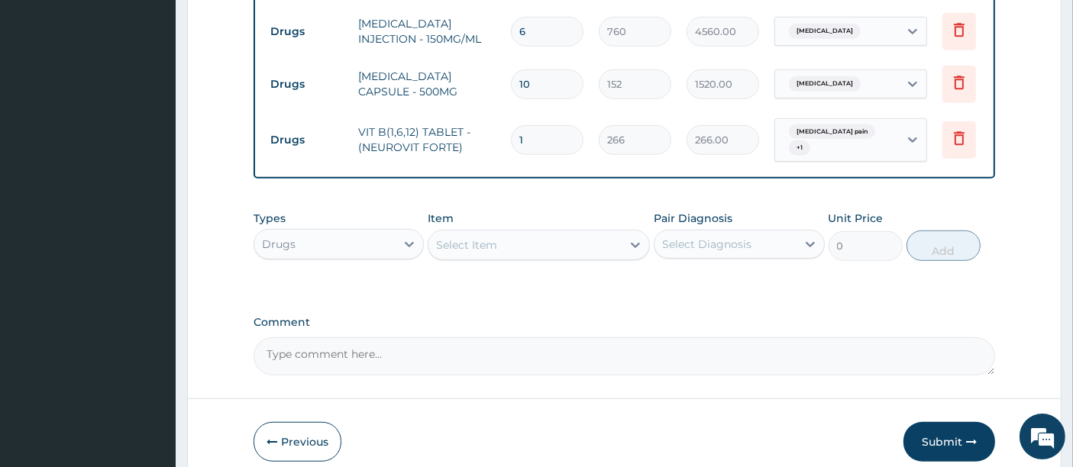
click at [528, 128] on input "1" at bounding box center [547, 140] width 73 height 30
type input "10"
type input "2660.00"
type input "1"
type input "266.00"
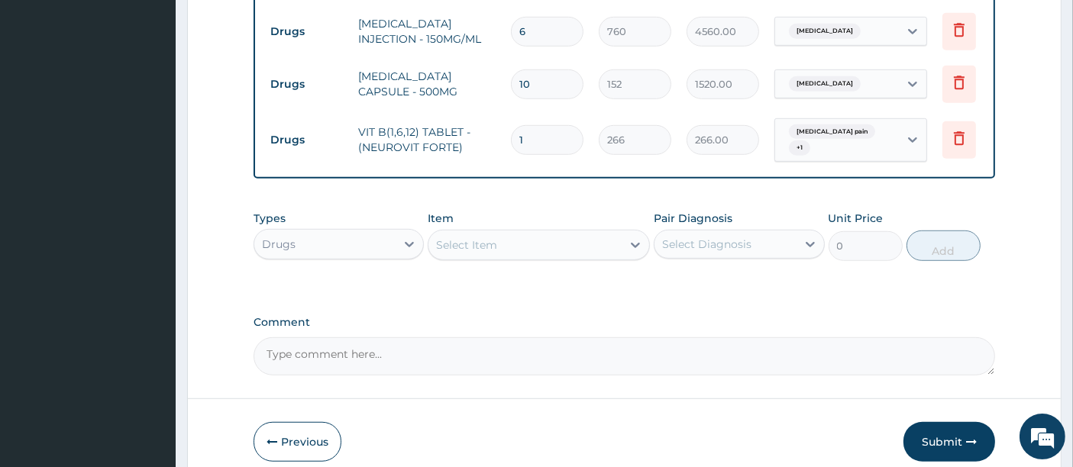
type input "14"
type input "3724.00"
type input "14"
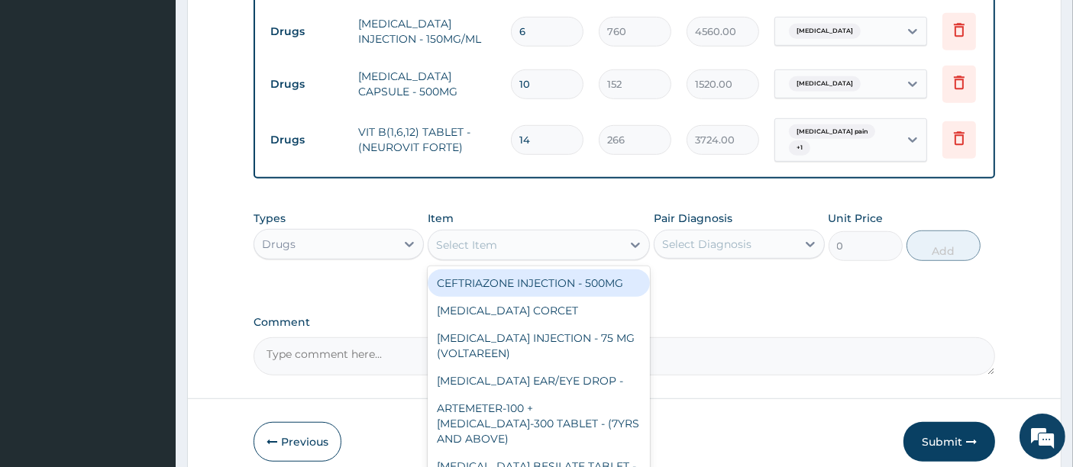
click at [576, 243] on div "Select Item" at bounding box center [524, 245] width 193 height 24
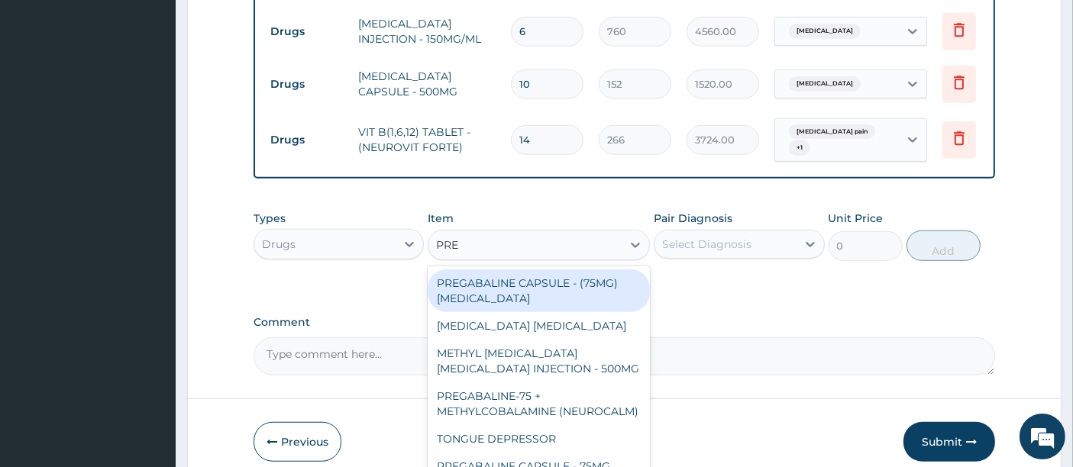
type input "PREG"
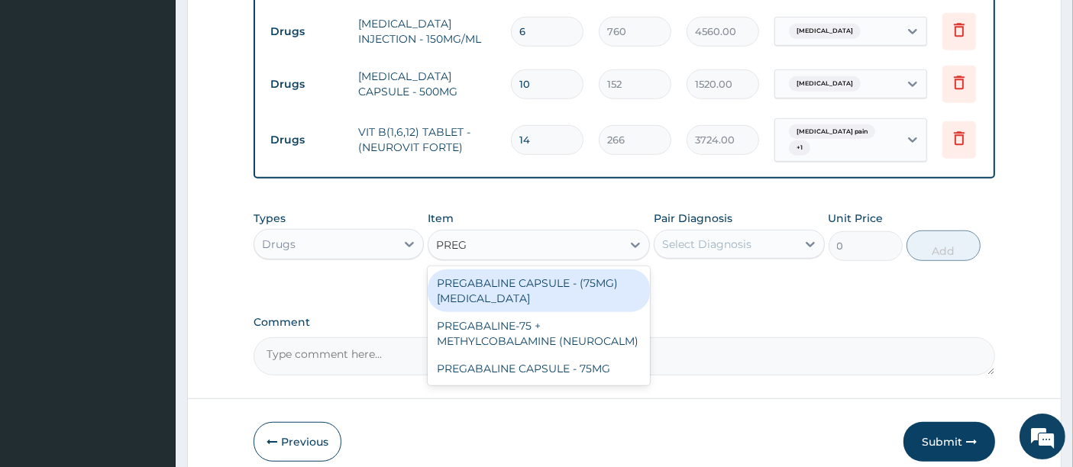
click at [538, 291] on div "PREGABALINE CAPSULE - (75MG) LYRICA" at bounding box center [539, 291] width 222 height 43
type input "315.4"
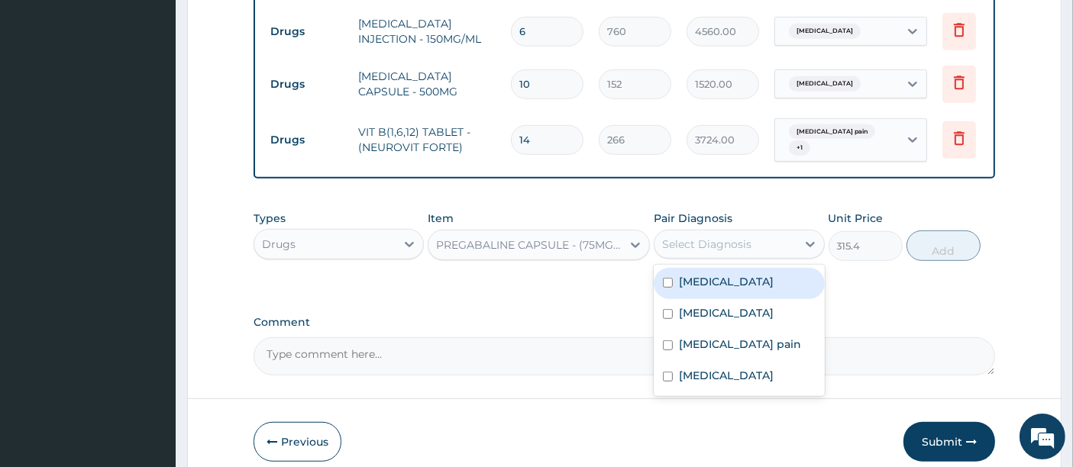
click at [704, 245] on div "Select Diagnosis" at bounding box center [706, 244] width 89 height 15
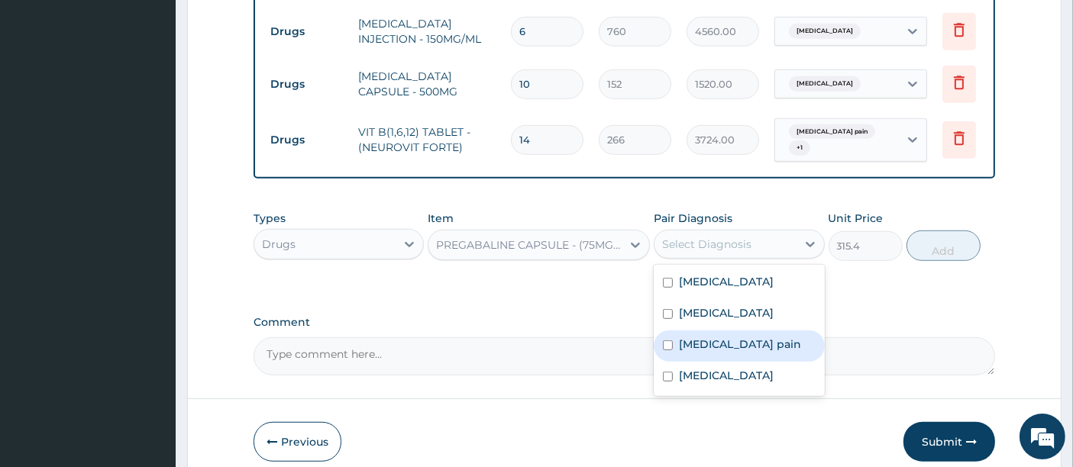
click at [696, 345] on label "Musculoskeletal pain" at bounding box center [740, 344] width 122 height 15
checkbox input "true"
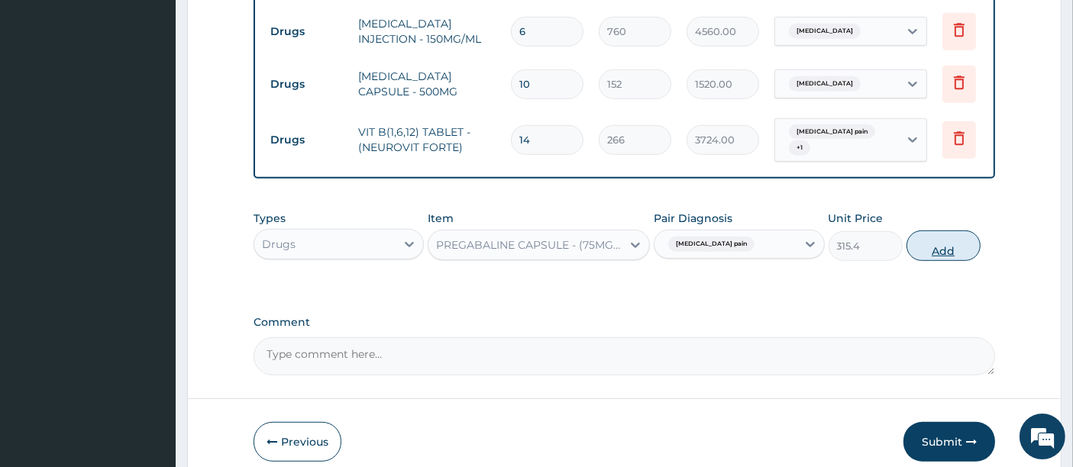
click at [942, 243] on button "Add" at bounding box center [943, 246] width 74 height 31
type input "0"
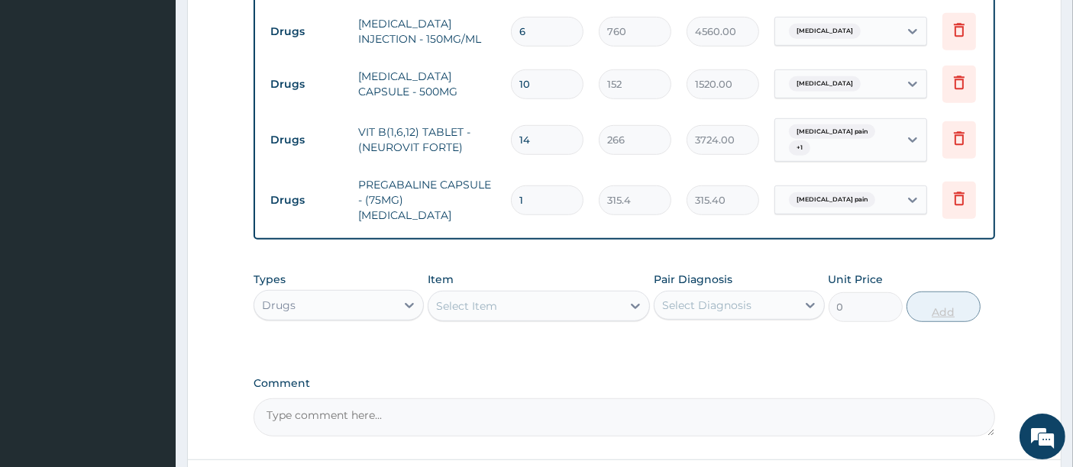
type input "10"
type input "3154.00"
type input "10"
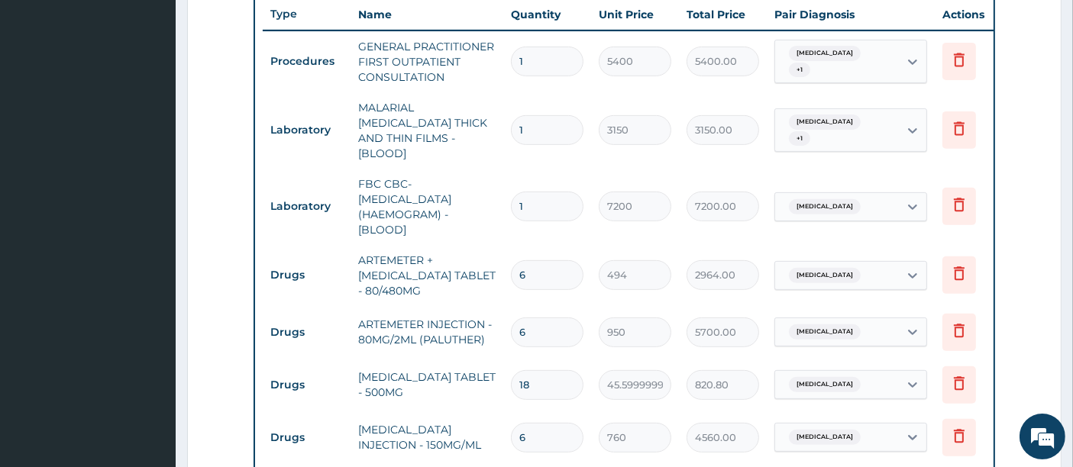
scroll to position [577, 0]
click at [1035, 110] on form "Step 2 of 2 PA Code / Prescription Code Enter Code(Secondary Care Only) Encount…" at bounding box center [624, 229] width 874 height 1450
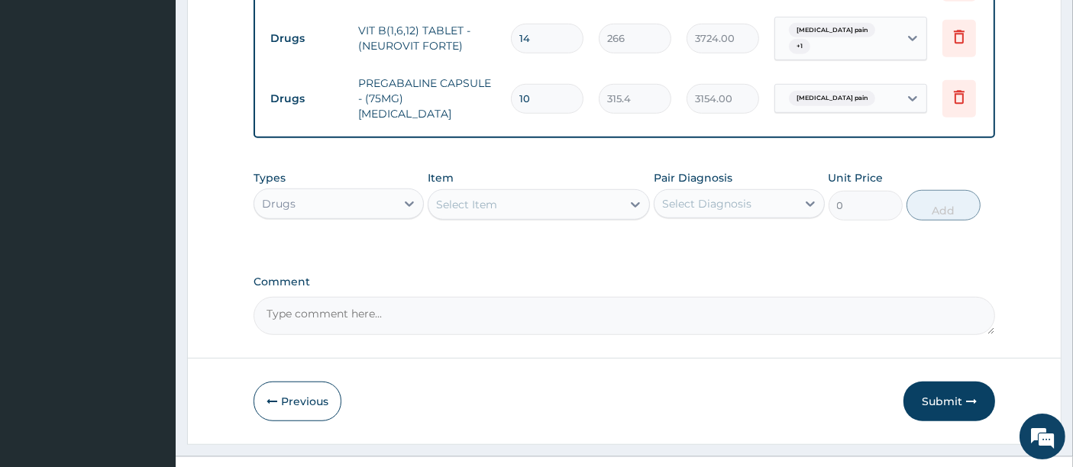
scroll to position [1100, 0]
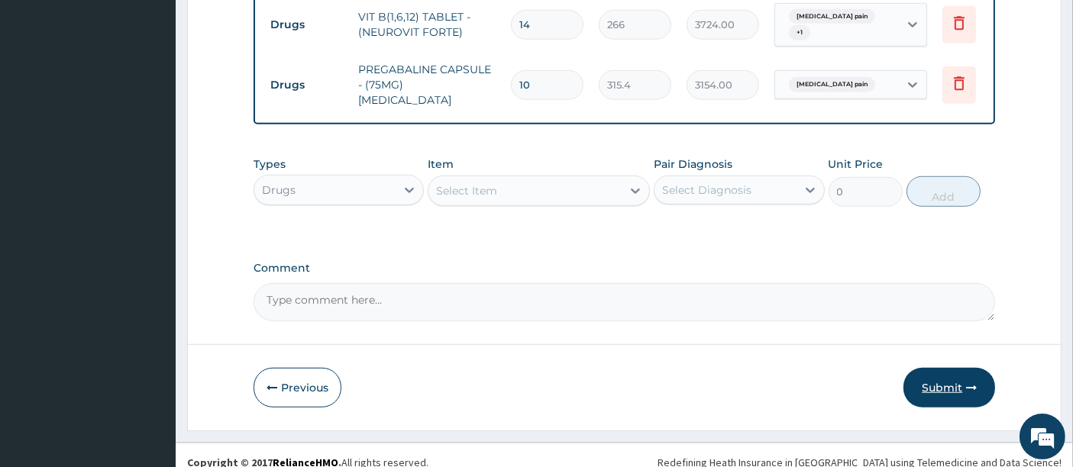
click at [940, 368] on button "Submit" at bounding box center [949, 388] width 92 height 40
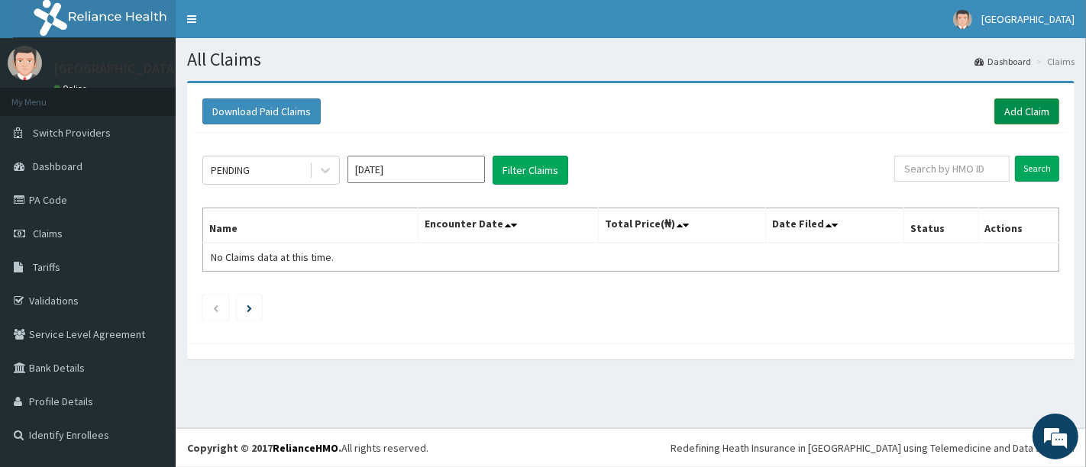
click at [1023, 107] on link "Add Claim" at bounding box center [1026, 112] width 65 height 26
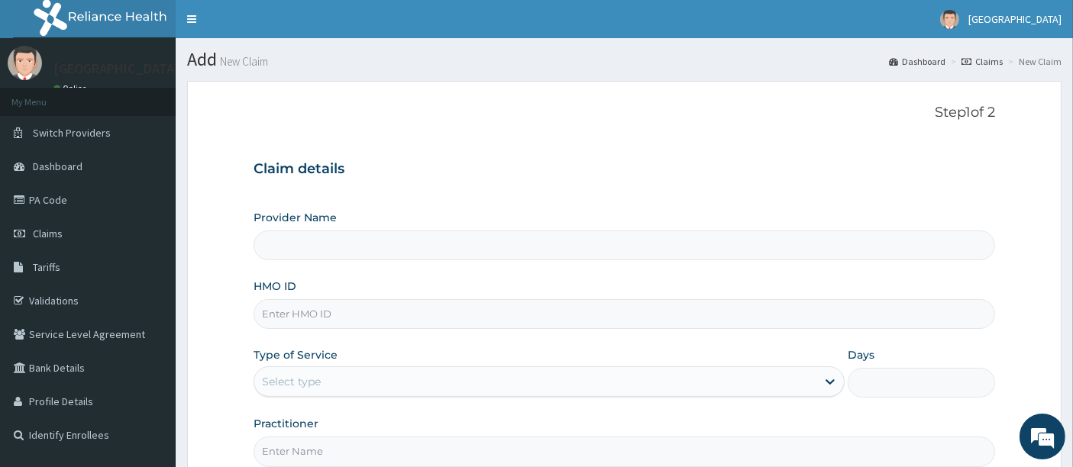
type input "[GEOGRAPHIC_DATA]"
click at [399, 326] on input "HMO ID" at bounding box center [625, 314] width 742 height 30
type input "nne/10005/C"
click at [354, 370] on div "Select type" at bounding box center [535, 382] width 562 height 24
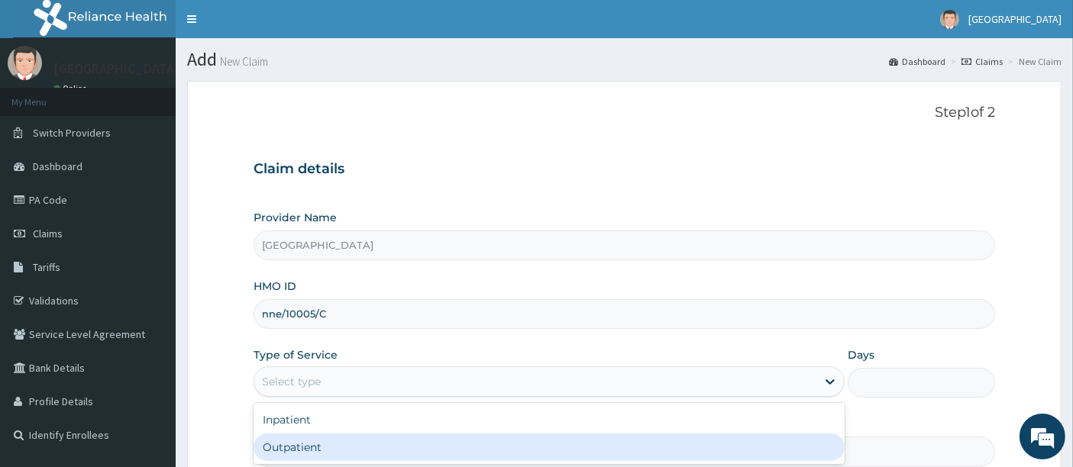
click at [308, 446] on div "Outpatient" at bounding box center [549, 447] width 591 height 27
type input "1"
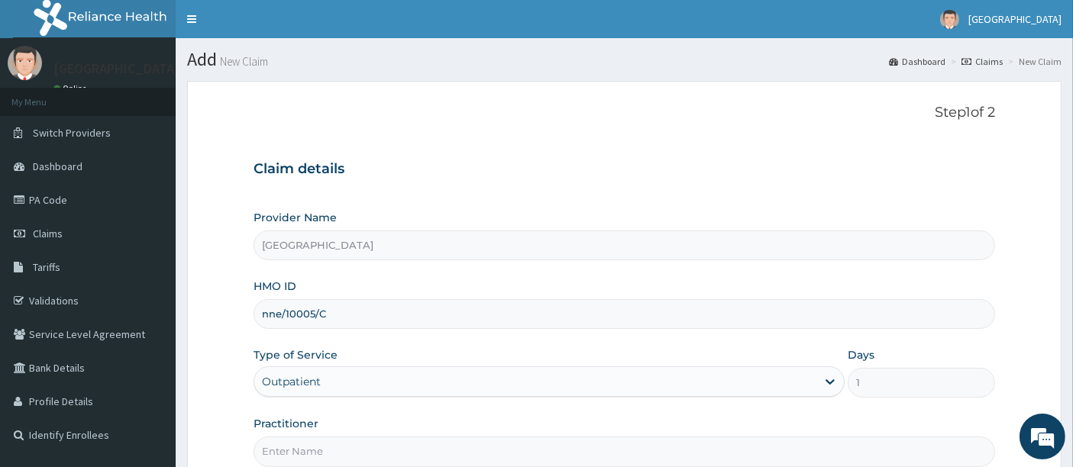
click at [205, 322] on form "Step 1 of 2 Claim details Provider Name Holyfill Hospital HMO ID nne/10005/C Ty…" at bounding box center [624, 329] width 874 height 496
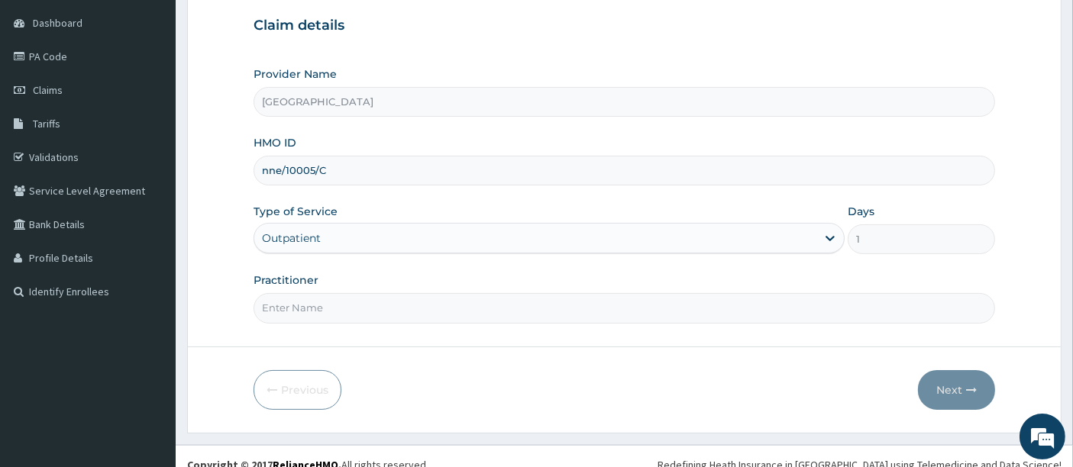
scroll to position [157, 0]
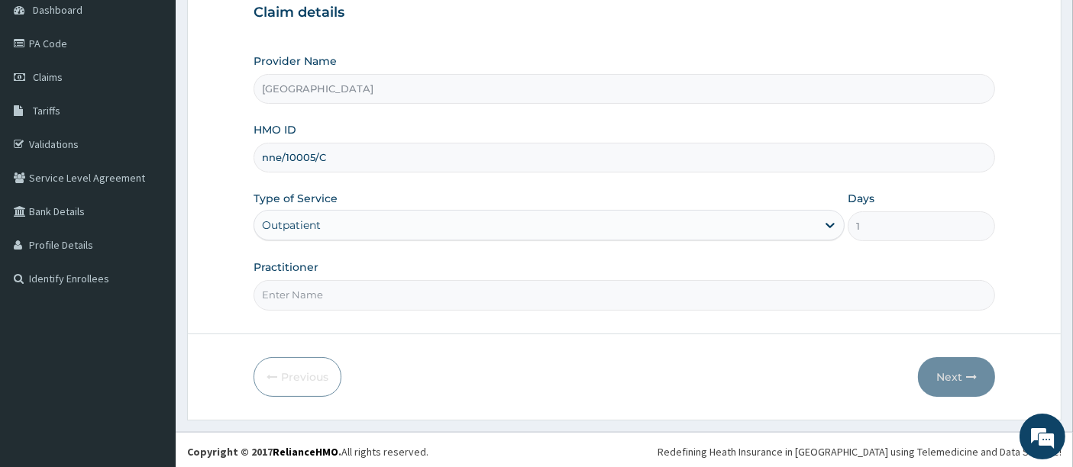
click at [303, 286] on input "Practitioner" at bounding box center [625, 295] width 742 height 30
type input "OMOLADE JOSEPH AYELAJE"
click at [948, 370] on button "Next" at bounding box center [956, 377] width 77 height 40
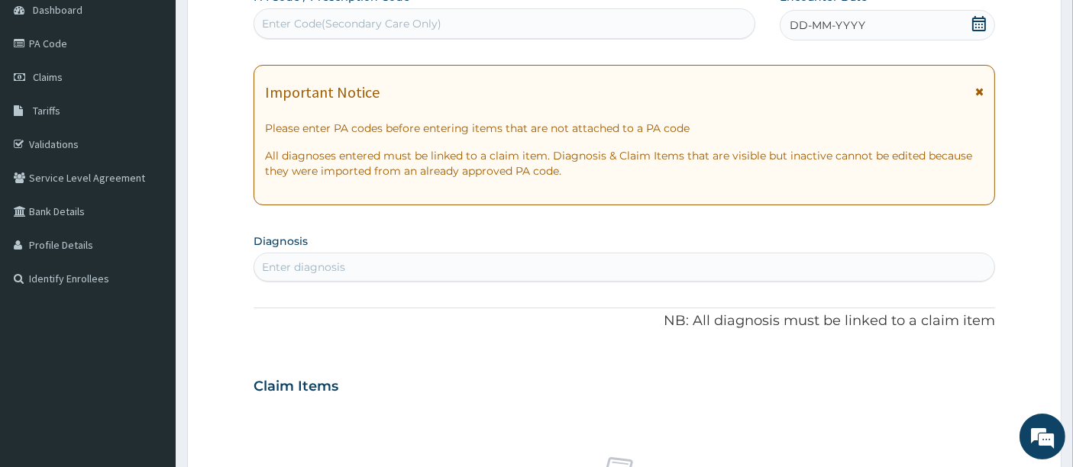
click at [976, 24] on icon at bounding box center [978, 23] width 15 height 15
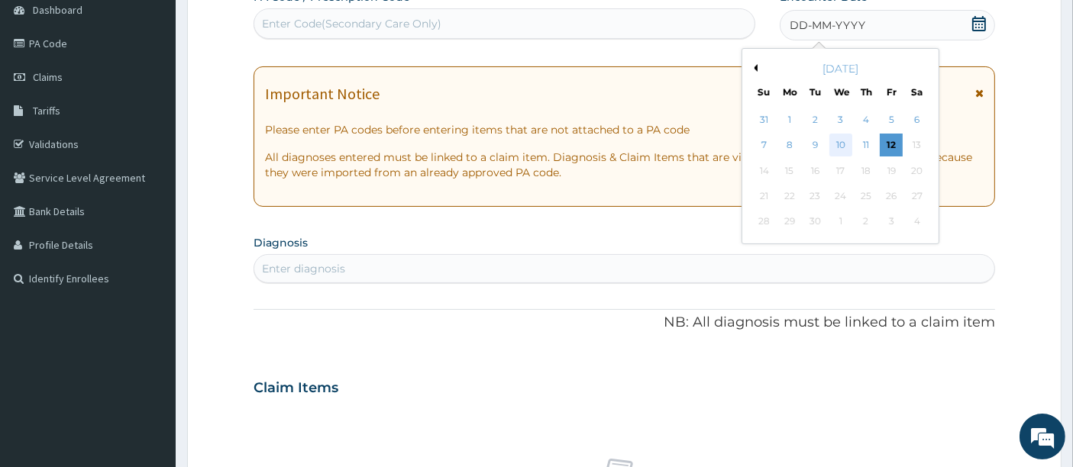
click at [846, 145] on div "10" at bounding box center [840, 145] width 23 height 23
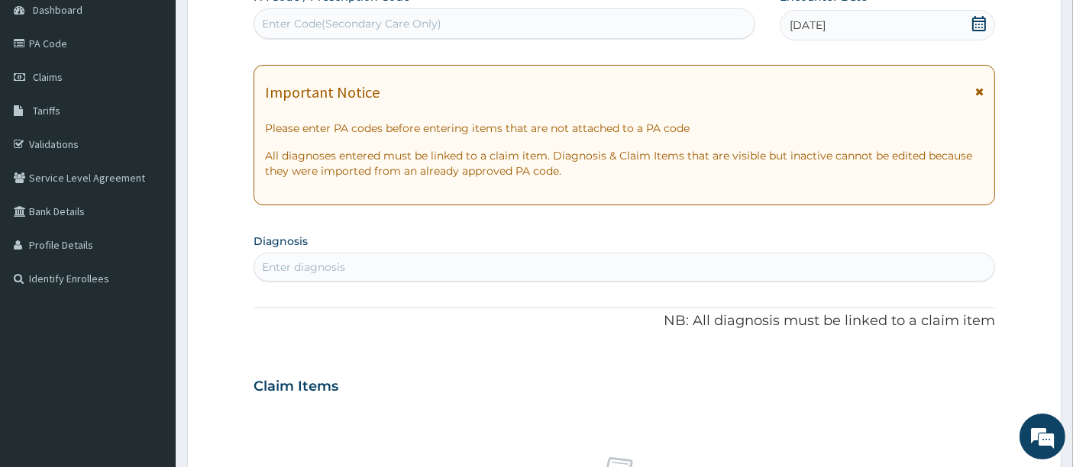
click at [473, 258] on div "Enter diagnosis" at bounding box center [624, 267] width 741 height 24
type input "PLASMO"
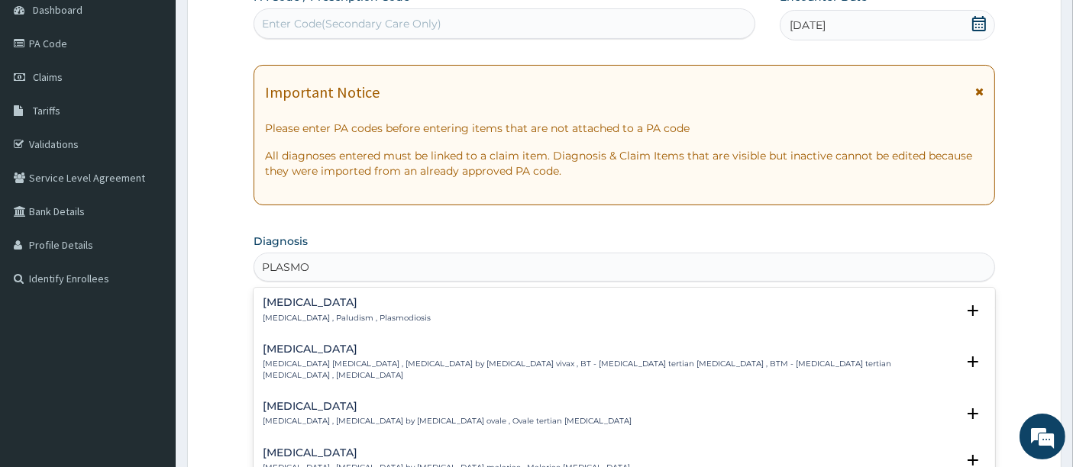
click at [326, 317] on p "Malaria , Paludism , Plasmodiosis" at bounding box center [347, 318] width 168 height 11
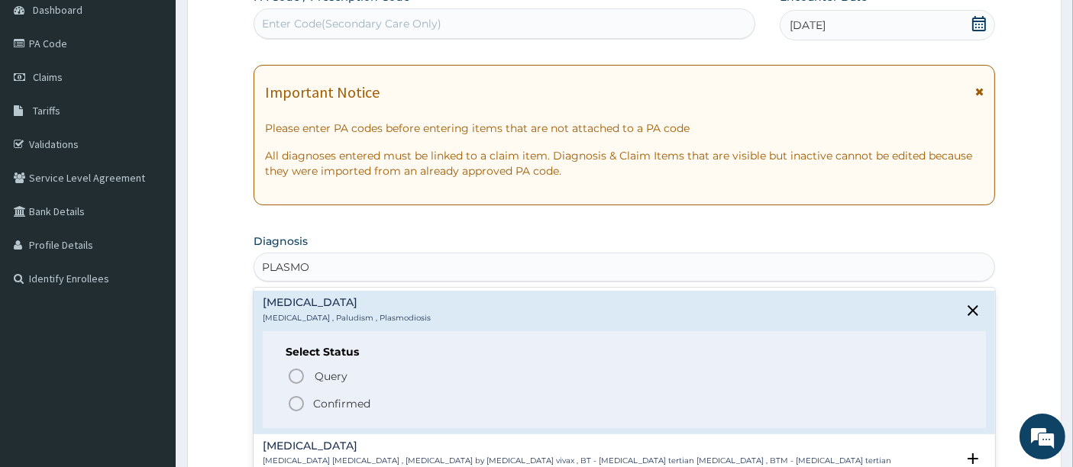
click at [289, 397] on icon "status option filled" at bounding box center [296, 404] width 18 height 18
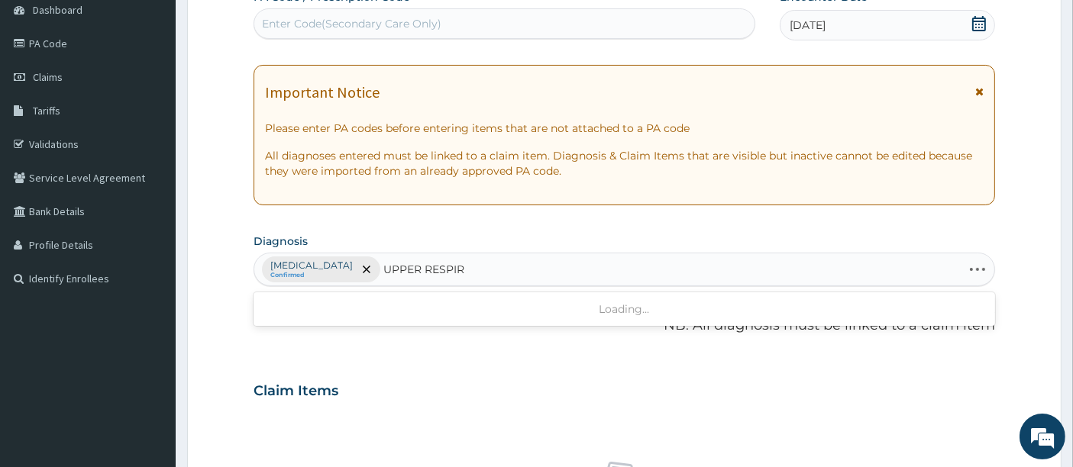
type input "UPPER RESPIRA"
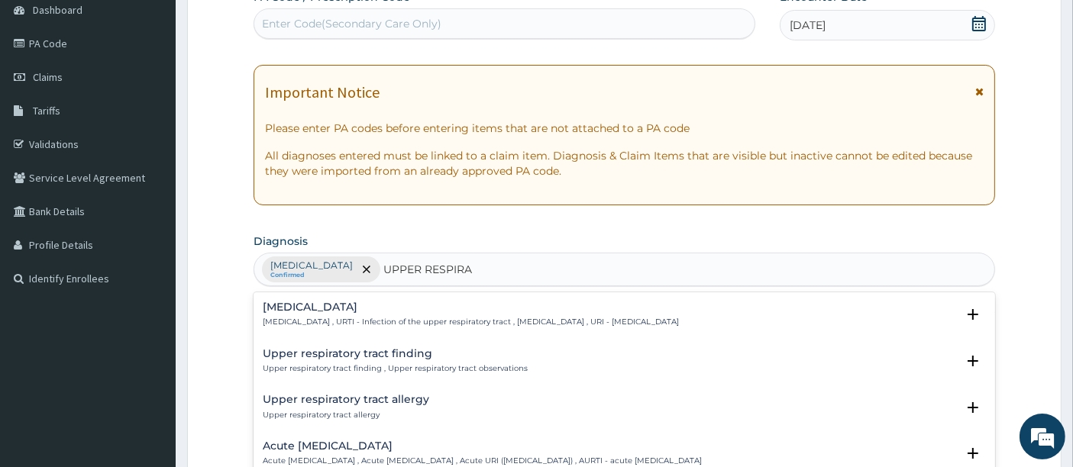
click at [290, 321] on p "Upper respiratory infection , URTI - Infection of the upper respiratory tract ,…" at bounding box center [471, 322] width 416 height 11
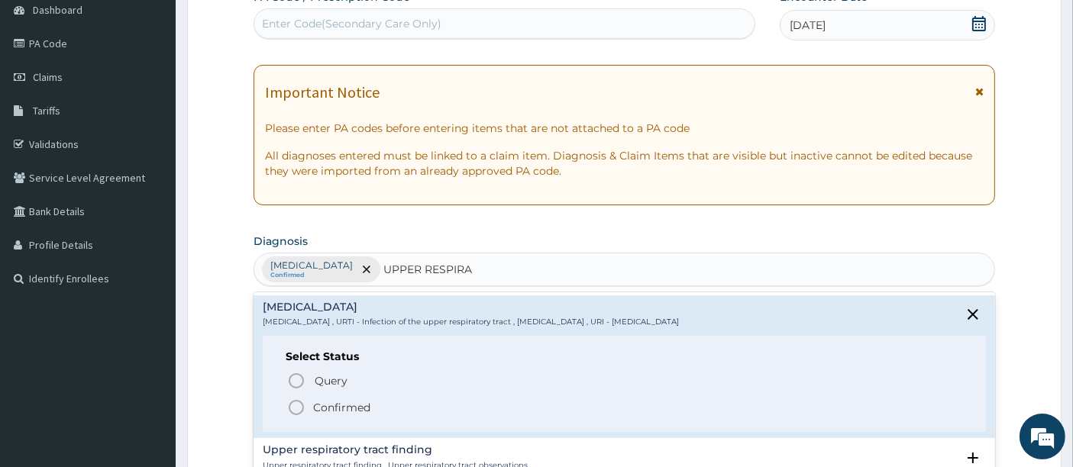
click at [292, 406] on icon "status option filled" at bounding box center [296, 408] width 18 height 18
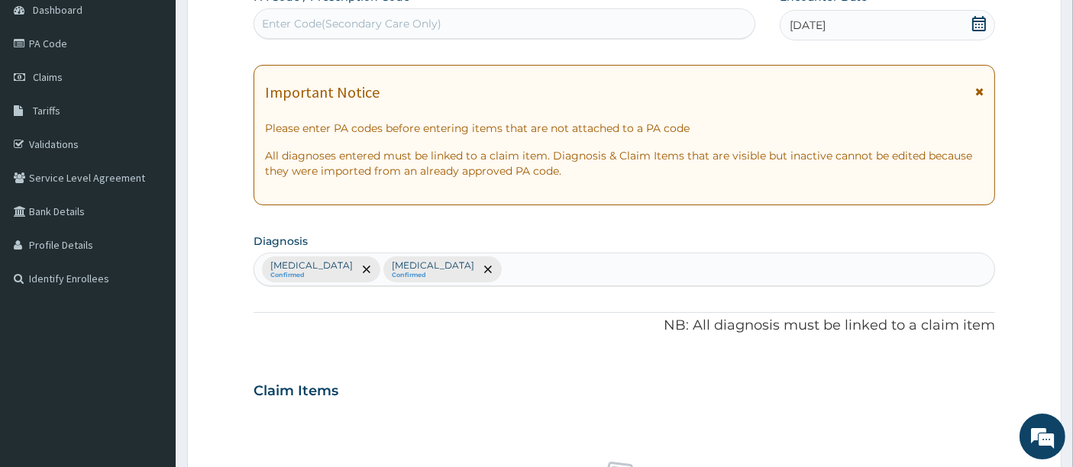
click at [297, 339] on div "PA Code / Prescription Code Enter Code(Secondary Care Only) Encounter Date 10-0…" at bounding box center [625, 386] width 742 height 795
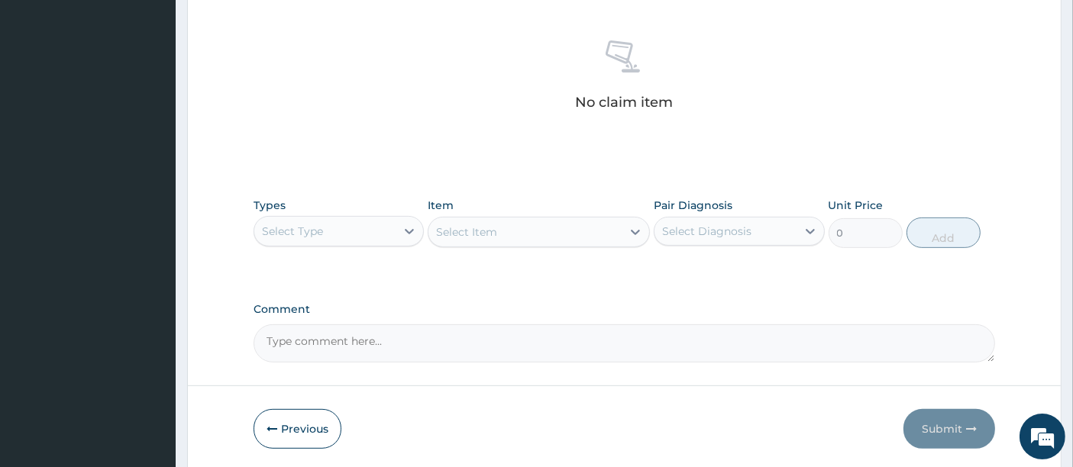
scroll to position [631, 0]
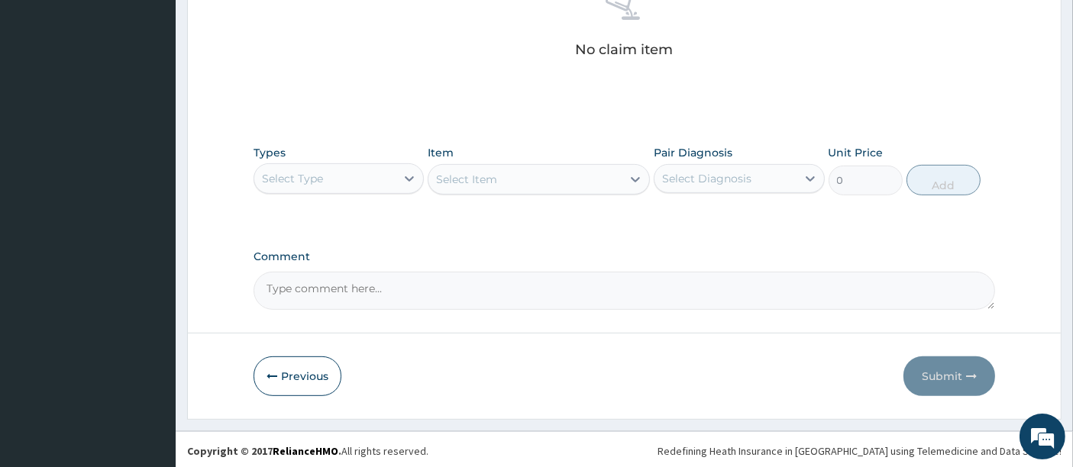
click at [339, 160] on div "Types Select Type" at bounding box center [339, 170] width 170 height 50
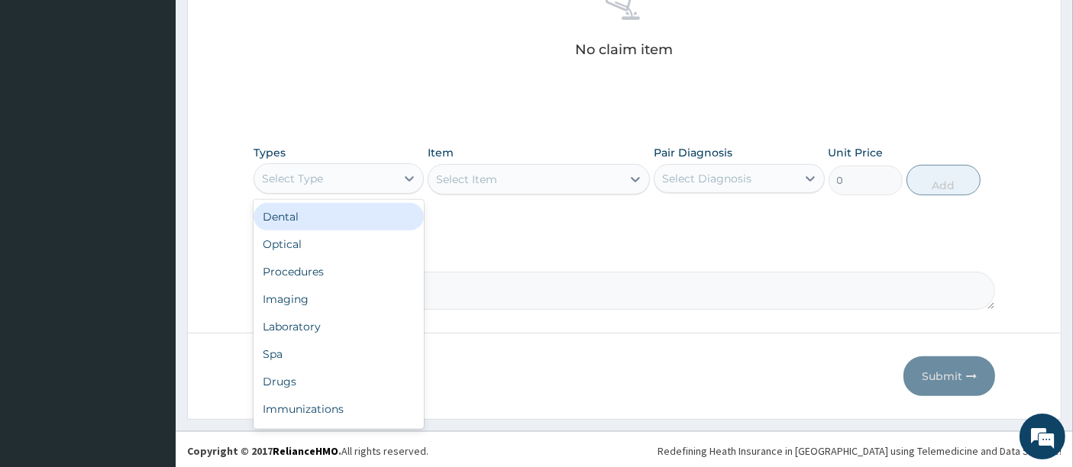
click at [331, 167] on div "Select Type" at bounding box center [324, 178] width 141 height 24
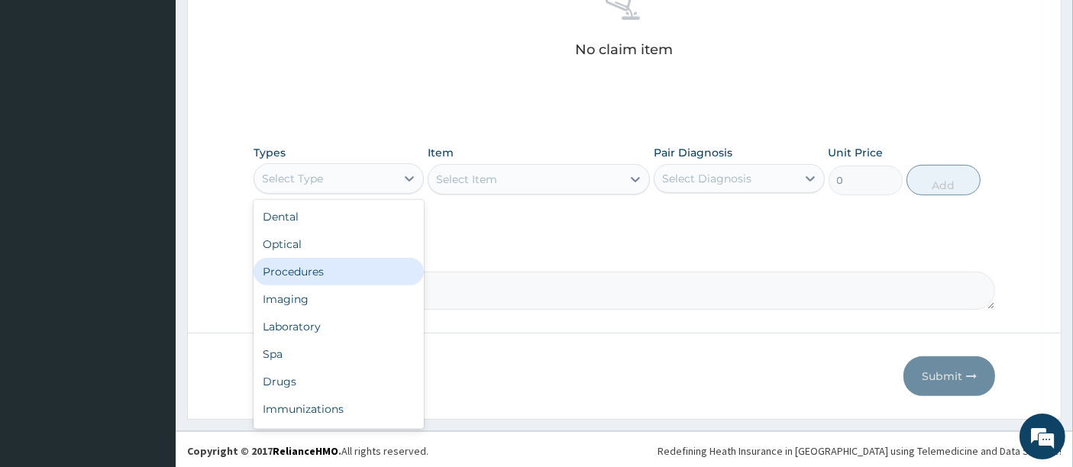
click at [297, 267] on div "Procedures" at bounding box center [339, 271] width 170 height 27
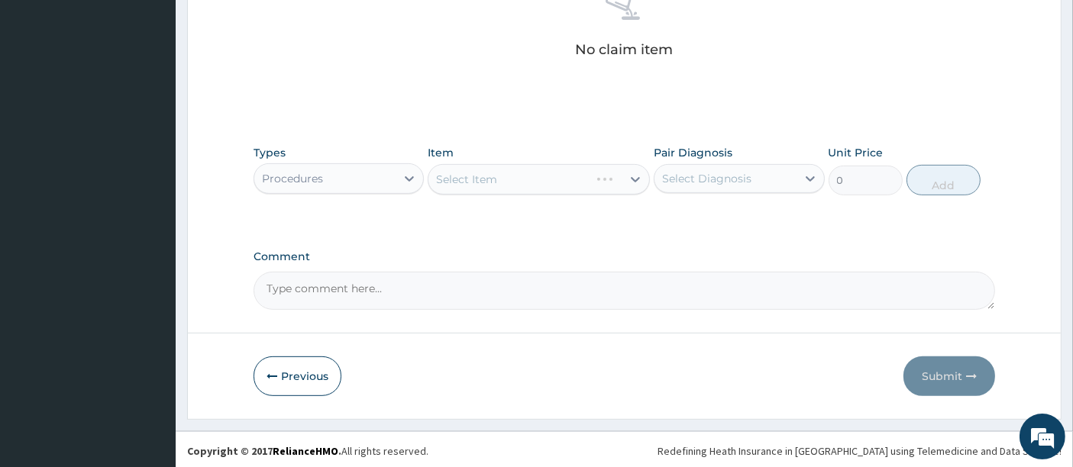
click at [451, 188] on div "Select Item" at bounding box center [539, 179] width 222 height 31
click at [469, 179] on div "Select Item" at bounding box center [539, 179] width 222 height 31
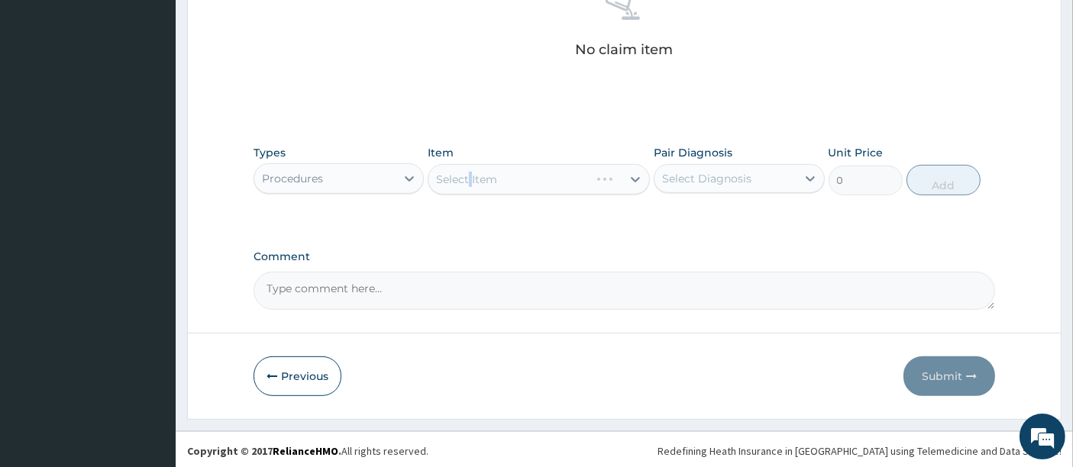
click at [469, 179] on div "Select Item" at bounding box center [539, 179] width 222 height 31
click at [507, 176] on div "Select Item" at bounding box center [539, 179] width 222 height 31
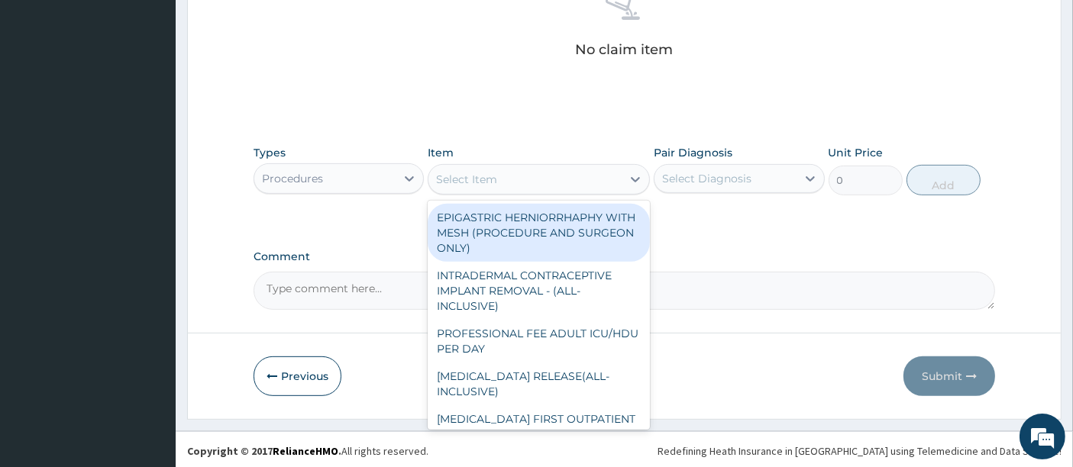
click at [507, 176] on div "Select Item" at bounding box center [524, 179] width 193 height 24
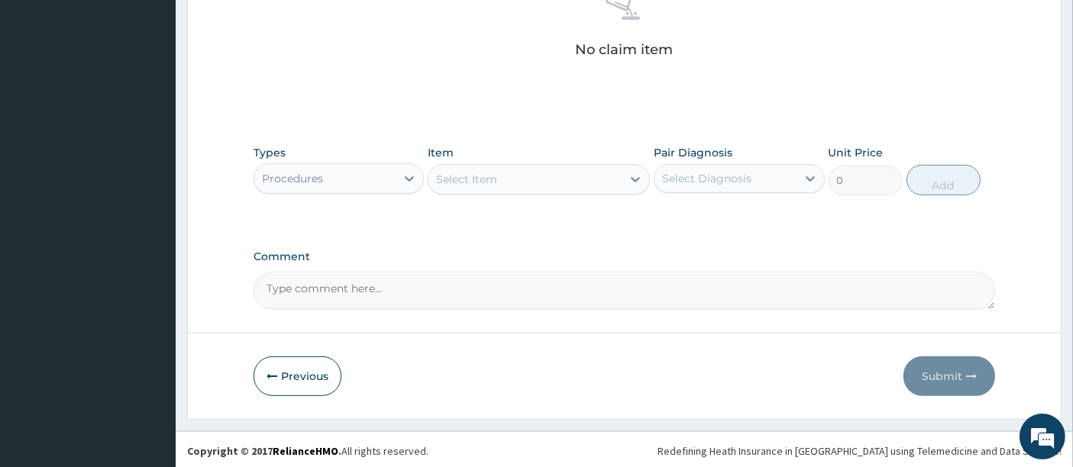
click at [507, 176] on div "Select Item" at bounding box center [524, 179] width 193 height 24
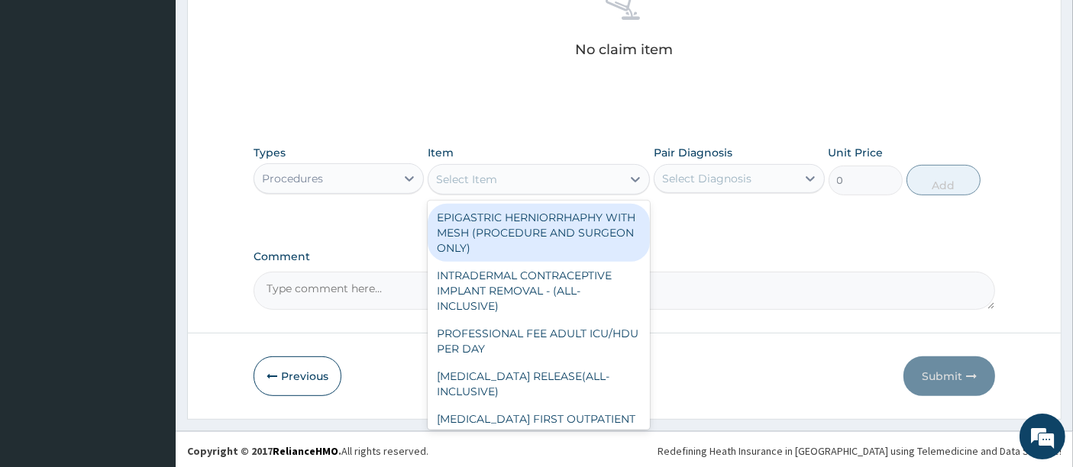
click at [507, 176] on div "Select Item" at bounding box center [524, 179] width 193 height 24
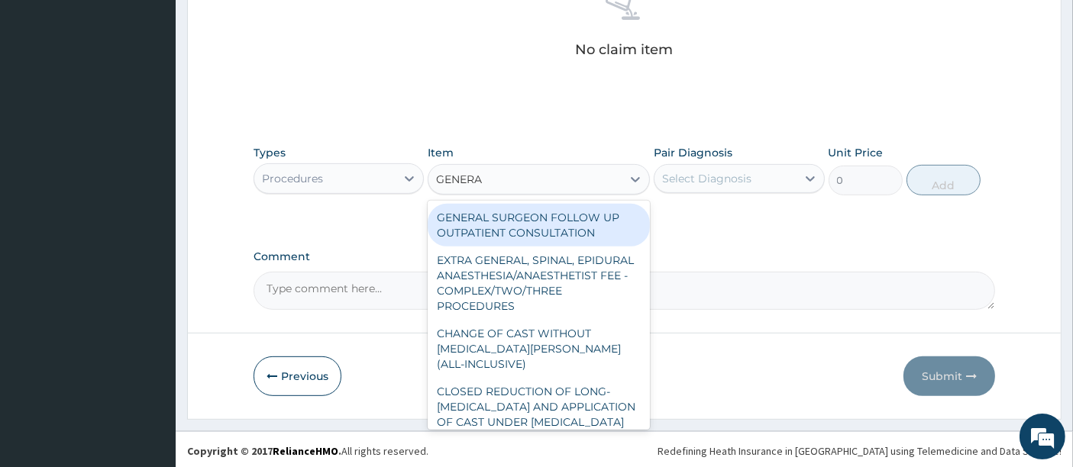
type input "GENERAL"
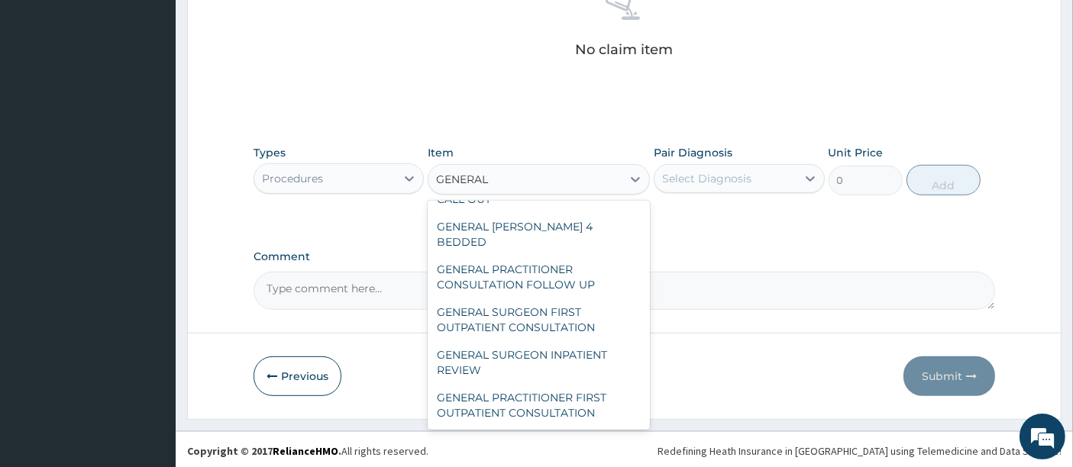
scroll to position [412, 0]
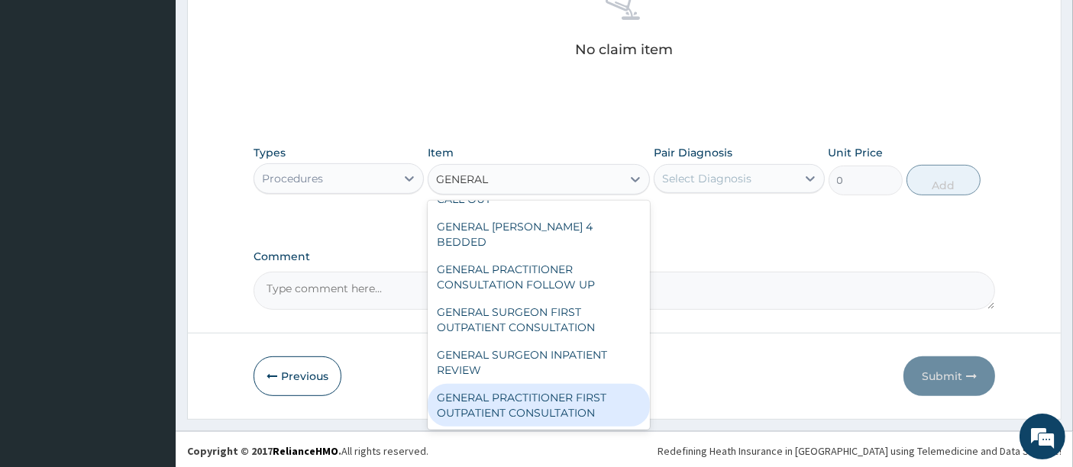
click at [566, 401] on div "GENERAL PRACTITIONER FIRST OUTPATIENT CONSULTATION" at bounding box center [539, 405] width 222 height 43
type input "5400"
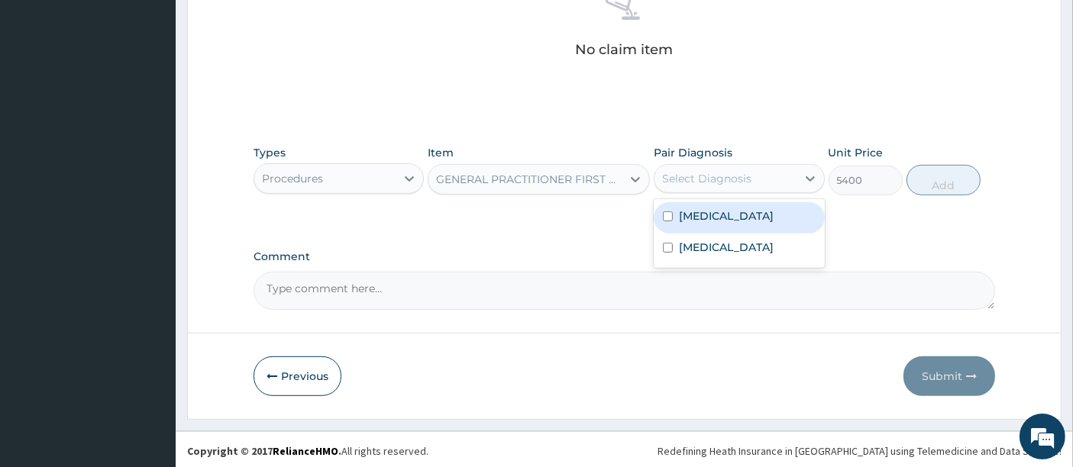
drag, startPoint x: 690, startPoint y: 171, endPoint x: 690, endPoint y: 210, distance: 38.9
click at [690, 193] on div "option Malaria focused, 1 of 2. 2 results available. Use Up and Down to choose …" at bounding box center [739, 178] width 170 height 29
click at [690, 210] on label "[MEDICAL_DATA]" at bounding box center [726, 215] width 95 height 15
checkbox input "true"
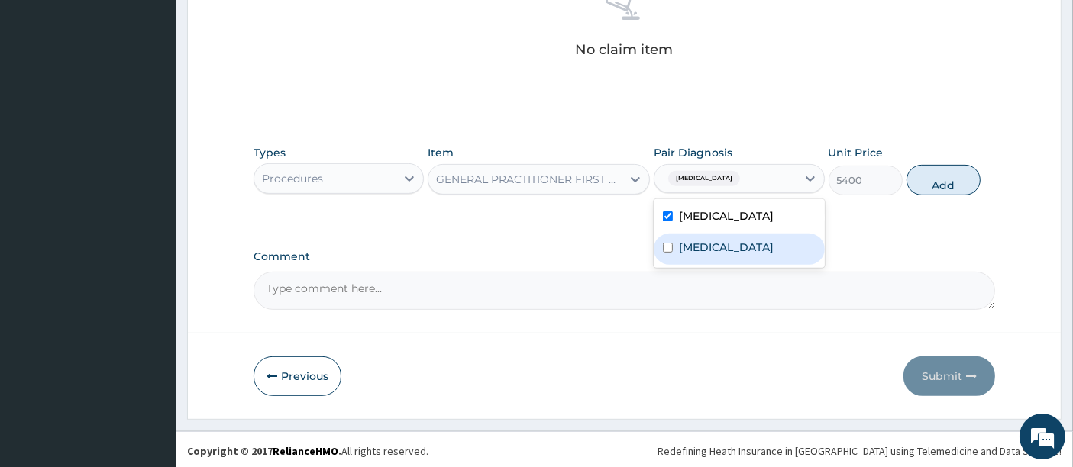
click at [694, 235] on div "Upper respiratory infection" at bounding box center [739, 249] width 170 height 31
checkbox input "true"
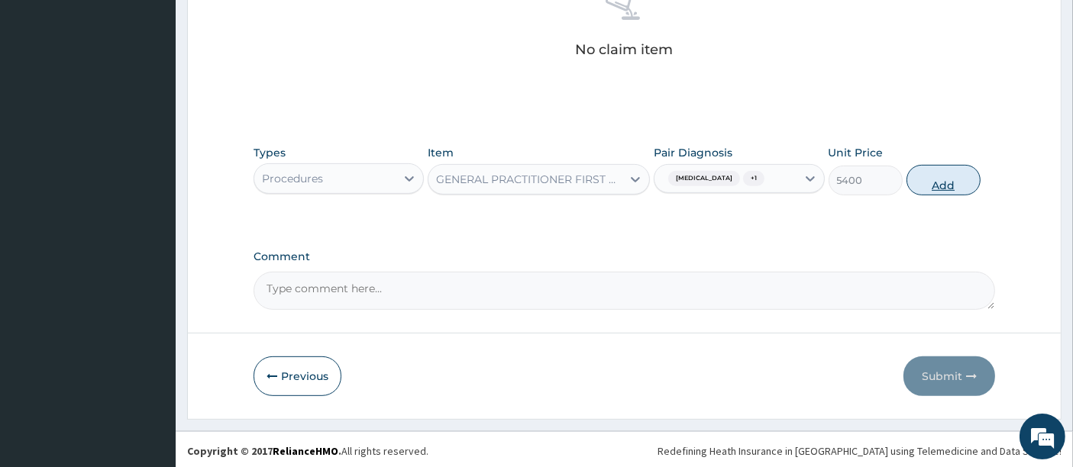
click at [942, 182] on button "Add" at bounding box center [943, 180] width 74 height 31
type input "0"
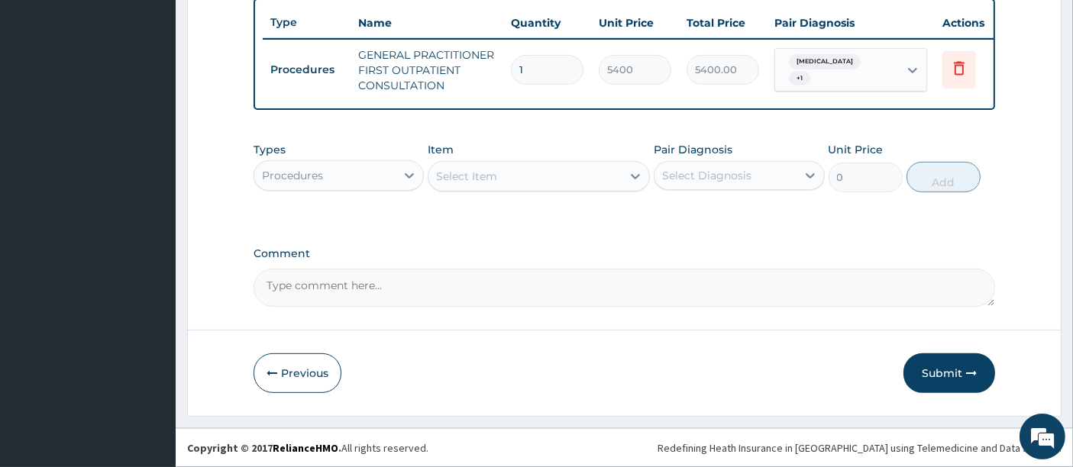
scroll to position [578, 0]
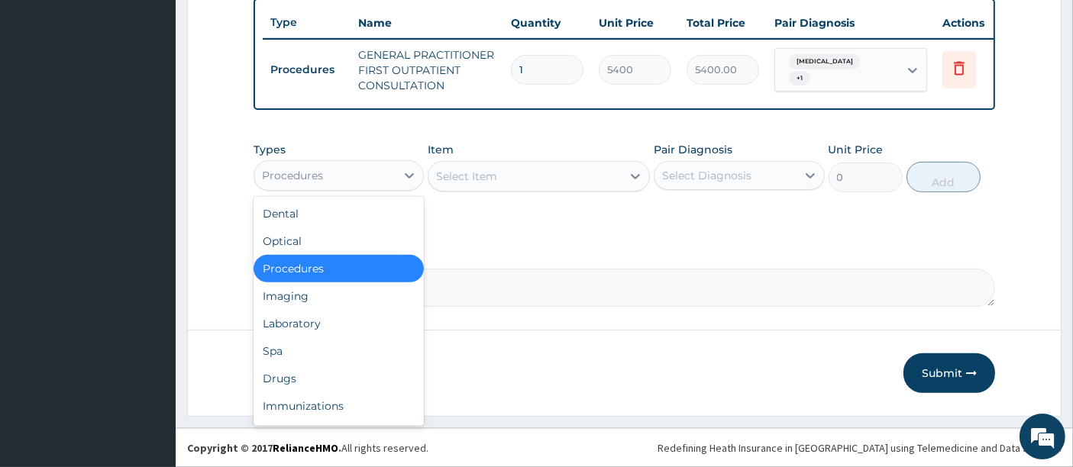
click at [356, 167] on div "Procedures" at bounding box center [324, 175] width 141 height 24
click at [296, 325] on div "Laboratory" at bounding box center [339, 323] width 170 height 27
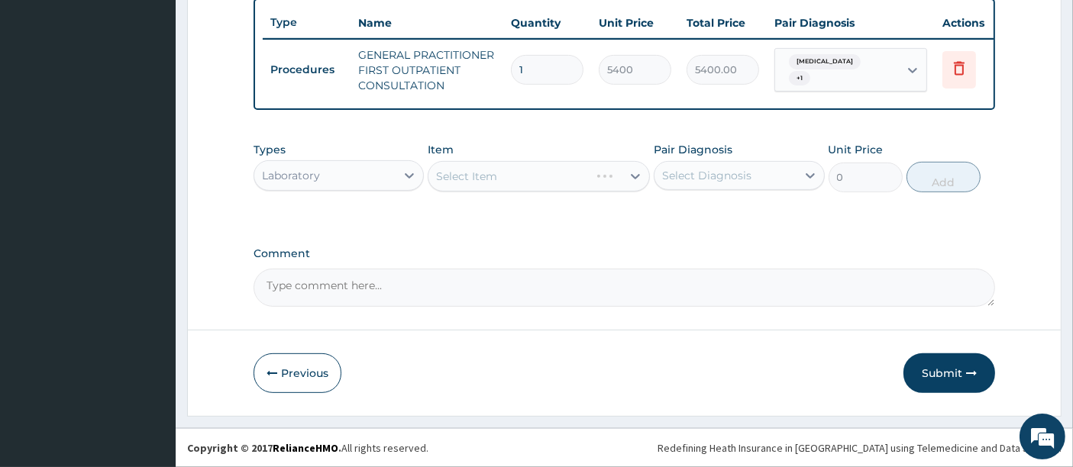
click at [482, 180] on div "Select Item" at bounding box center [539, 176] width 222 height 31
click at [522, 176] on div "Select Item" at bounding box center [539, 176] width 222 height 31
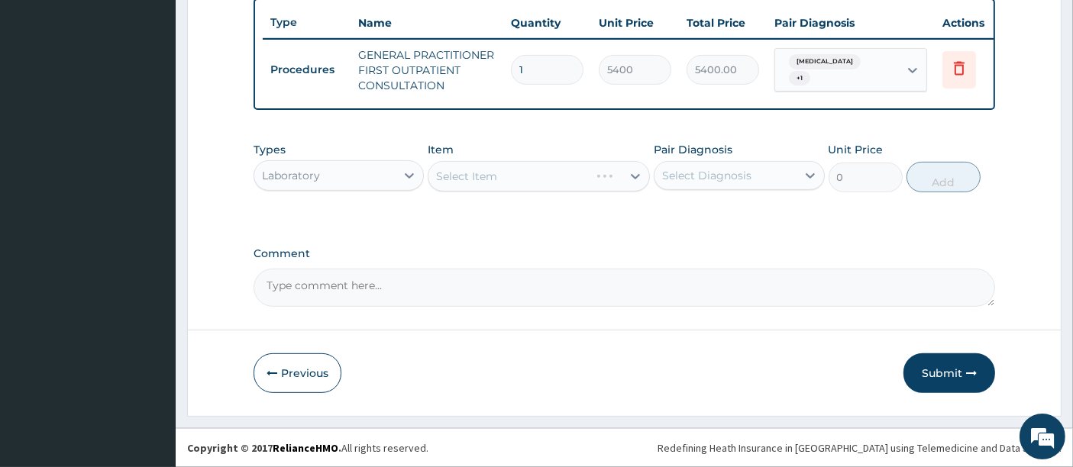
click at [522, 176] on div "Select Item" at bounding box center [539, 176] width 222 height 31
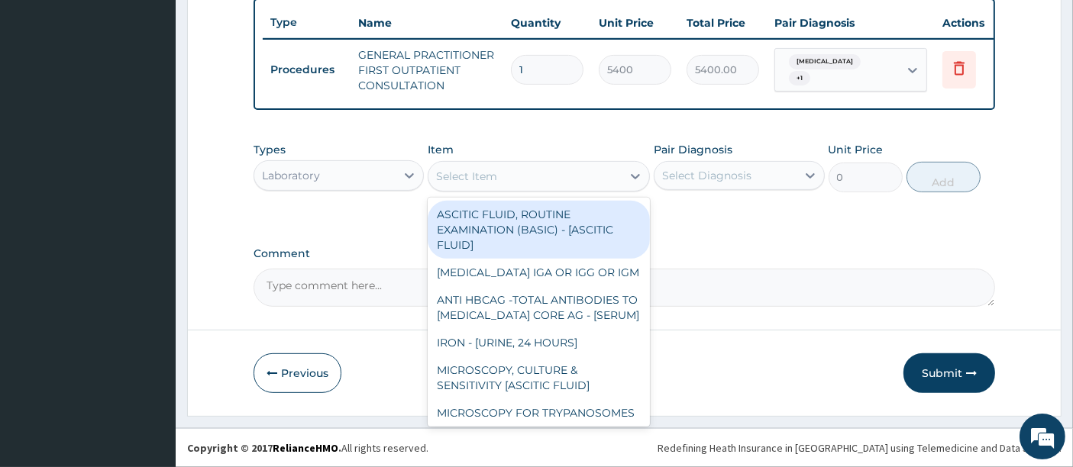
click at [522, 176] on div "Select Item" at bounding box center [524, 176] width 193 height 24
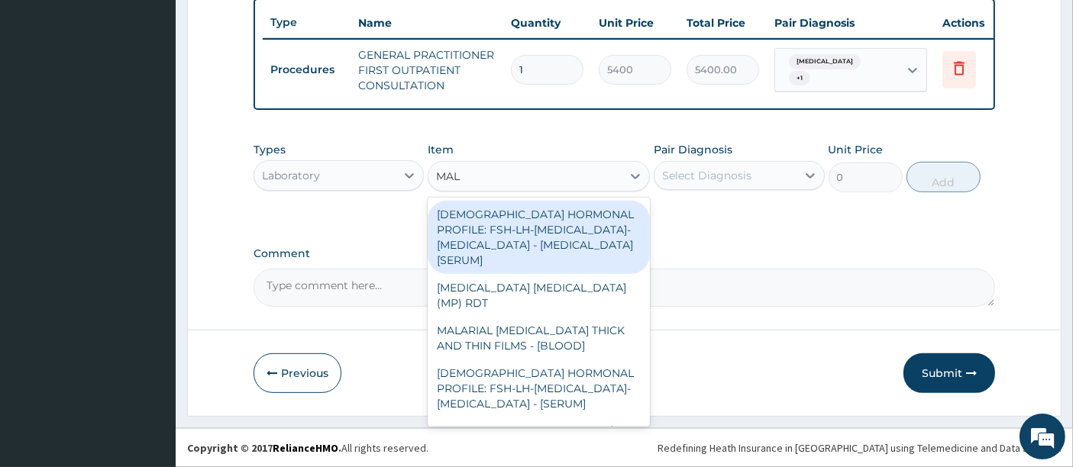
type input "MALA"
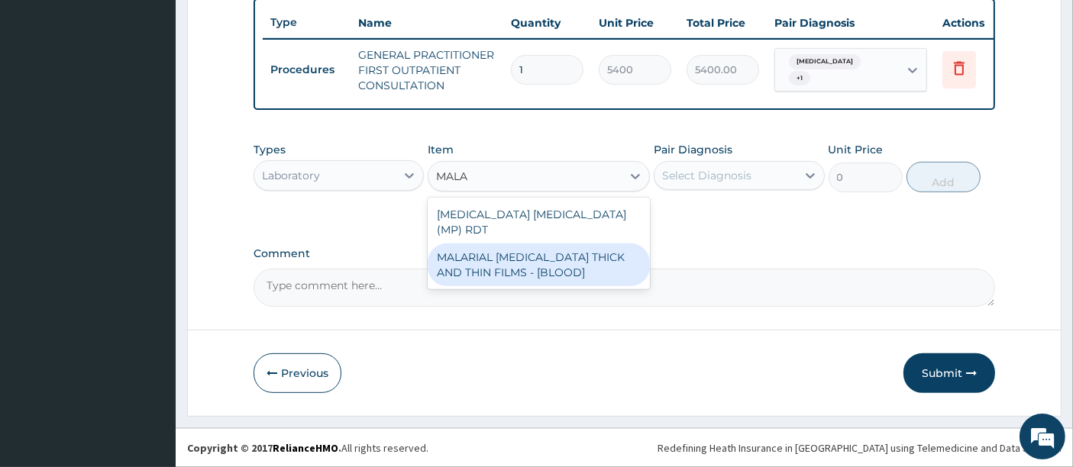
click at [495, 258] on div "MALARIAL [MEDICAL_DATA] THICK AND THIN FILMS - [BLOOD]" at bounding box center [539, 265] width 222 height 43
type input "3150"
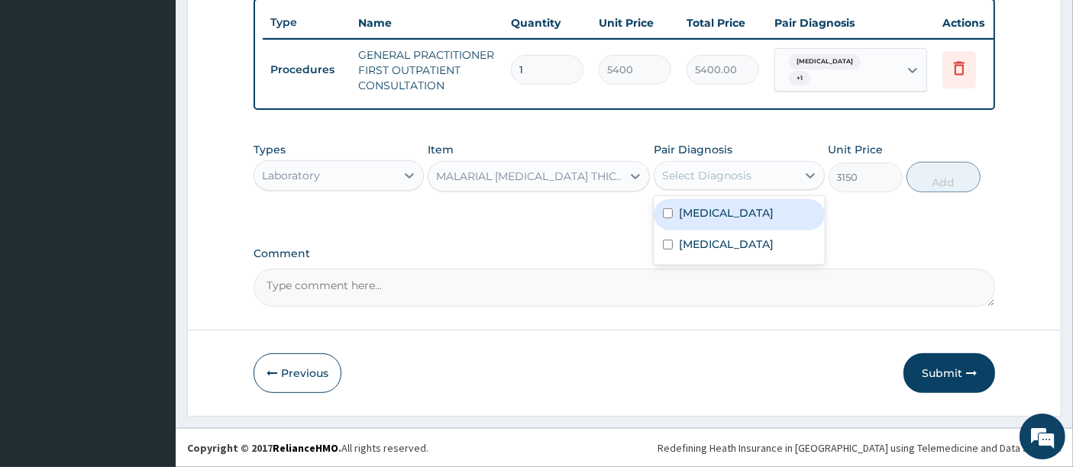
click at [729, 169] on div "Select Diagnosis" at bounding box center [706, 175] width 89 height 15
click at [693, 219] on label "[MEDICAL_DATA]" at bounding box center [726, 212] width 95 height 15
checkbox input "true"
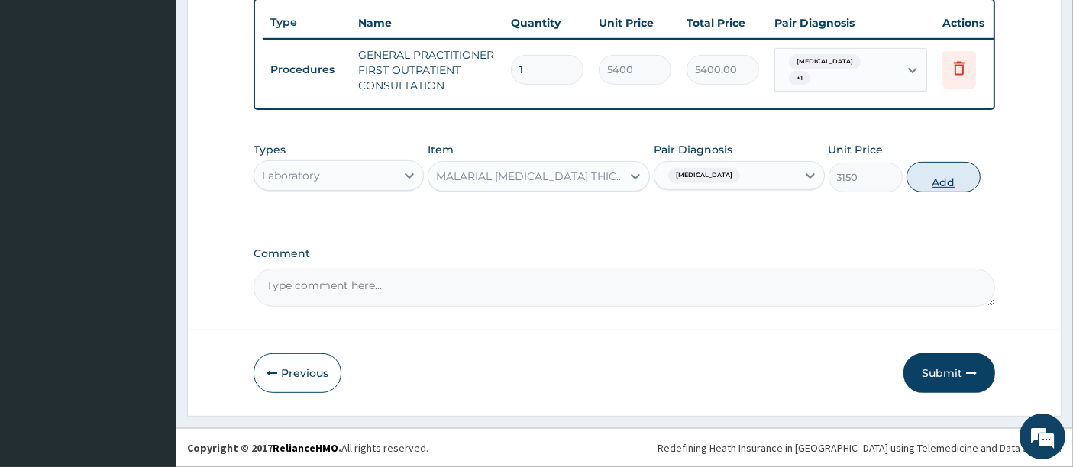
click at [933, 177] on button "Add" at bounding box center [943, 177] width 74 height 31
type input "0"
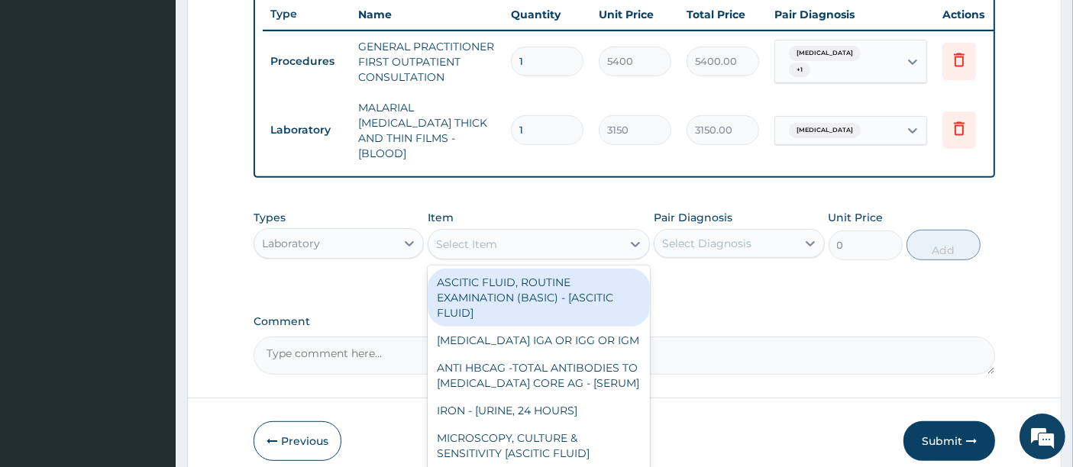
click at [538, 238] on div "Select Item" at bounding box center [524, 244] width 193 height 24
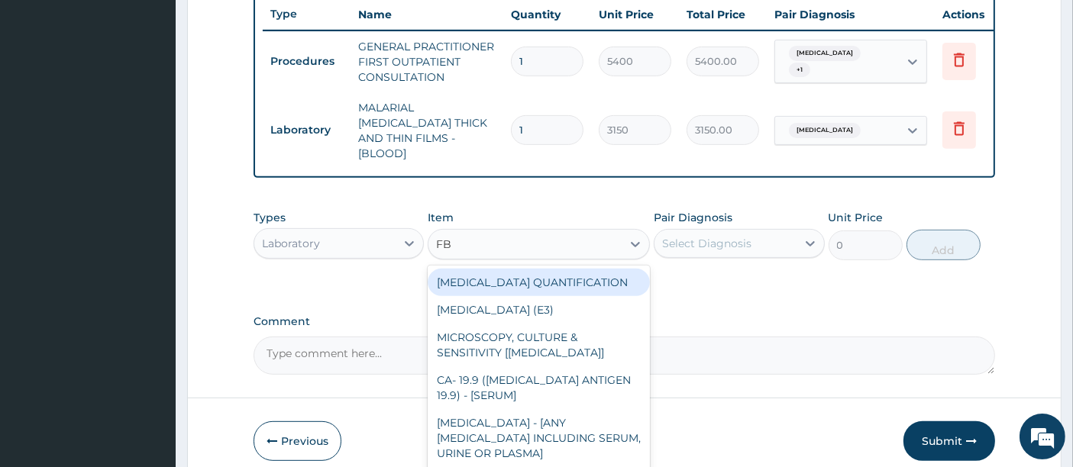
type input "FBC"
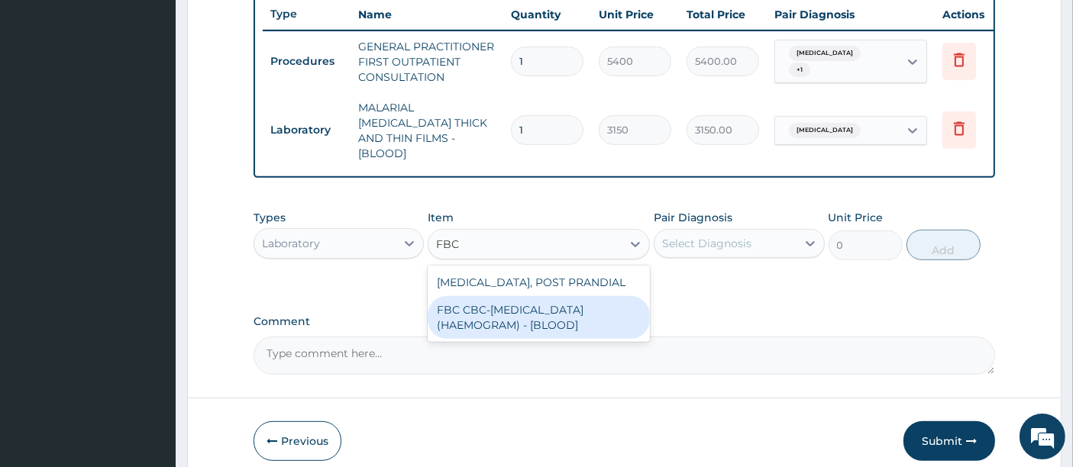
click at [475, 315] on div "FBC CBC-[MEDICAL_DATA] (HAEMOGRAM) - [BLOOD]" at bounding box center [539, 317] width 222 height 43
type input "7200"
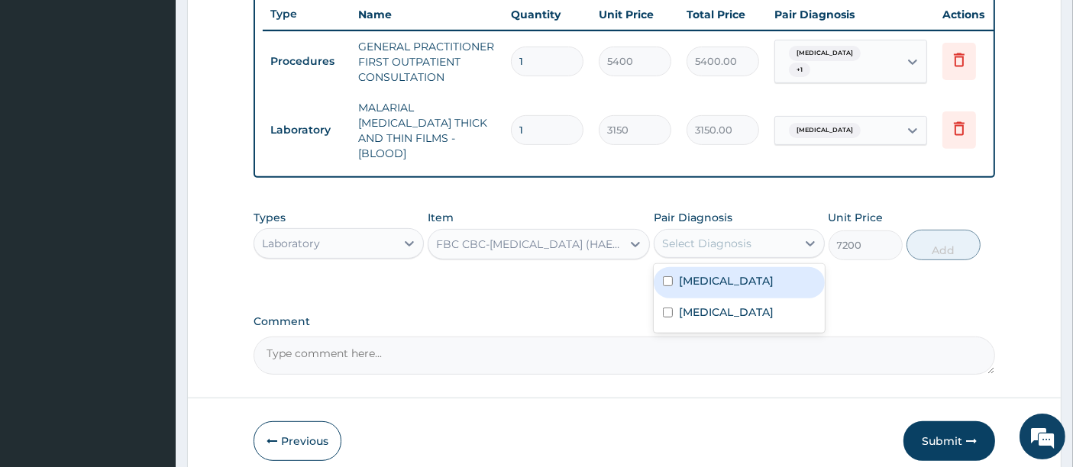
click at [667, 247] on div "Select Diagnosis" at bounding box center [724, 243] width 141 height 24
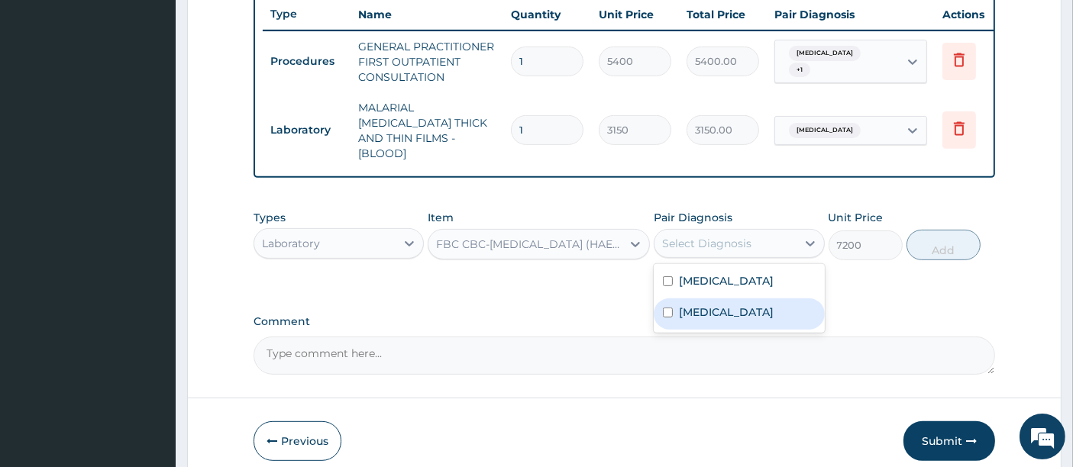
click at [668, 305] on div "Upper respiratory infection" at bounding box center [739, 314] width 170 height 31
checkbox input "true"
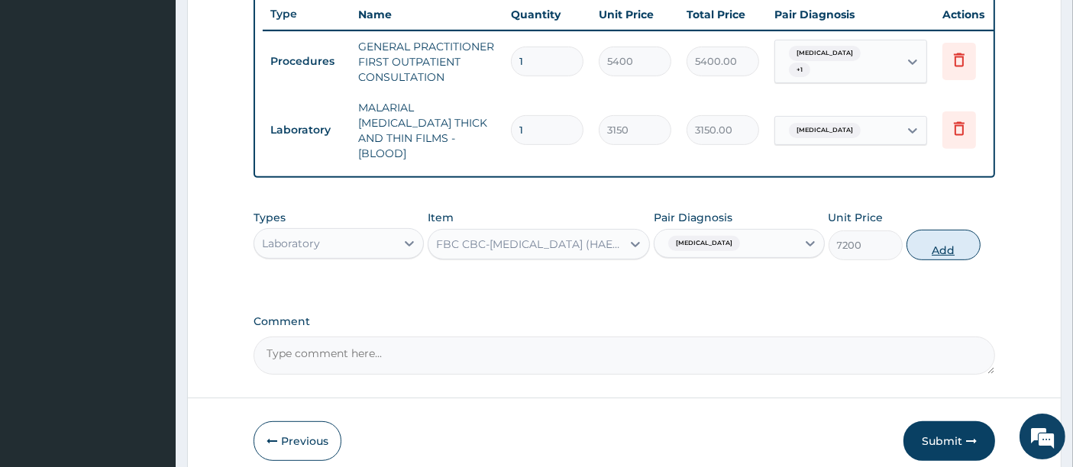
click at [955, 233] on button "Add" at bounding box center [943, 245] width 74 height 31
type input "0"
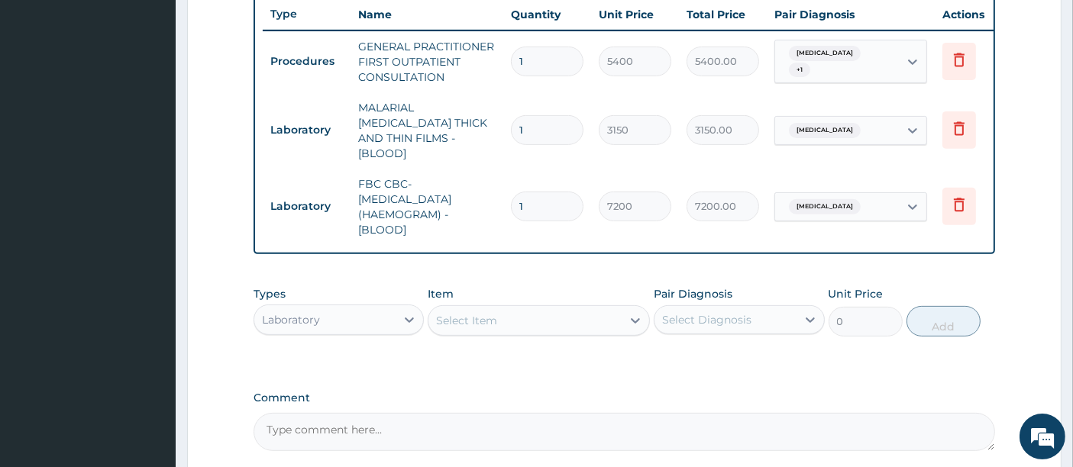
click at [462, 267] on div "PA Code / Prescription Code Enter Code(Secondary Care Only) Encounter Date 10-0…" at bounding box center [625, 10] width 742 height 884
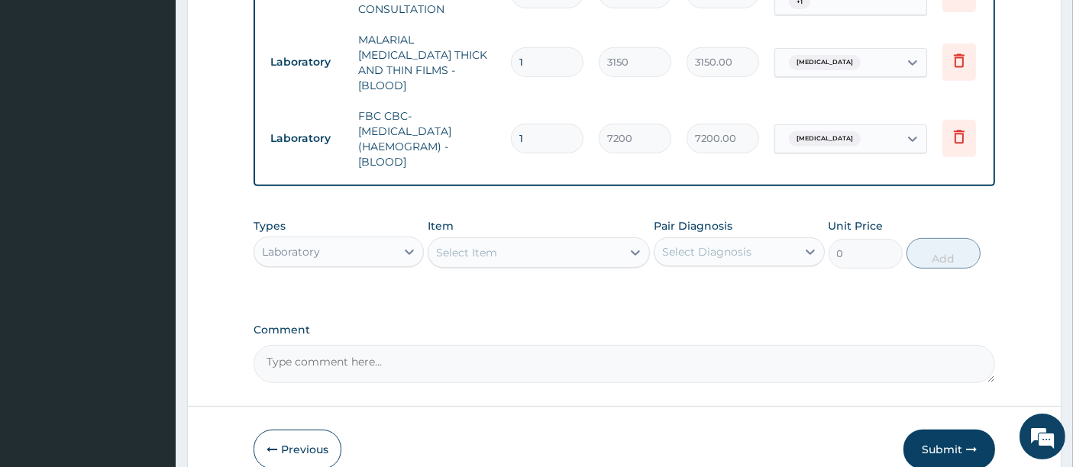
scroll to position [716, 0]
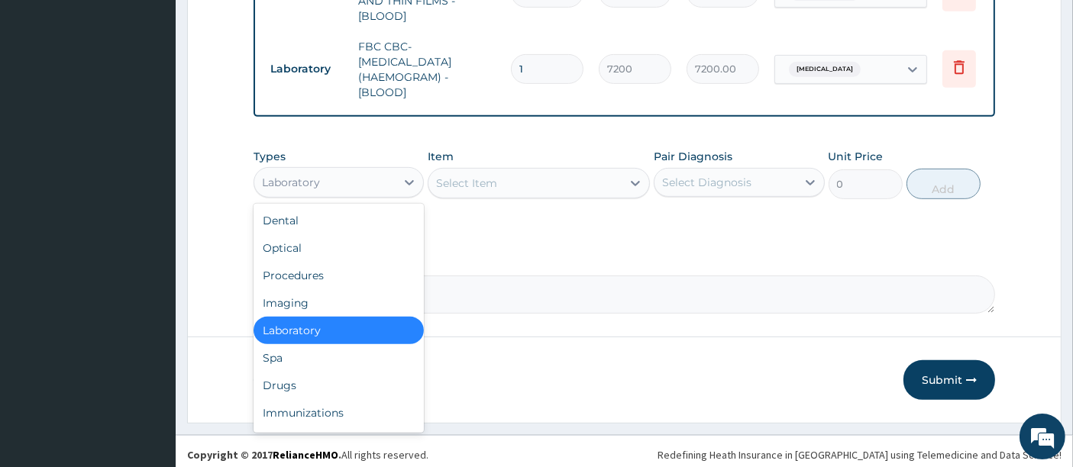
click at [318, 170] on div "Laboratory" at bounding box center [324, 182] width 141 height 24
click at [302, 389] on div "Drugs" at bounding box center [339, 385] width 170 height 27
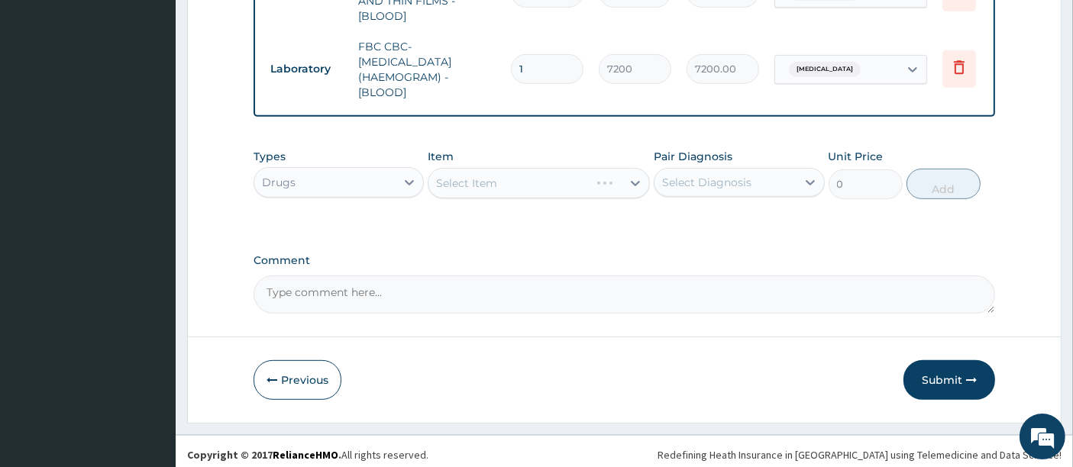
click at [499, 176] on div "Select Item" at bounding box center [539, 183] width 222 height 31
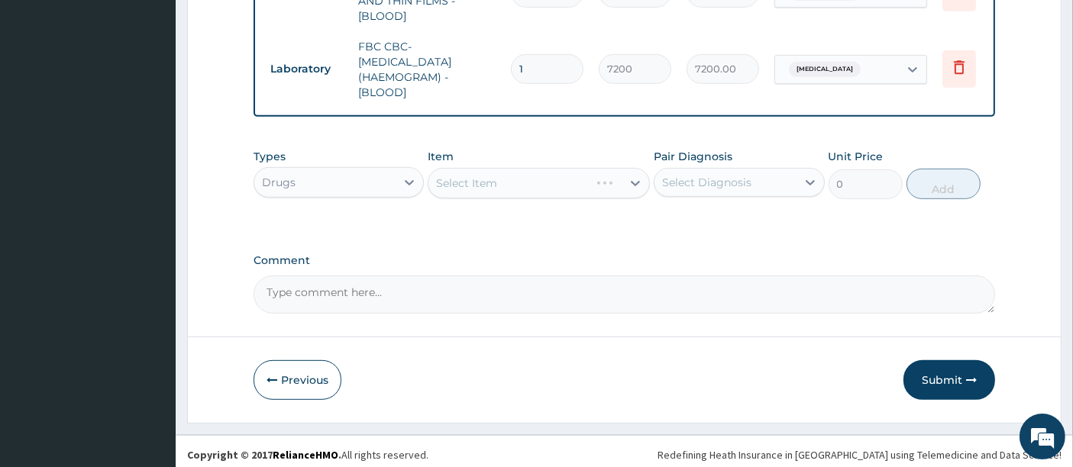
click at [499, 176] on div "Select Item" at bounding box center [539, 183] width 222 height 31
click at [515, 170] on div "Select Item" at bounding box center [539, 183] width 222 height 31
click at [508, 179] on div "Select Item" at bounding box center [524, 183] width 193 height 24
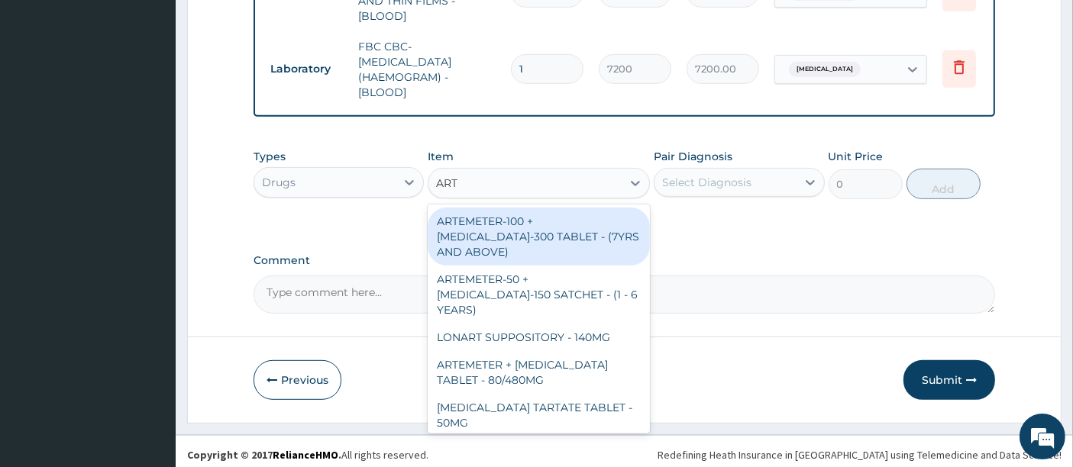
type input "ARTE"
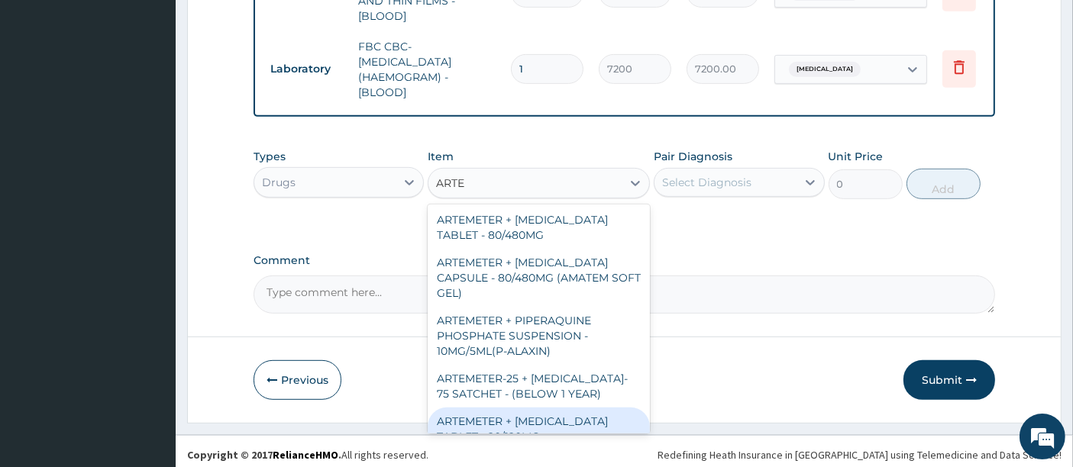
scroll to position [140, 0]
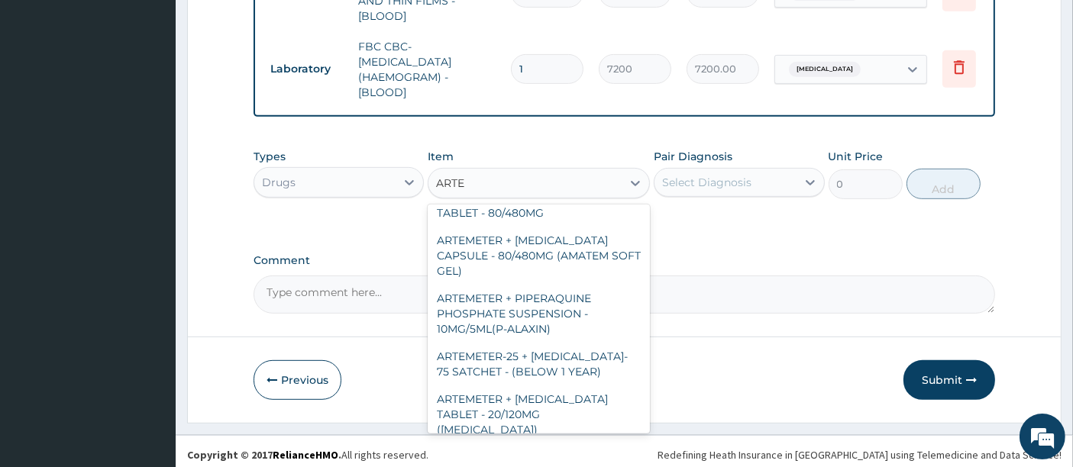
click at [549, 444] on div "ARTEMETER INJECTION - 80MG" at bounding box center [539, 457] width 222 height 27
type input "646"
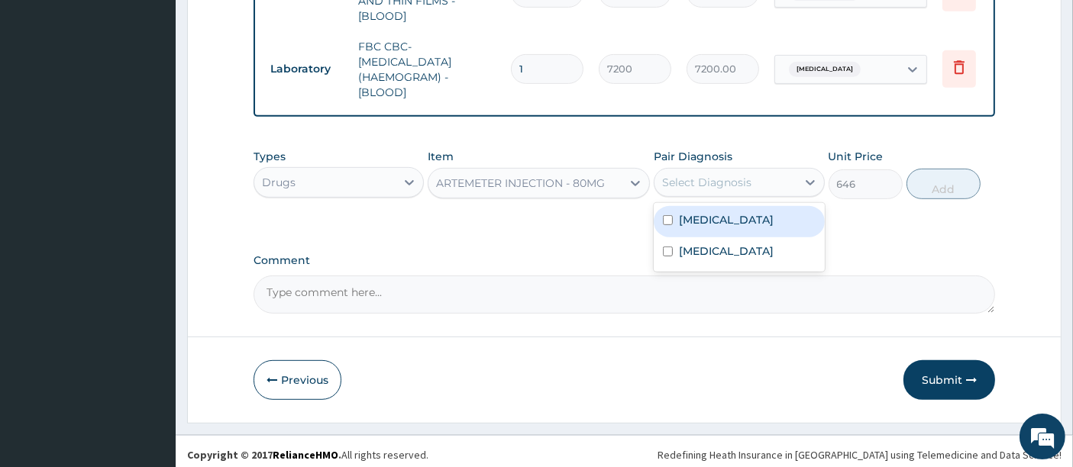
click at [746, 177] on div "Select Diagnosis" at bounding box center [706, 182] width 89 height 15
click at [710, 216] on label "[MEDICAL_DATA]" at bounding box center [726, 219] width 95 height 15
checkbox input "true"
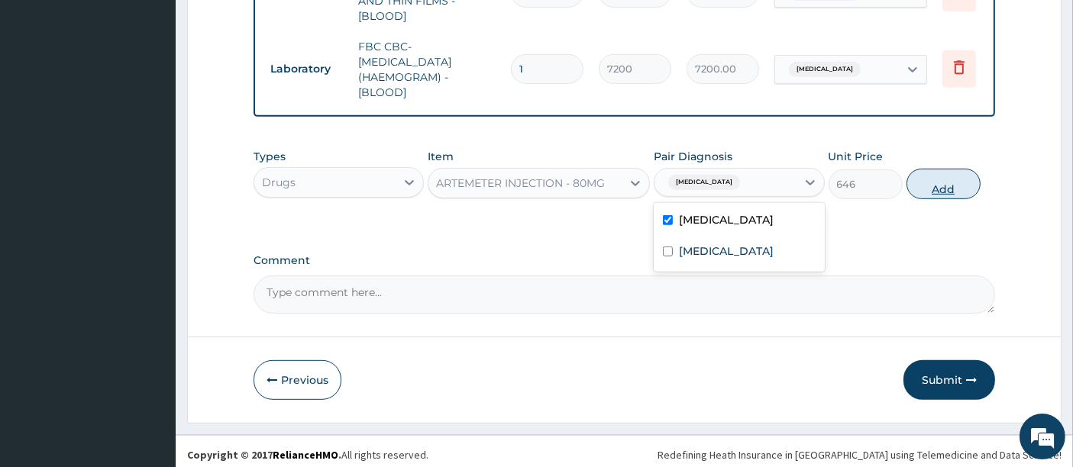
click at [945, 171] on button "Add" at bounding box center [943, 184] width 74 height 31
type input "0"
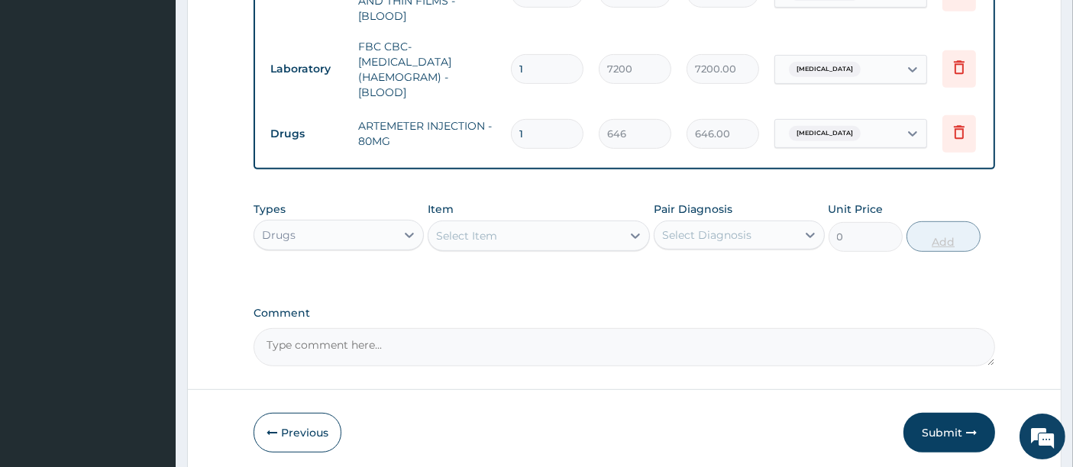
type input "0.00"
type input "6"
type input "3876.00"
type input "6"
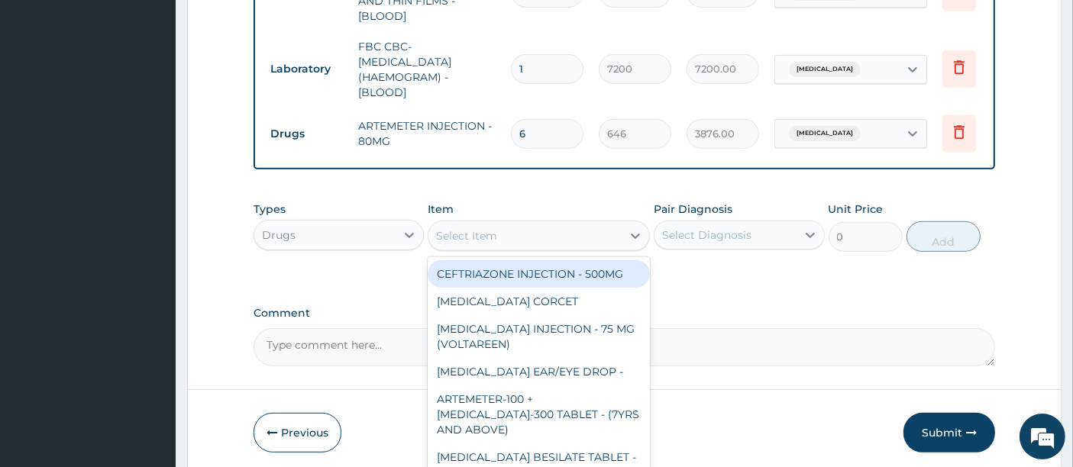
click at [557, 224] on div "Select Item" at bounding box center [524, 236] width 193 height 24
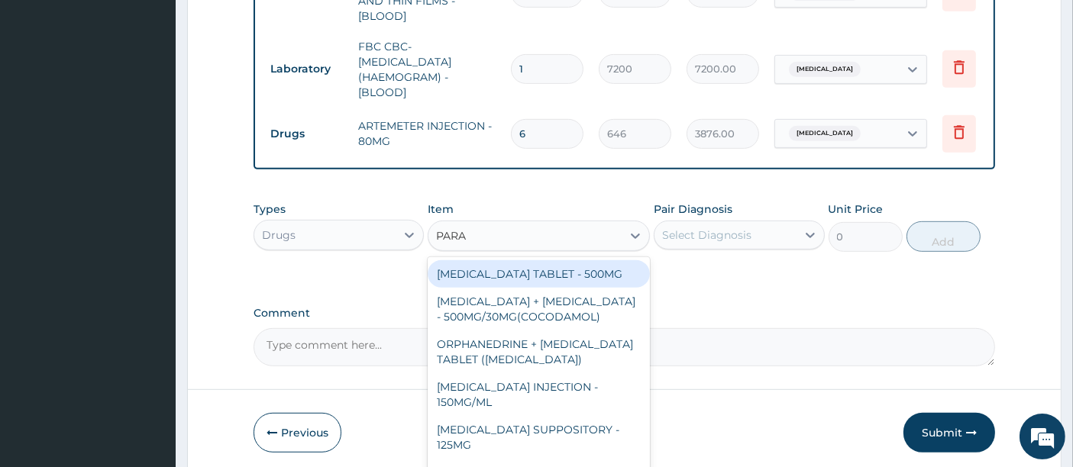
type input "PARAC"
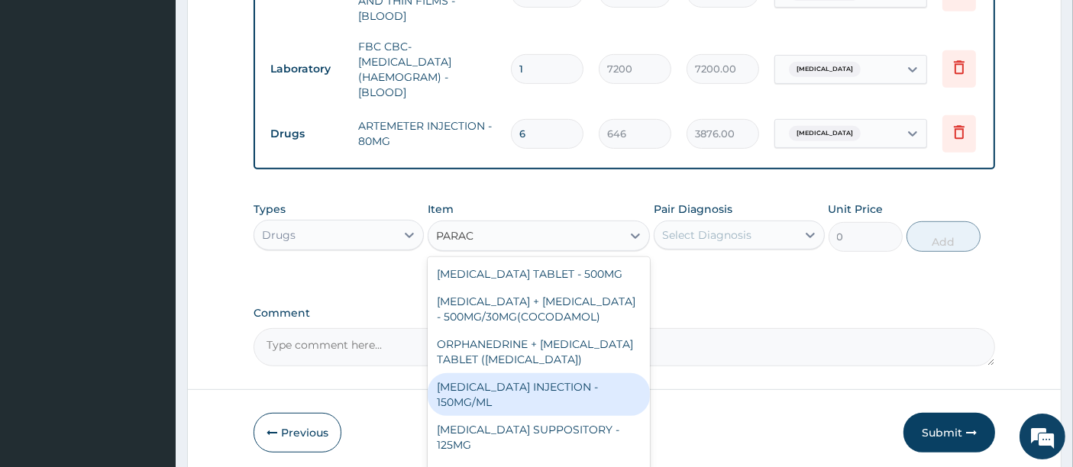
click at [510, 389] on div "[MEDICAL_DATA] INJECTION - 150MG/ML" at bounding box center [539, 394] width 222 height 43
type input "760"
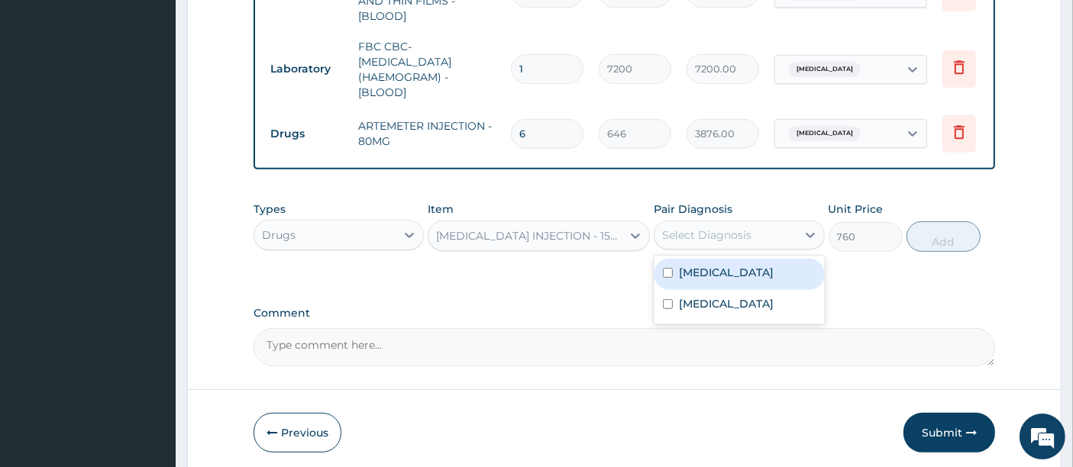
click at [719, 228] on div "Select Diagnosis" at bounding box center [706, 235] width 89 height 15
click at [694, 268] on label "[MEDICAL_DATA]" at bounding box center [726, 272] width 95 height 15
checkbox input "true"
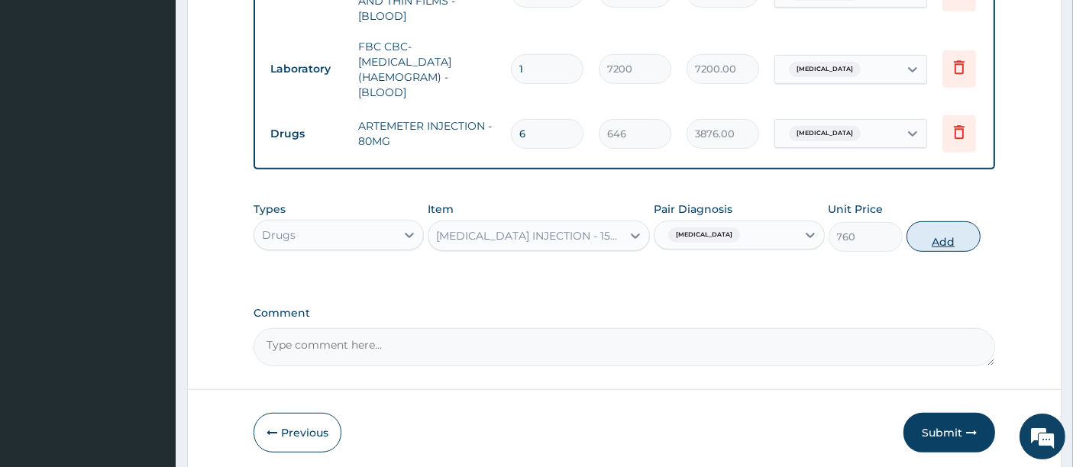
click at [925, 234] on button "Add" at bounding box center [943, 236] width 74 height 31
type input "0"
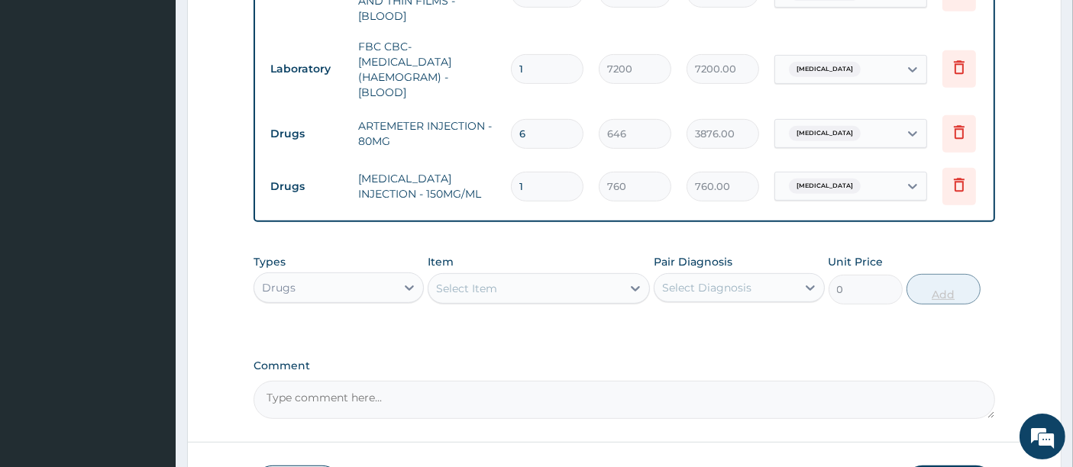
type input "0.00"
type input "6"
type input "4560.00"
type input "6"
click at [566, 290] on div "Select Item" at bounding box center [524, 288] width 193 height 24
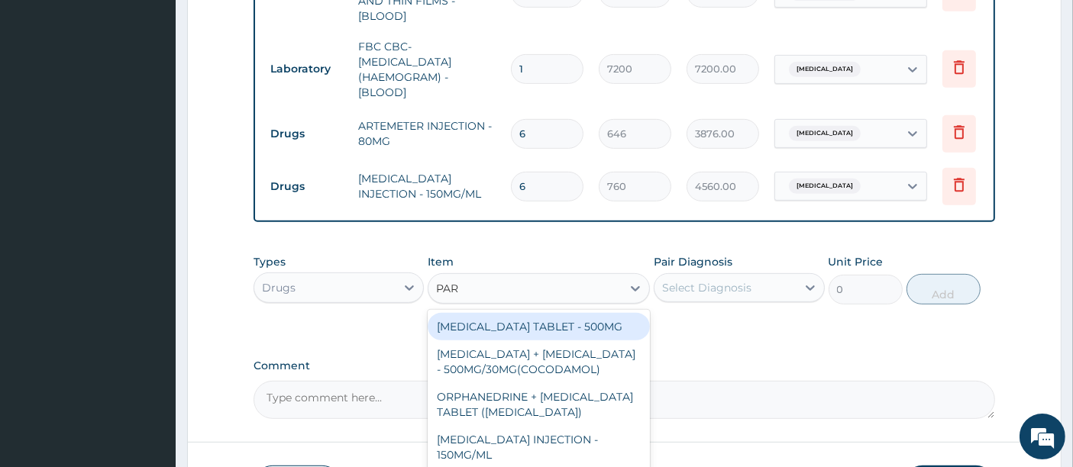
type input "PARA"
click at [539, 317] on div "[MEDICAL_DATA] TABLET - 500MG" at bounding box center [539, 326] width 222 height 27
type input "45.599999999999994"
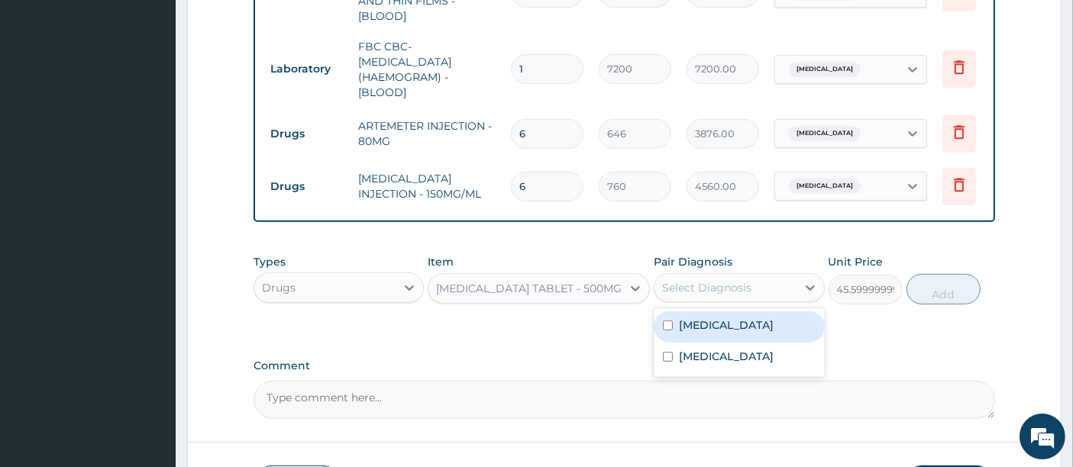
click at [676, 280] on div "Select Diagnosis" at bounding box center [706, 287] width 89 height 15
click at [679, 324] on label "[MEDICAL_DATA]" at bounding box center [726, 325] width 95 height 15
checkbox input "true"
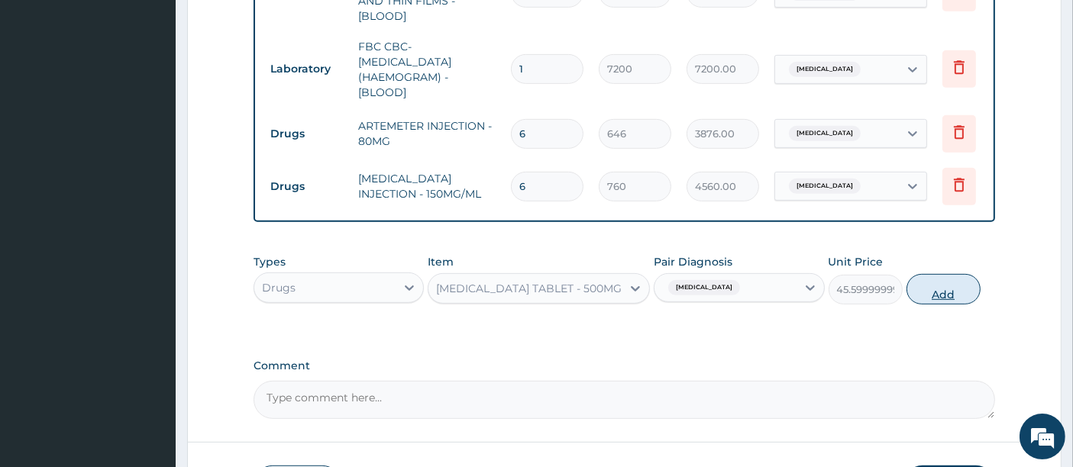
click at [939, 285] on button "Add" at bounding box center [943, 289] width 74 height 31
type input "0"
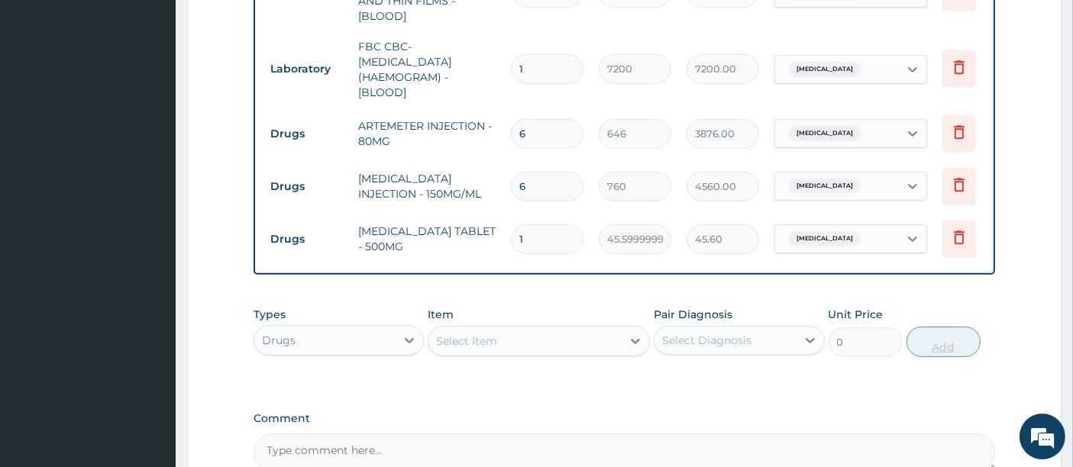
type input "18"
type input "820.80"
type input "18"
click at [685, 299] on div "Types Drugs Item Select Item Pair Diagnosis Select Diagnosis Unit Price 0 Add" at bounding box center [625, 332] width 742 height 66
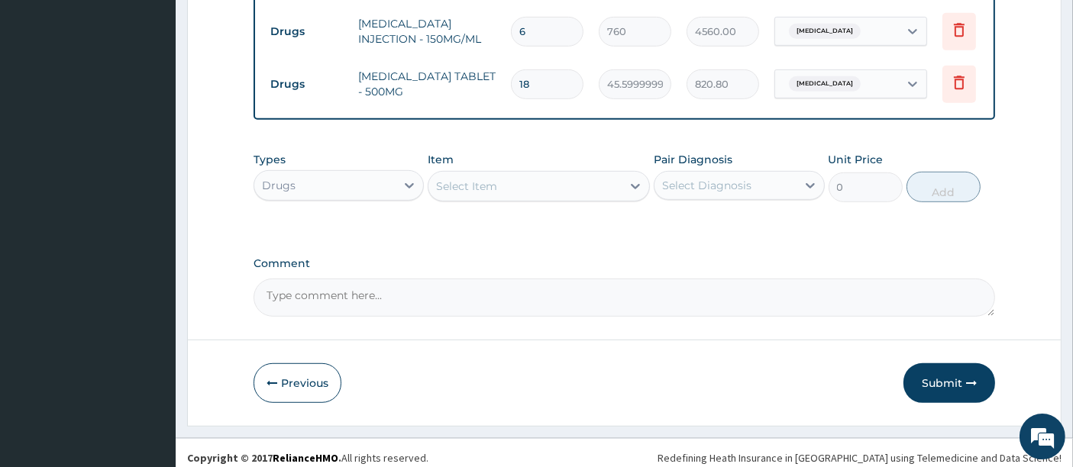
scroll to position [874, 0]
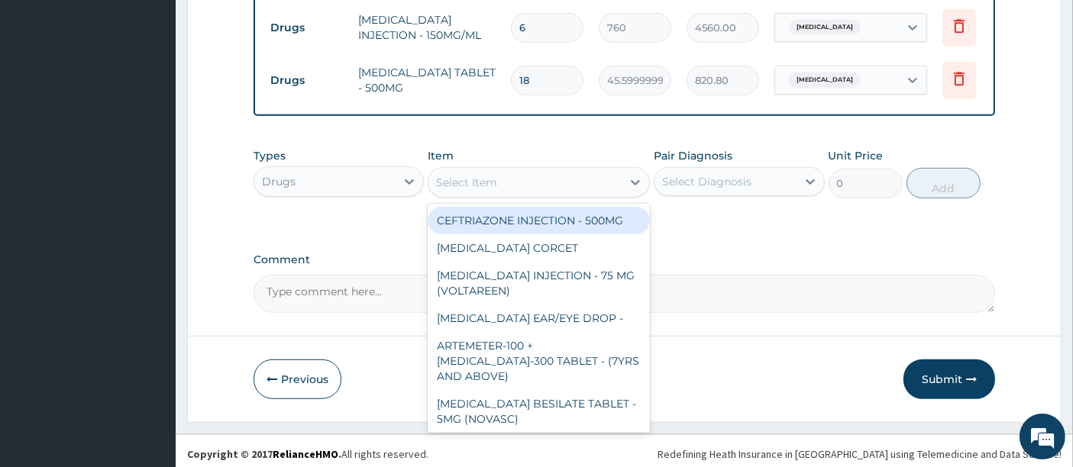
click at [549, 170] on div "Select Item" at bounding box center [524, 182] width 193 height 24
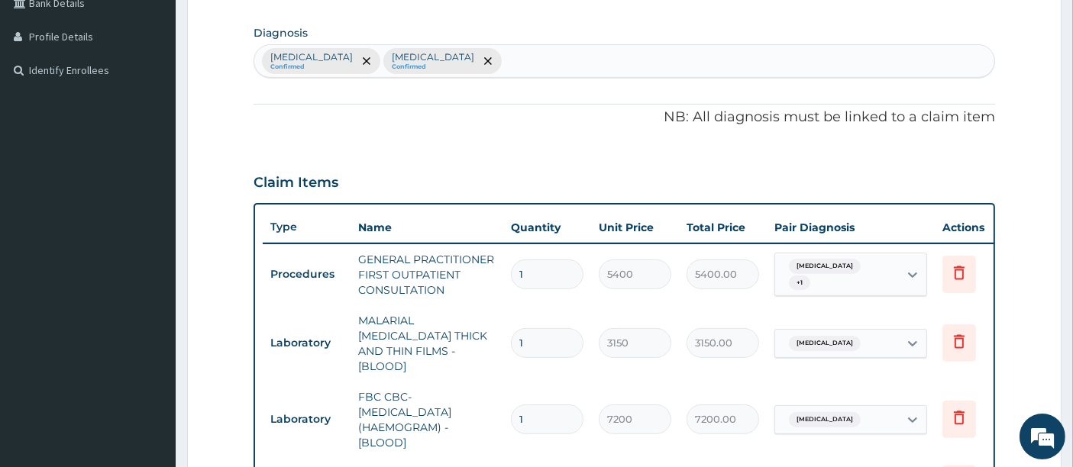
scroll to position [331, 0]
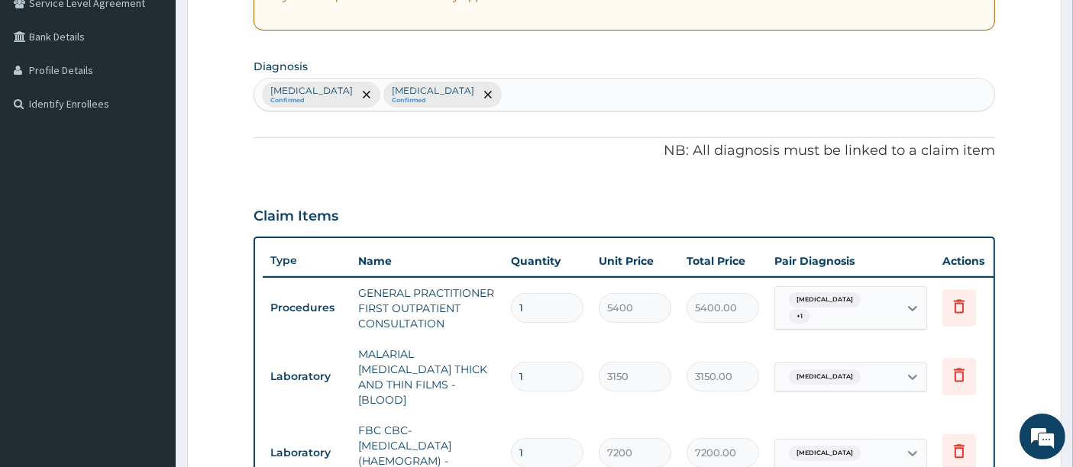
click at [491, 166] on div "PA Code / Prescription Code Enter Code(Secondary Care Only) Encounter Date 10-0…" at bounding box center [625, 335] width 742 height 1042
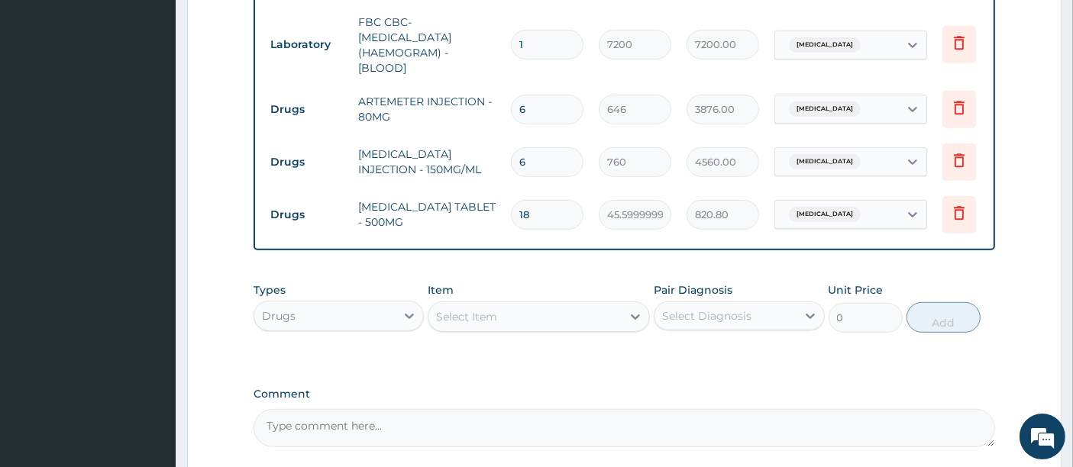
scroll to position [772, 0]
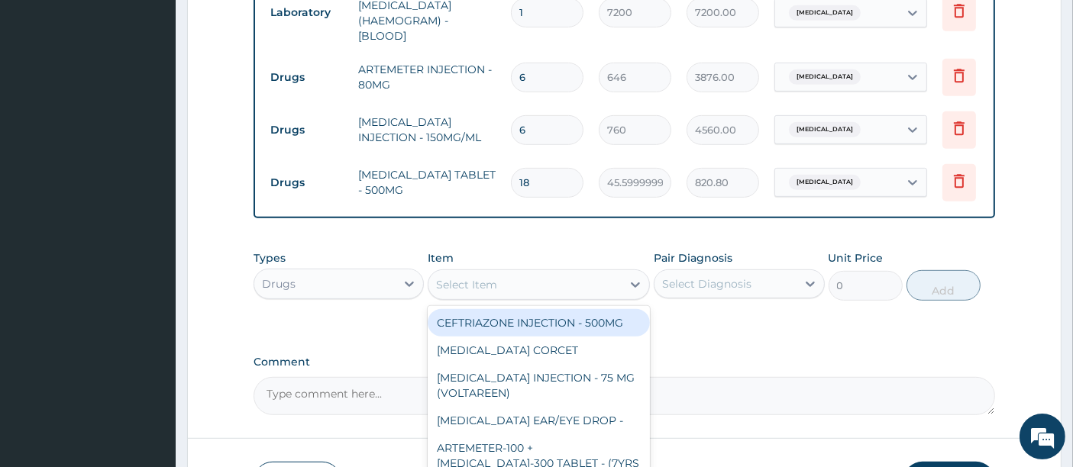
click at [467, 277] on div "Select Item" at bounding box center [466, 284] width 61 height 15
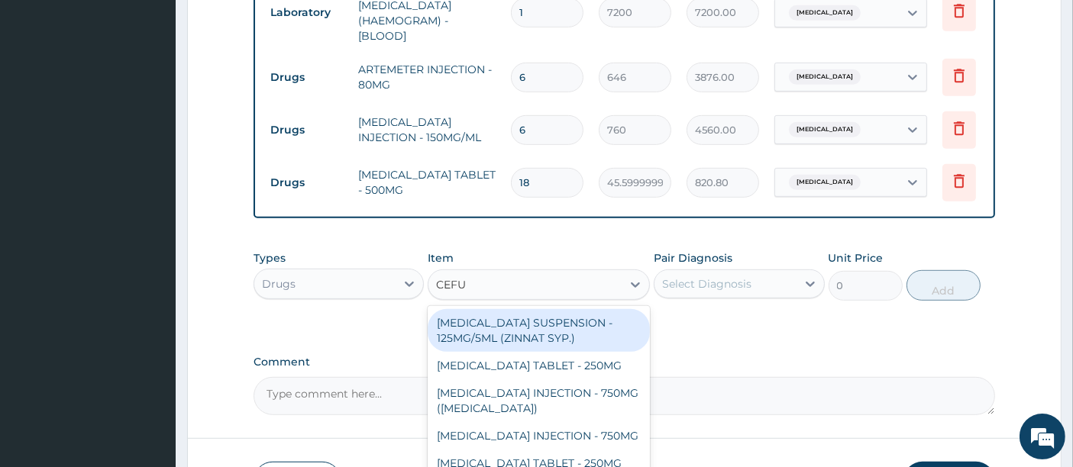
type input "CEFUR"
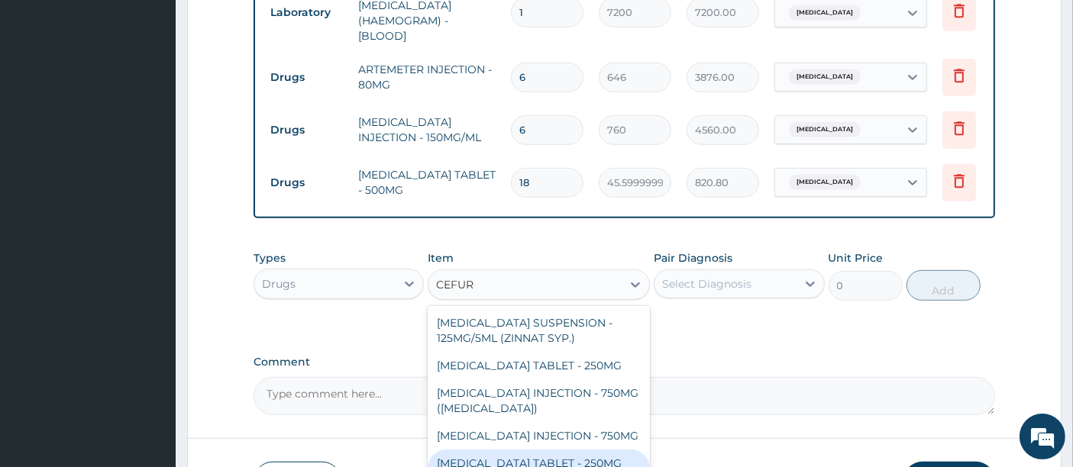
click at [598, 450] on div "[MEDICAL_DATA] TABLET - 250MG (ZINNAT)" at bounding box center [539, 471] width 222 height 43
type input "1520"
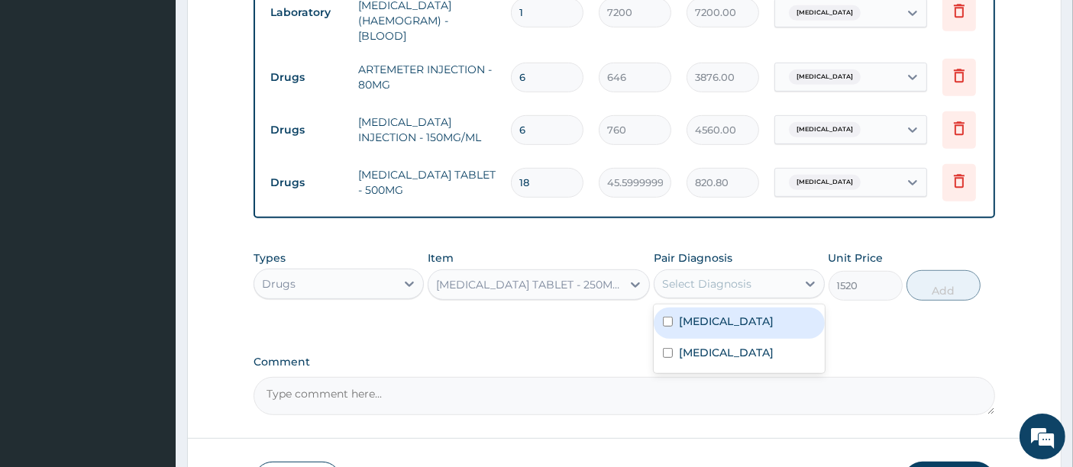
click at [721, 279] on div "Select Diagnosis" at bounding box center [706, 283] width 89 height 15
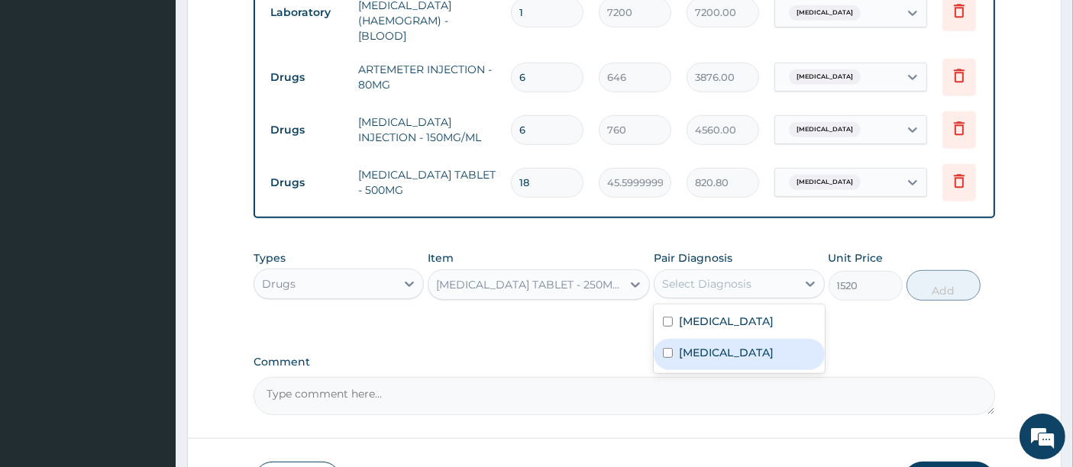
click at [682, 350] on label "Upper respiratory infection" at bounding box center [726, 352] width 95 height 15
checkbox input "true"
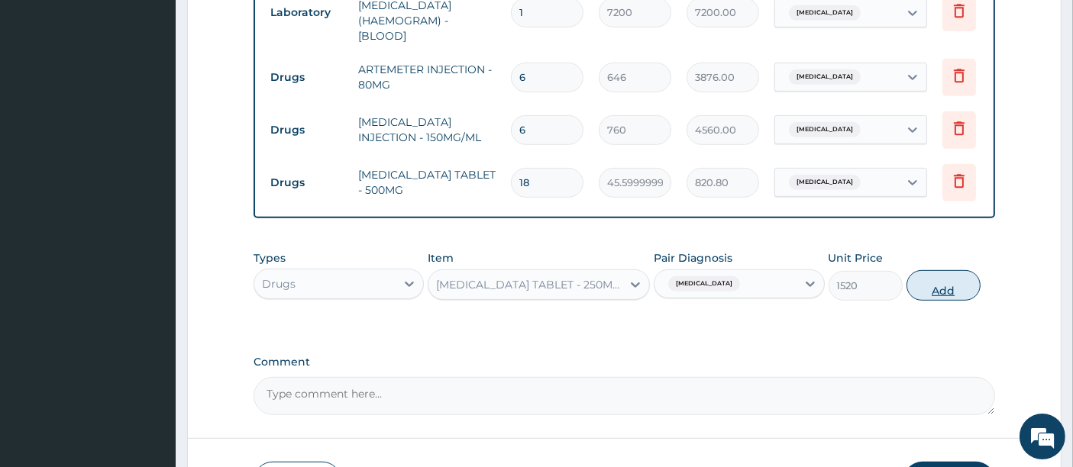
click at [945, 280] on button "Add" at bounding box center [943, 285] width 74 height 31
type input "0"
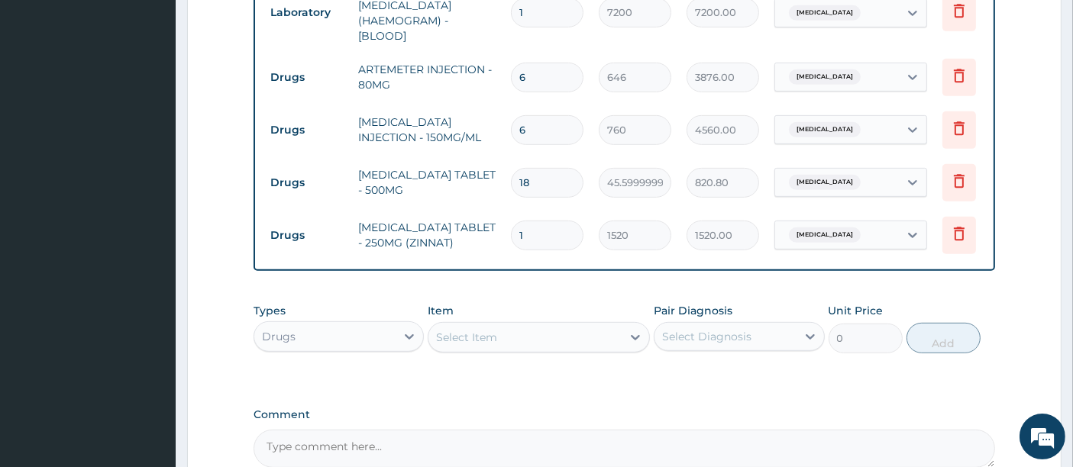
click at [583, 307] on div "Item Select Item" at bounding box center [539, 328] width 222 height 50
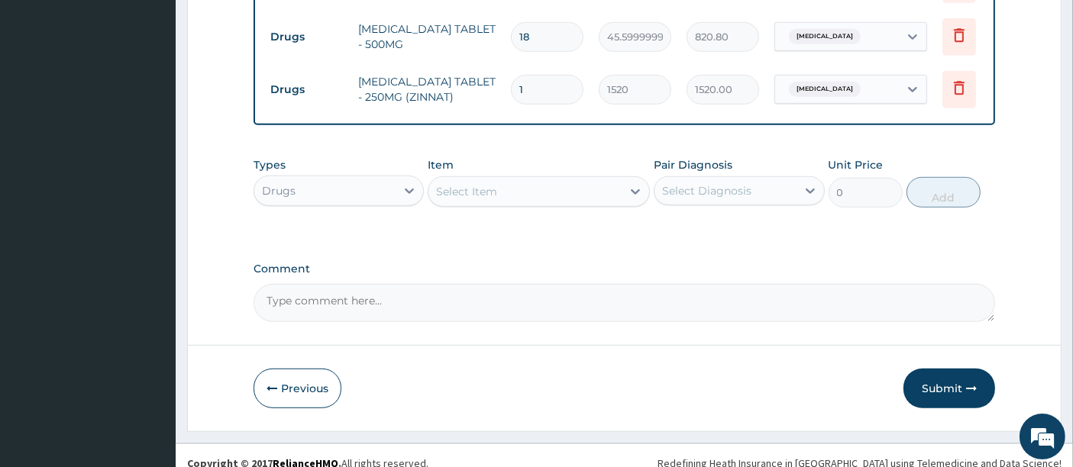
scroll to position [927, 0]
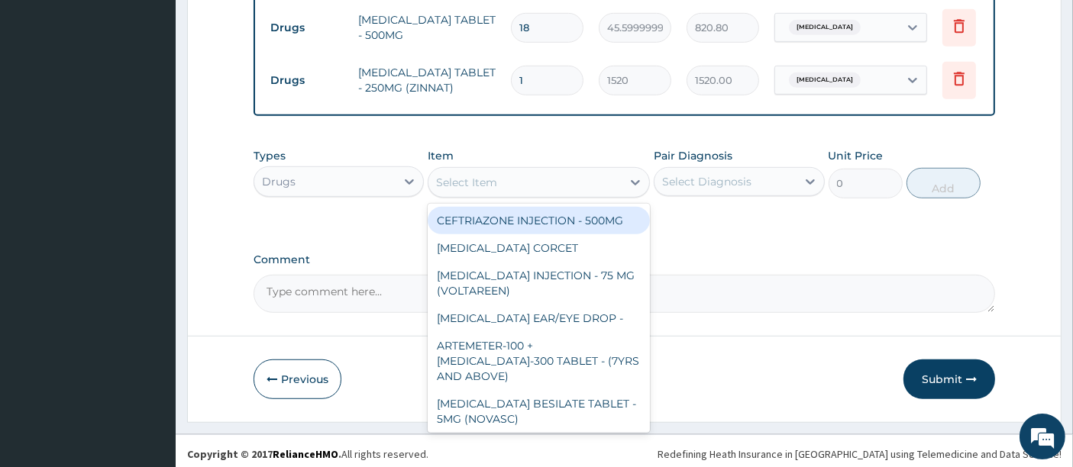
click at [535, 179] on div "Select Item" at bounding box center [524, 182] width 193 height 24
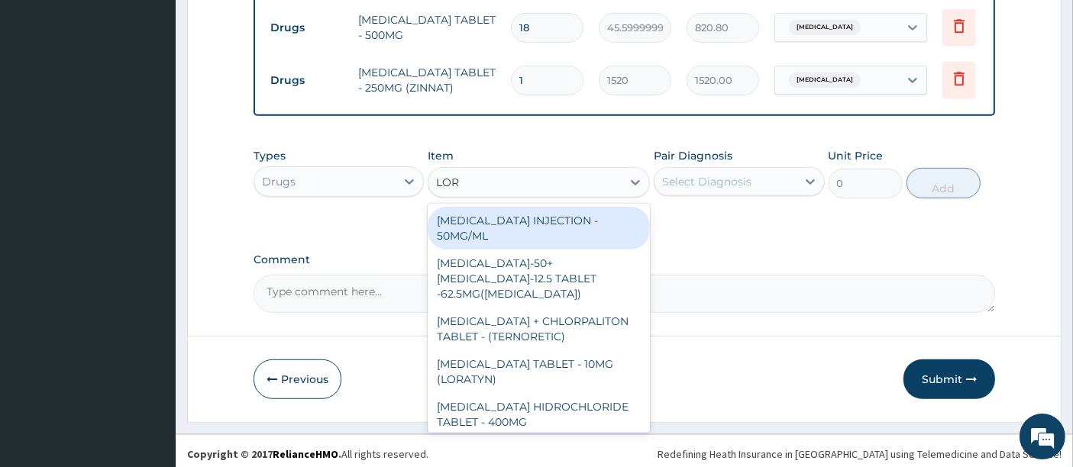
type input "LORA"
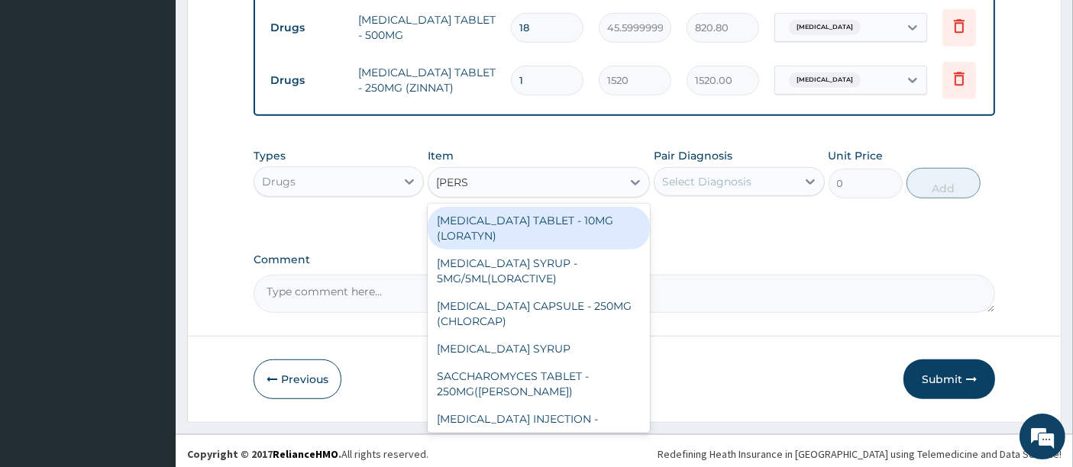
click at [507, 212] on div "[MEDICAL_DATA] TABLET - 10MG (LORATYN)" at bounding box center [539, 228] width 222 height 43
type input "133"
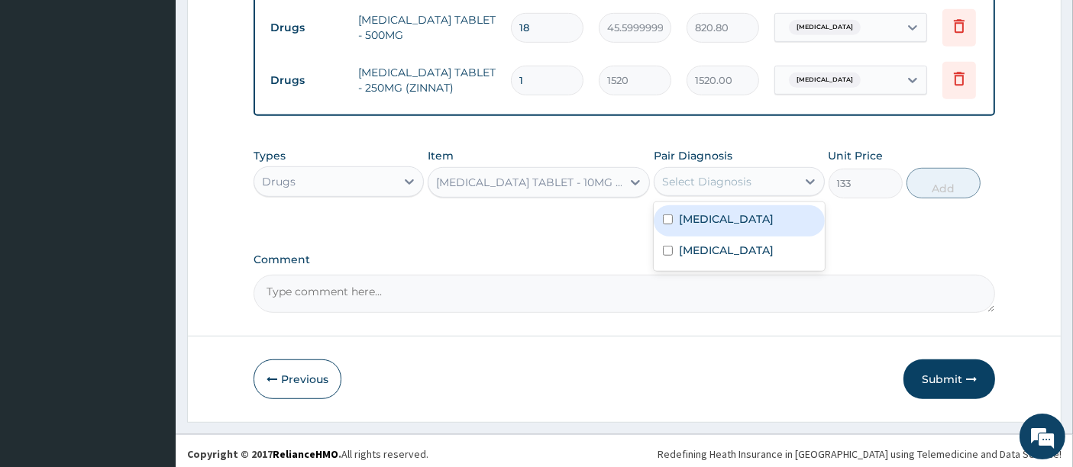
click at [692, 183] on div "Select Diagnosis" at bounding box center [706, 181] width 89 height 15
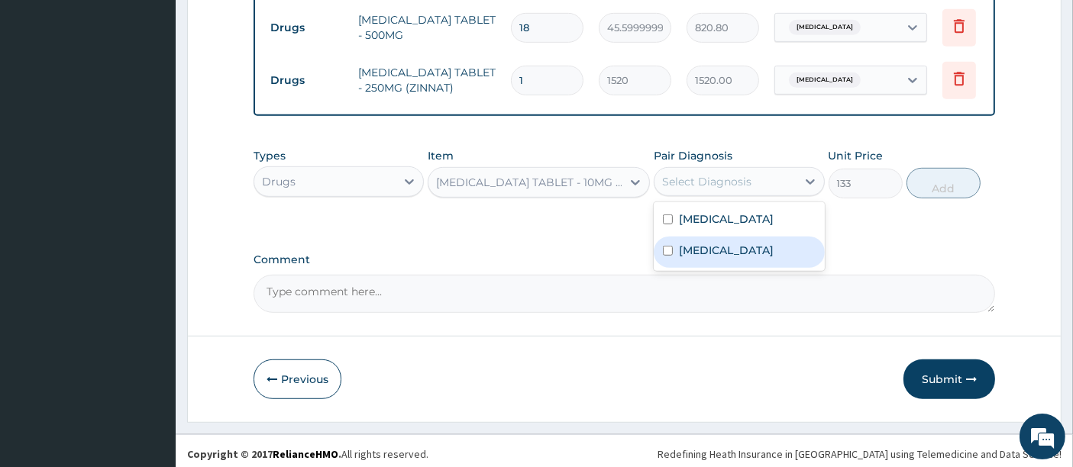
click at [688, 250] on label "Upper respiratory infection" at bounding box center [726, 250] width 95 height 15
checkbox input "true"
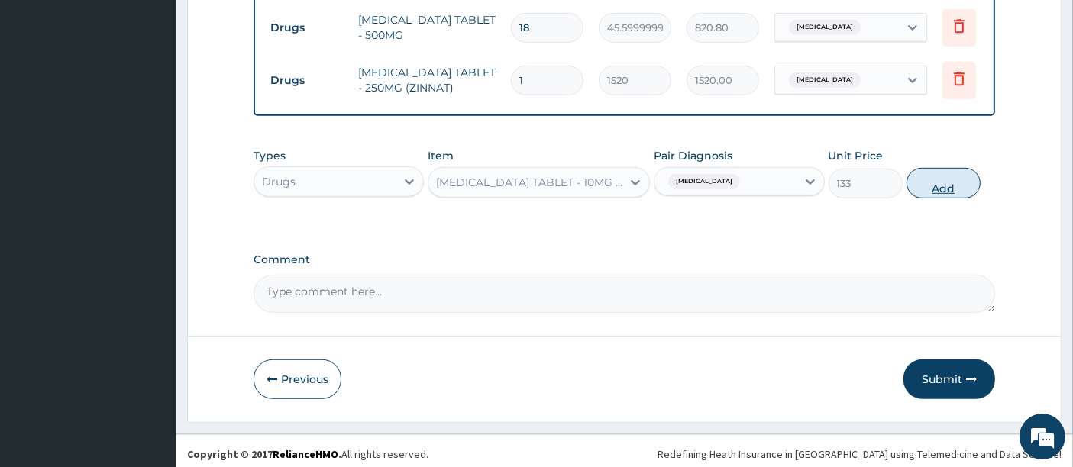
click at [940, 187] on button "Add" at bounding box center [943, 183] width 74 height 31
type input "0"
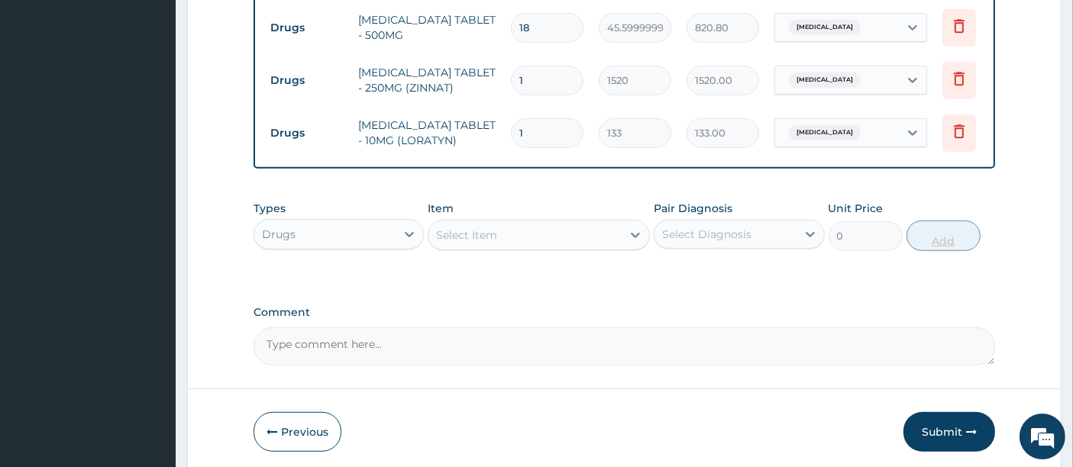
type input "10"
type input "1330.00"
type input "10"
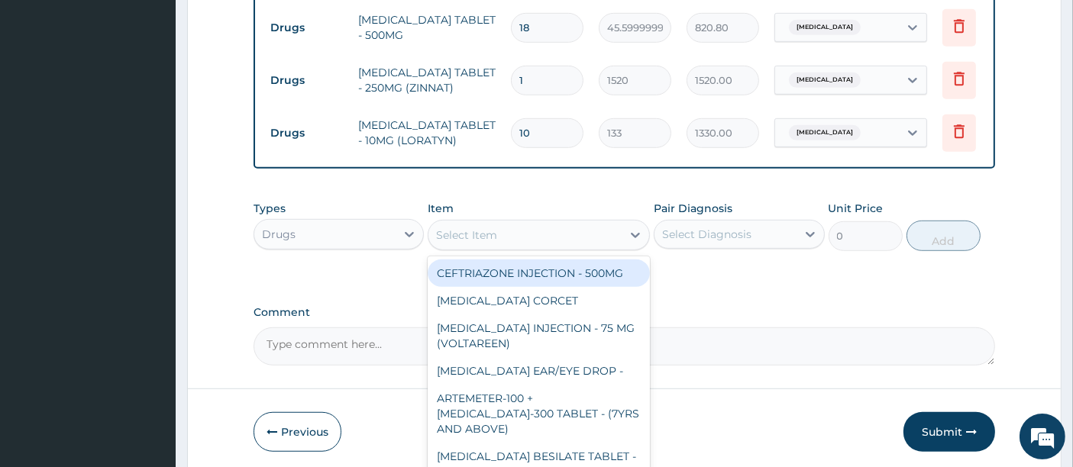
click at [565, 228] on div "Select Item" at bounding box center [524, 235] width 193 height 24
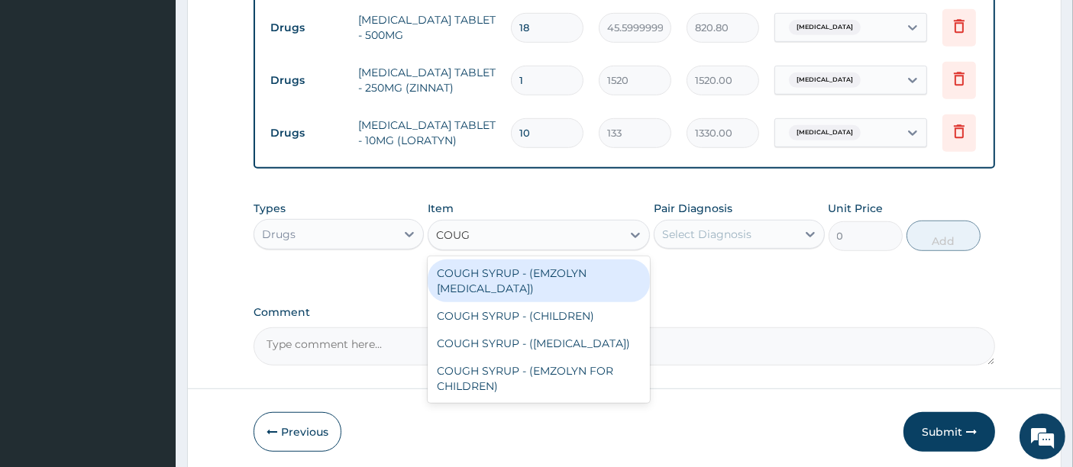
type input "COUGH"
click at [519, 261] on div "COUGH SYRUP - (EMZOLYN [MEDICAL_DATA])" at bounding box center [539, 281] width 222 height 43
type input "1520"
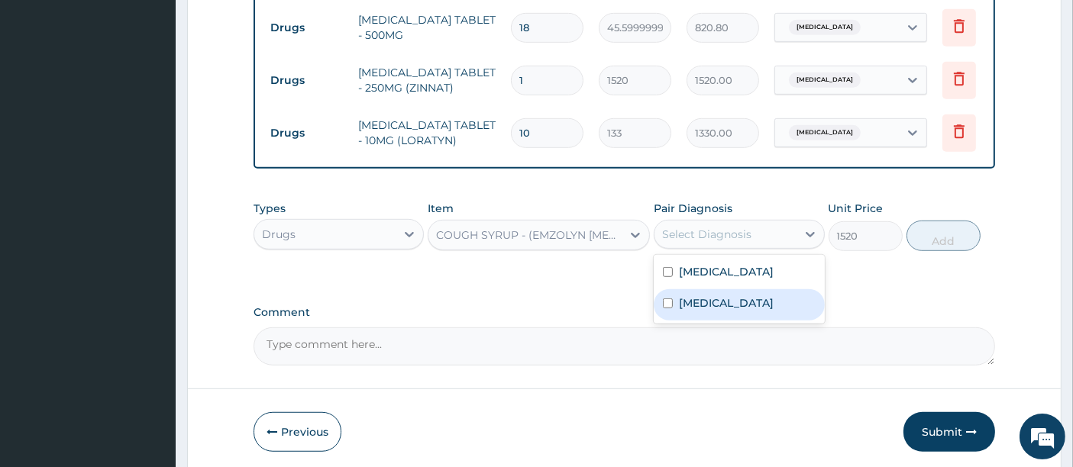
drag, startPoint x: 713, startPoint y: 222, endPoint x: 698, endPoint y: 324, distance: 102.7
click at [698, 249] on div "option Upper respiratory infection, selected. option Upper respiratory infectio…" at bounding box center [739, 234] width 170 height 29
click at [698, 321] on div "Upper respiratory infection" at bounding box center [739, 304] width 170 height 31
checkbox input "true"
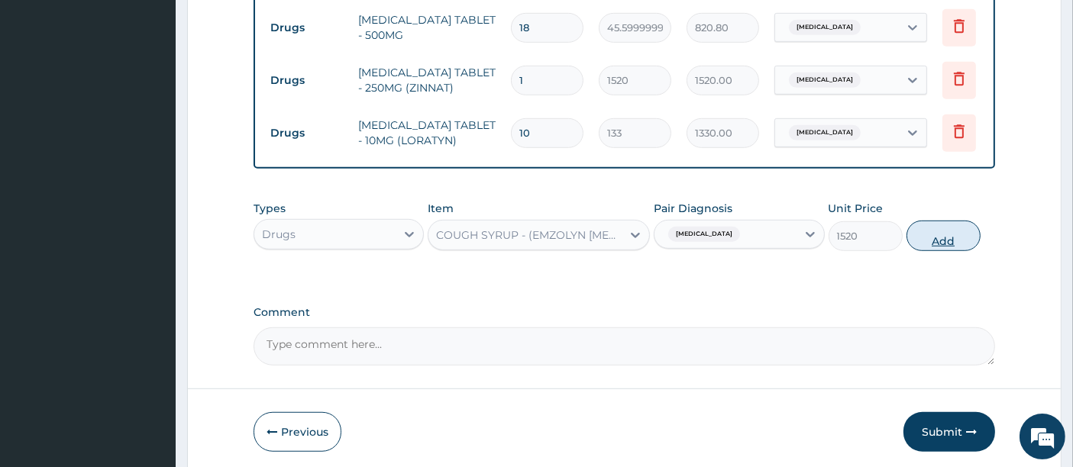
click at [955, 222] on button "Add" at bounding box center [943, 236] width 74 height 31
type input "0"
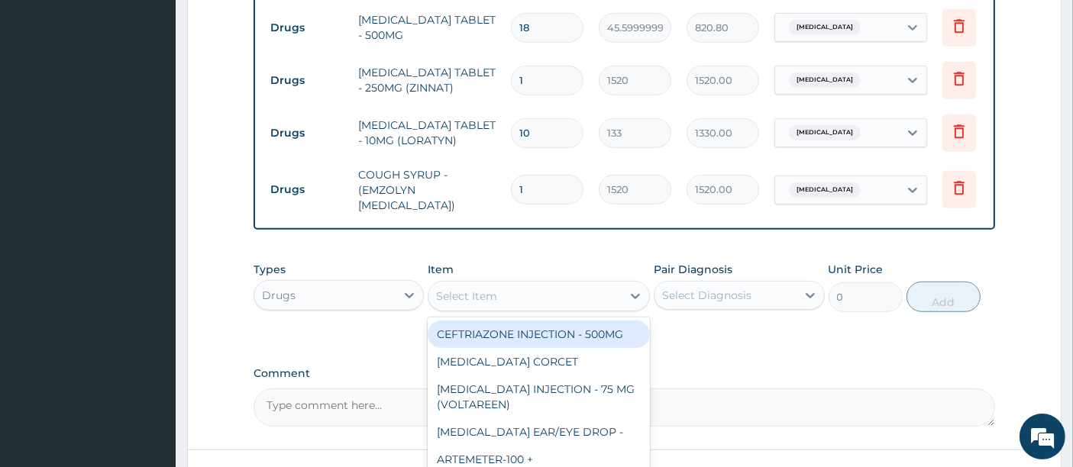
click at [512, 284] on div "Select Item" at bounding box center [524, 296] width 193 height 24
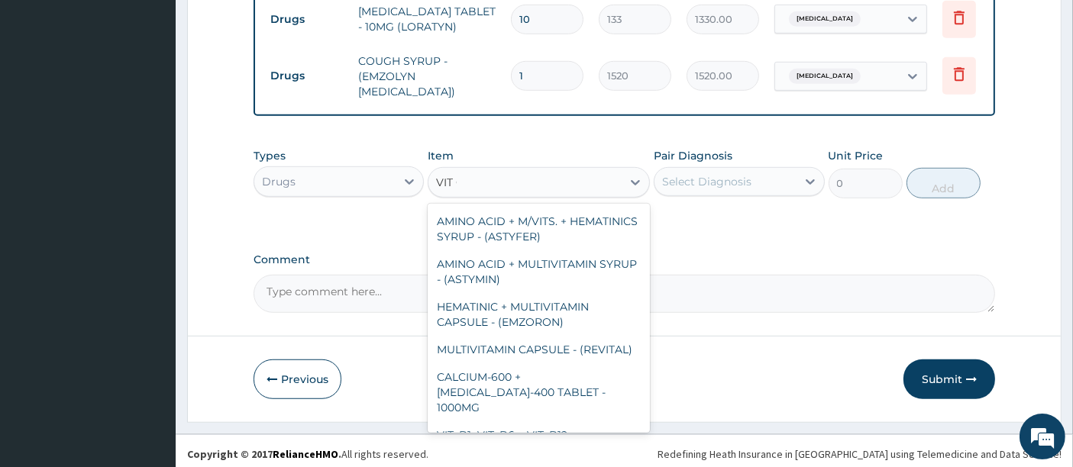
scroll to position [0, 0]
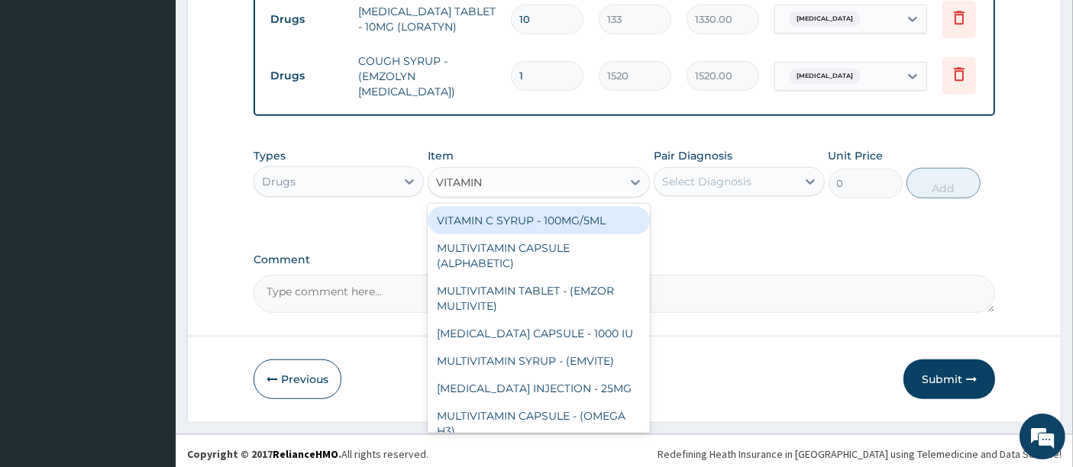
type input "VITAMIN C"
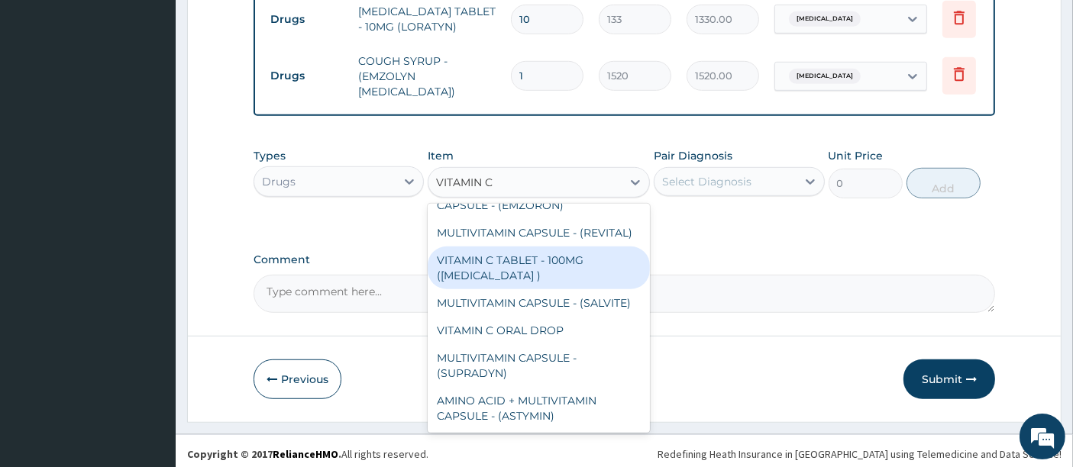
scroll to position [174, 0]
click at [603, 247] on div "VITAMIN C TABLET - 100MG ([MEDICAL_DATA] )" at bounding box center [539, 268] width 222 height 43
type input "22.799999999999997"
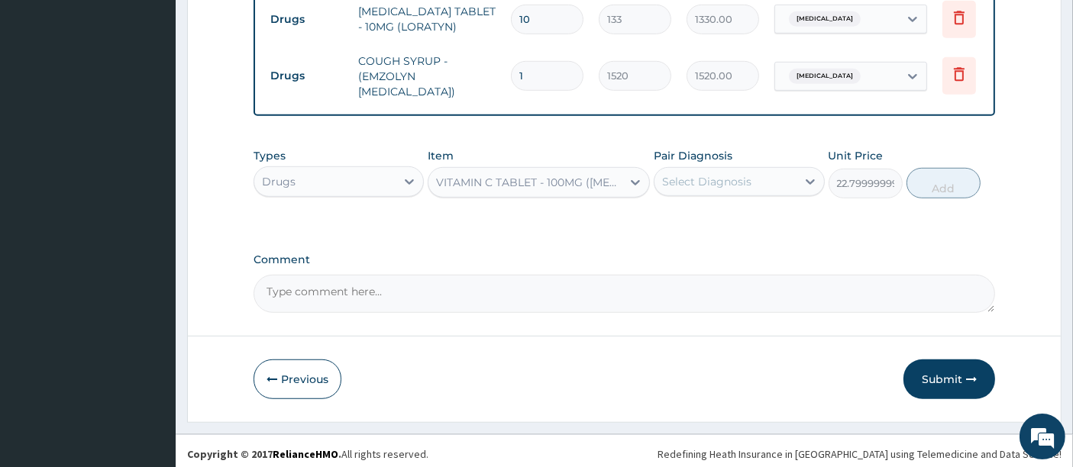
click at [678, 179] on div "Select Diagnosis" at bounding box center [706, 181] width 89 height 15
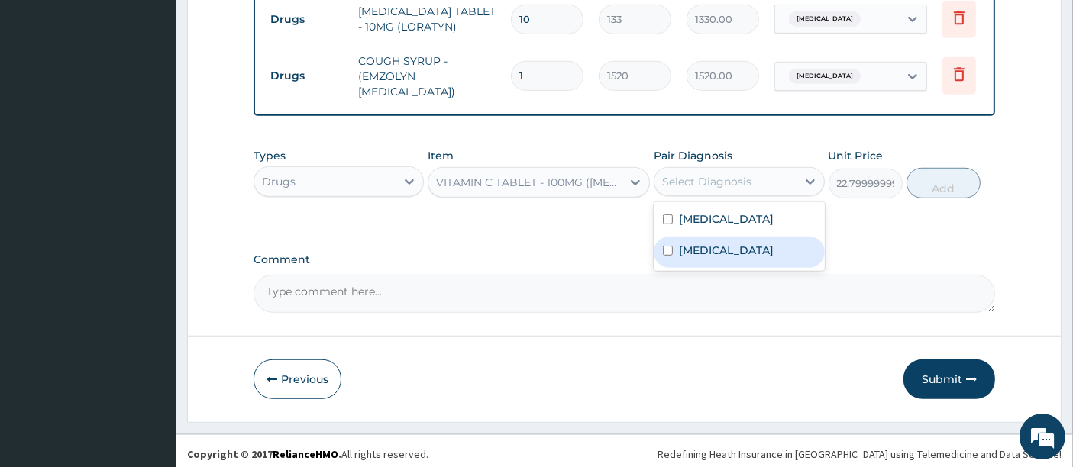
click at [700, 258] on label "Upper respiratory infection" at bounding box center [726, 250] width 95 height 15
checkbox input "true"
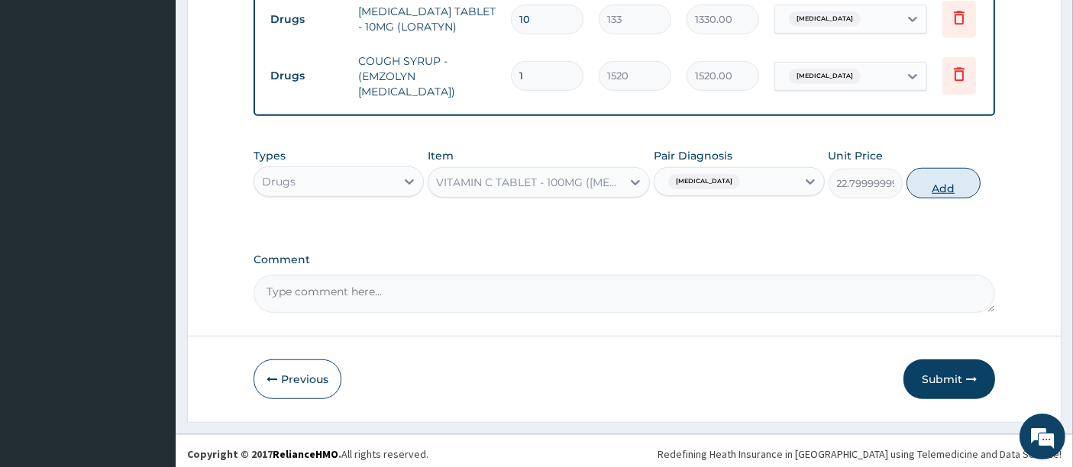
click at [936, 182] on button "Add" at bounding box center [943, 183] width 74 height 31
type input "0"
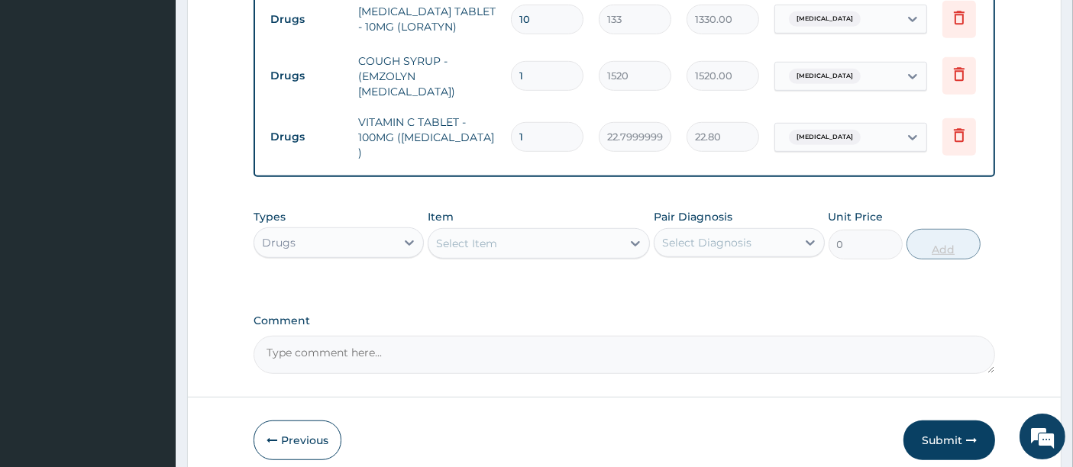
type input "0.00"
type input "2"
type input "45.60"
type input "21"
type input "478.80"
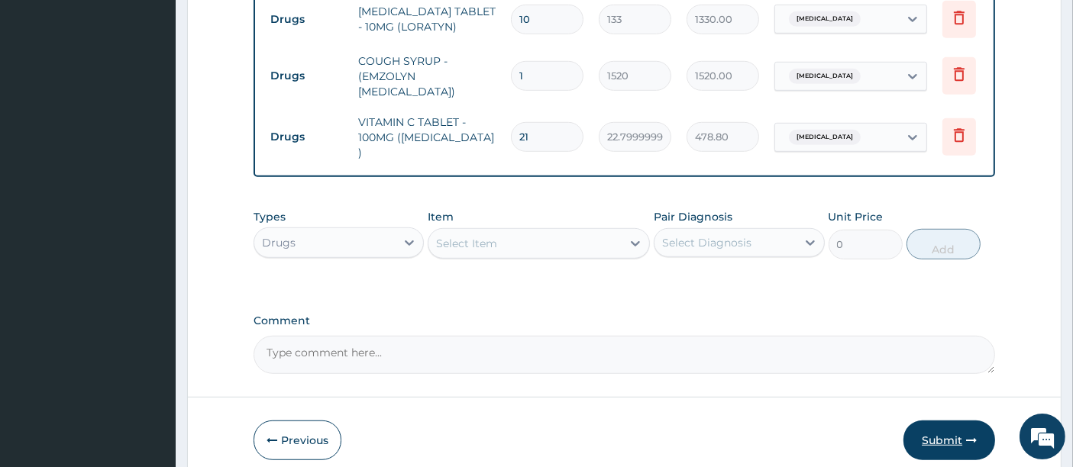
type input "21"
click at [921, 421] on button "Submit" at bounding box center [949, 441] width 92 height 40
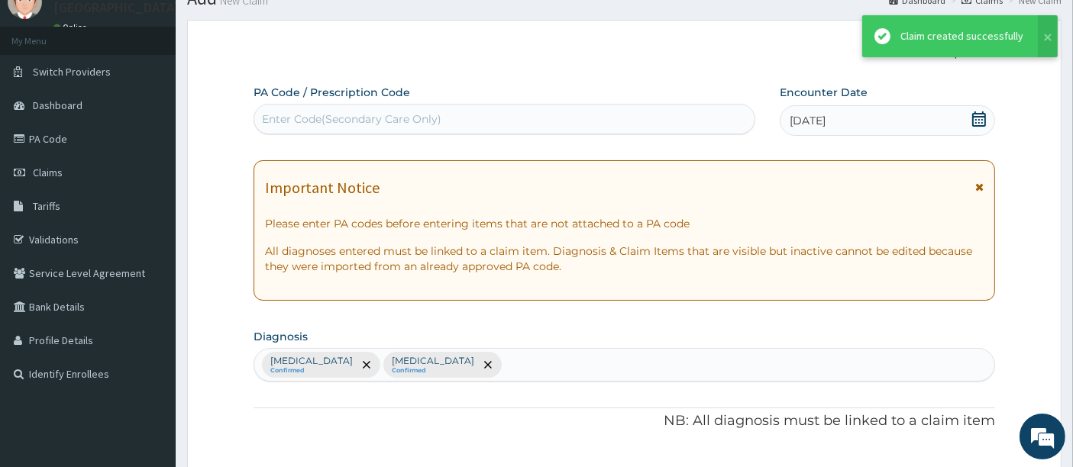
scroll to position [1041, 0]
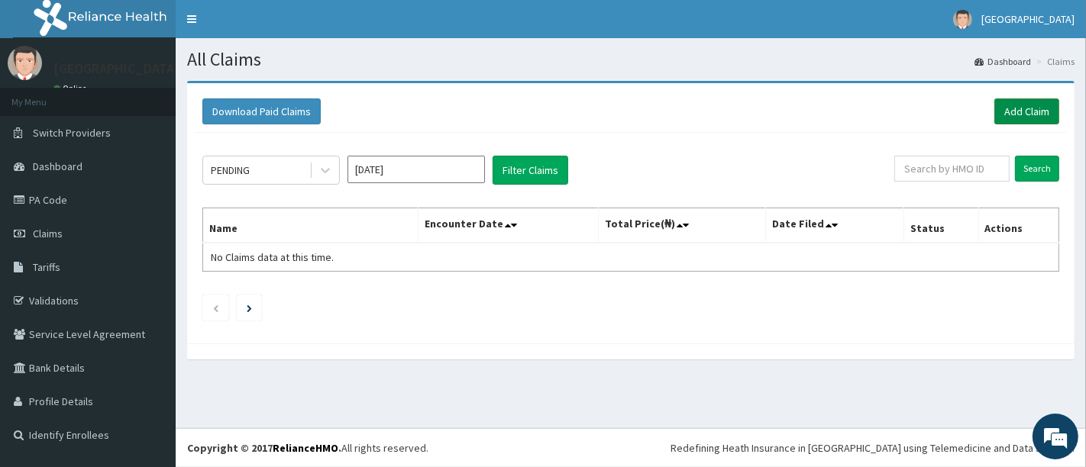
click at [1025, 111] on link "Add Claim" at bounding box center [1026, 112] width 65 height 26
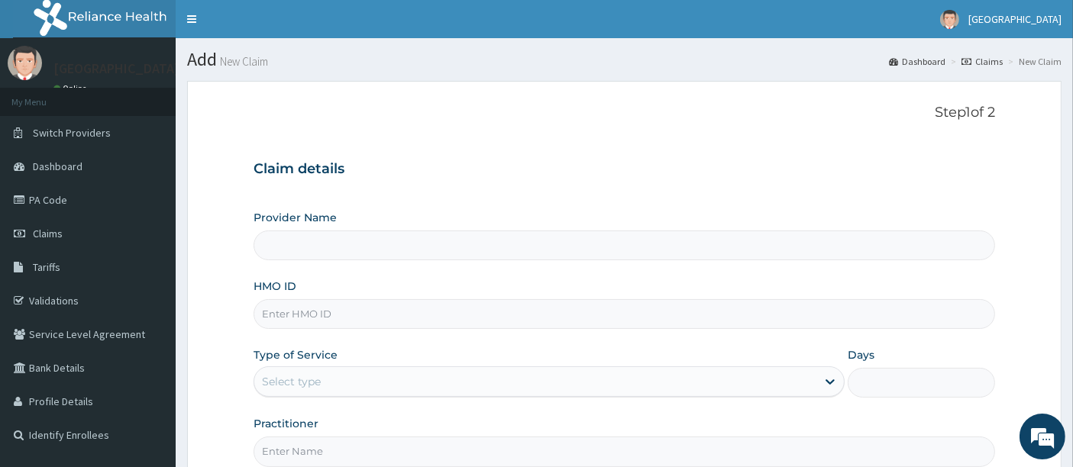
click at [434, 315] on input "HMO ID" at bounding box center [625, 314] width 742 height 30
type input "[GEOGRAPHIC_DATA]"
type input "EIA/10004/D"
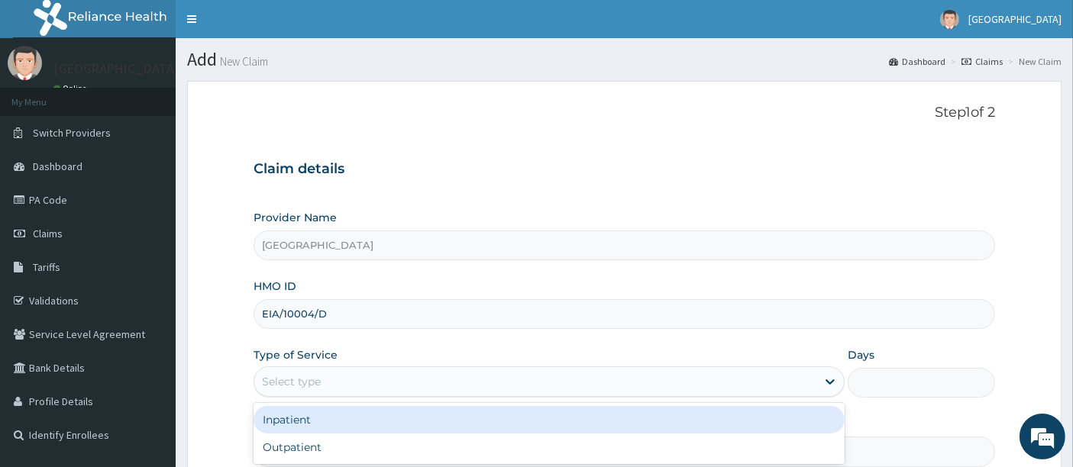
click at [329, 384] on div "Select type" at bounding box center [535, 382] width 562 height 24
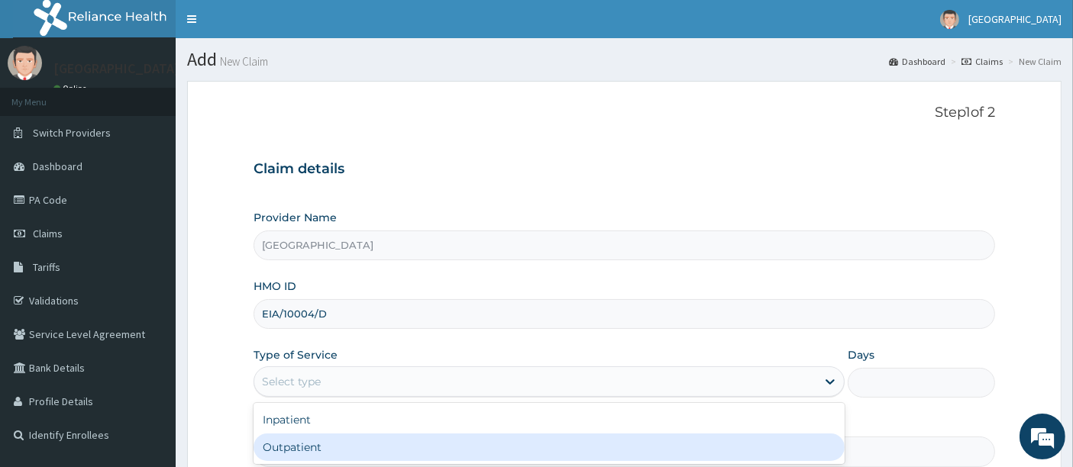
click at [296, 437] on div "Outpatient" at bounding box center [549, 447] width 591 height 27
type input "1"
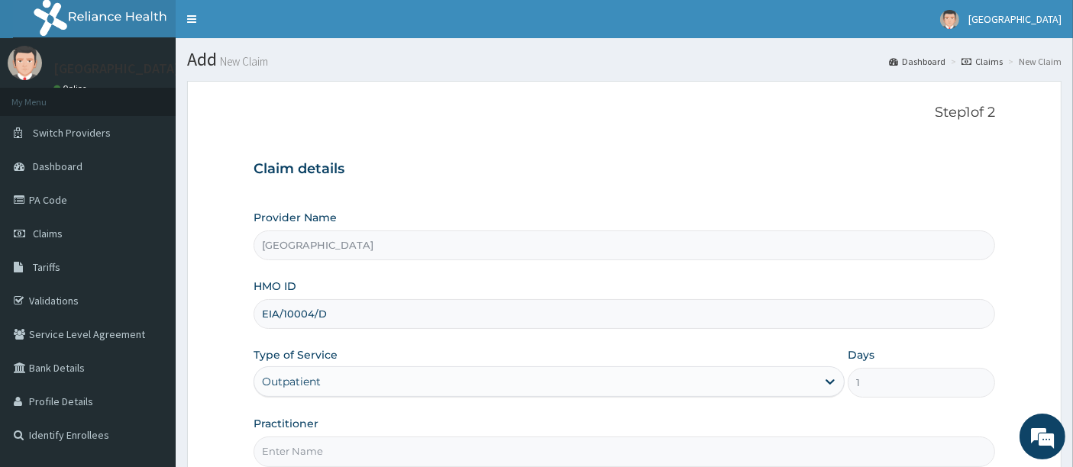
click at [225, 392] on form "Step 1 of 2 Claim details Provider Name [GEOGRAPHIC_DATA] HMO ID EIA/10004/D Ty…" at bounding box center [624, 329] width 874 height 496
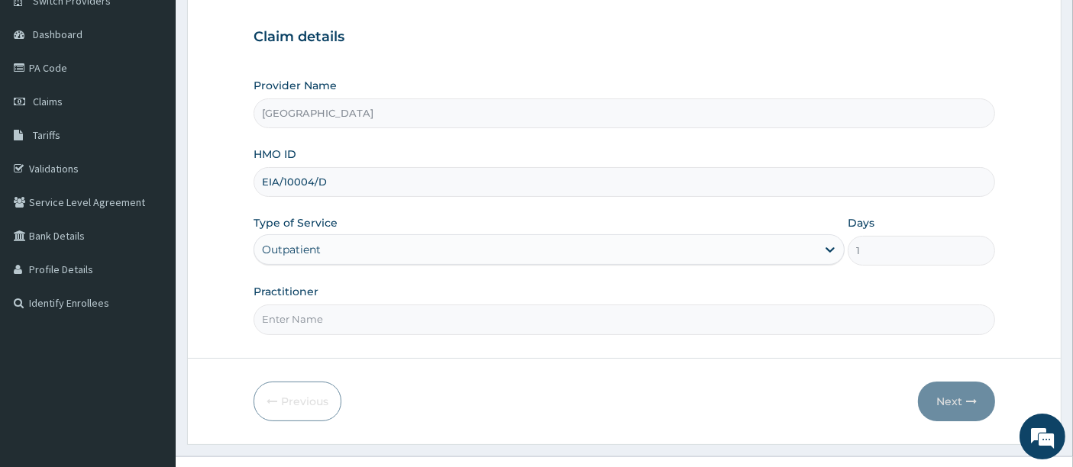
scroll to position [157, 0]
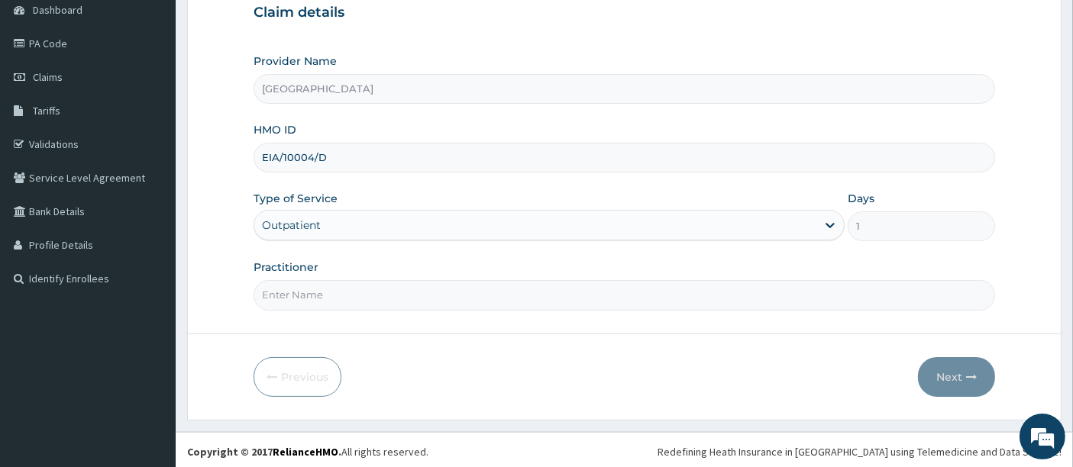
click at [342, 299] on input "Practitioner" at bounding box center [625, 295] width 742 height 30
type input "[PERSON_NAME]"
click at [946, 374] on button "Next" at bounding box center [956, 377] width 77 height 40
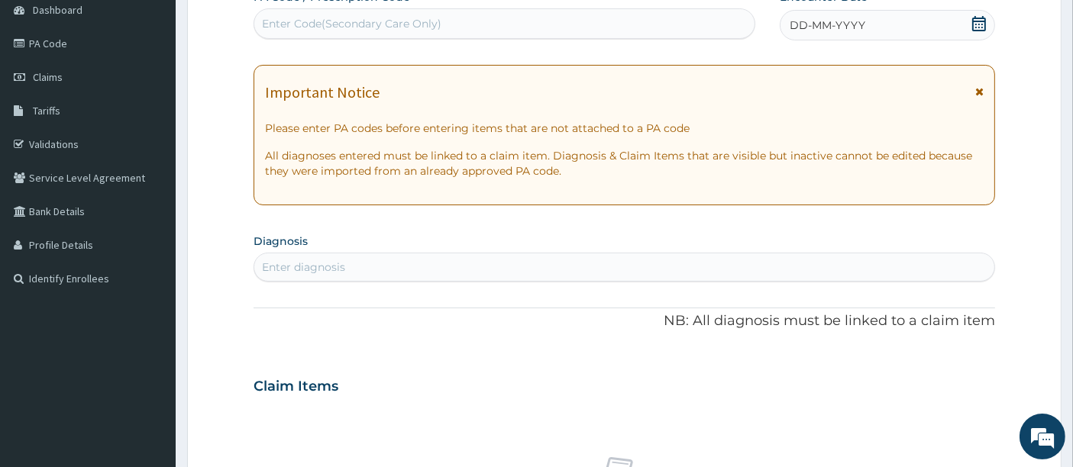
click at [977, 27] on icon at bounding box center [978, 23] width 15 height 15
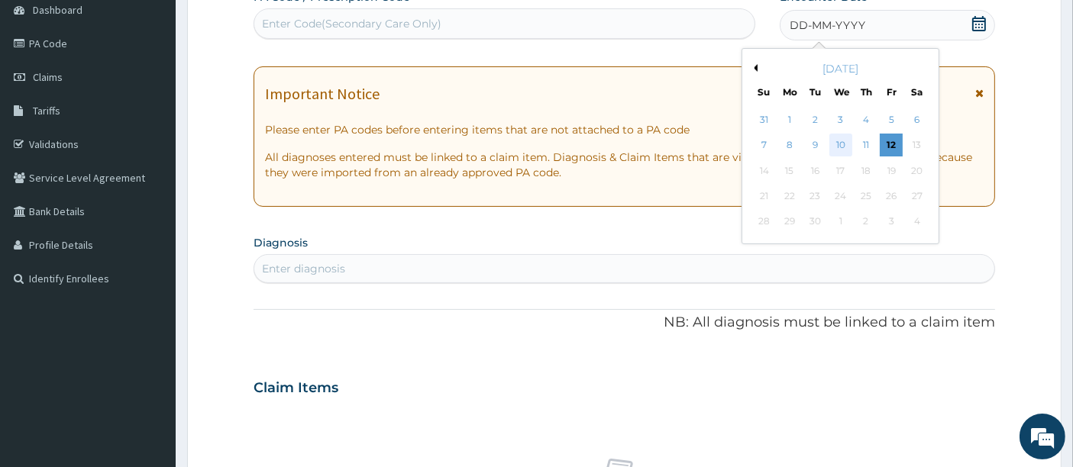
click at [840, 140] on div "10" at bounding box center [840, 145] width 23 height 23
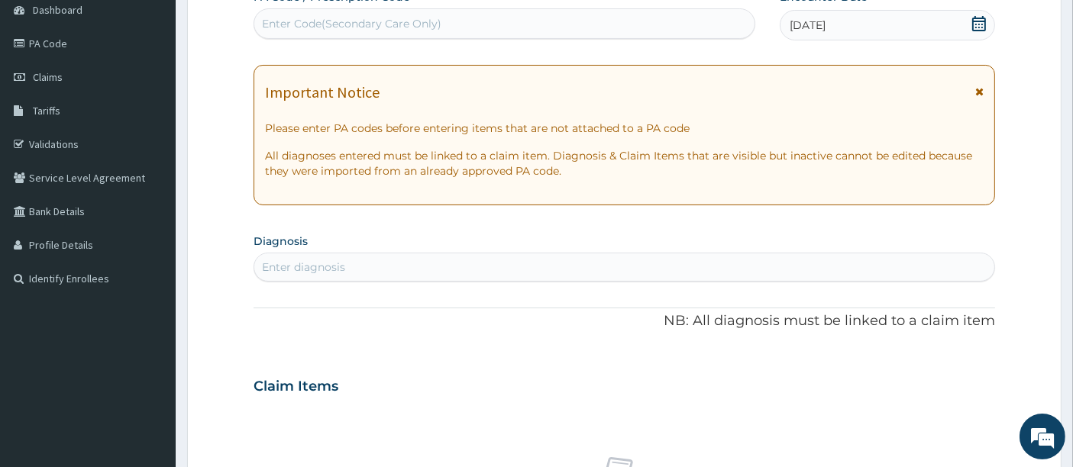
click at [523, 269] on div "Enter diagnosis" at bounding box center [624, 267] width 741 height 24
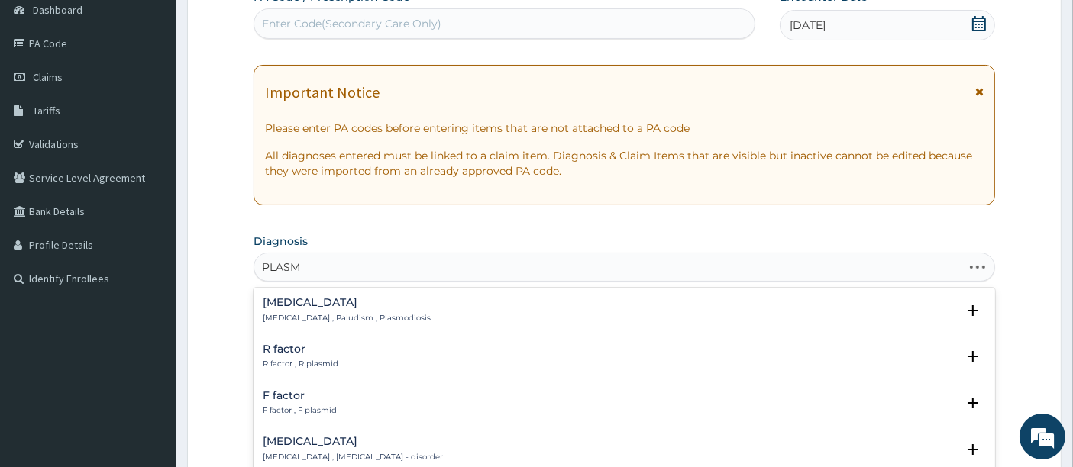
type input "PLASMO"
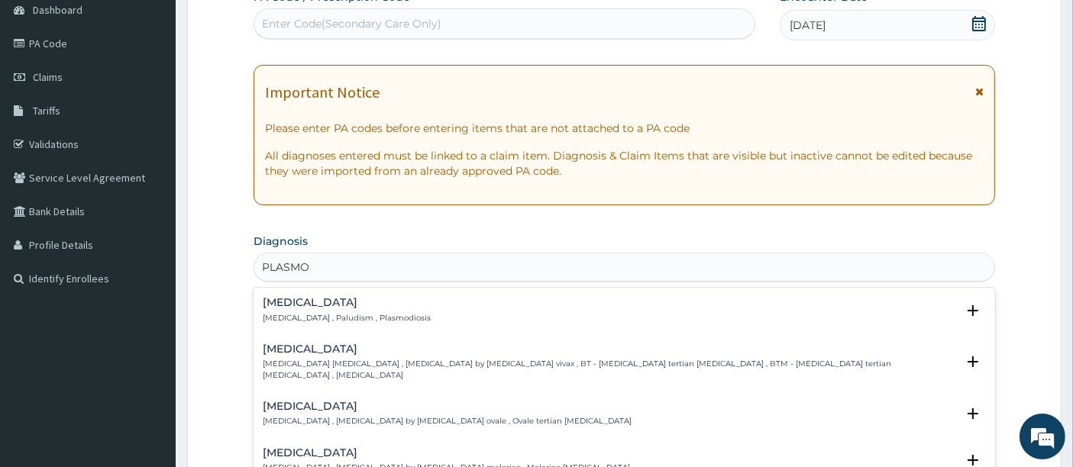
click at [389, 311] on div "[MEDICAL_DATA] [MEDICAL_DATA] , Paludism , Plasmodiosis" at bounding box center [625, 310] width 724 height 27
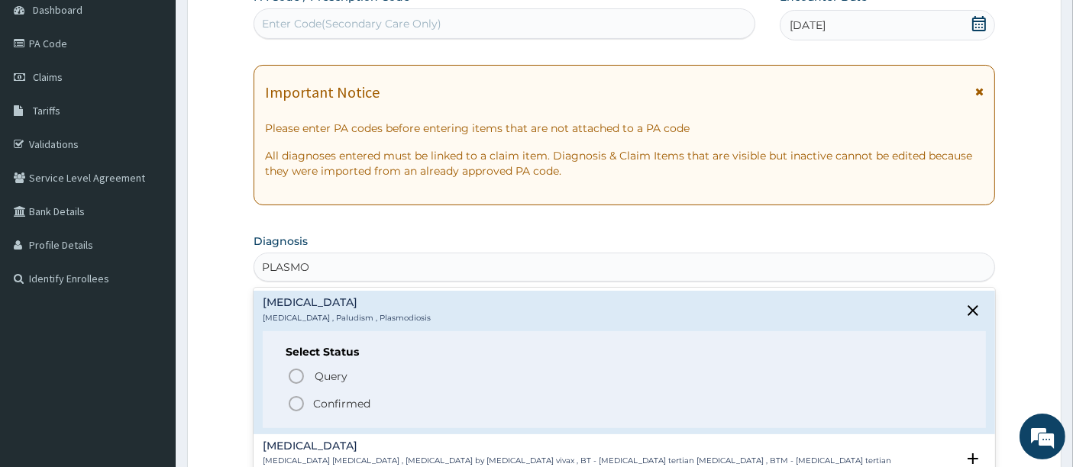
click at [296, 396] on icon "status option filled" at bounding box center [296, 404] width 18 height 18
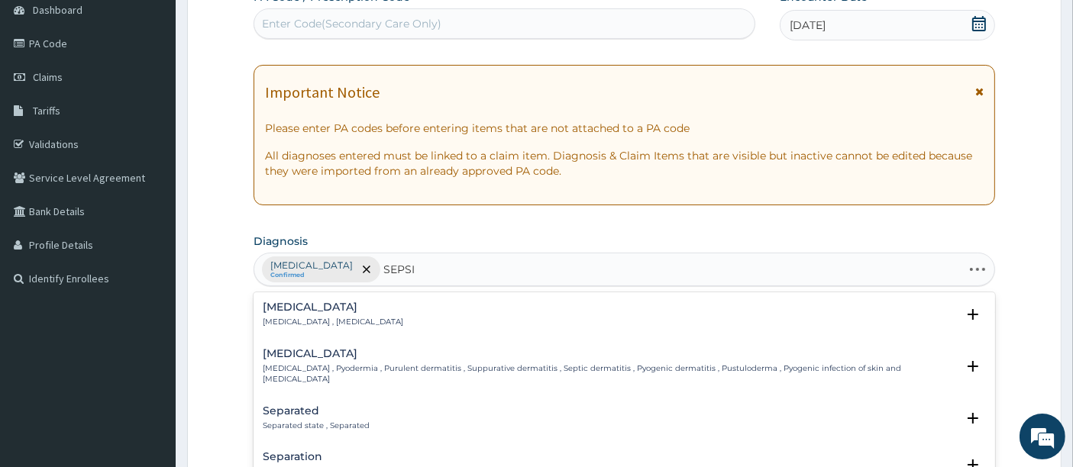
type input "[MEDICAL_DATA]"
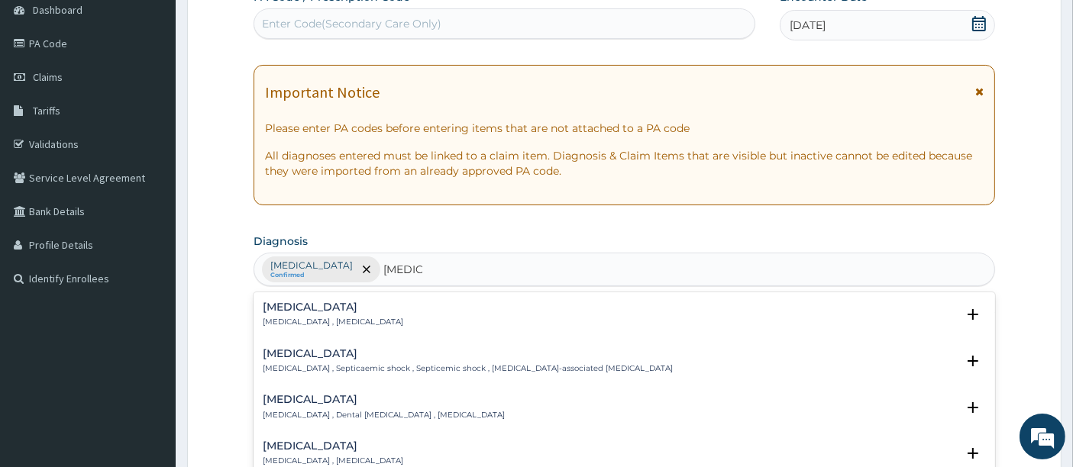
click at [289, 312] on div "[MEDICAL_DATA] [MEDICAL_DATA] , [MEDICAL_DATA]" at bounding box center [333, 315] width 141 height 27
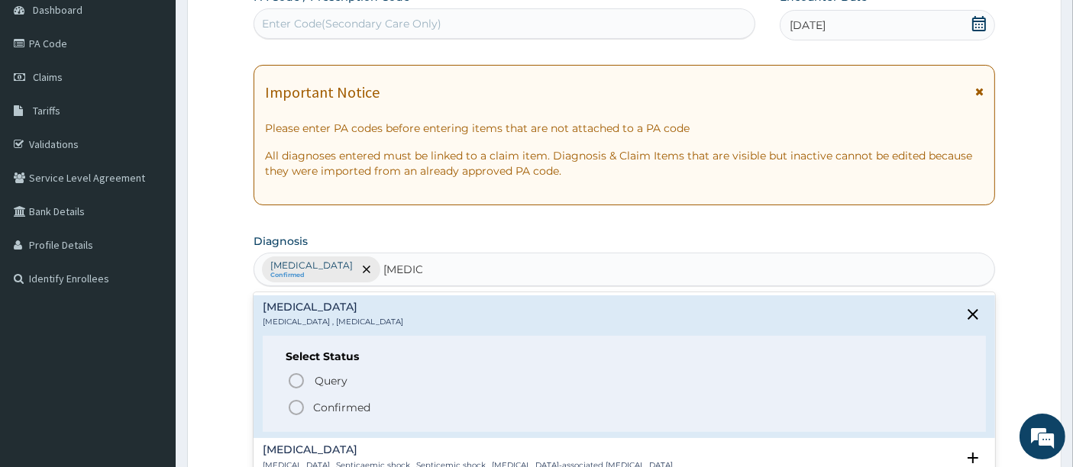
click at [289, 405] on circle "status option filled" at bounding box center [296, 408] width 14 height 14
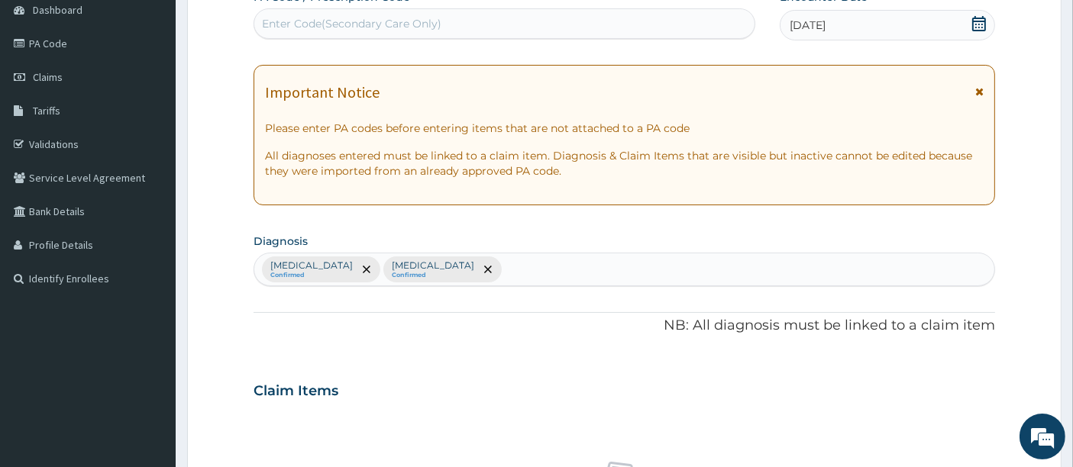
click at [331, 354] on div "PA Code / Prescription Code Enter Code(Secondary Care Only) Encounter Date [DAT…" at bounding box center [625, 386] width 742 height 795
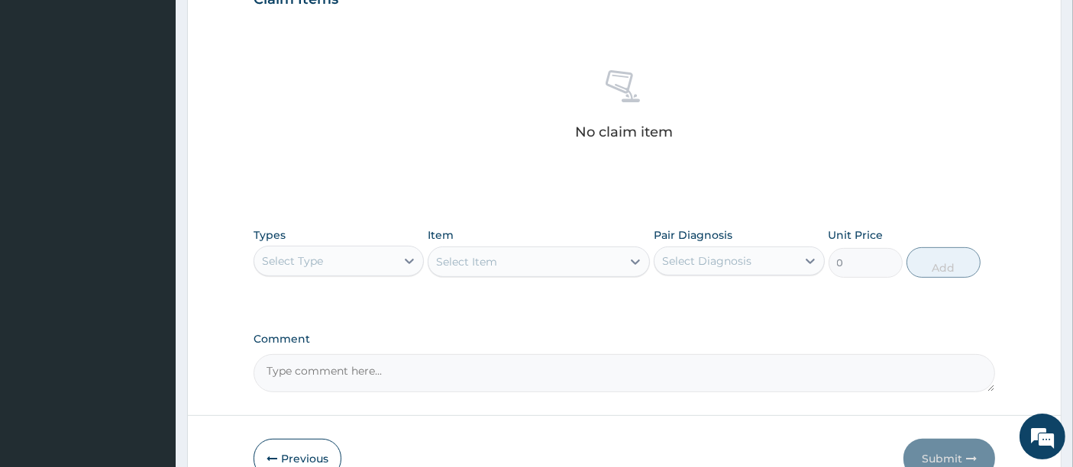
scroll to position [598, 0]
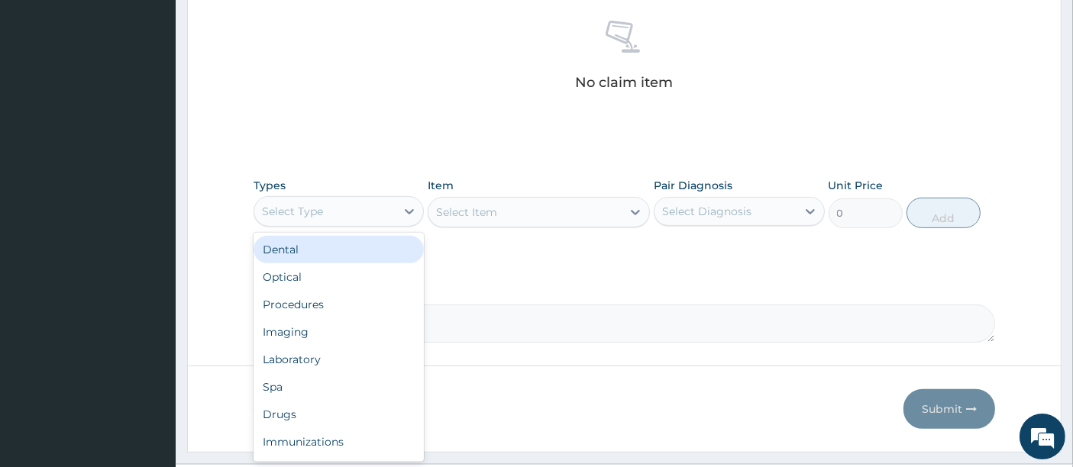
click at [364, 206] on div "Select Type" at bounding box center [324, 211] width 141 height 24
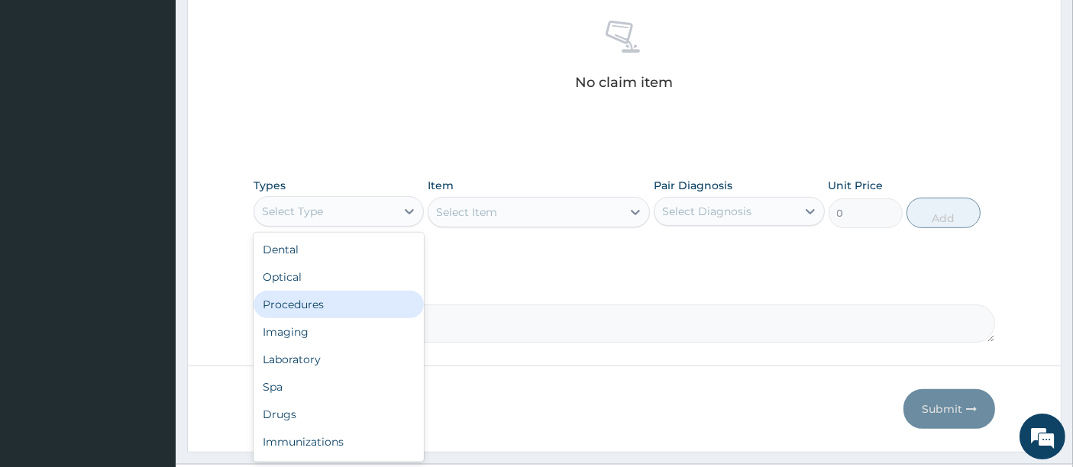
click at [308, 299] on div "Procedures" at bounding box center [339, 304] width 170 height 27
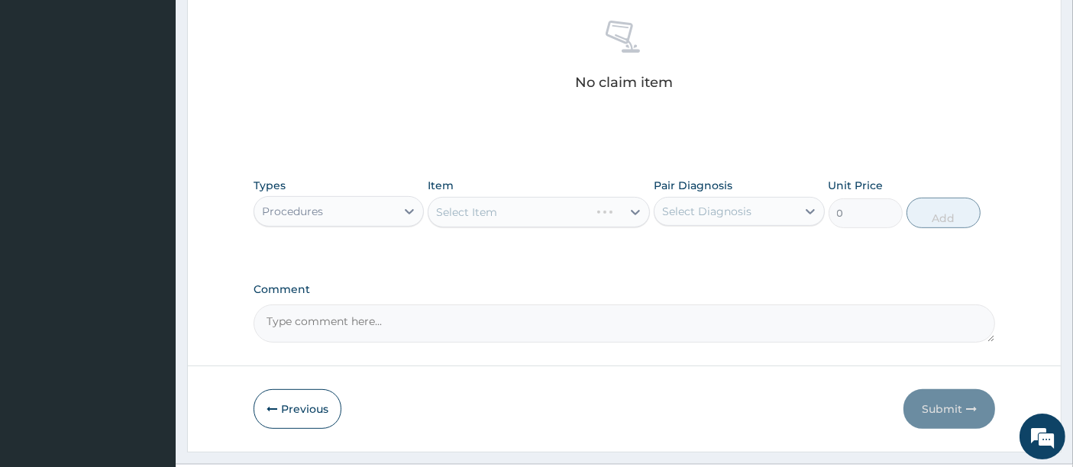
click at [504, 203] on div "Select Item" at bounding box center [539, 212] width 222 height 31
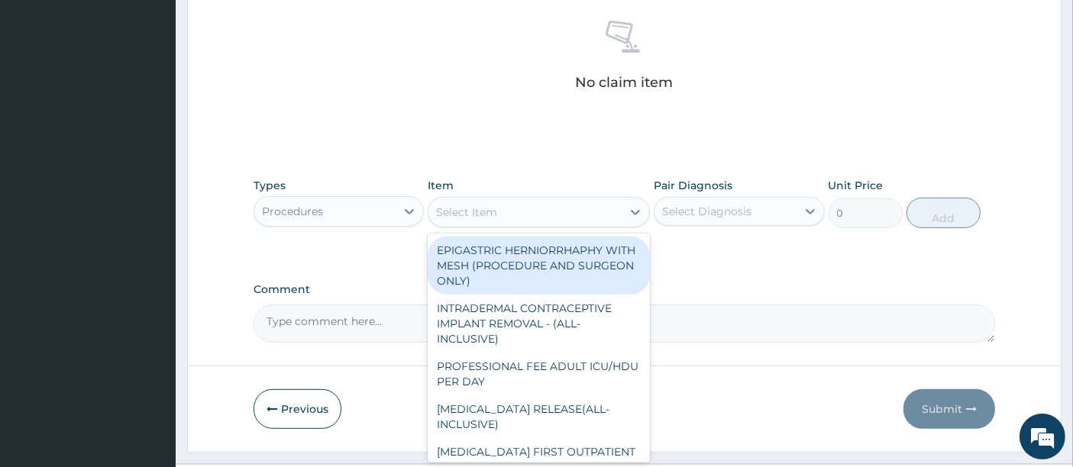
click at [504, 203] on div "Select Item" at bounding box center [524, 212] width 193 height 24
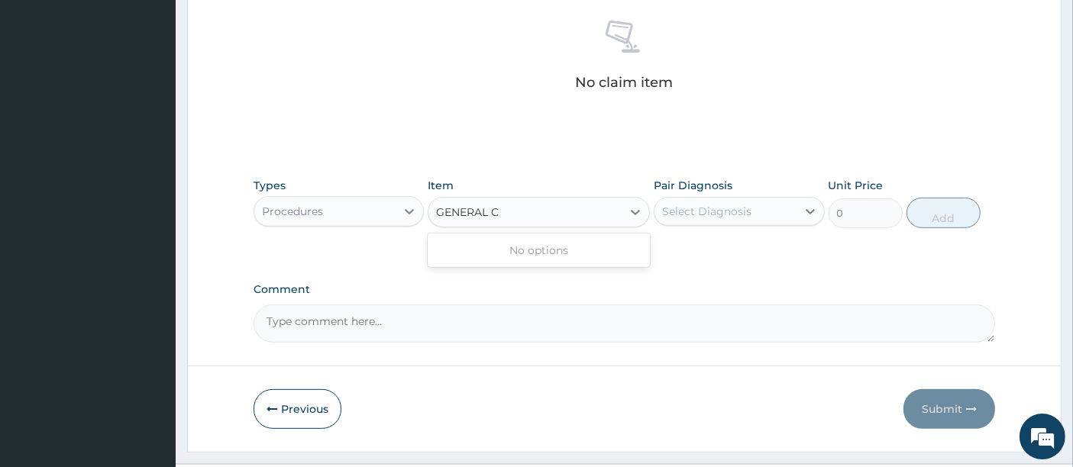
type input "GENERAL"
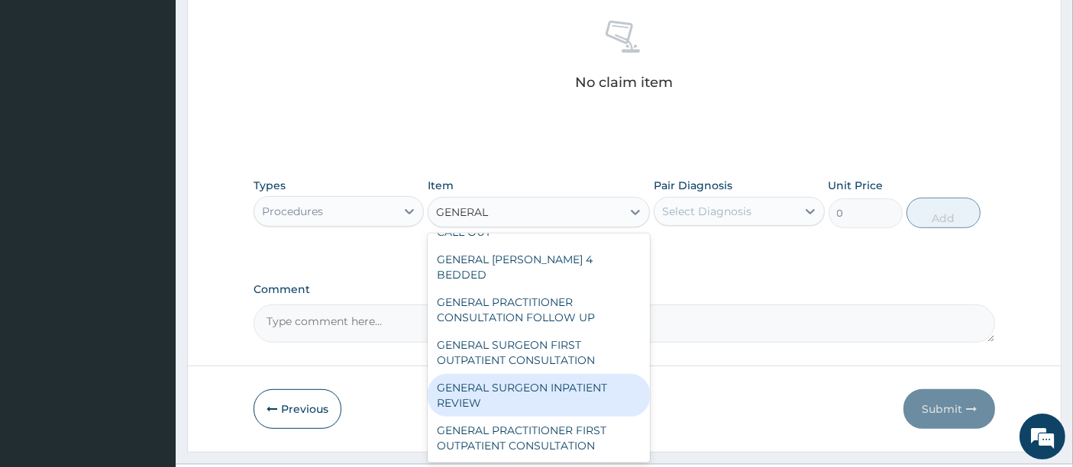
scroll to position [412, 0]
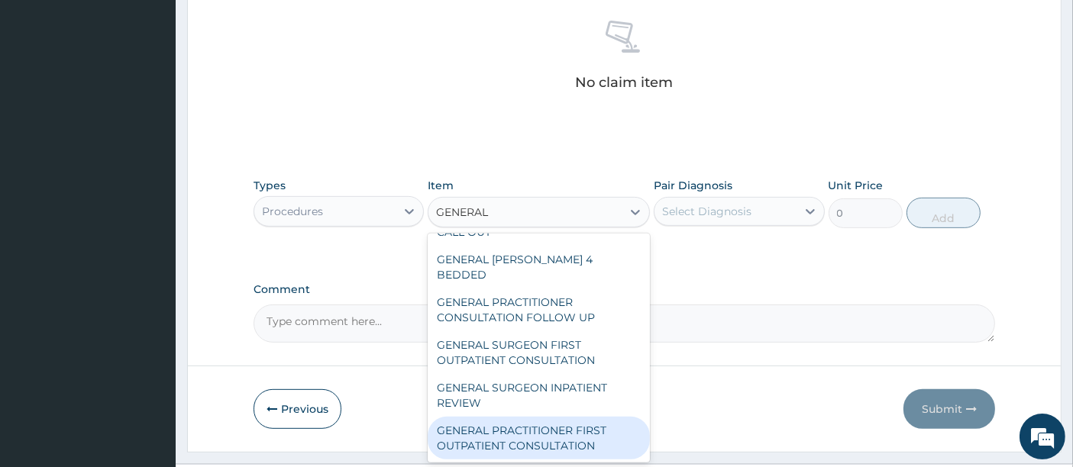
click at [584, 444] on div "GENERAL PRACTITIONER FIRST OUTPATIENT CONSULTATION" at bounding box center [539, 438] width 222 height 43
type input "5400"
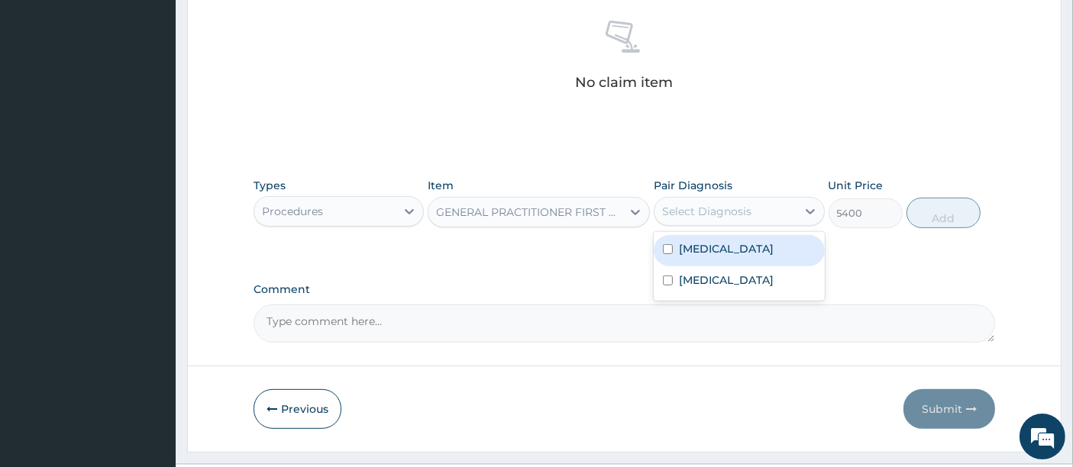
click at [704, 206] on div "Select Diagnosis" at bounding box center [706, 211] width 89 height 15
click at [687, 237] on div "[MEDICAL_DATA]" at bounding box center [739, 250] width 170 height 31
checkbox input "true"
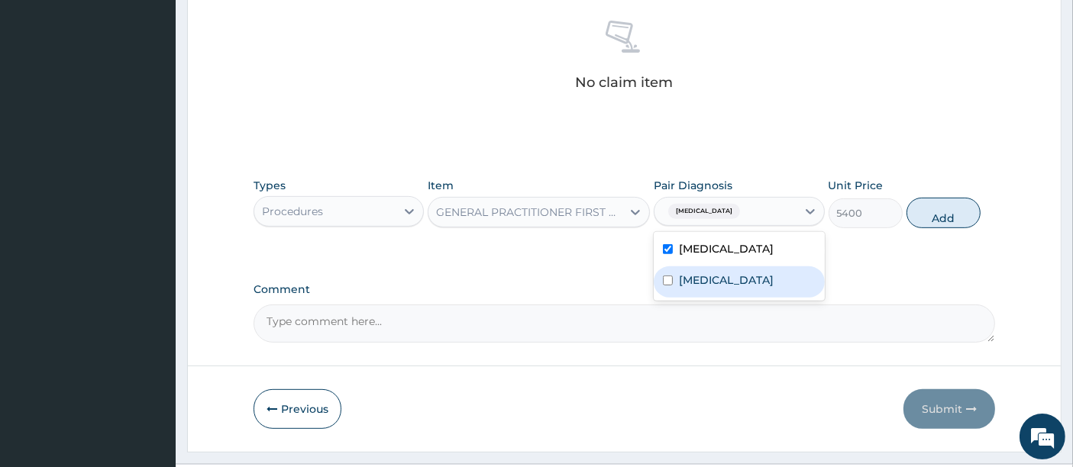
click at [690, 269] on div "[MEDICAL_DATA]" at bounding box center [739, 282] width 170 height 31
checkbox input "true"
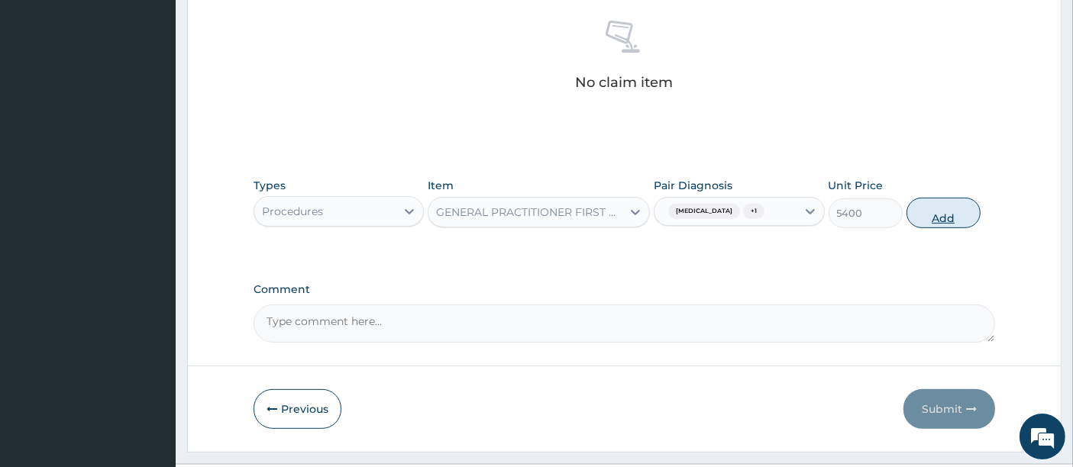
click at [939, 217] on button "Add" at bounding box center [943, 213] width 74 height 31
type input "0"
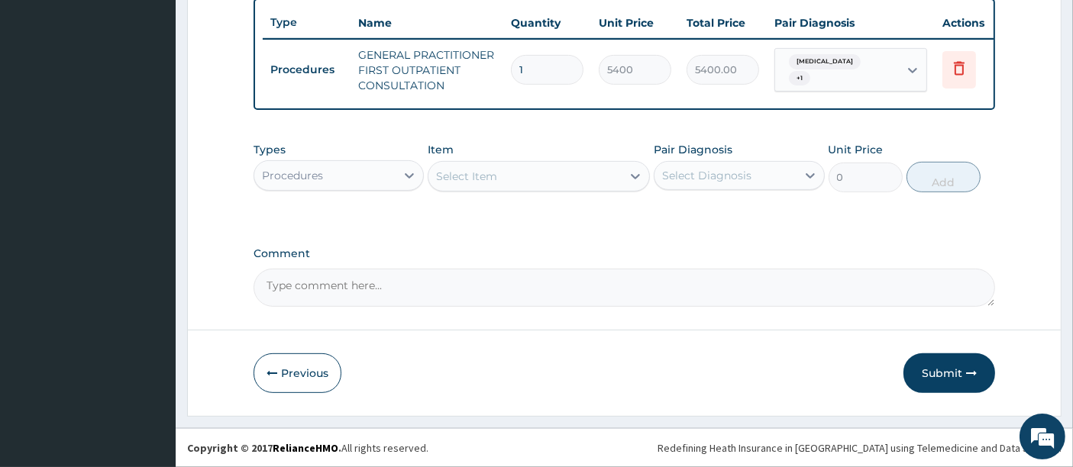
scroll to position [578, 0]
click at [319, 170] on div "Procedures" at bounding box center [292, 175] width 61 height 15
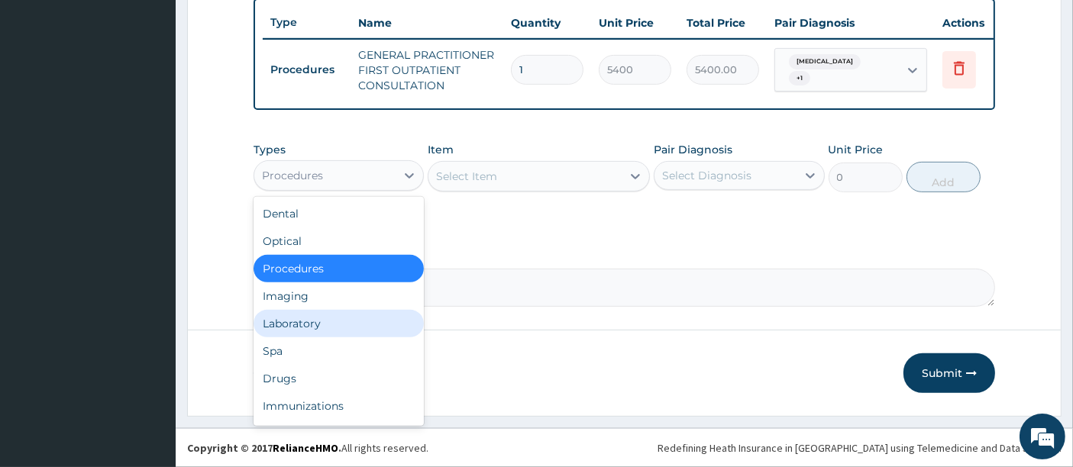
click at [293, 318] on div "Laboratory" at bounding box center [339, 323] width 170 height 27
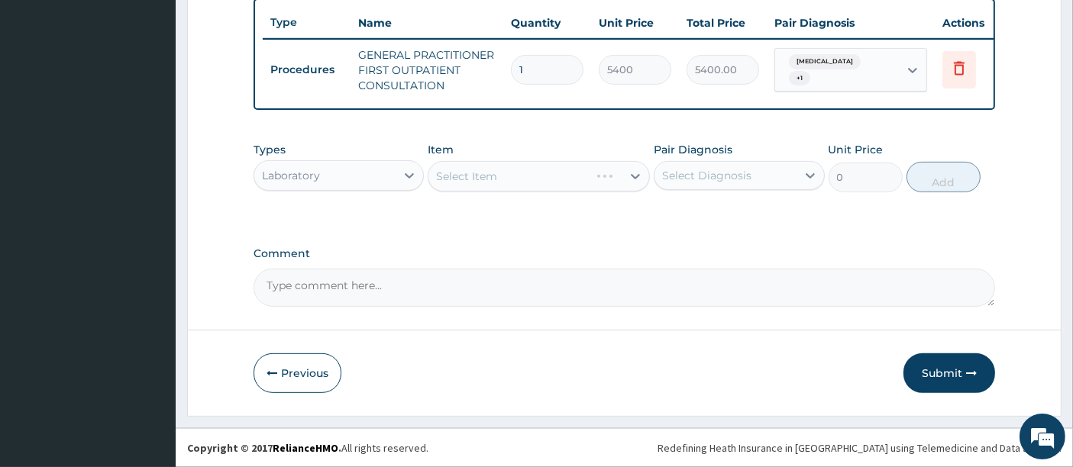
click at [468, 184] on div "Select Item" at bounding box center [539, 176] width 222 height 31
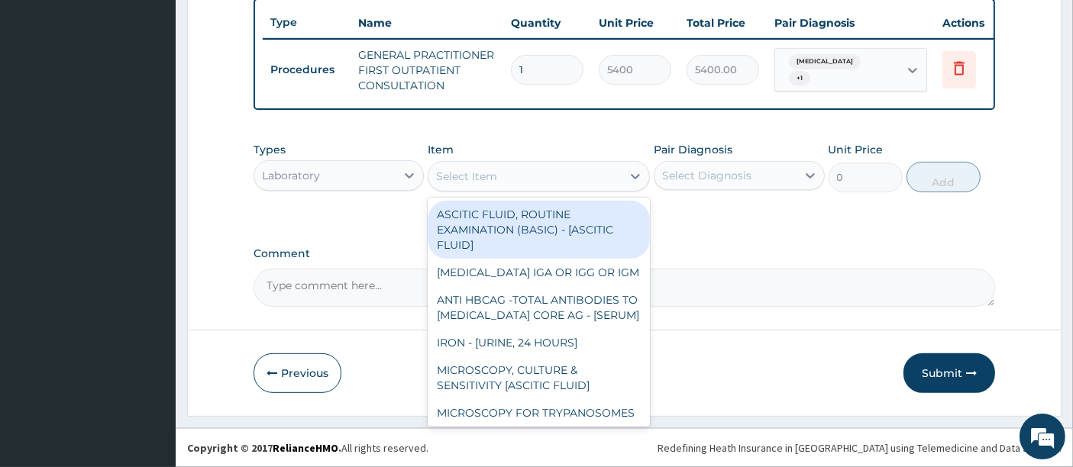
click at [468, 184] on div "Select Item" at bounding box center [466, 176] width 61 height 15
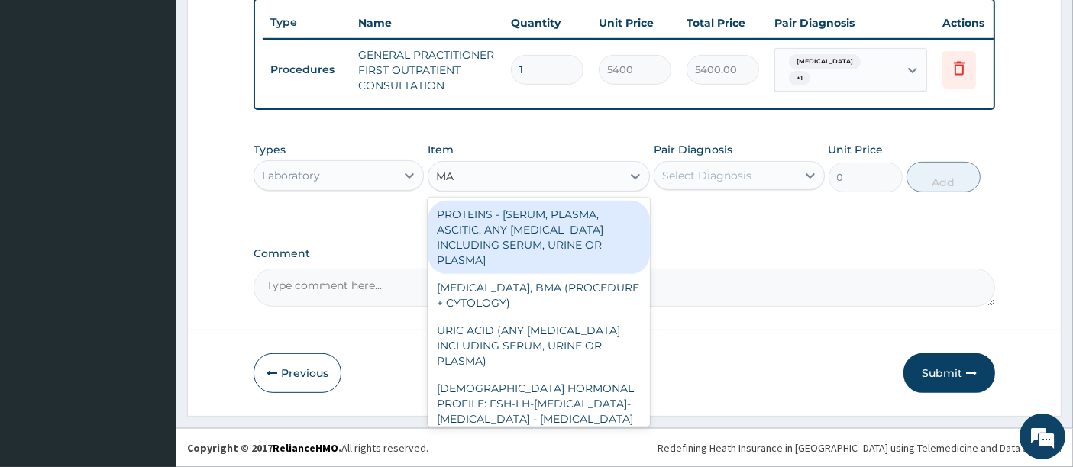
type input "MAL"
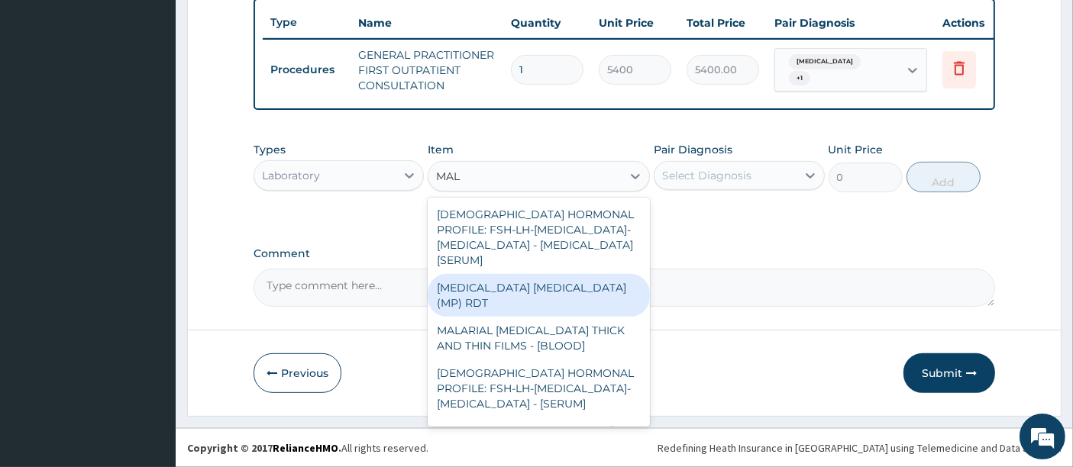
click at [460, 298] on div "[MEDICAL_DATA] [MEDICAL_DATA] (MP) RDT" at bounding box center [539, 295] width 222 height 43
type input "2880"
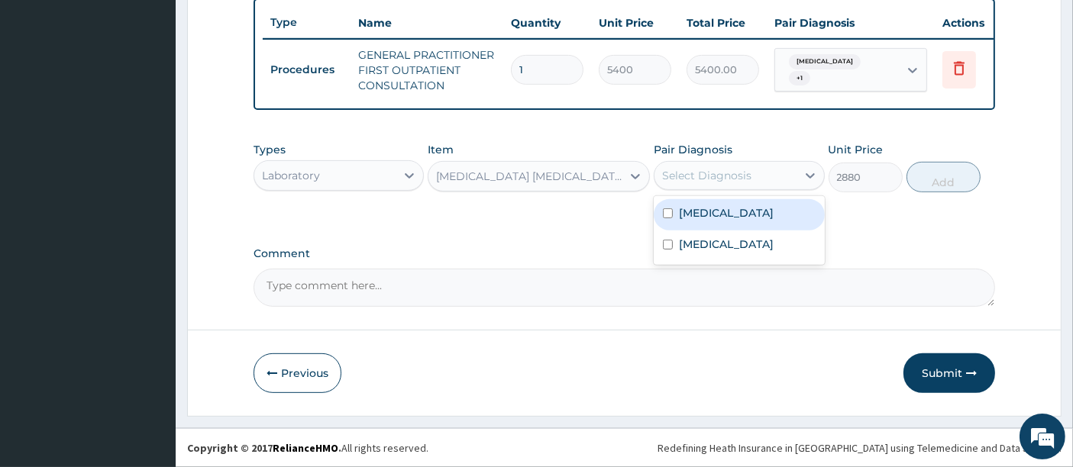
click at [750, 176] on div "Select Diagnosis" at bounding box center [724, 175] width 141 height 24
click at [706, 213] on label "[MEDICAL_DATA]" at bounding box center [726, 212] width 95 height 15
checkbox input "true"
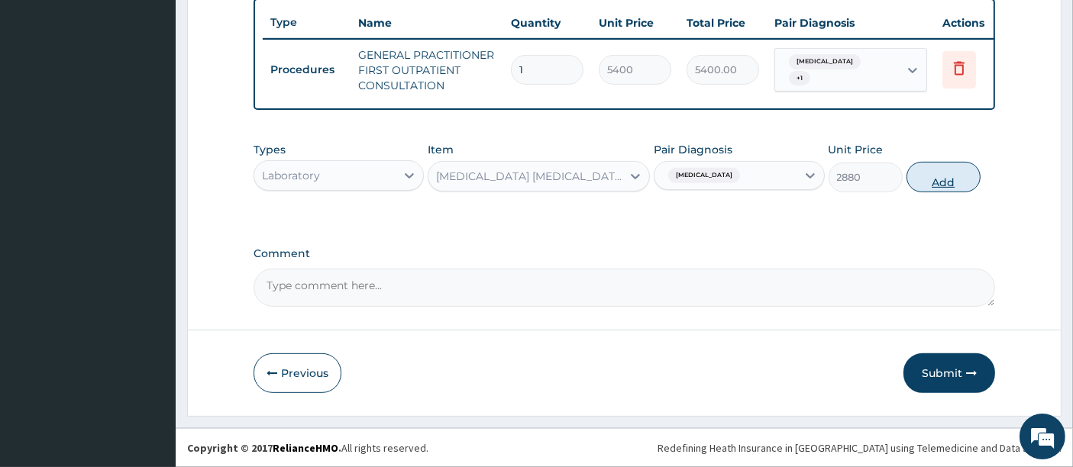
click at [952, 172] on button "Add" at bounding box center [943, 177] width 74 height 31
type input "0"
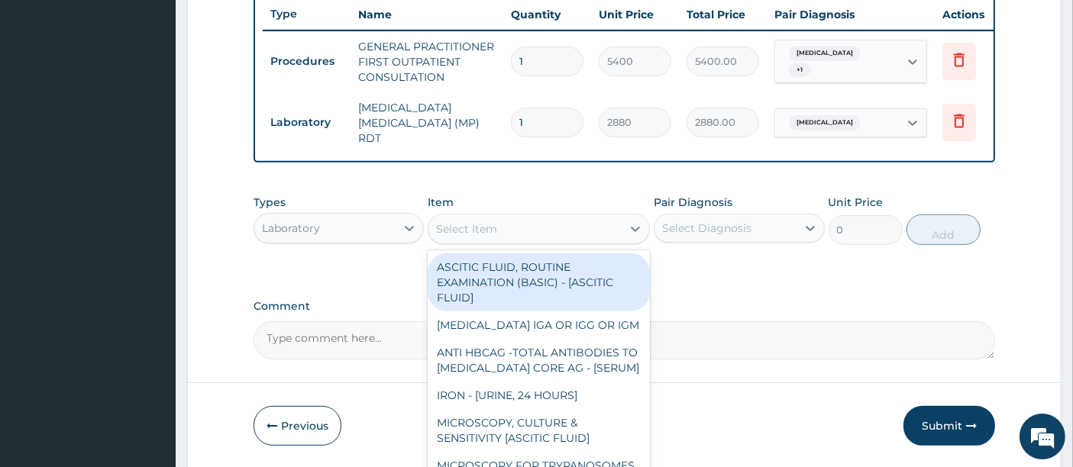
click at [519, 234] on div "Select Item" at bounding box center [524, 229] width 193 height 24
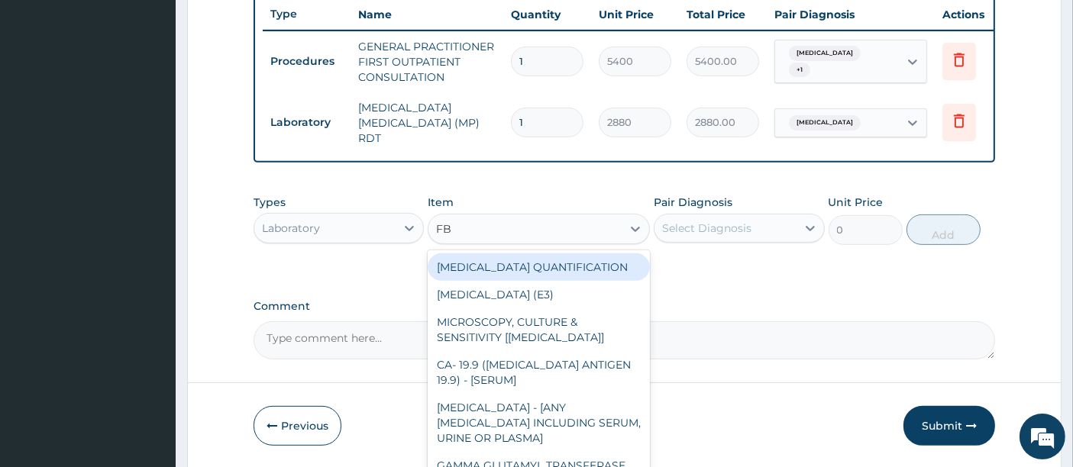
type input "FBC"
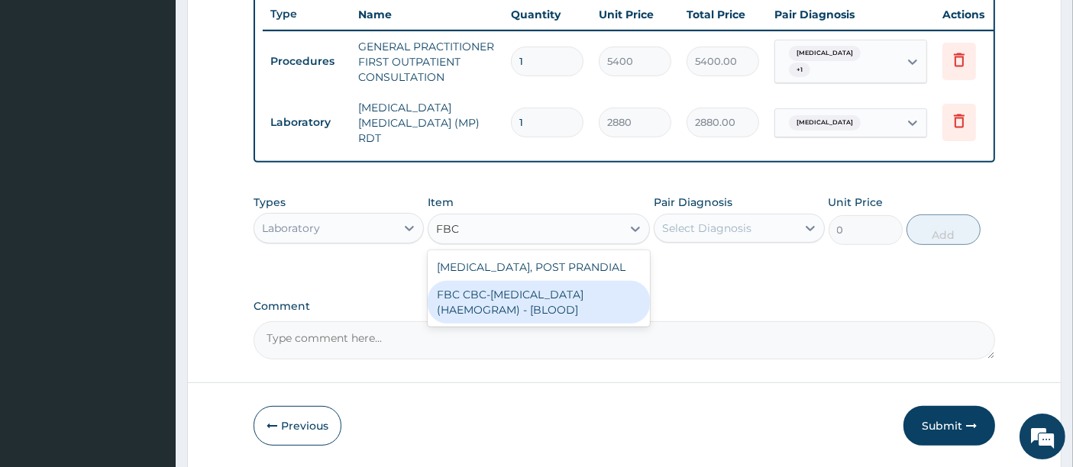
click at [481, 308] on div "FBC CBC-[MEDICAL_DATA] (HAEMOGRAM) - [BLOOD]" at bounding box center [539, 302] width 222 height 43
type input "7200"
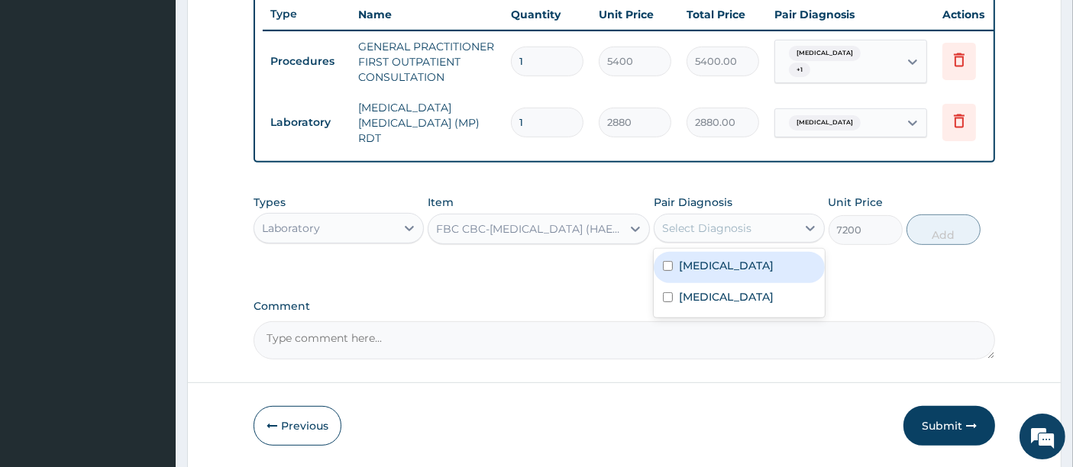
click at [683, 228] on div "Select Diagnosis" at bounding box center [706, 228] width 89 height 15
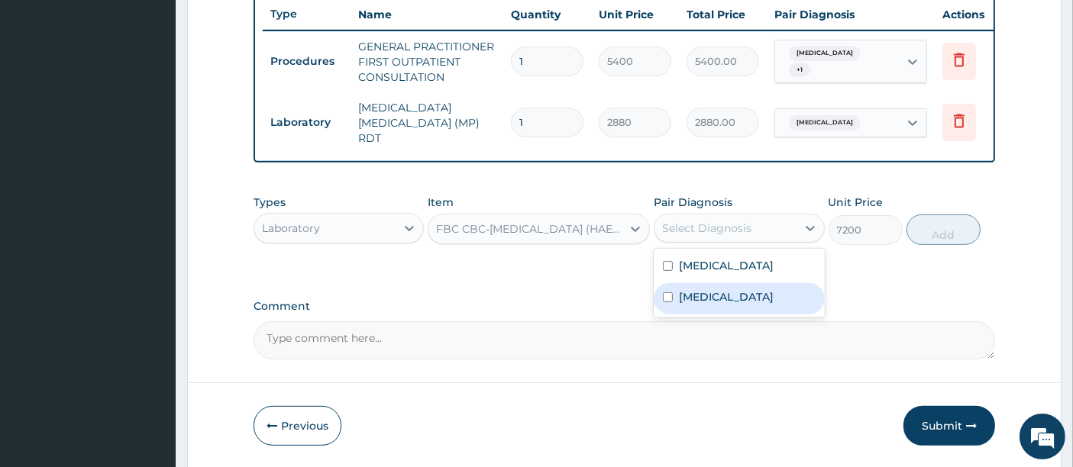
click at [676, 289] on div "[MEDICAL_DATA]" at bounding box center [739, 298] width 170 height 31
checkbox input "true"
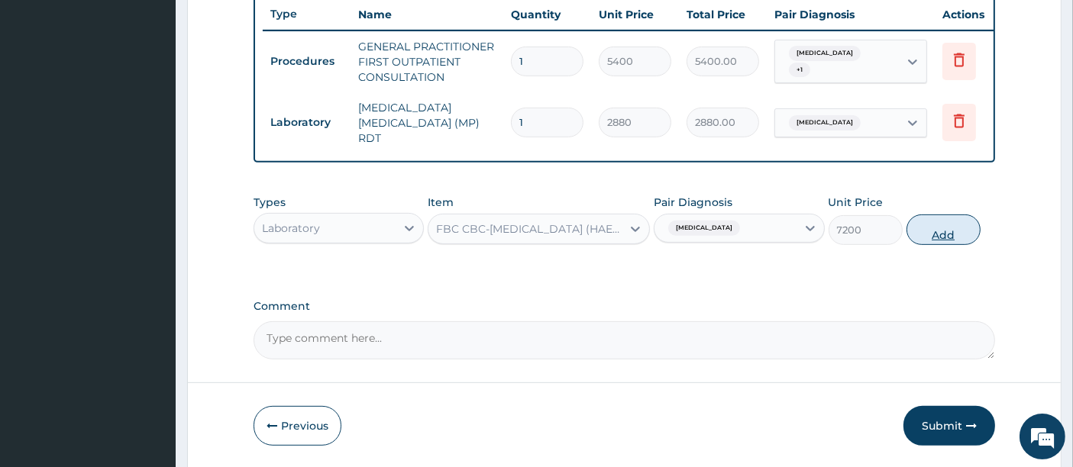
click at [929, 231] on button "Add" at bounding box center [943, 230] width 74 height 31
type input "0"
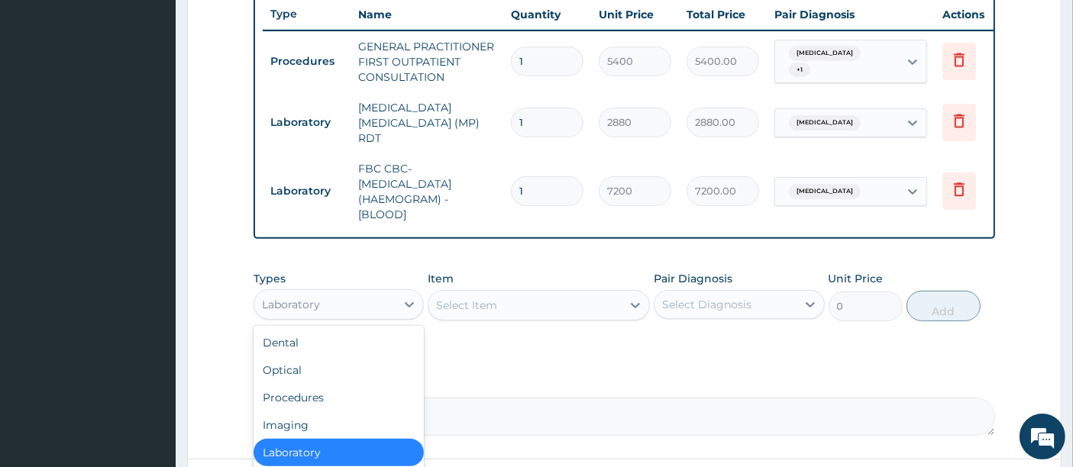
click at [365, 299] on div "Laboratory" at bounding box center [324, 304] width 141 height 24
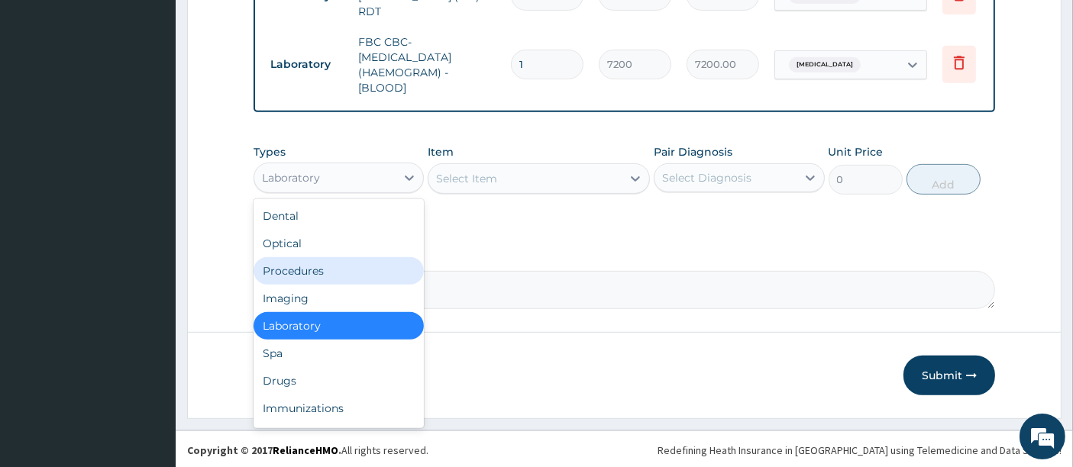
scroll to position [707, 0]
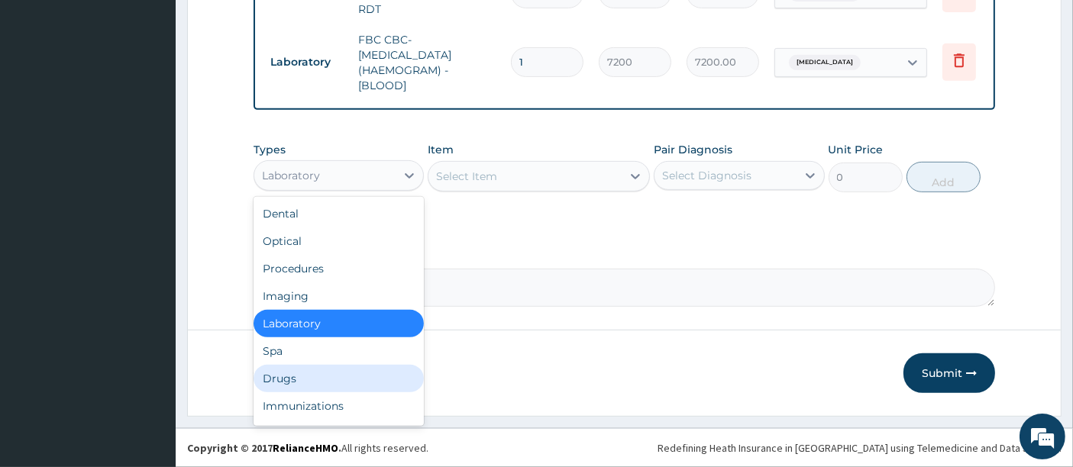
click at [310, 381] on div "Drugs" at bounding box center [339, 378] width 170 height 27
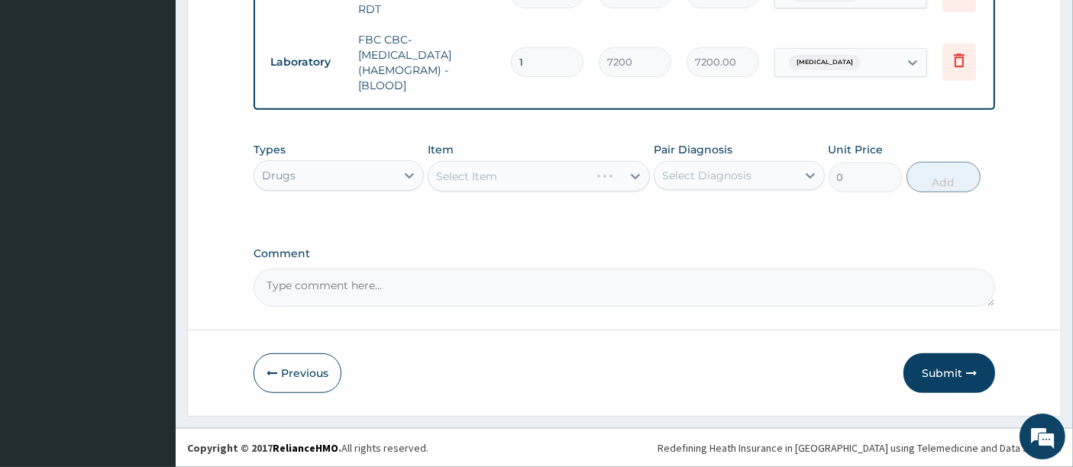
click at [526, 179] on div "Select Item" at bounding box center [539, 176] width 222 height 31
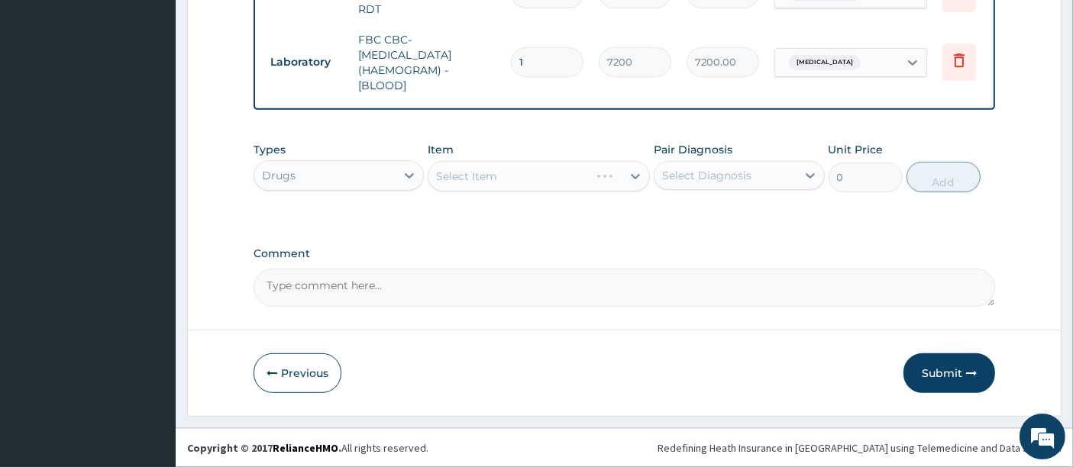
click at [526, 179] on div "Select Item" at bounding box center [539, 176] width 222 height 31
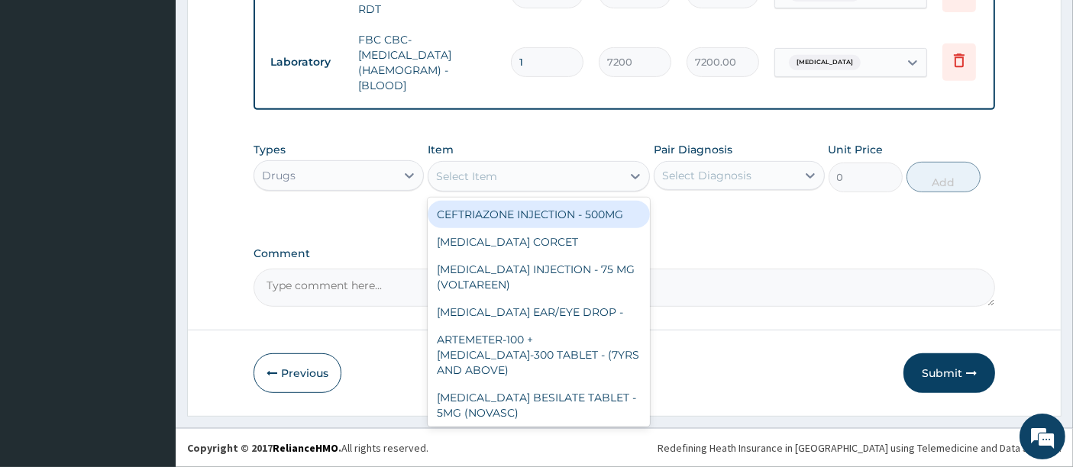
click at [526, 179] on div "Select Item" at bounding box center [524, 176] width 193 height 24
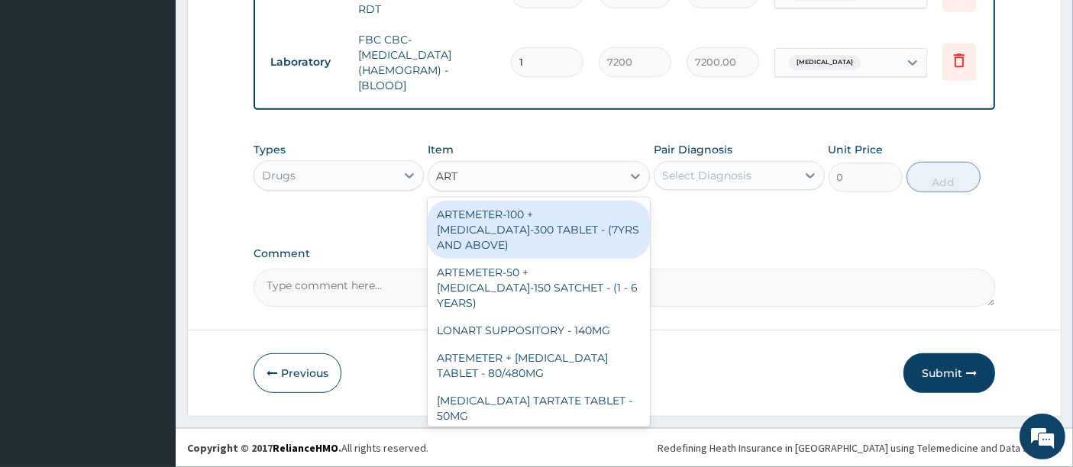
type input "ARTE"
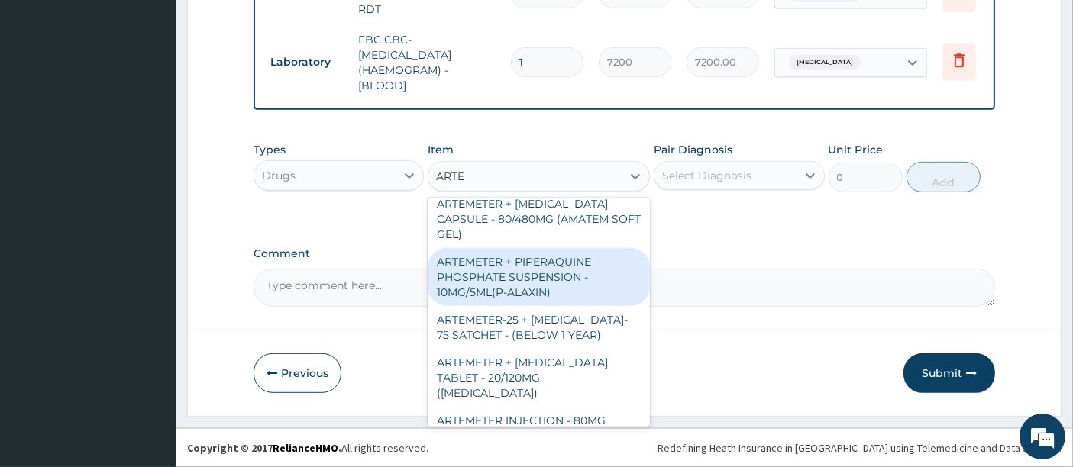
scroll to position [203, 0]
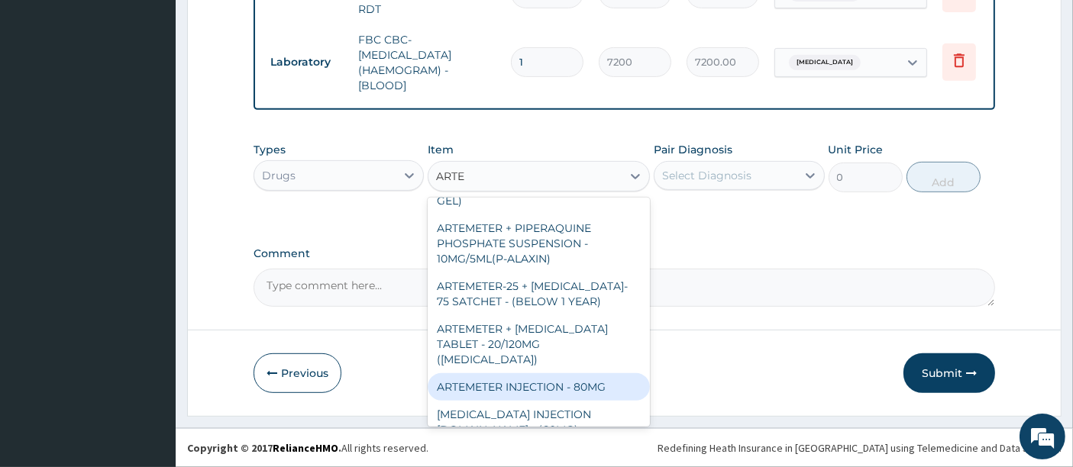
click at [581, 373] on div "ARTEMETER INJECTION - 80MG" at bounding box center [539, 386] width 222 height 27
type input "646"
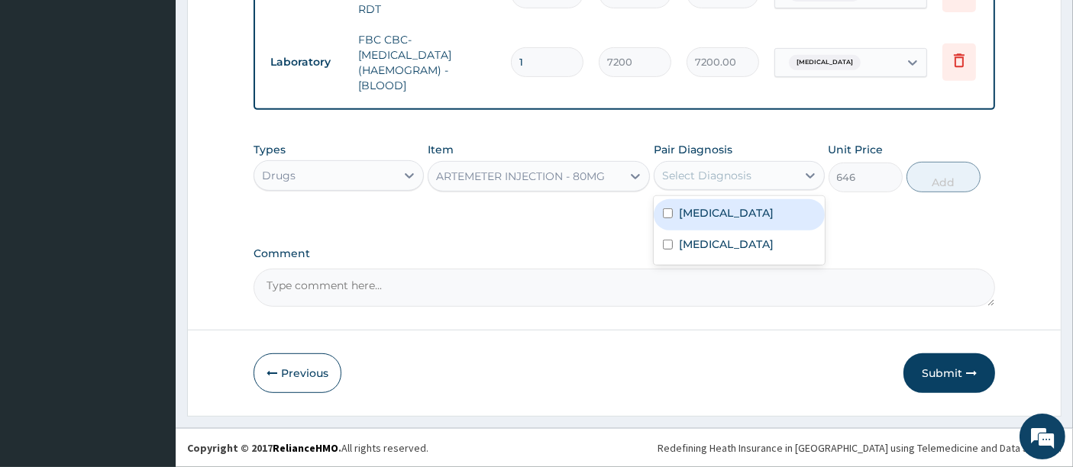
click at [722, 179] on div "Select Diagnosis" at bounding box center [706, 175] width 89 height 15
click at [706, 214] on label "[MEDICAL_DATA]" at bounding box center [726, 212] width 95 height 15
checkbox input "true"
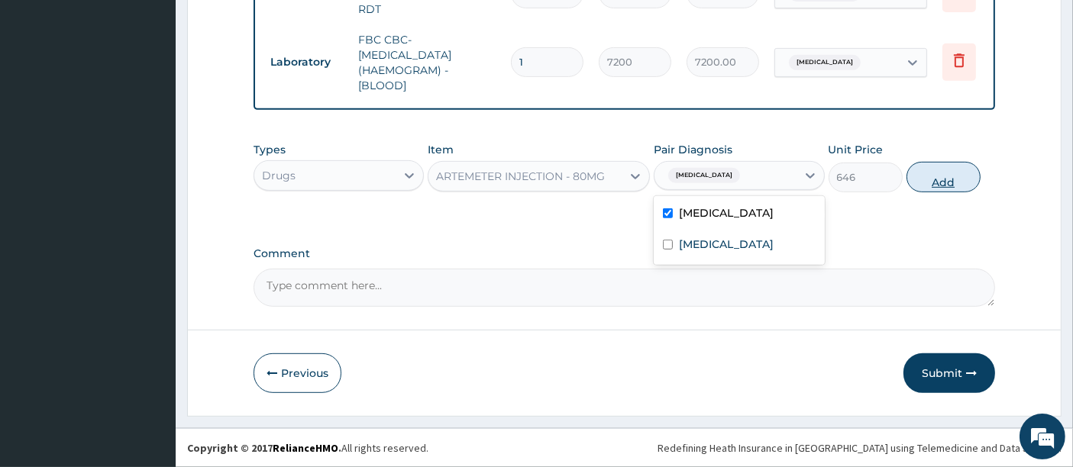
click at [934, 182] on button "Add" at bounding box center [943, 177] width 74 height 31
type input "0"
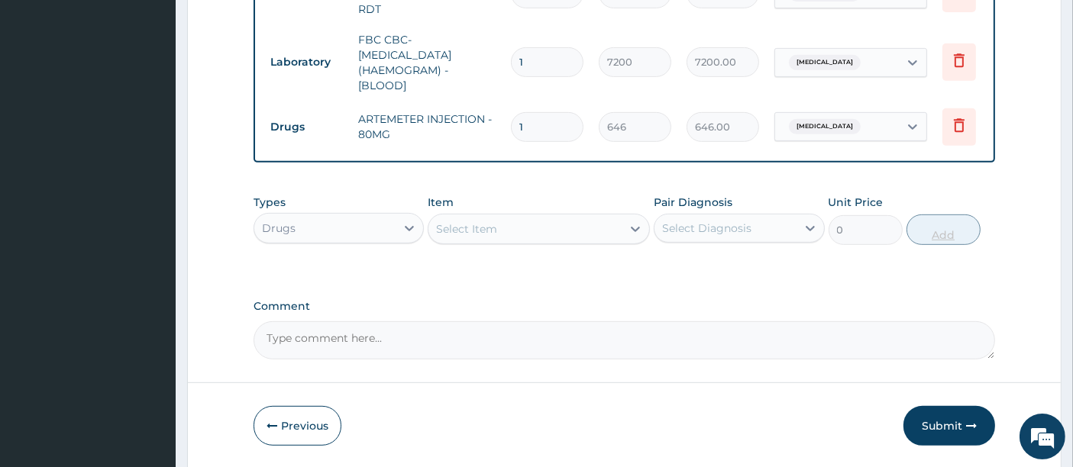
type input "0.00"
type input "3"
type input "1938.00"
type input "3"
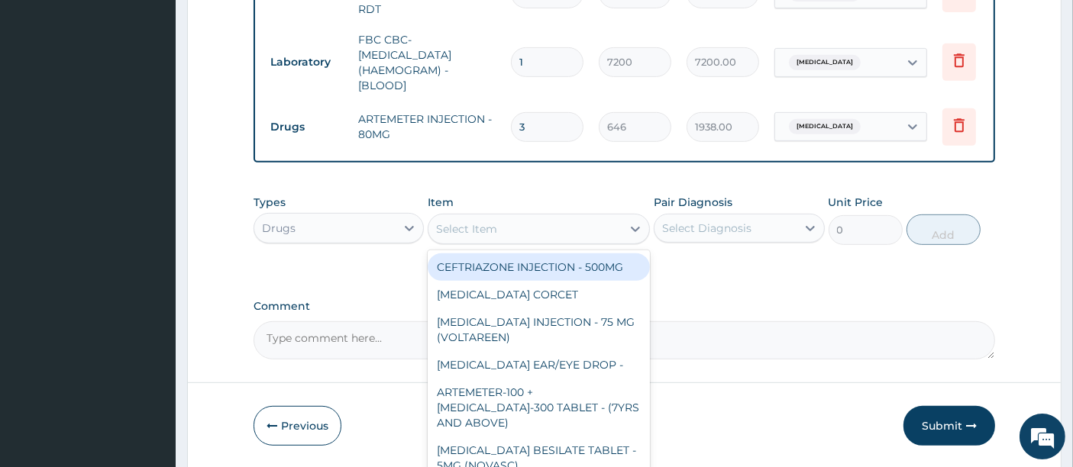
click at [543, 230] on div "Select Item" at bounding box center [524, 229] width 193 height 24
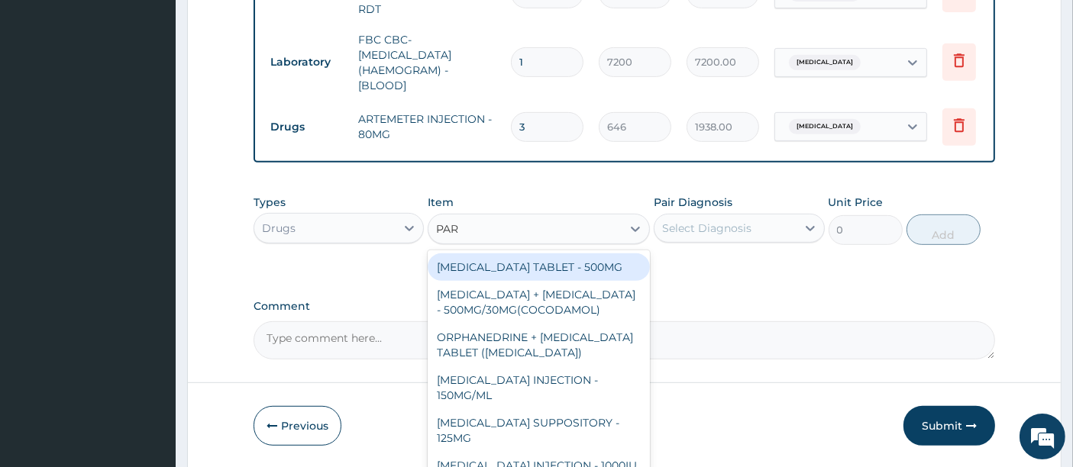
type input "PARA"
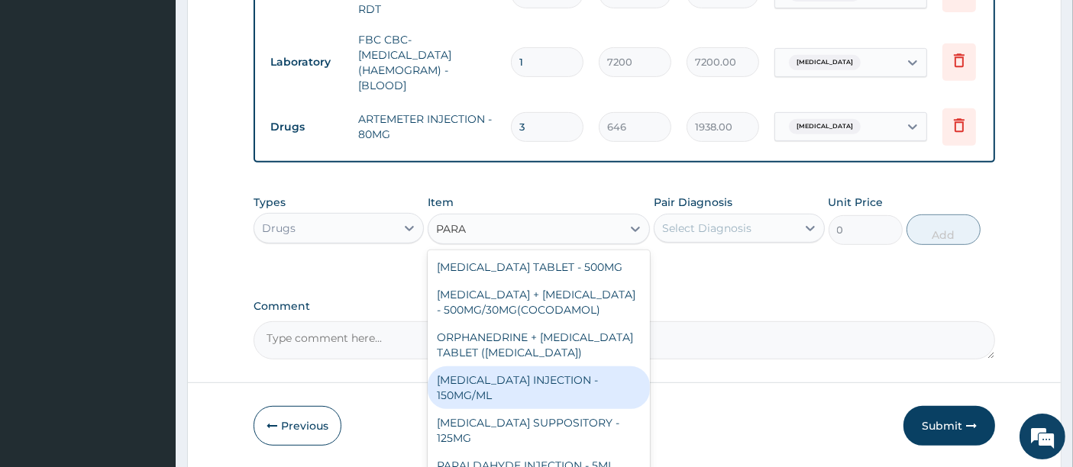
click at [519, 380] on div "[MEDICAL_DATA] INJECTION - 150MG/ML" at bounding box center [539, 388] width 222 height 43
type input "760"
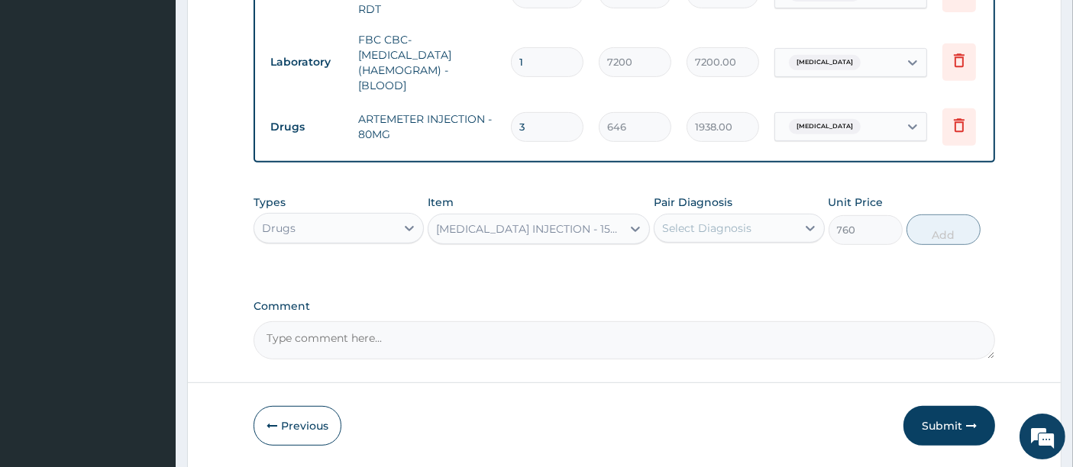
click at [704, 228] on div "Select Diagnosis" at bounding box center [706, 228] width 89 height 15
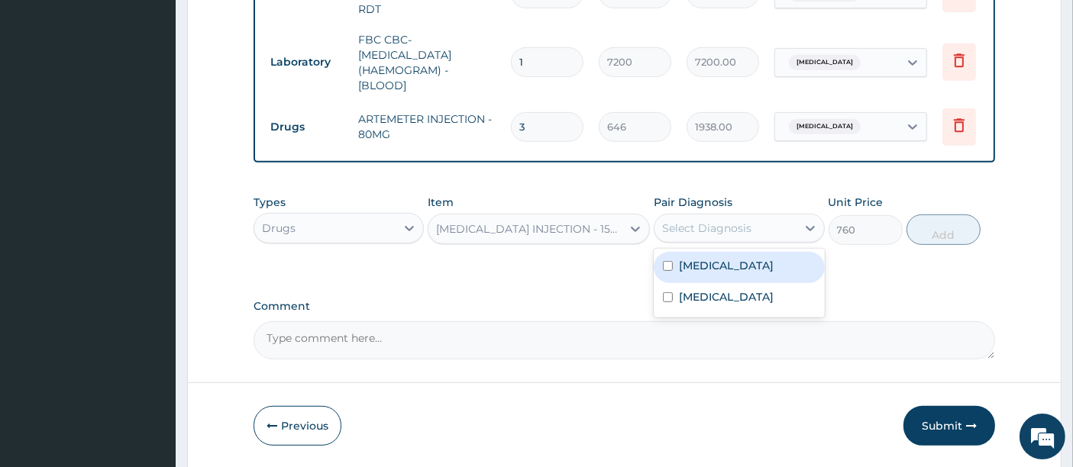
click at [700, 265] on label "[MEDICAL_DATA]" at bounding box center [726, 265] width 95 height 15
checkbox input "true"
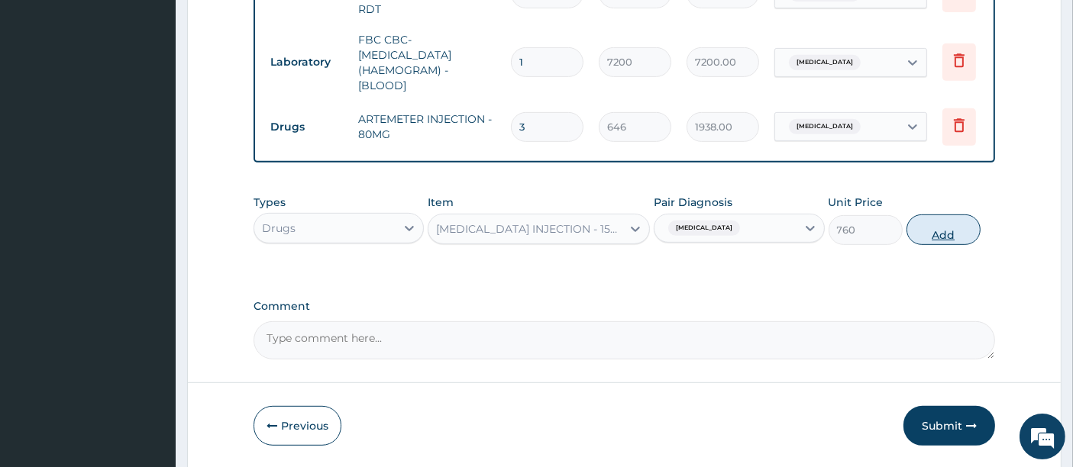
click at [934, 238] on button "Add" at bounding box center [943, 230] width 74 height 31
type input "0"
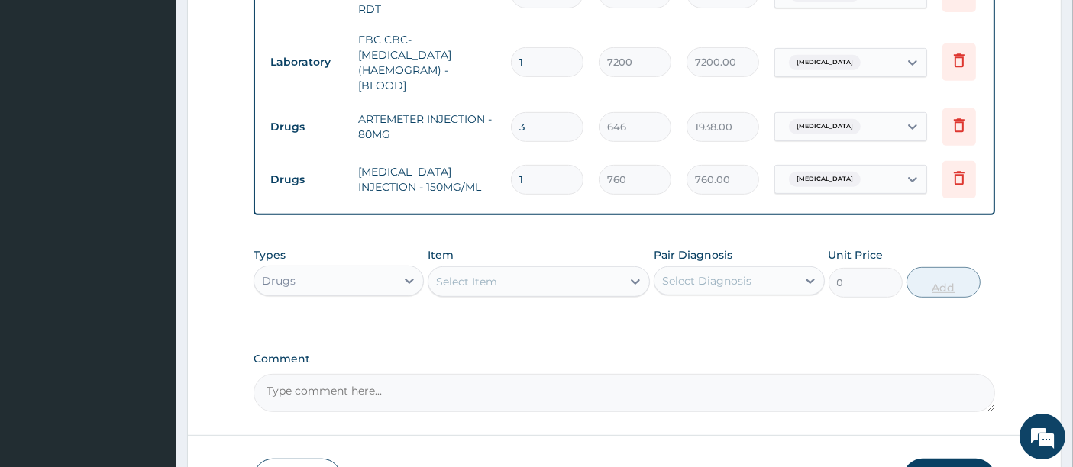
type input "0.00"
type input "3"
type input "2280.00"
type input "3"
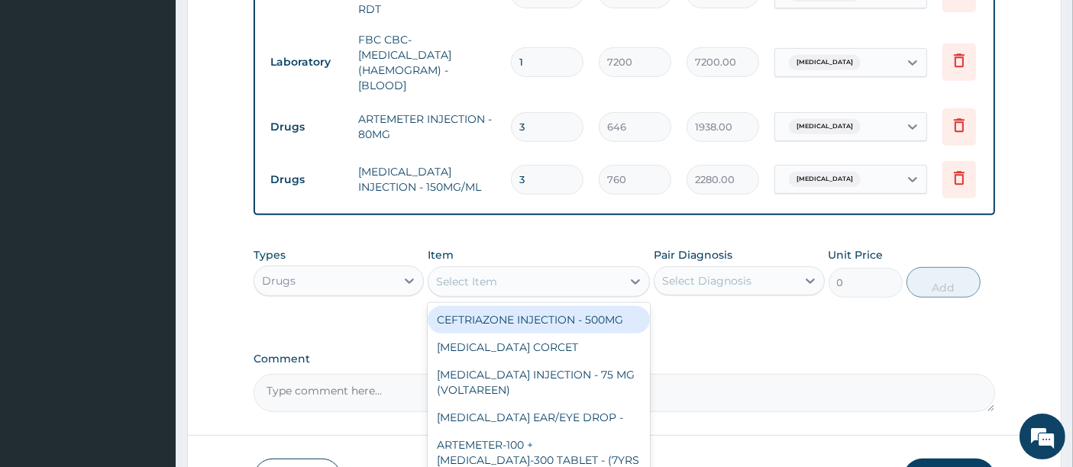
click at [548, 280] on div "Select Item" at bounding box center [524, 282] width 193 height 24
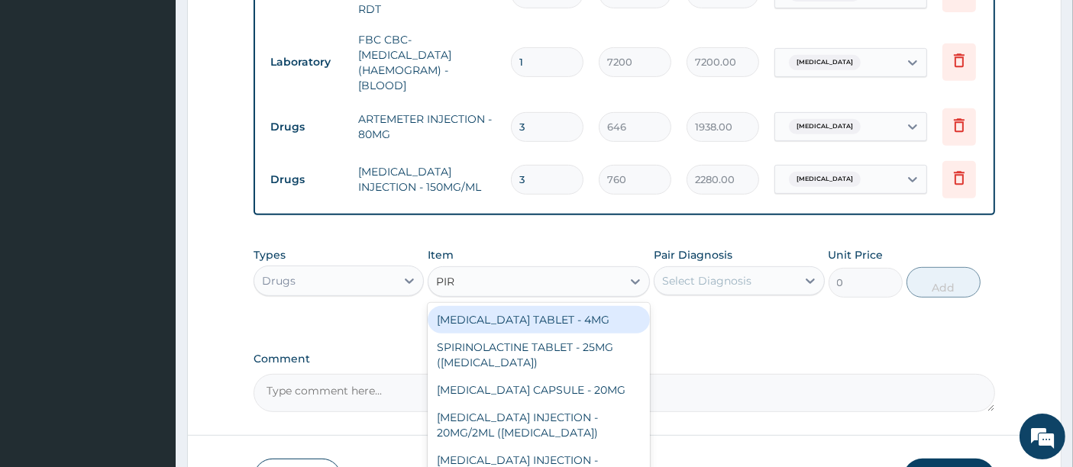
type input "PIRI"
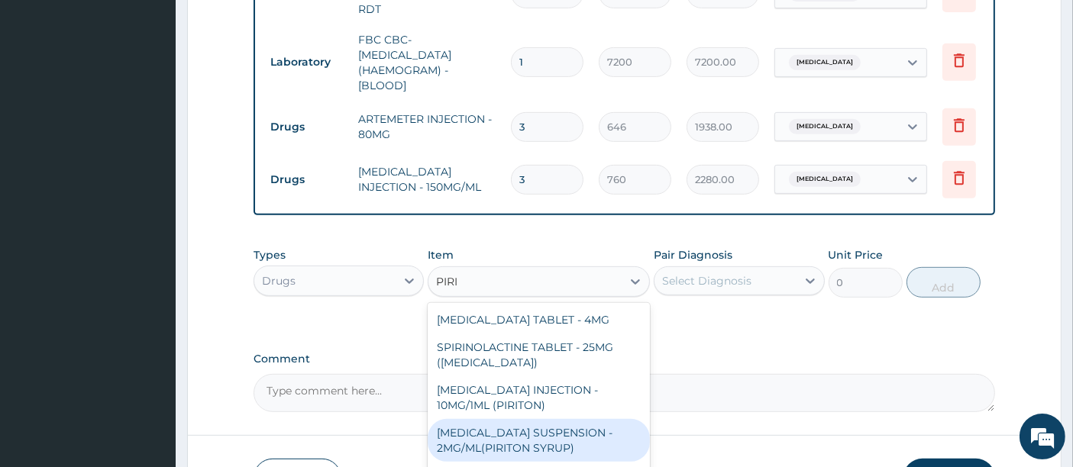
click at [499, 452] on div "[MEDICAL_DATA] SUSPENSION - 2MG/ML(PIRITON SYRUP)" at bounding box center [539, 440] width 222 height 43
type input "1140"
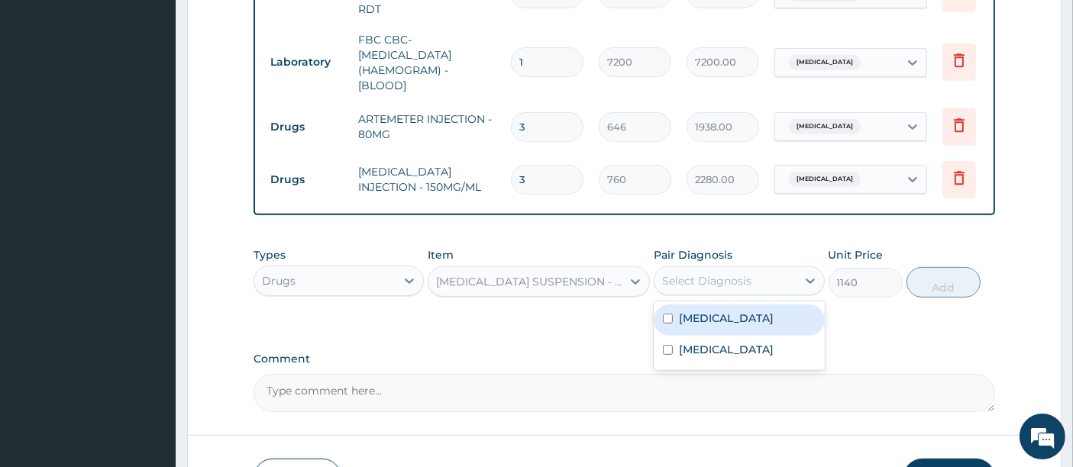
click at [719, 289] on div "Select Diagnosis" at bounding box center [706, 280] width 89 height 15
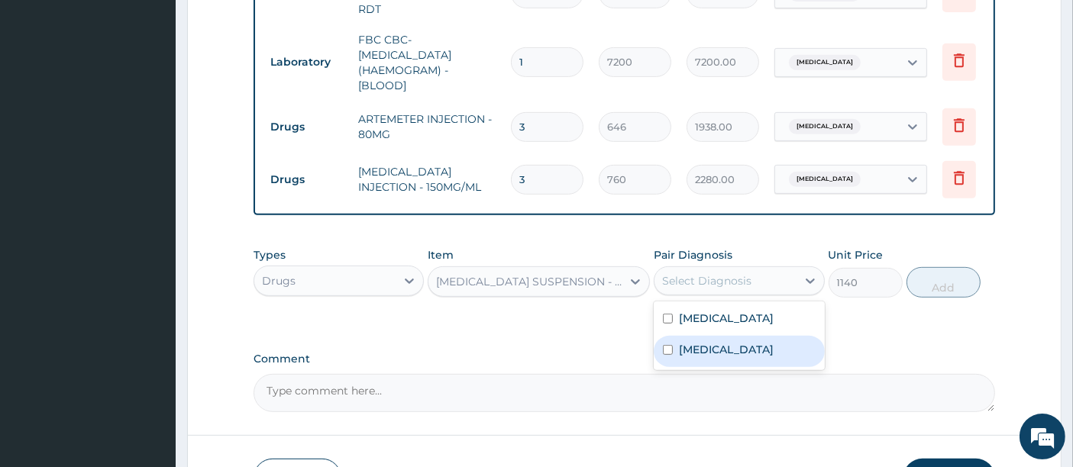
click at [691, 352] on label "[MEDICAL_DATA]" at bounding box center [726, 349] width 95 height 15
checkbox input "true"
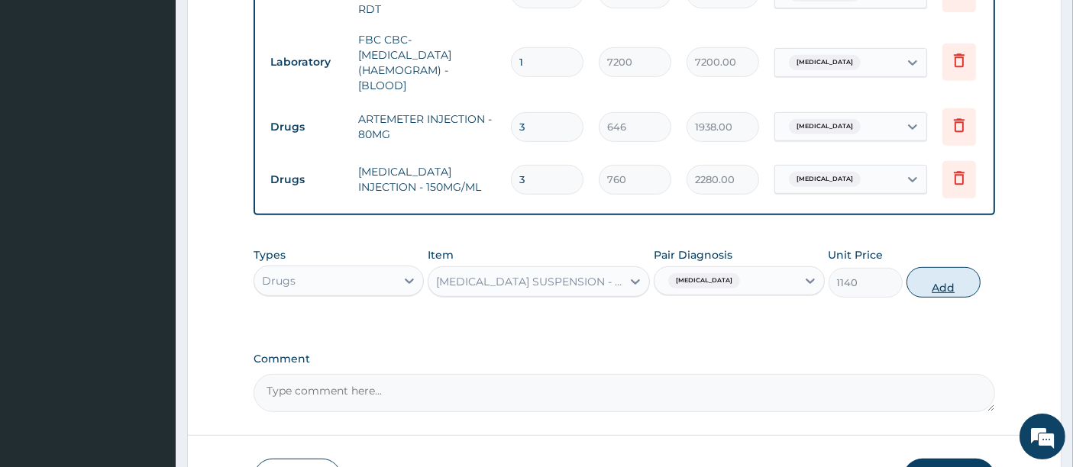
click at [933, 280] on button "Add" at bounding box center [943, 282] width 74 height 31
type input "0"
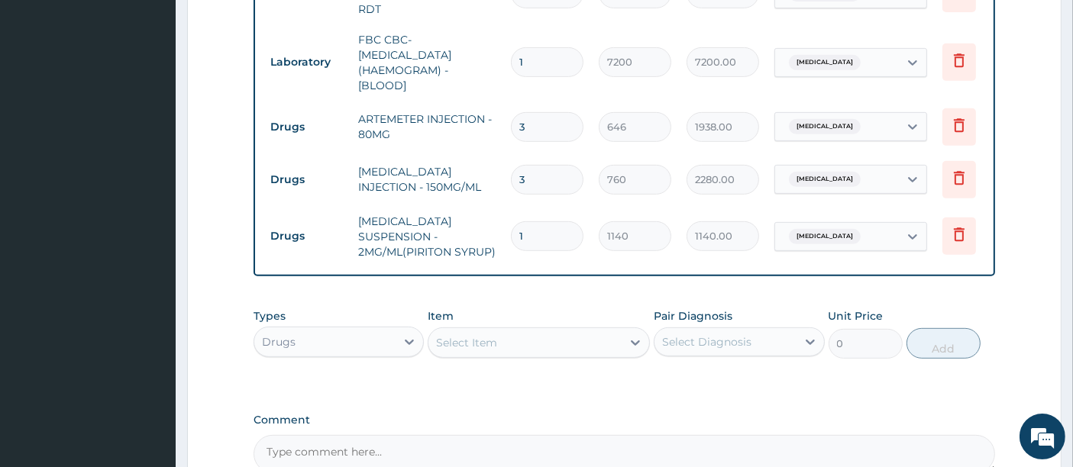
click at [504, 305] on div "Types Drugs Item Select Item Pair Diagnosis Select Diagnosis Unit Price 0 Add" at bounding box center [625, 334] width 742 height 66
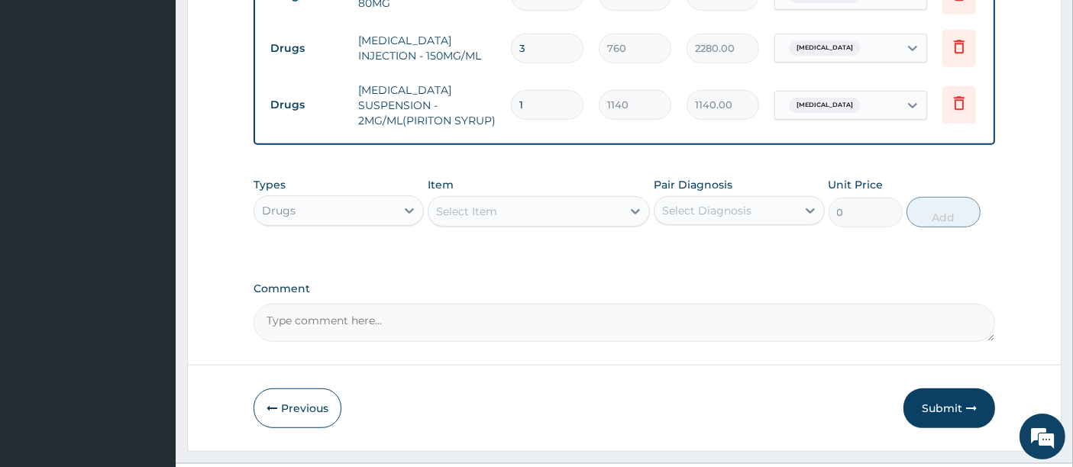
scroll to position [843, 0]
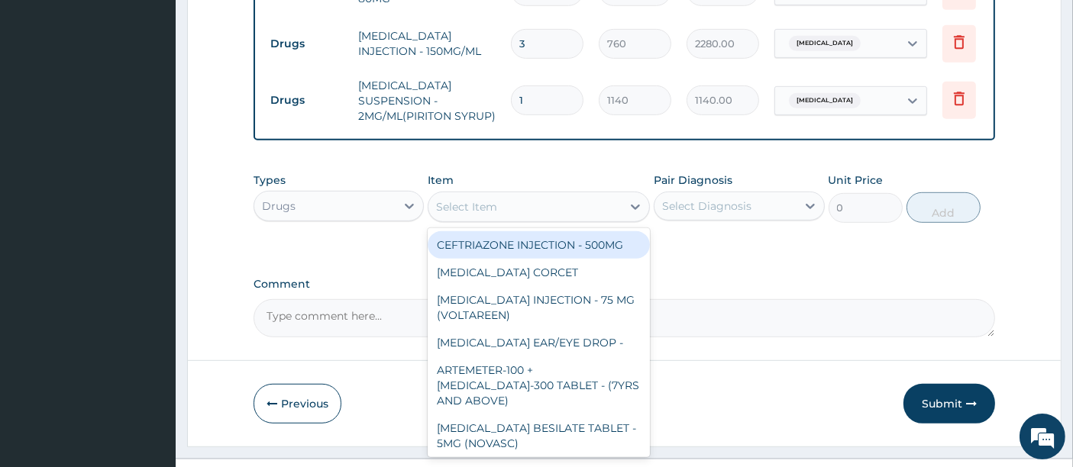
click at [534, 217] on div "Select Item" at bounding box center [524, 207] width 193 height 24
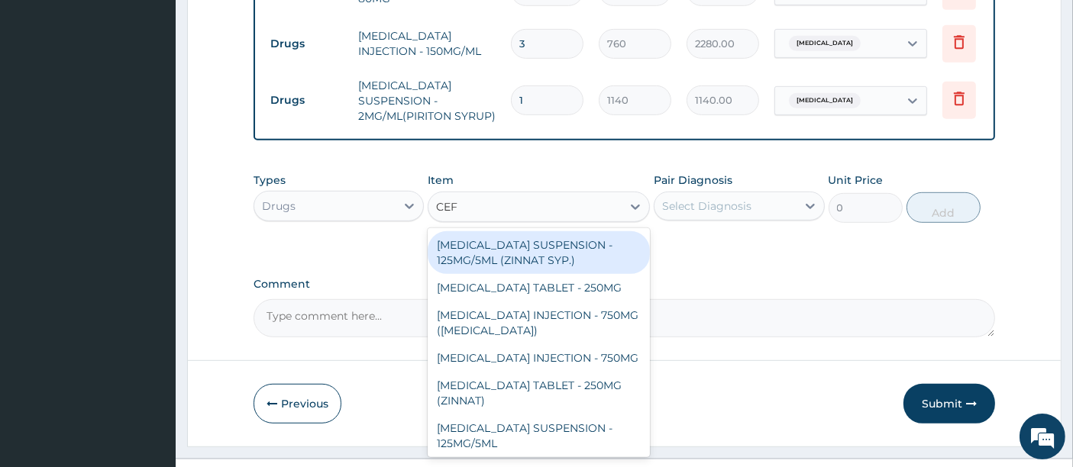
type input "CEFU"
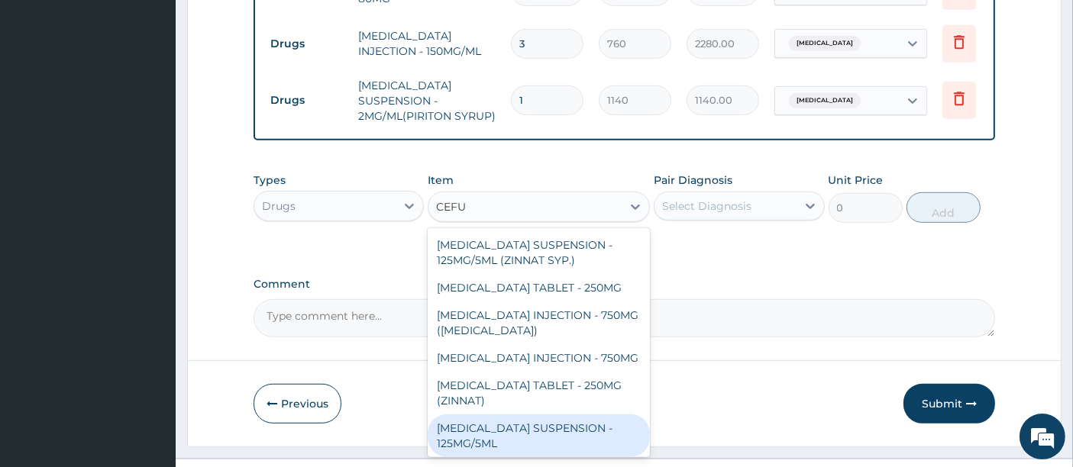
click at [530, 427] on div "[MEDICAL_DATA] SUSPENSION - 125MG/5ML" at bounding box center [539, 436] width 222 height 43
type input "5320"
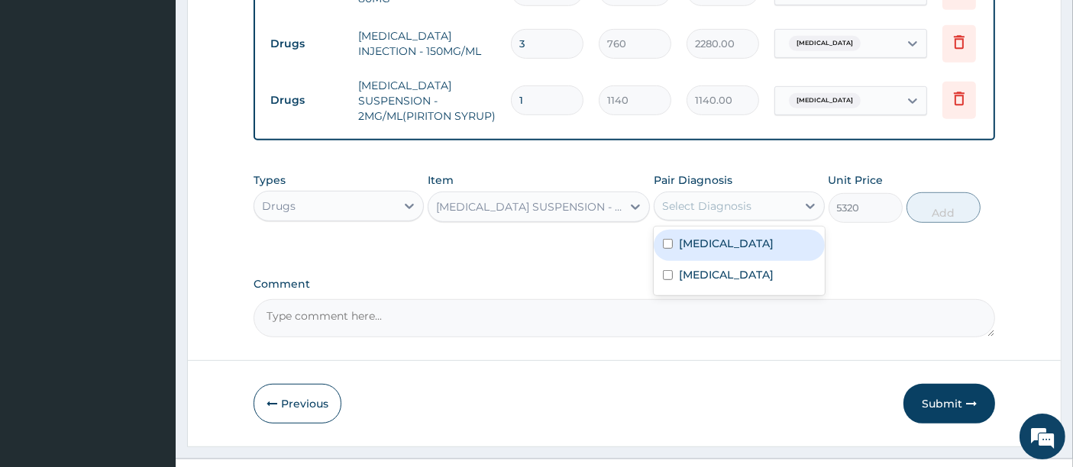
click at [707, 208] on div "Select Diagnosis" at bounding box center [706, 206] width 89 height 15
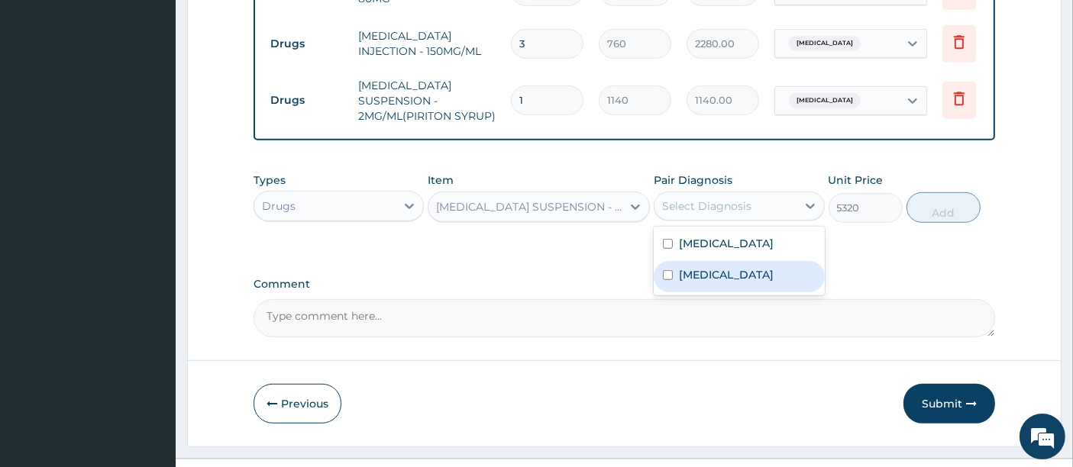
click at [691, 286] on div "[MEDICAL_DATA]" at bounding box center [739, 276] width 170 height 31
checkbox input "true"
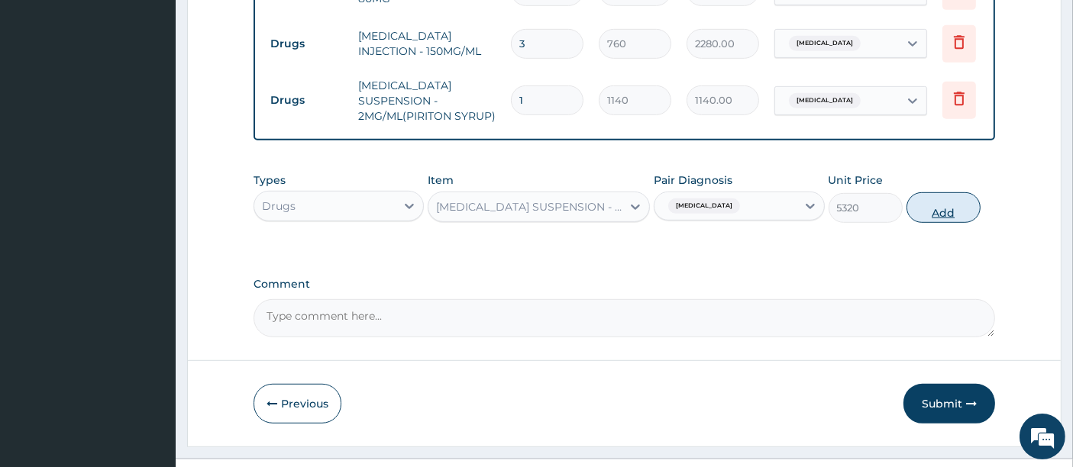
click at [945, 199] on button "Add" at bounding box center [943, 207] width 74 height 31
type input "0"
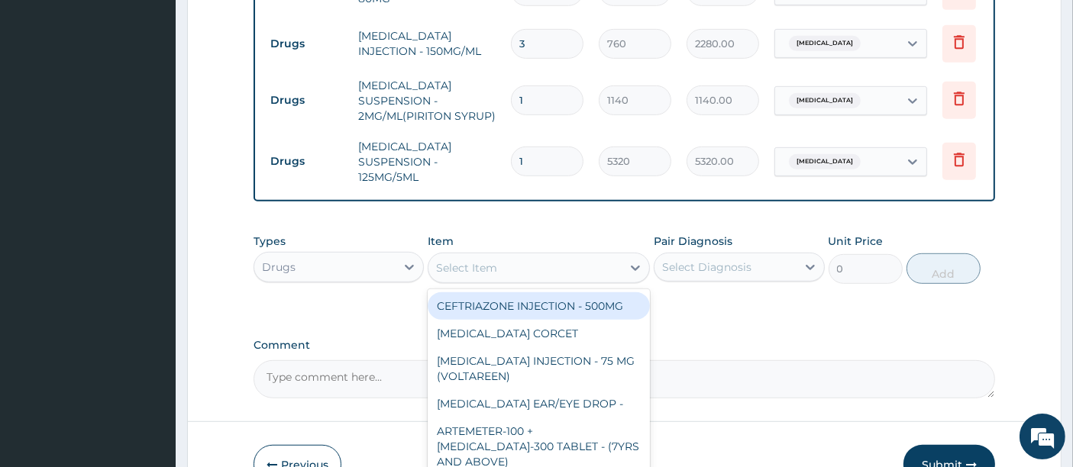
click at [602, 269] on div "Select Item" at bounding box center [524, 268] width 193 height 24
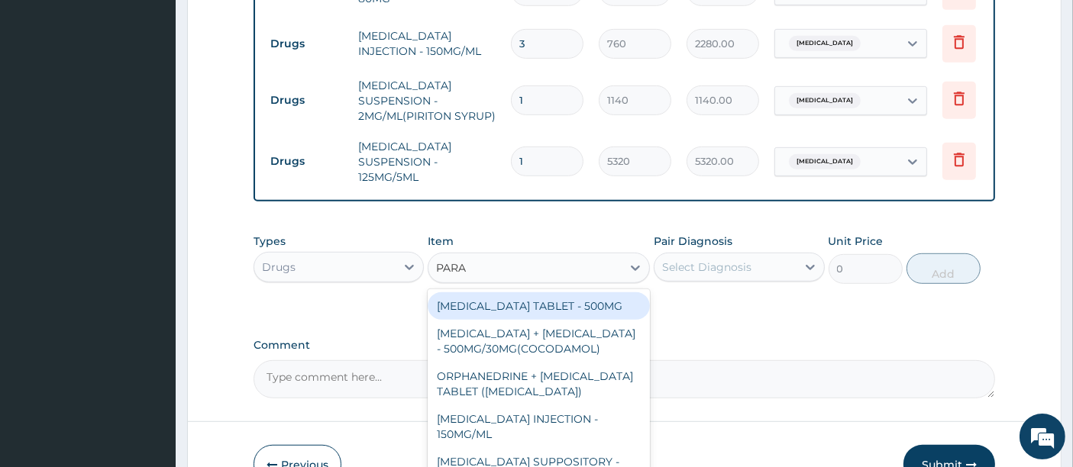
type input "PARAC"
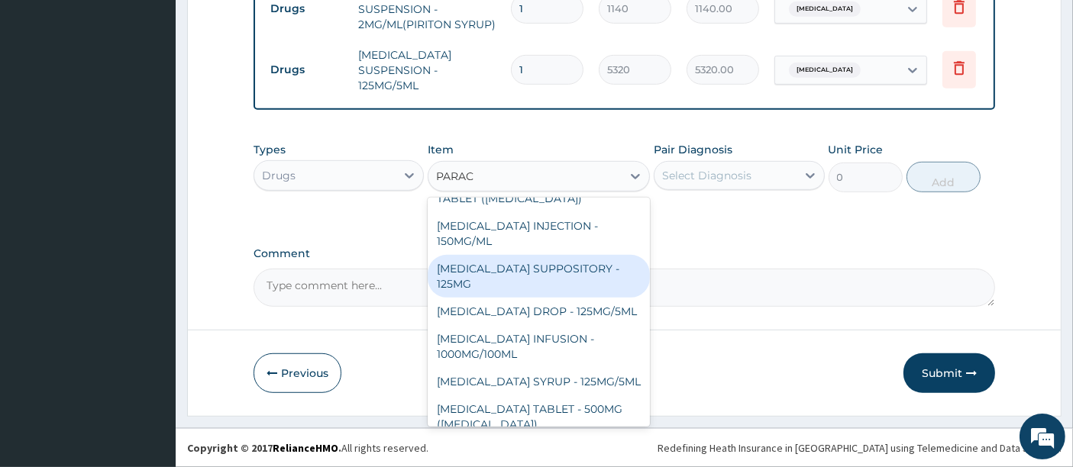
scroll to position [135, 0]
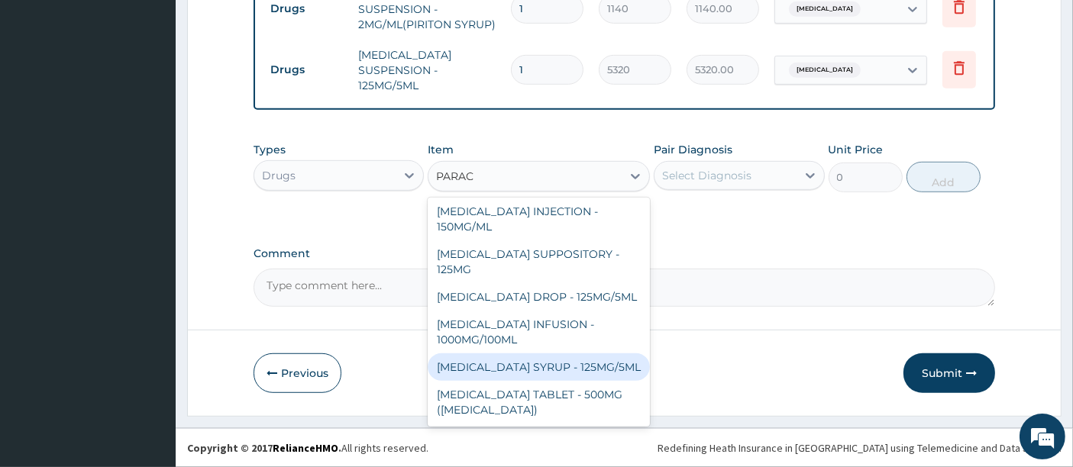
click at [544, 373] on div "[MEDICAL_DATA] SYRUP - 125MG/5ML" at bounding box center [539, 367] width 222 height 27
type input "1140"
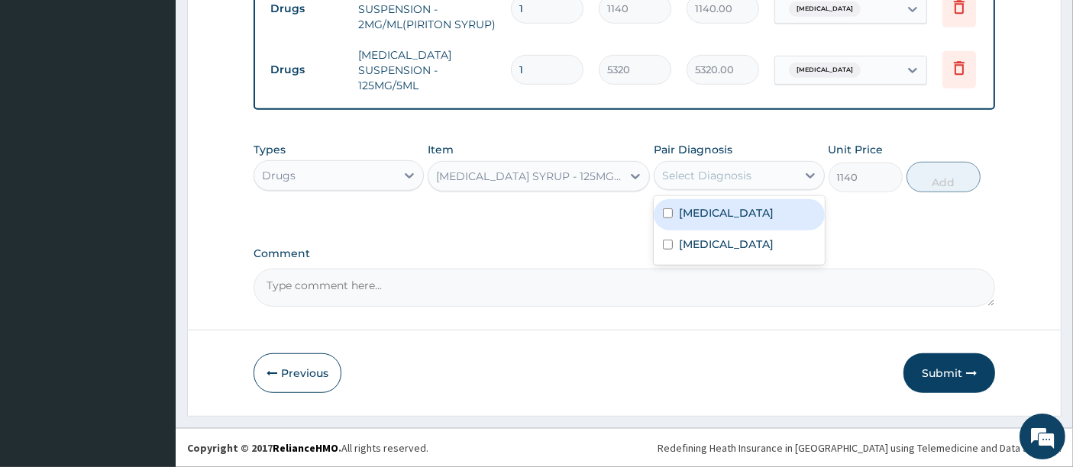
click at [676, 174] on div "Select Diagnosis" at bounding box center [706, 175] width 89 height 15
click at [687, 214] on label "[MEDICAL_DATA]" at bounding box center [726, 212] width 95 height 15
checkbox input "true"
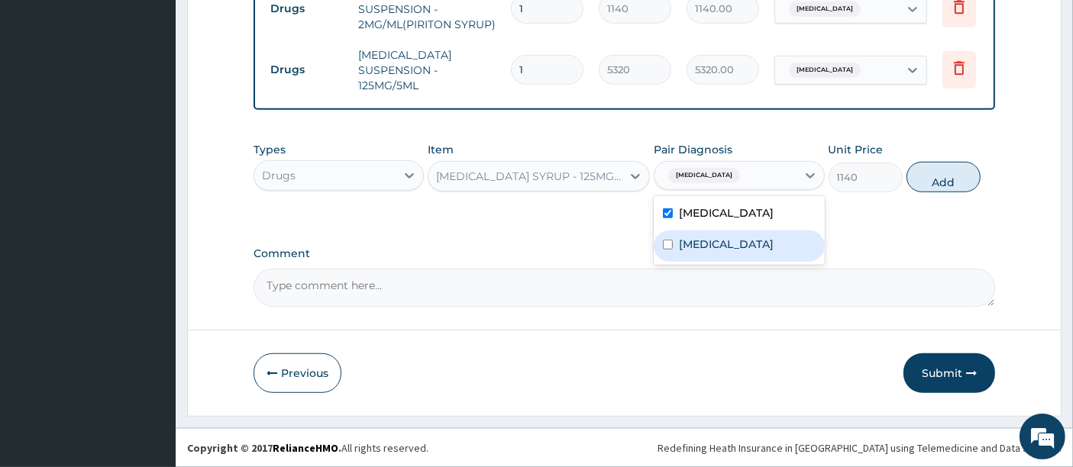
click at [692, 239] on label "[MEDICAL_DATA]" at bounding box center [726, 244] width 95 height 15
checkbox input "true"
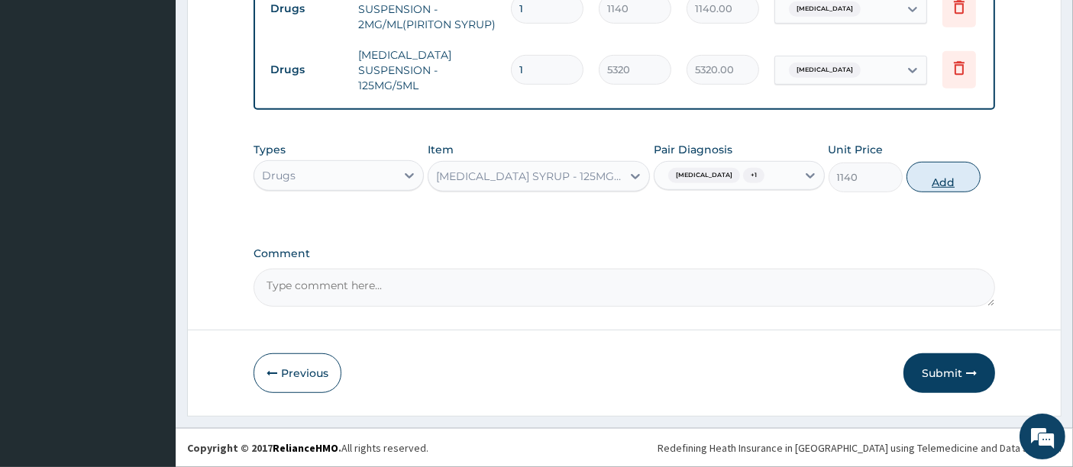
click at [933, 184] on button "Add" at bounding box center [943, 177] width 74 height 31
type input "0"
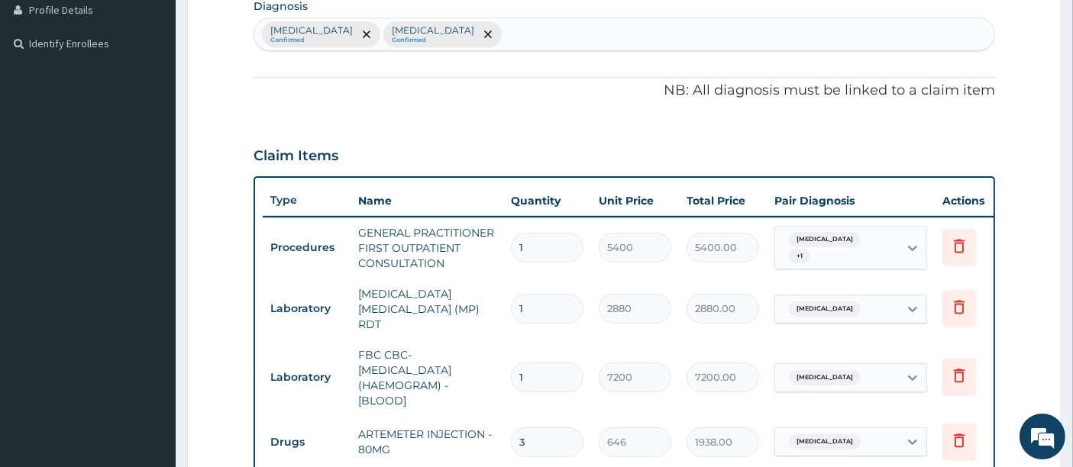
scroll to position [358, 0]
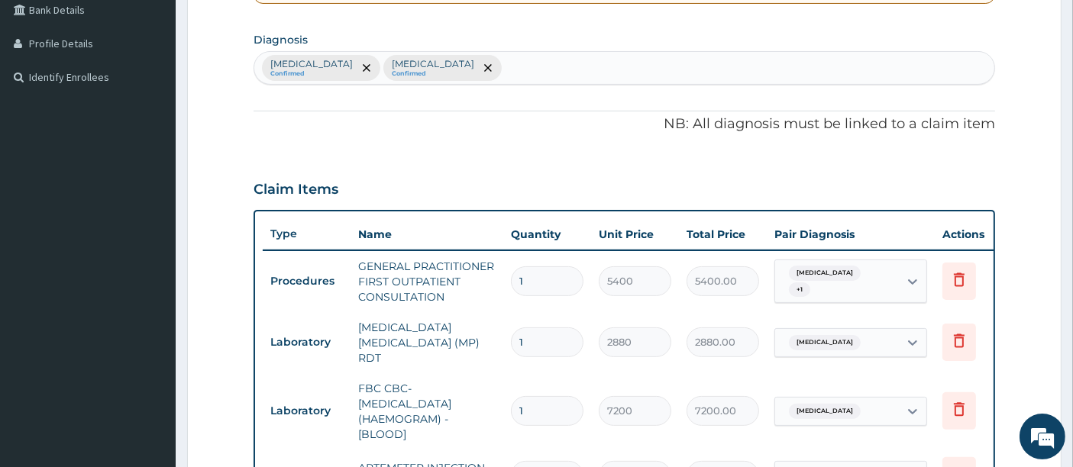
click at [526, 56] on div "[MEDICAL_DATA] Confirmed [MEDICAL_DATA] Confirmed" at bounding box center [624, 68] width 741 height 32
type input "ANE"
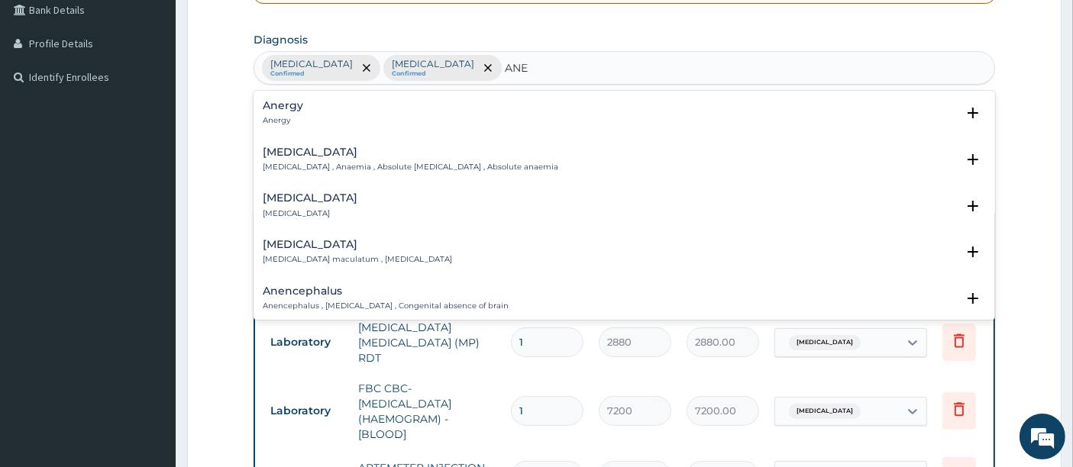
click at [286, 153] on h4 "[MEDICAL_DATA]" at bounding box center [411, 152] width 296 height 11
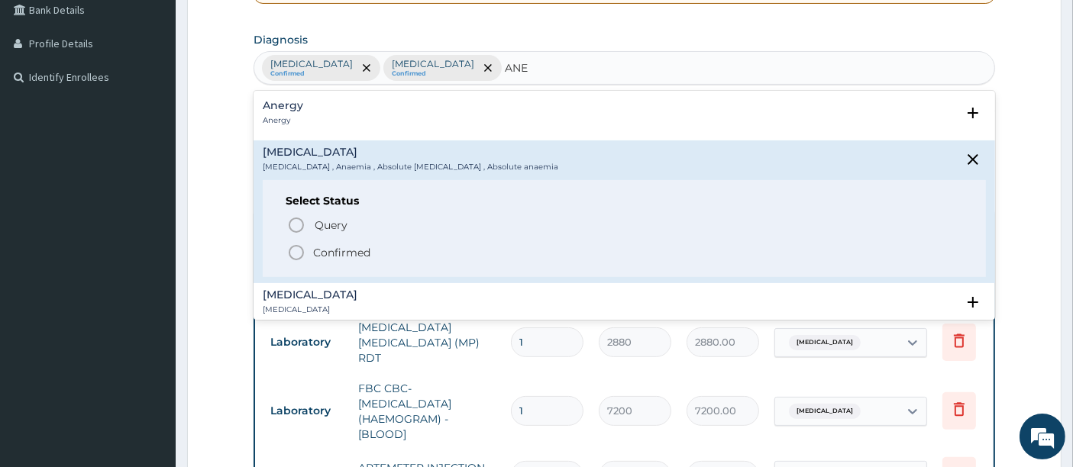
click at [290, 245] on icon "status option filled" at bounding box center [296, 253] width 18 height 18
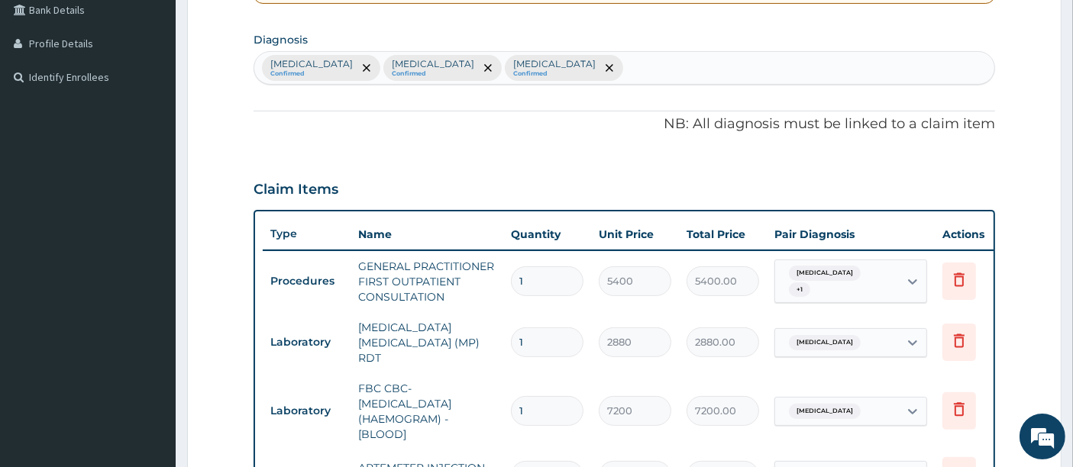
click at [401, 183] on div "Claim Items" at bounding box center [625, 186] width 742 height 40
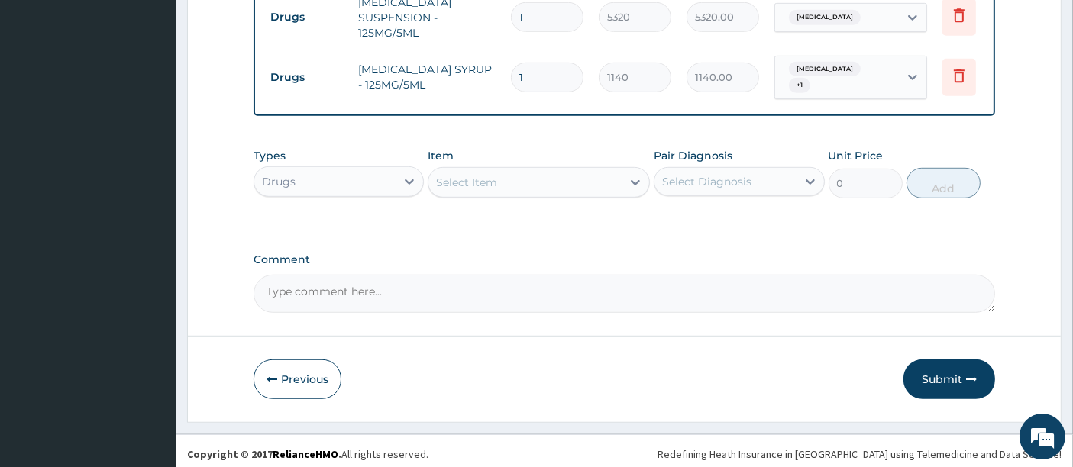
scroll to position [988, 0]
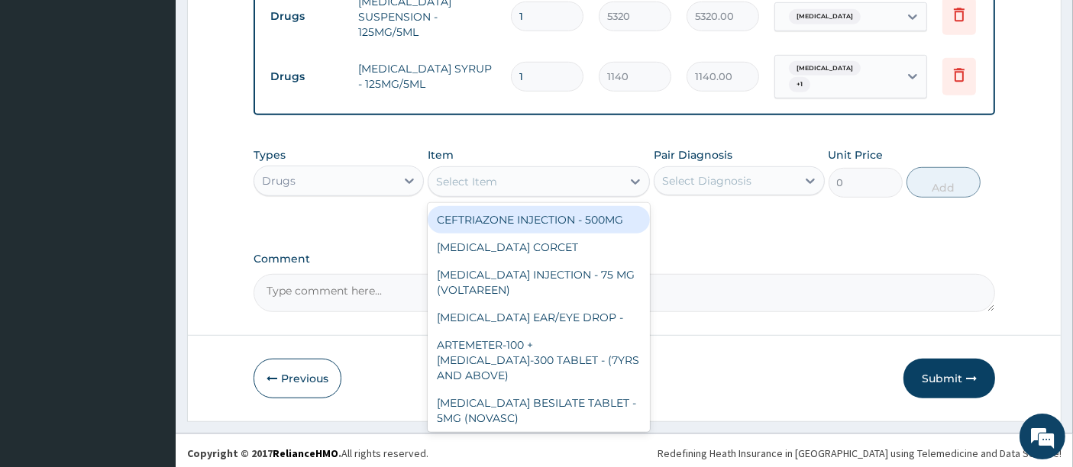
click at [493, 174] on div "Select Item" at bounding box center [466, 181] width 61 height 15
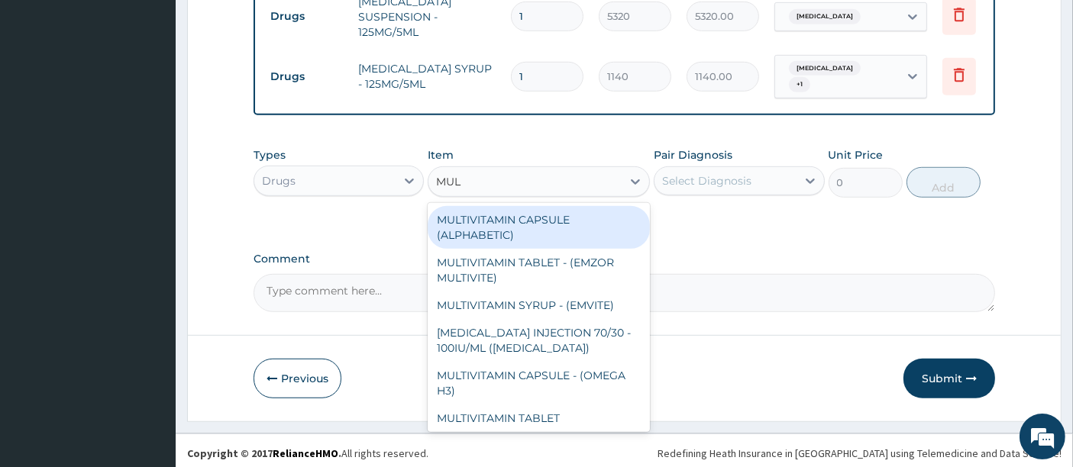
type input "MULT"
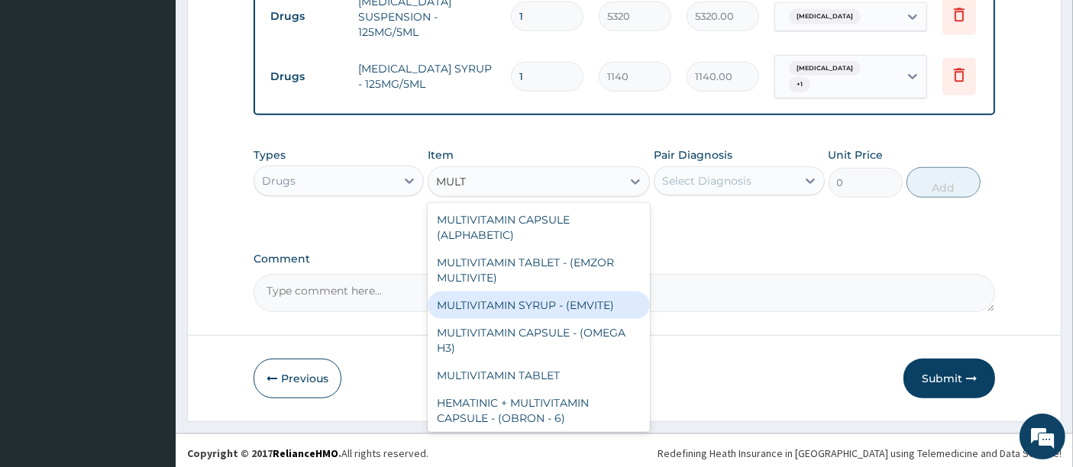
click at [542, 296] on div "MULTIVITAMIN SYRUP - (EMVITE)" at bounding box center [539, 305] width 222 height 27
type input "1140"
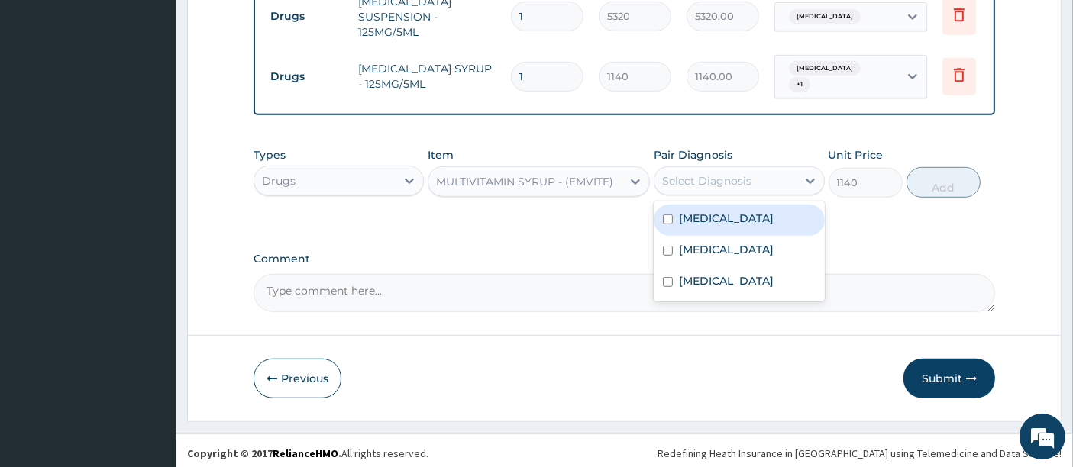
click at [677, 179] on div "Select Diagnosis" at bounding box center [706, 180] width 89 height 15
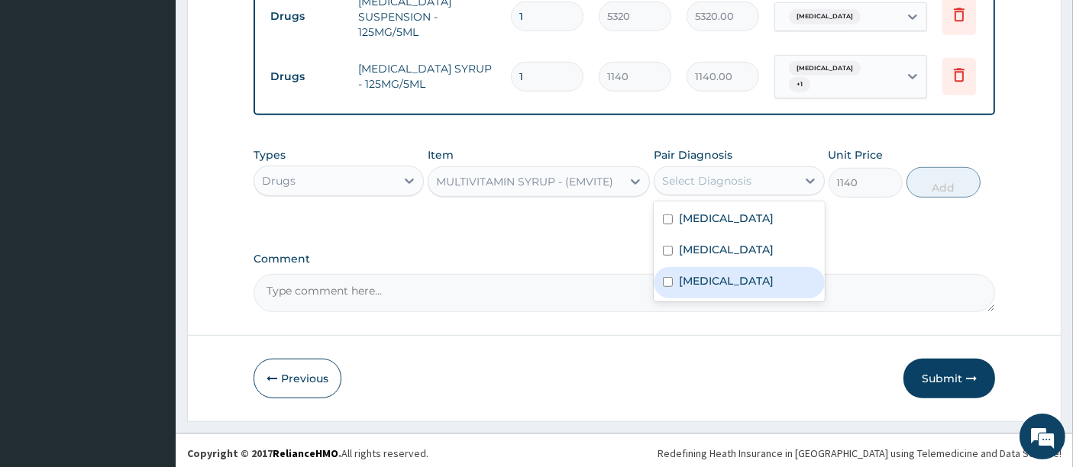
click at [685, 286] on div "[MEDICAL_DATA]" at bounding box center [739, 282] width 170 height 31
checkbox input "true"
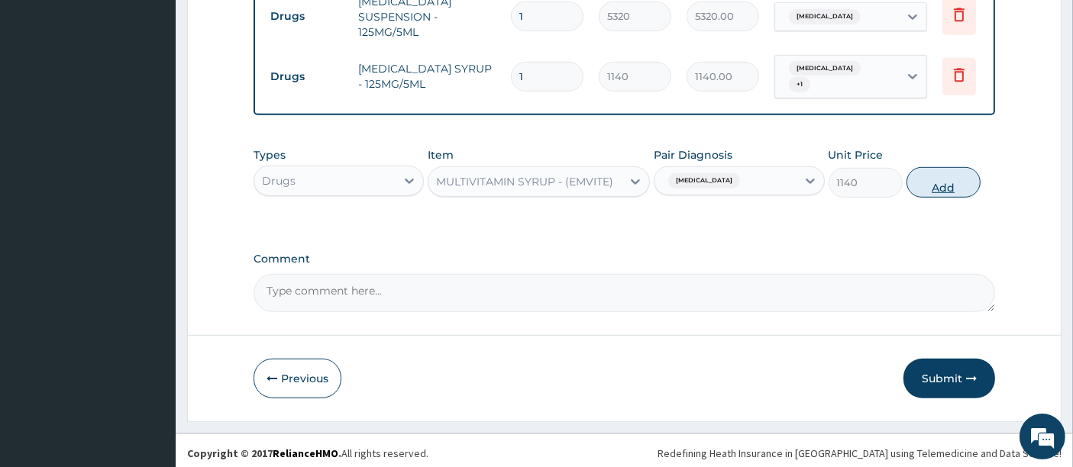
click at [940, 169] on button "Add" at bounding box center [943, 182] width 74 height 31
type input "0"
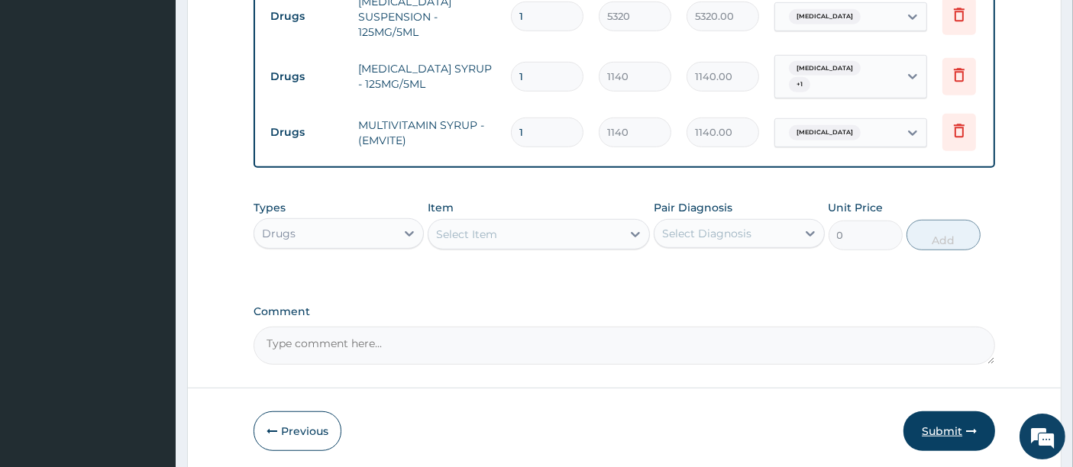
click at [951, 426] on button "Submit" at bounding box center [949, 432] width 92 height 40
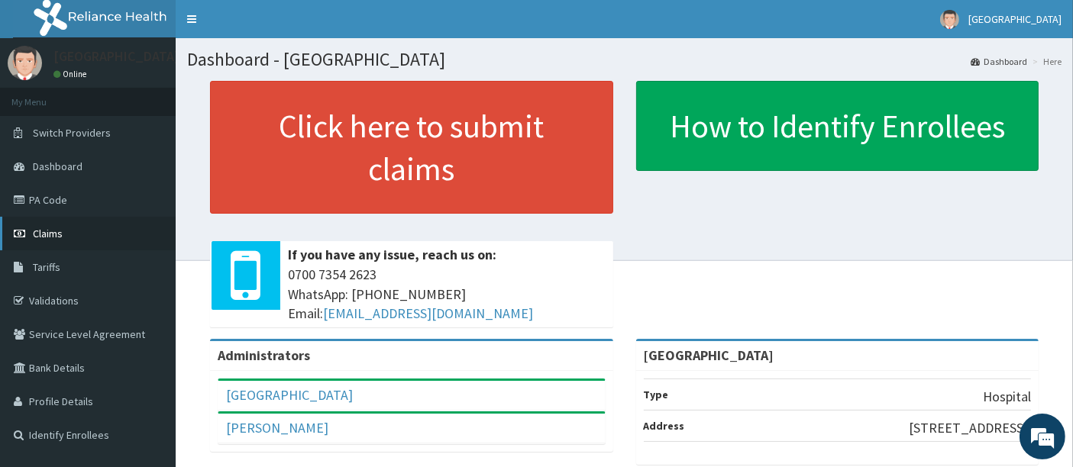
click at [53, 230] on span "Claims" at bounding box center [48, 234] width 30 height 14
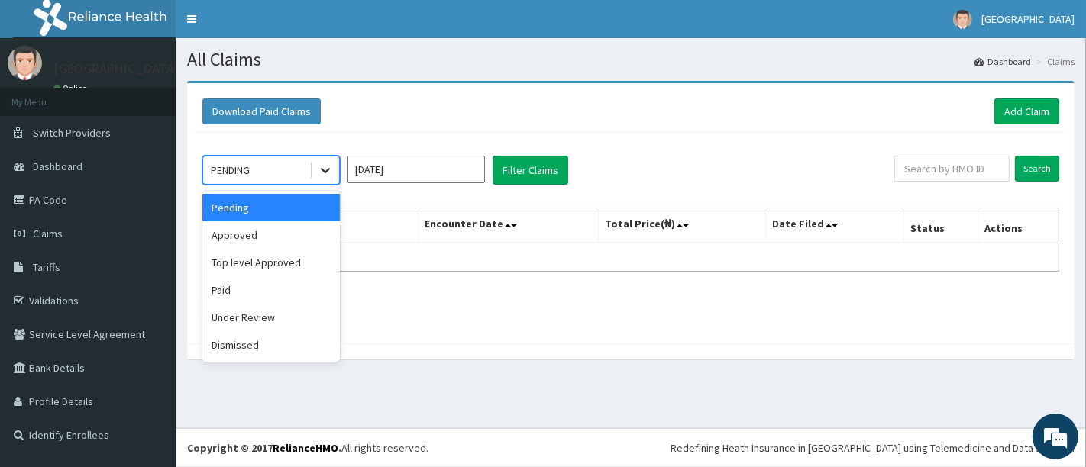
click at [320, 170] on icon at bounding box center [325, 170] width 15 height 15
click at [277, 228] on div "Approved" at bounding box center [270, 234] width 137 height 27
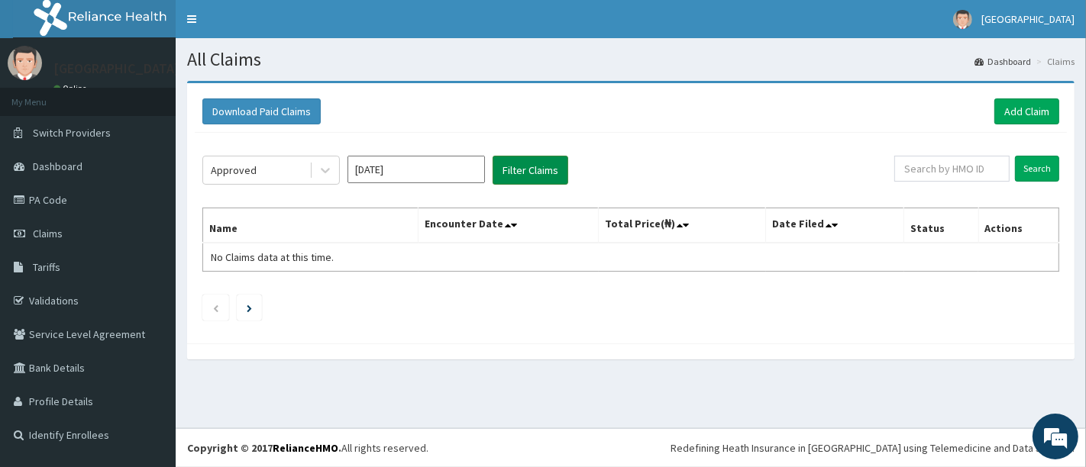
click at [525, 169] on button "Filter Claims" at bounding box center [531, 170] width 76 height 29
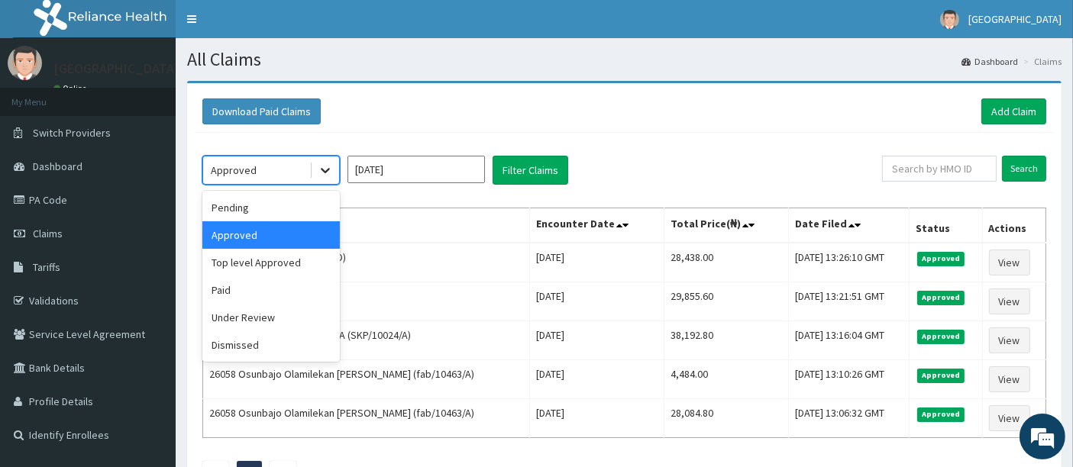
click at [322, 173] on icon at bounding box center [325, 170] width 15 height 15
click at [276, 257] on div "Top level Approved" at bounding box center [270, 262] width 137 height 27
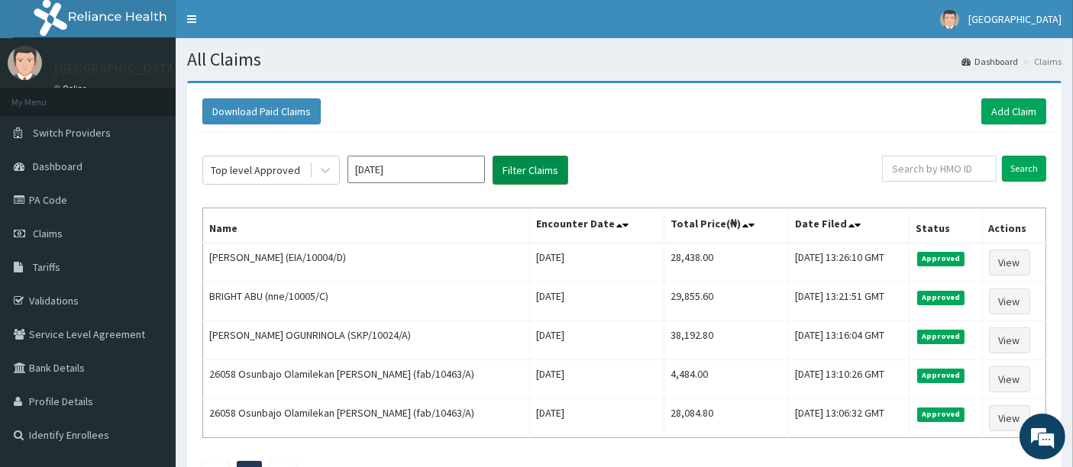
click at [536, 161] on button "Filter Claims" at bounding box center [531, 170] width 76 height 29
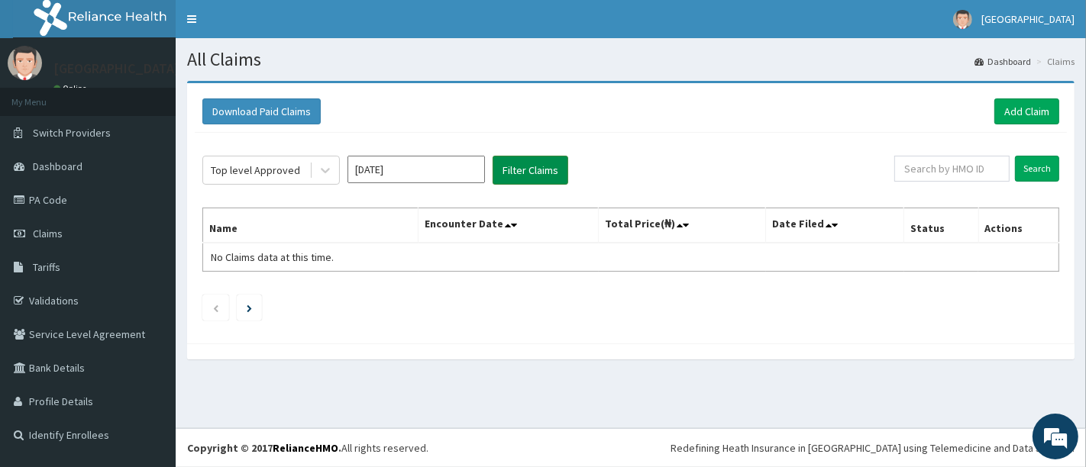
click at [536, 161] on button "Filter Claims" at bounding box center [531, 170] width 76 height 29
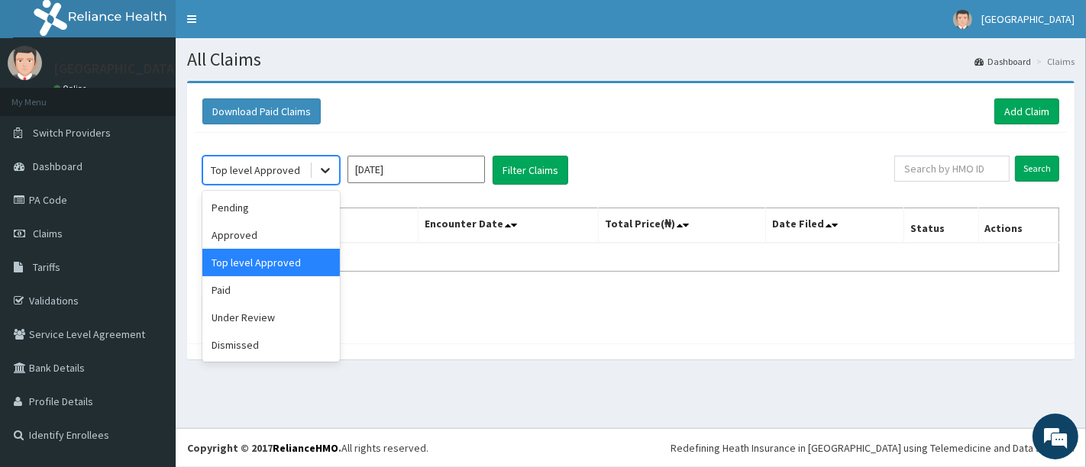
click at [331, 166] on icon at bounding box center [325, 170] width 15 height 15
click at [248, 296] on div "Paid" at bounding box center [270, 289] width 137 height 27
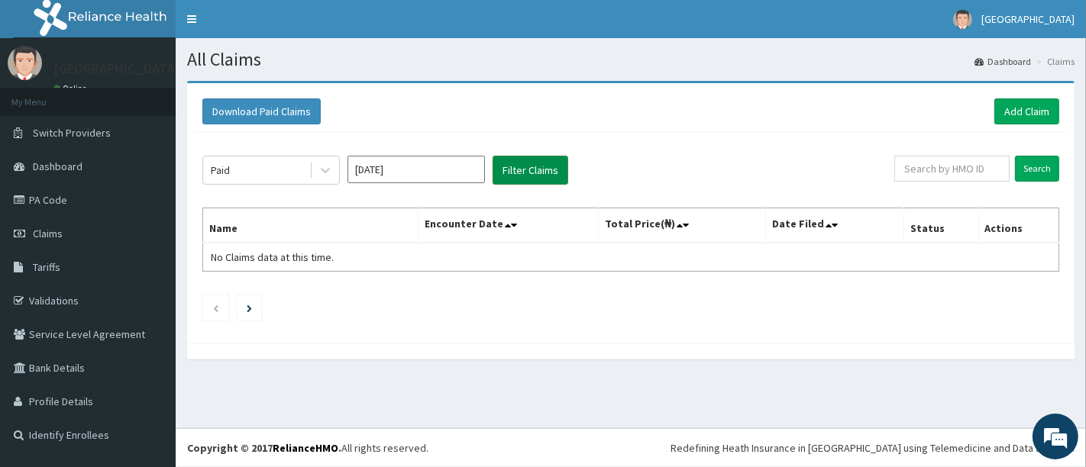
click at [536, 171] on button "Filter Claims" at bounding box center [531, 170] width 76 height 29
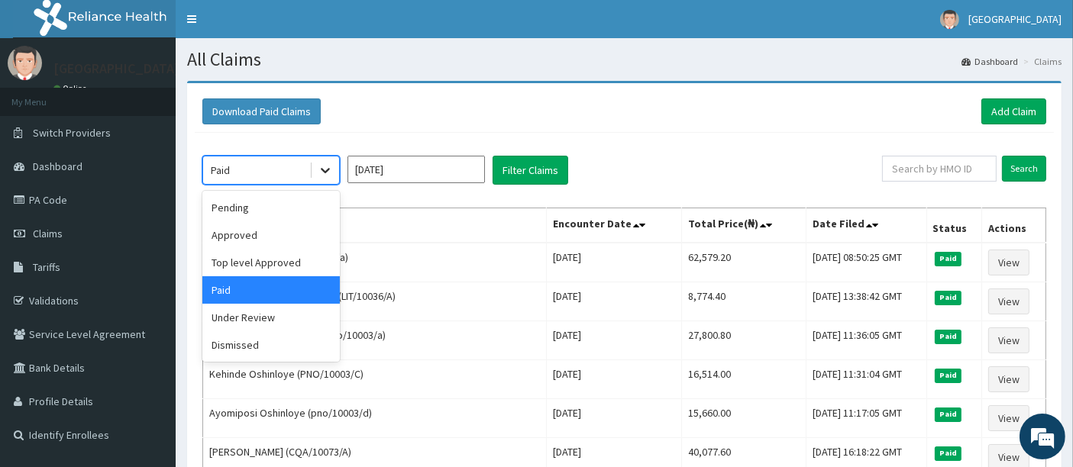
click at [330, 164] on icon at bounding box center [325, 170] width 15 height 15
click at [268, 315] on div "Under Review" at bounding box center [270, 317] width 137 height 27
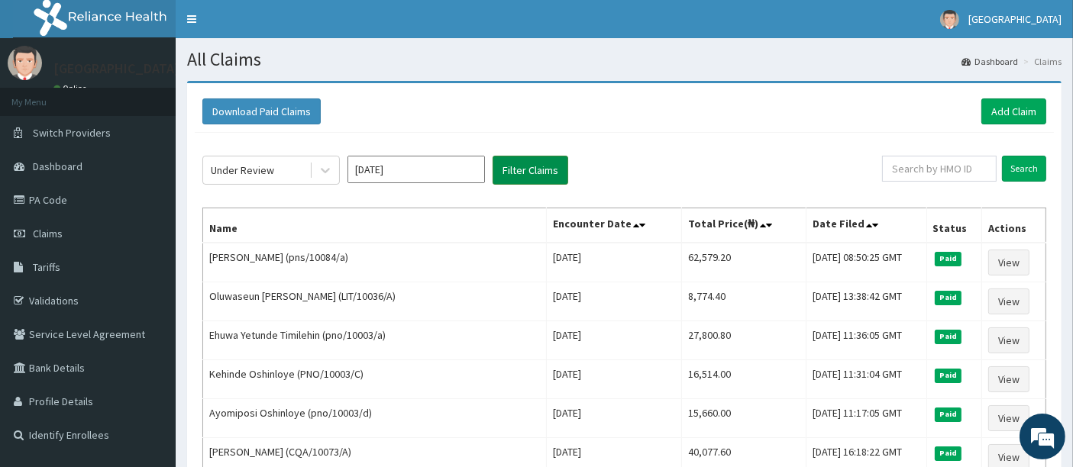
click at [517, 164] on button "Filter Claims" at bounding box center [531, 170] width 76 height 29
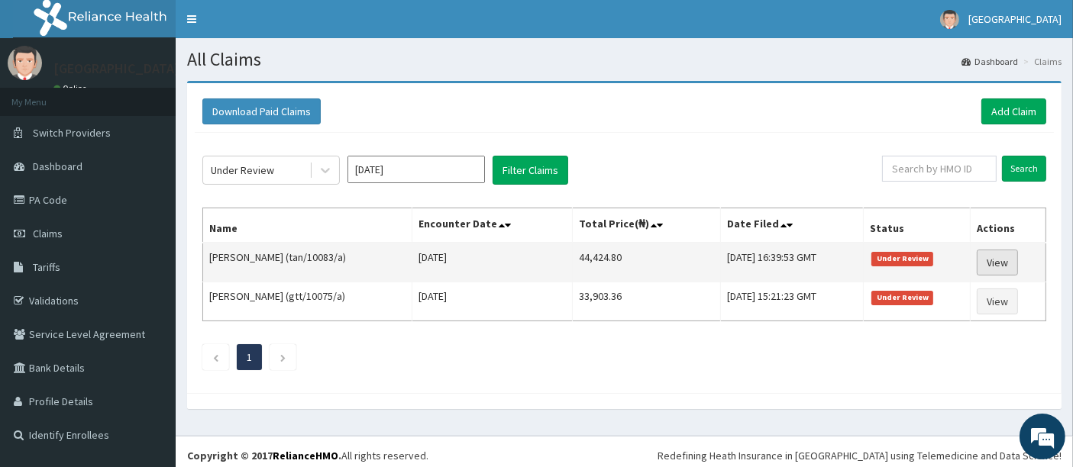
click at [997, 255] on link "View" at bounding box center [997, 263] width 41 height 26
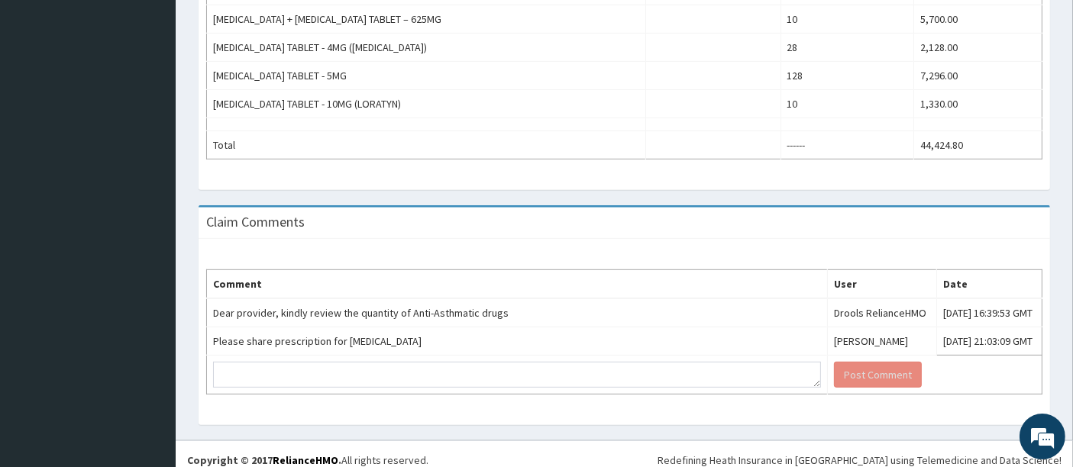
scroll to position [738, 0]
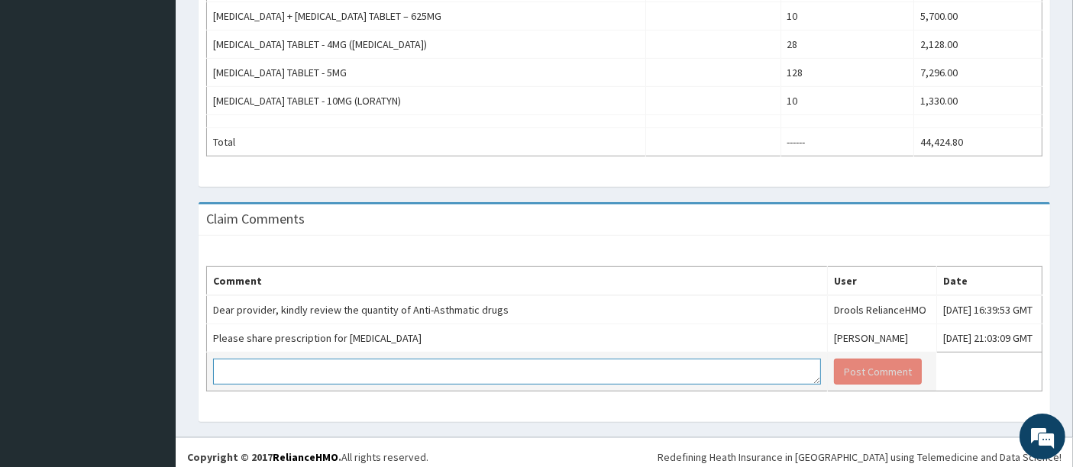
click at [428, 359] on textarea at bounding box center [517, 372] width 608 height 26
type textarea "TAB [MEDICAL_DATA] 20MG B-D X2/52"
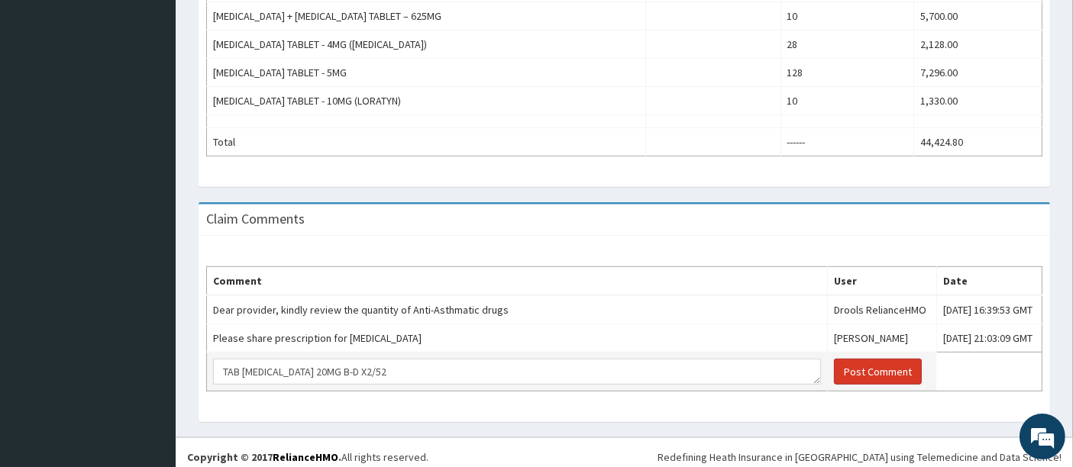
click at [834, 372] on button "Post Comment" at bounding box center [878, 372] width 88 height 26
click at [834, 359] on button "Post Comment" at bounding box center [878, 372] width 88 height 26
click at [834, 362] on button "Post Comment" at bounding box center [878, 372] width 88 height 26
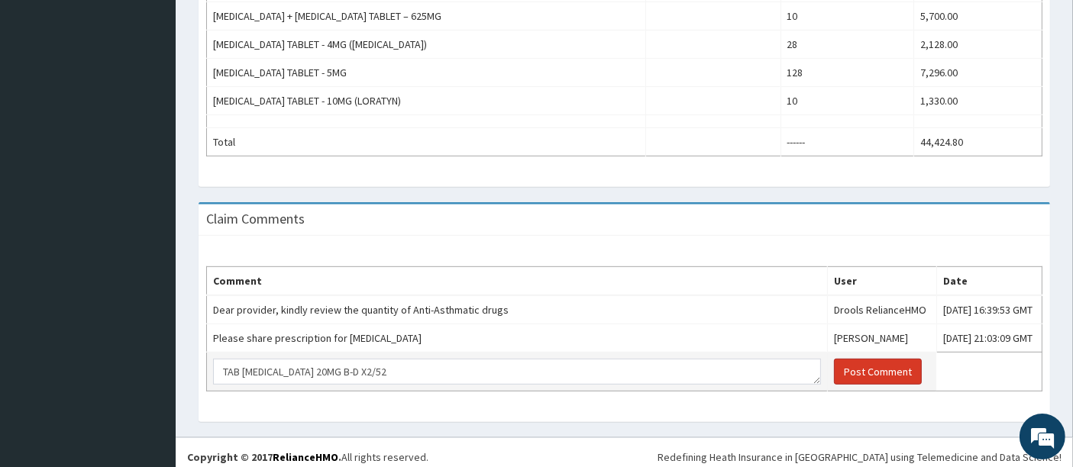
click at [834, 362] on button "Post Comment" at bounding box center [878, 372] width 88 height 26
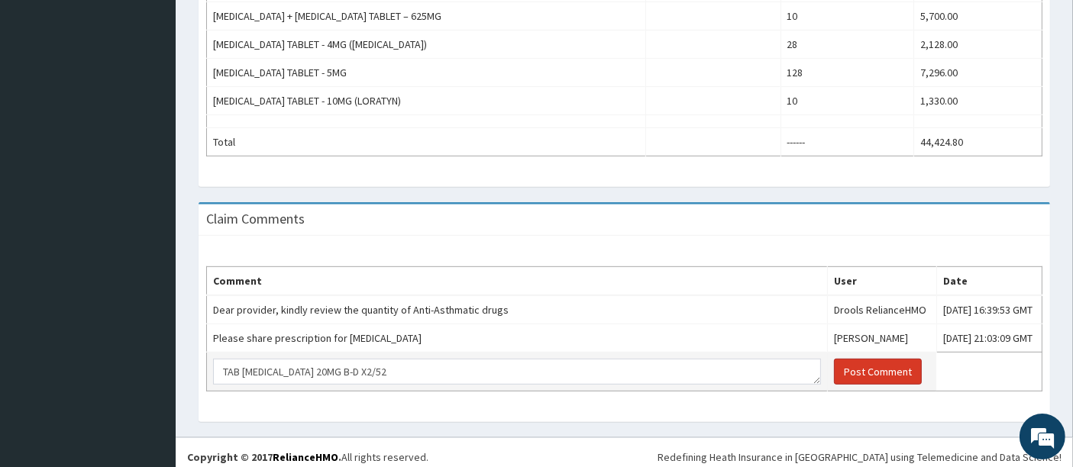
click at [834, 362] on button "Post Comment" at bounding box center [878, 372] width 88 height 26
click at [674, 276] on th "Comment" at bounding box center [517, 281] width 621 height 29
